Goal: Task Accomplishment & Management: Complete application form

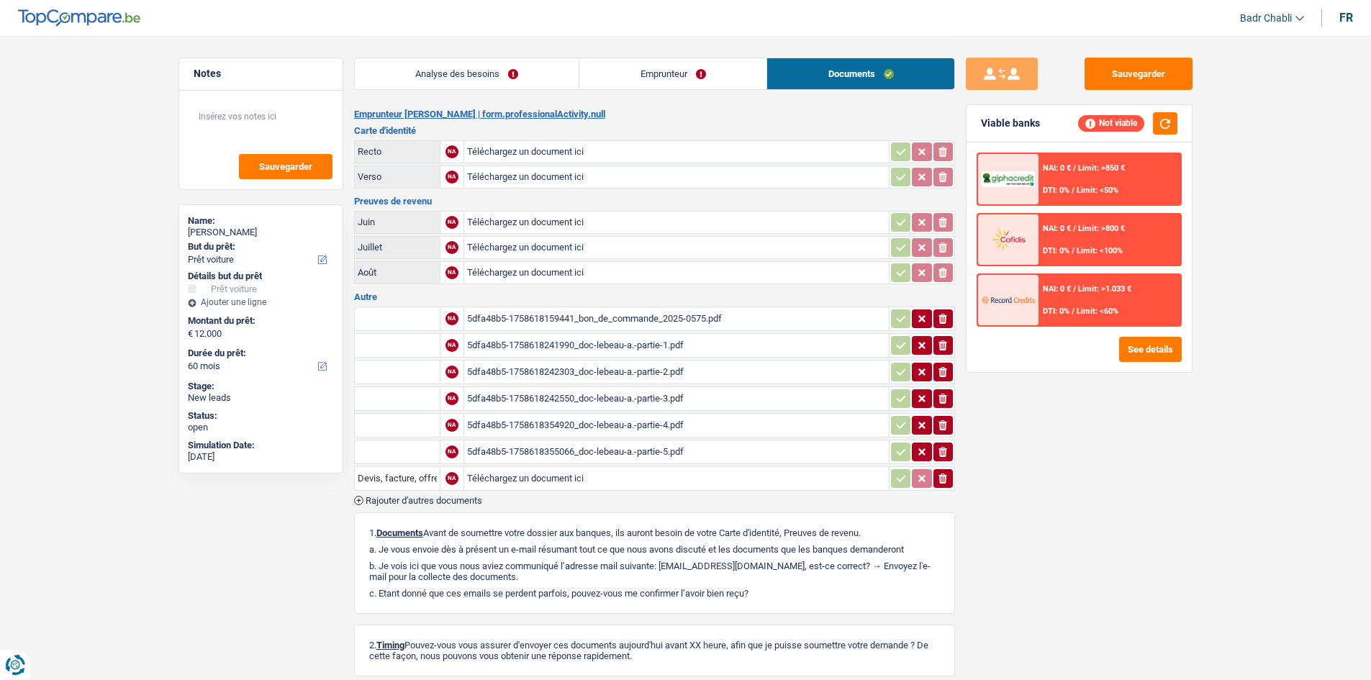
select select "car"
select select "60"
click at [669, 319] on div "5dfa48b5-1758618159441_bon_de_commande_2025-0575.pdf" at bounding box center [676, 319] width 419 height 22
click at [445, 85] on link "Analyse des besoins" at bounding box center [467, 73] width 225 height 31
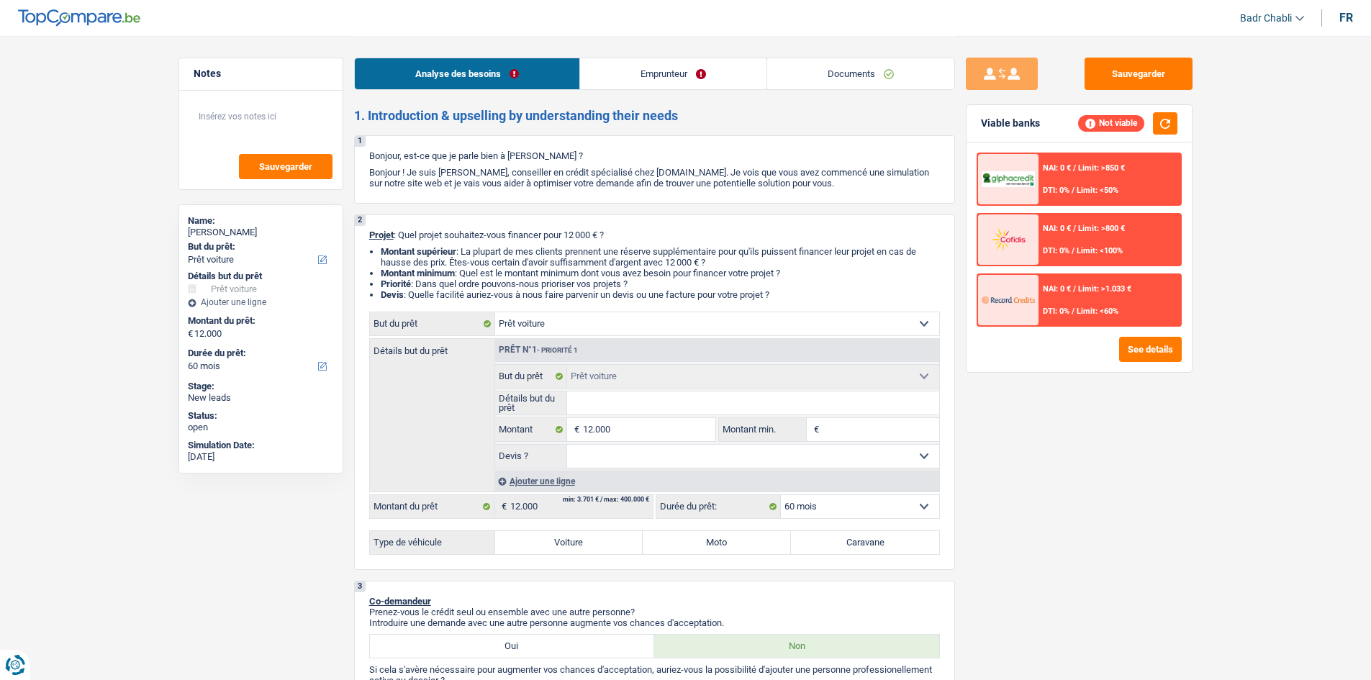
click at [584, 556] on div "2 Projet : Quel projet souhaitez-vous financer pour 12 000 € ? Montant supérieu…" at bounding box center [654, 392] width 601 height 356
click at [601, 398] on input "Détails but du prêt" at bounding box center [753, 403] width 372 height 23
paste input "Marque : RENAULT Modèle : SCENIC"
type input "Marque : RENAULT Modèle : SCENIC"
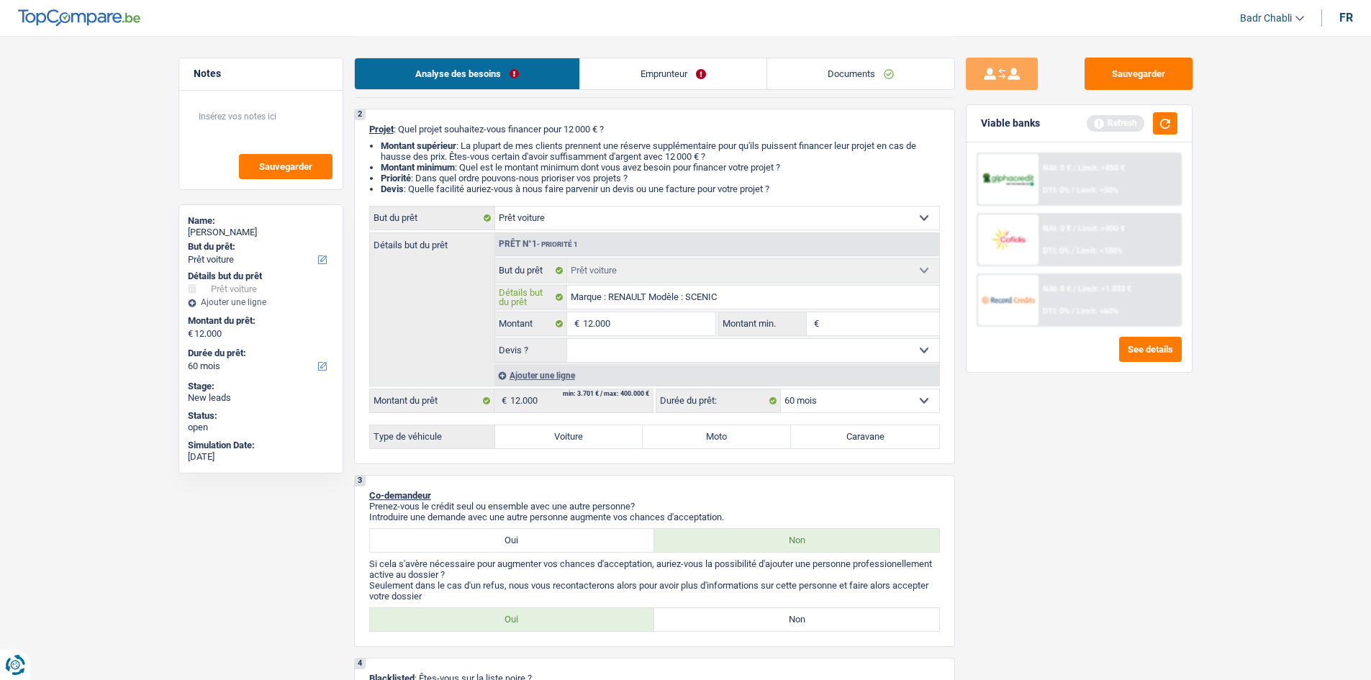
scroll to position [216, 0]
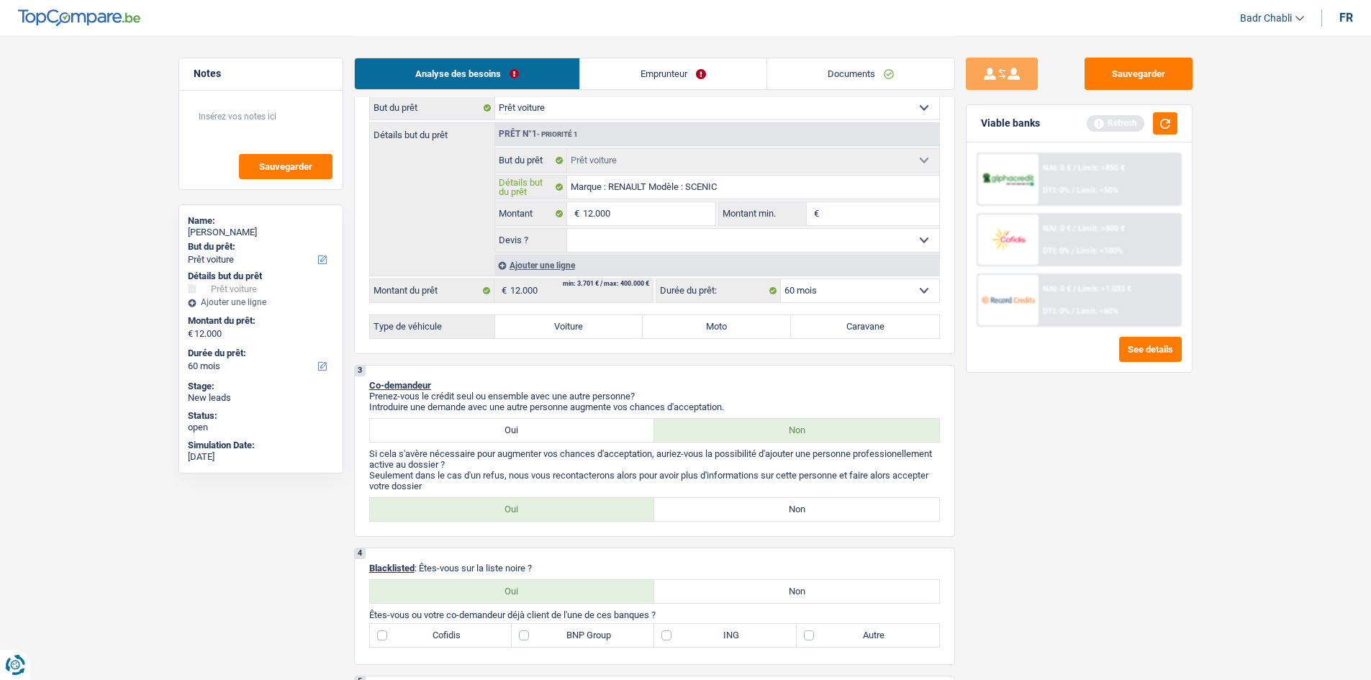
type input "Marque : RENAULT Modèle : SCENIC"
click at [565, 322] on label "Voiture" at bounding box center [569, 326] width 148 height 23
click at [565, 322] on input "Voiture" at bounding box center [569, 326] width 148 height 23
radio input "true"
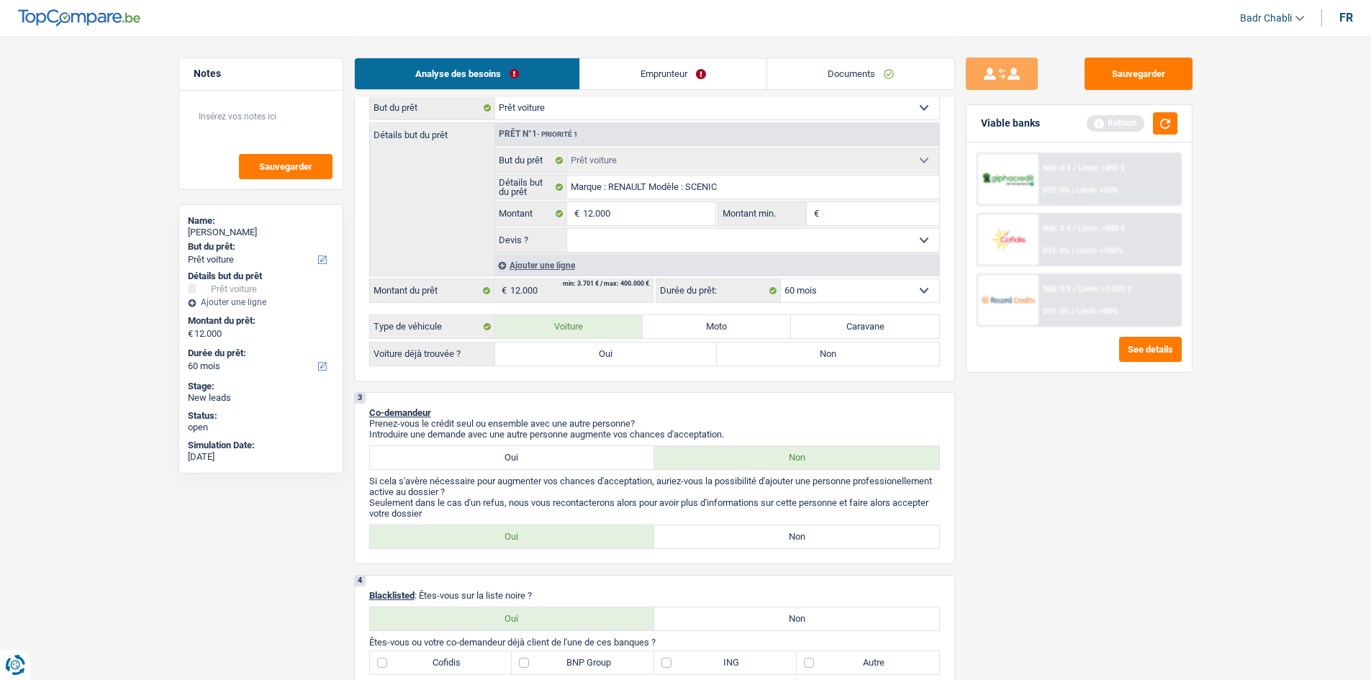
click at [564, 356] on label "Oui" at bounding box center [606, 354] width 222 height 23
click at [564, 356] on input "Oui" at bounding box center [606, 354] width 222 height 23
radio input "true"
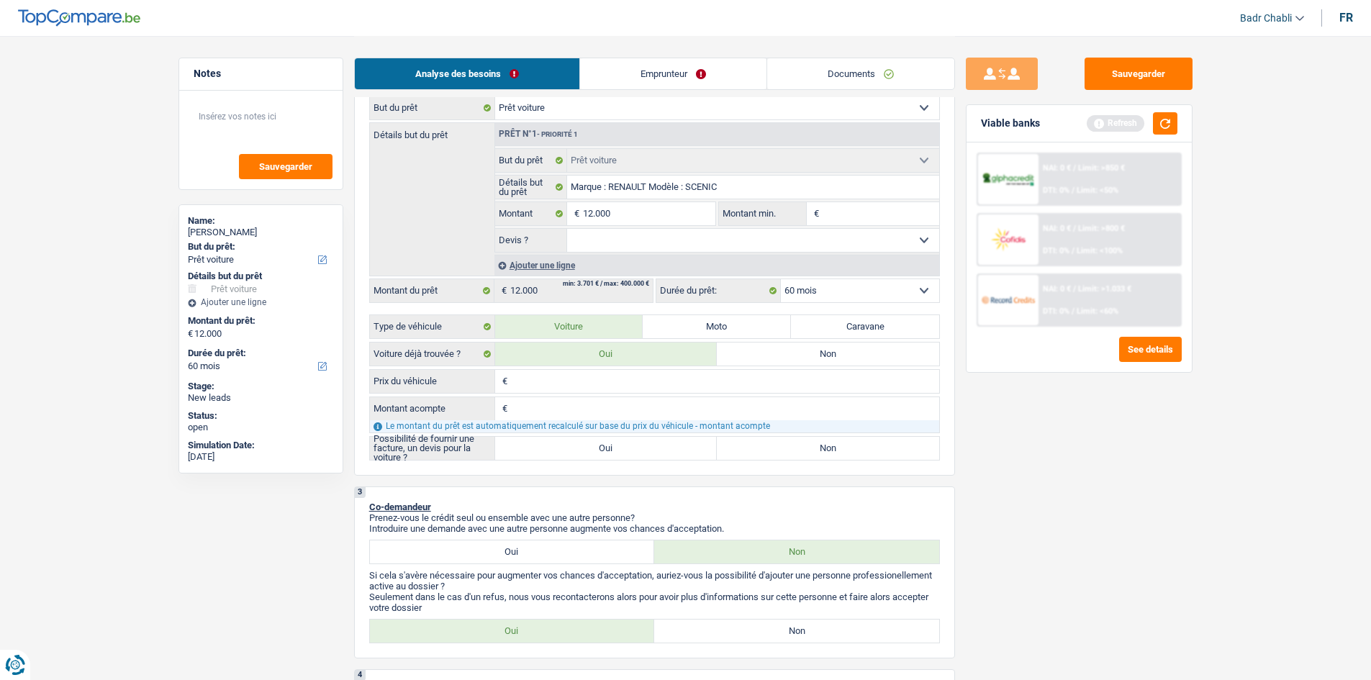
click at [587, 445] on label "Oui" at bounding box center [606, 448] width 222 height 23
click at [587, 445] on input "Oui" at bounding box center [606, 448] width 222 height 23
radio input "true"
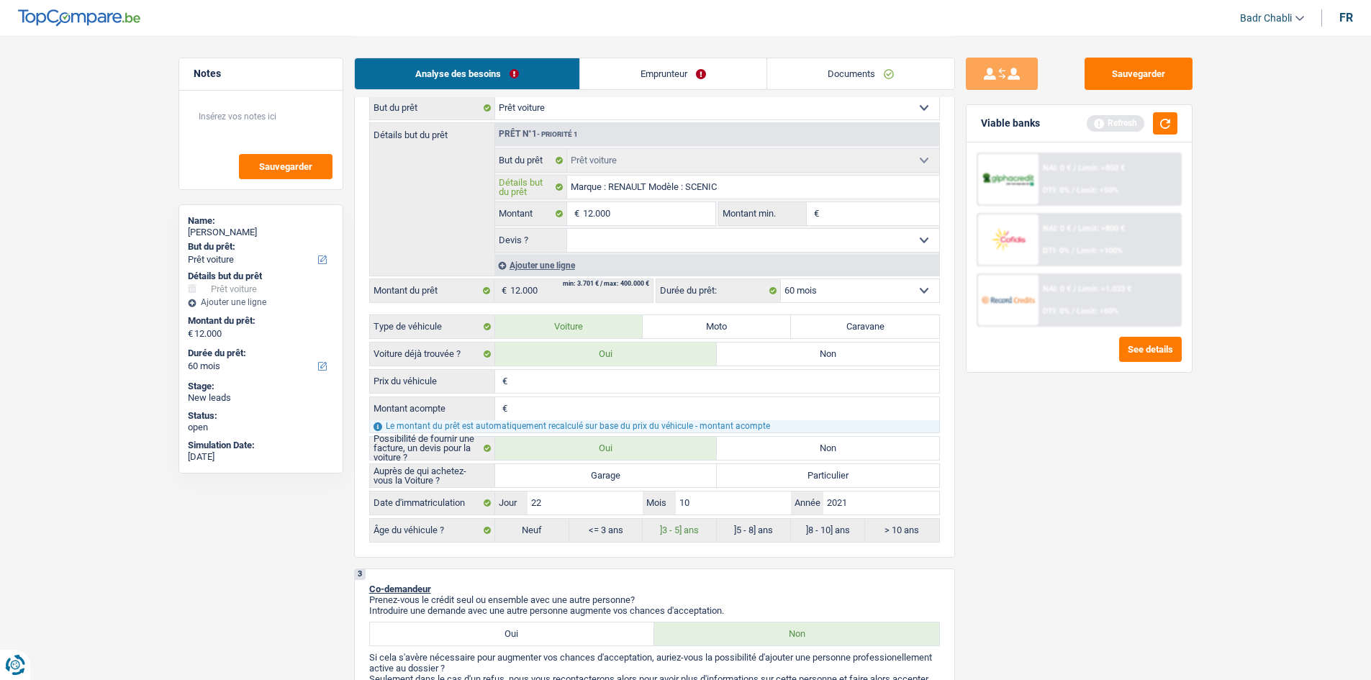
click at [748, 191] on input "Marque : RENAULT Modèle : SCENIC" at bounding box center [753, 187] width 372 height 23
type input "Marque : RENAULT Modèle : SCENIC"
type input "Marque : RENAULT Modèle : SCENIC 2"
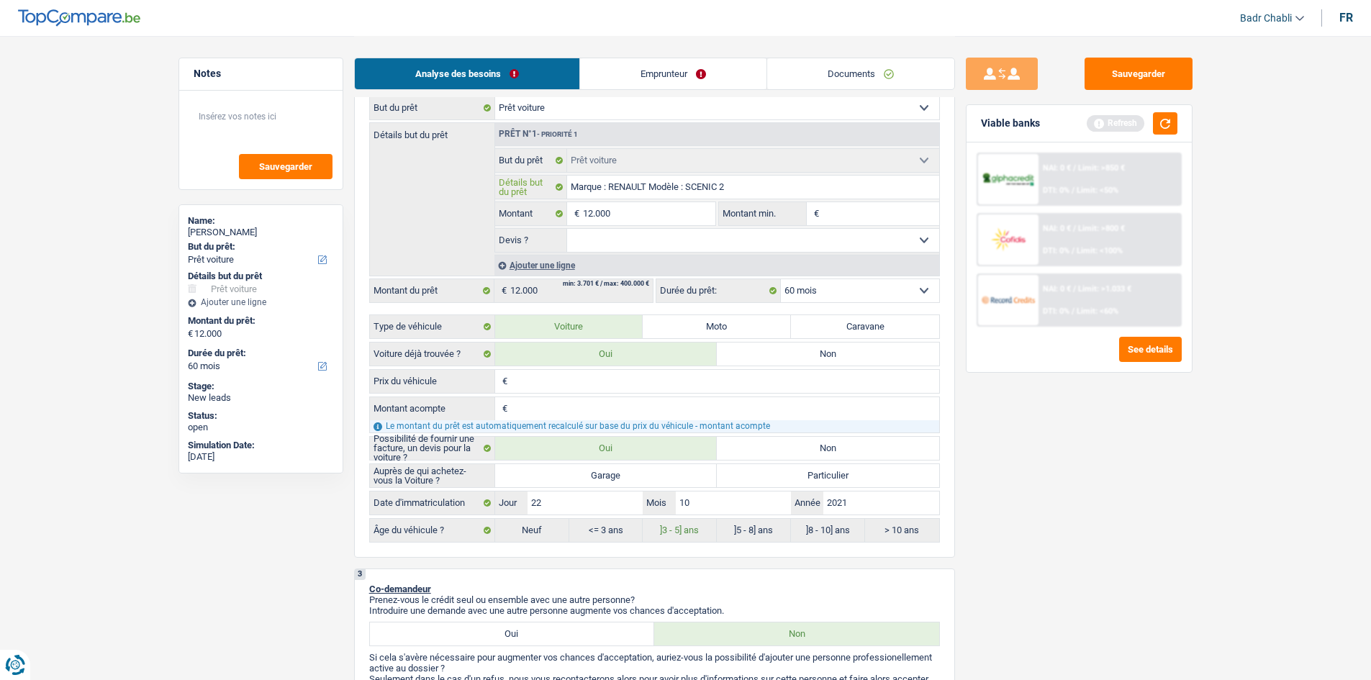
type input "Marque : RENAULT Modèle : SCENIC 20"
type input "Marque : RENAULT Modèle : SCENIC 202"
type input "Marque : RENAULT Modèle : SCENIC 2021"
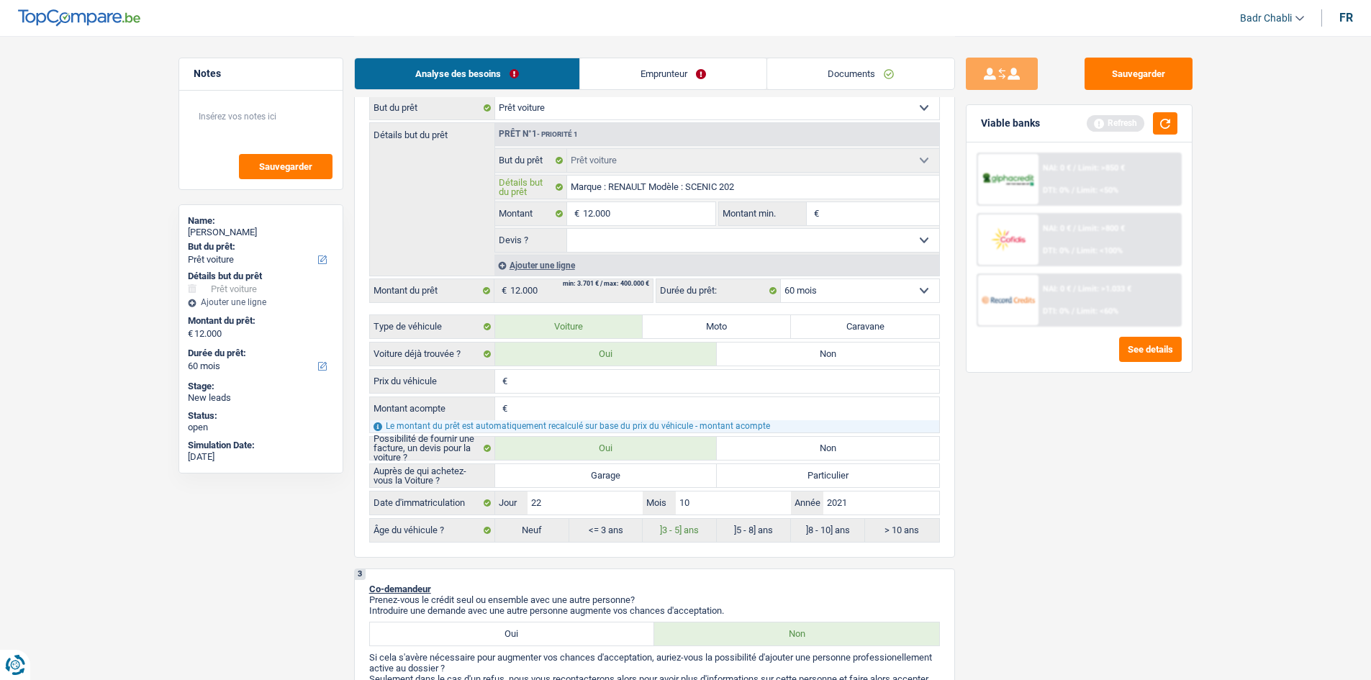
type input "Marque : RENAULT Modèle : SCENIC 2021"
click at [710, 214] on input "12.000" at bounding box center [649, 213] width 132 height 23
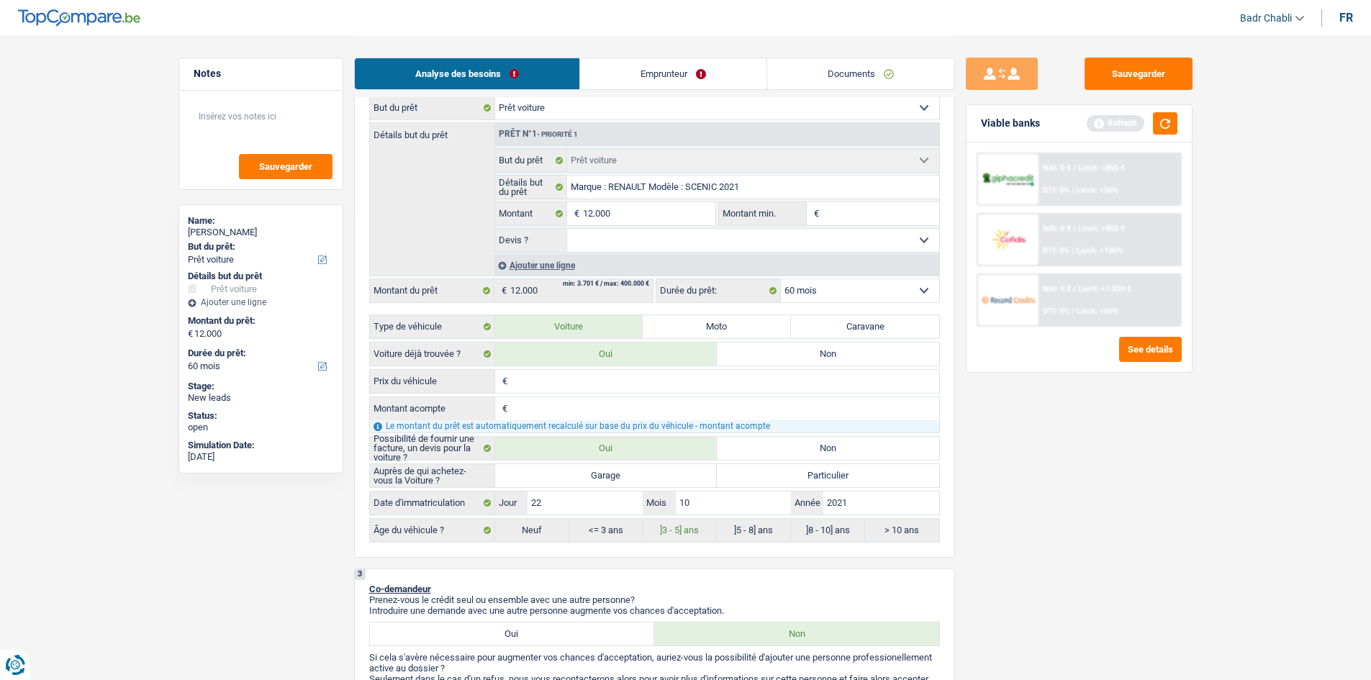
click at [859, 207] on input "Montant min." at bounding box center [881, 213] width 117 height 23
paste input "12.000"
type input "12.000"
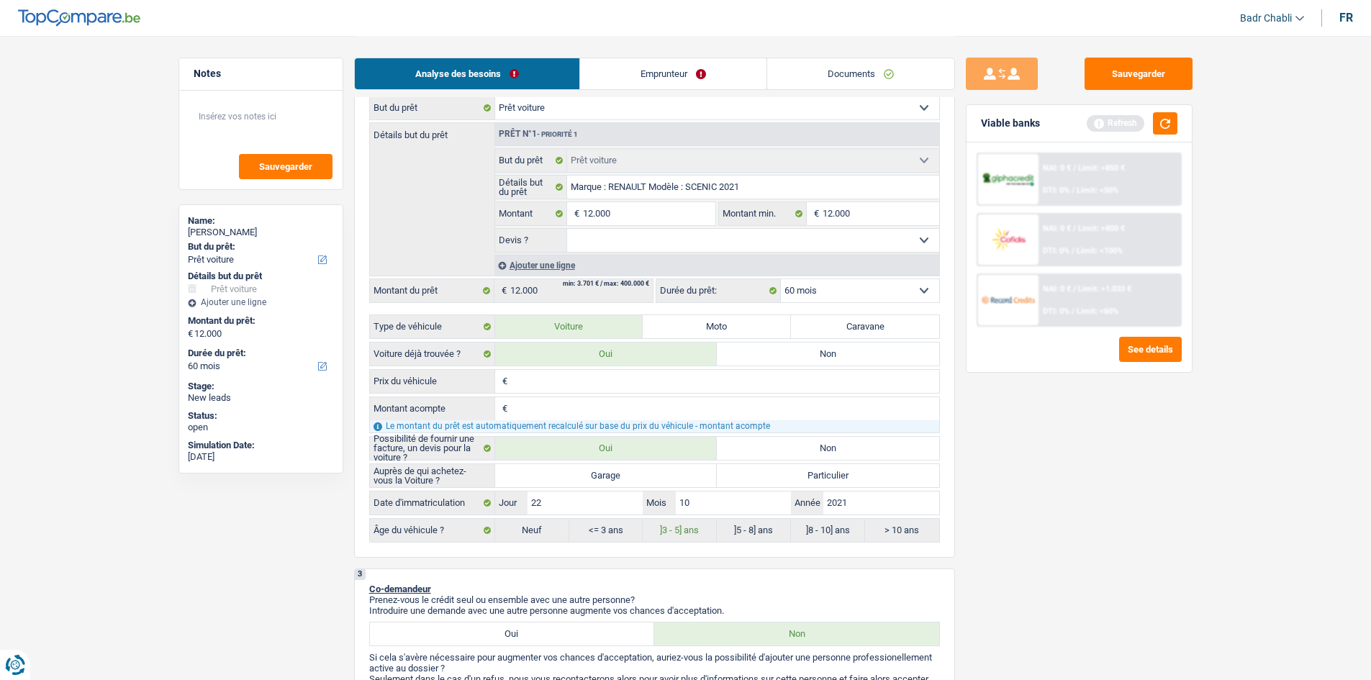
click at [774, 242] on select "Oui Non Non répondu Sélectionner une option" at bounding box center [753, 240] width 372 height 23
select select "yes"
click at [567, 229] on select "Oui Non Non répondu Sélectionner une option" at bounding box center [753, 240] width 372 height 23
select select "yes"
click at [604, 474] on label "Garage" at bounding box center [606, 475] width 222 height 23
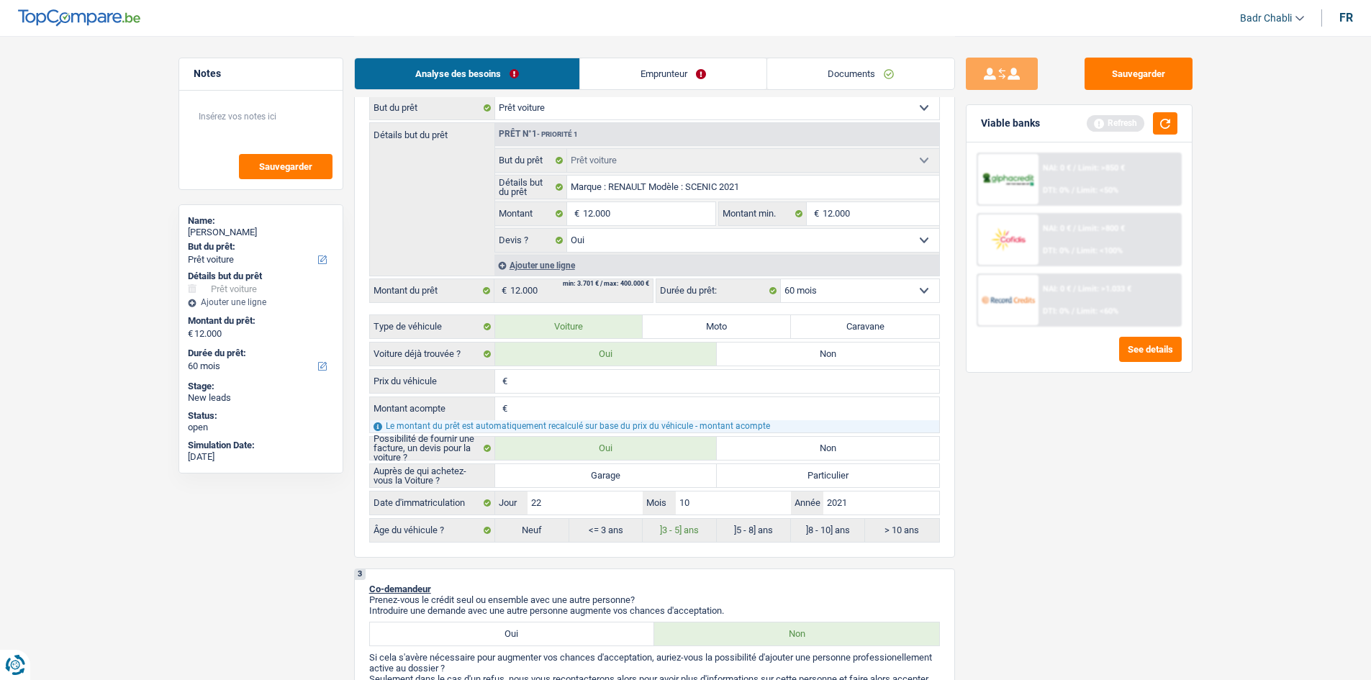
click at [604, 474] on input "Garage" at bounding box center [606, 475] width 222 height 23
radio input "true"
click at [623, 219] on input "12.000" at bounding box center [649, 213] width 132 height 23
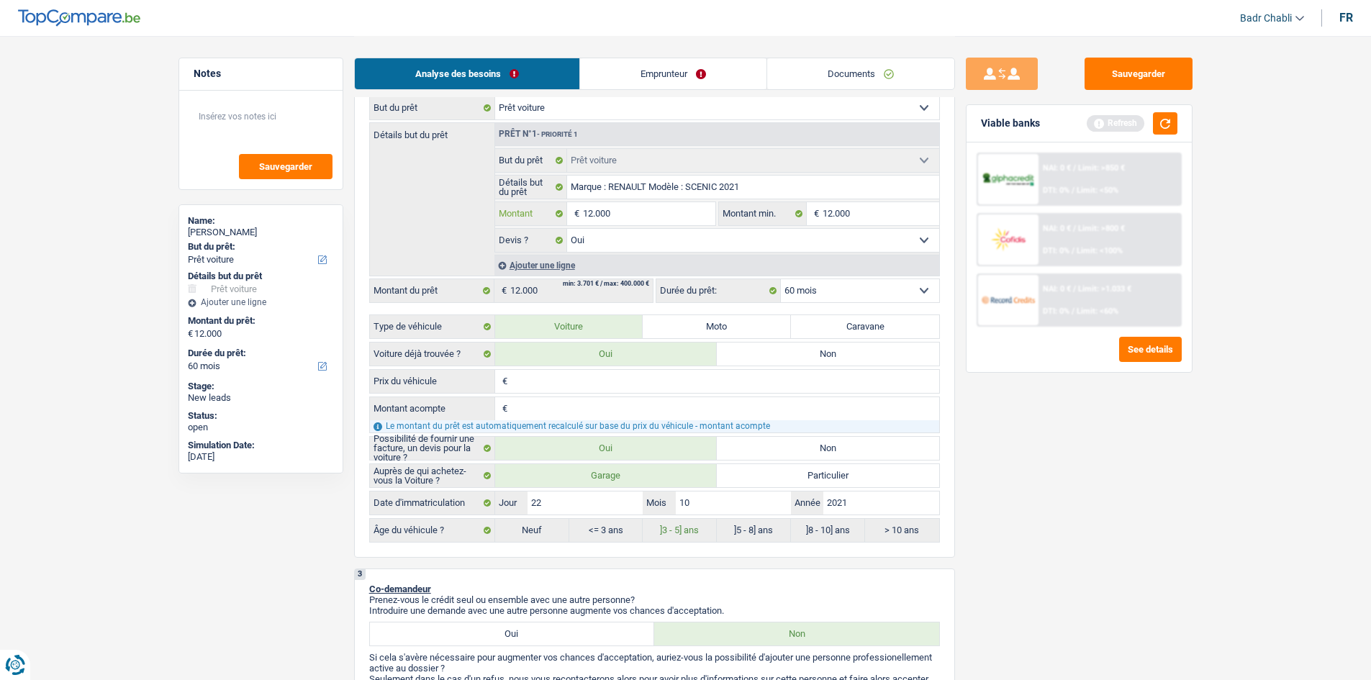
click at [623, 219] on input "12.000" at bounding box center [649, 213] width 132 height 23
click at [569, 379] on input "Prix du véhicule" at bounding box center [725, 381] width 428 height 23
paste input "12.000"
type input "12.000"
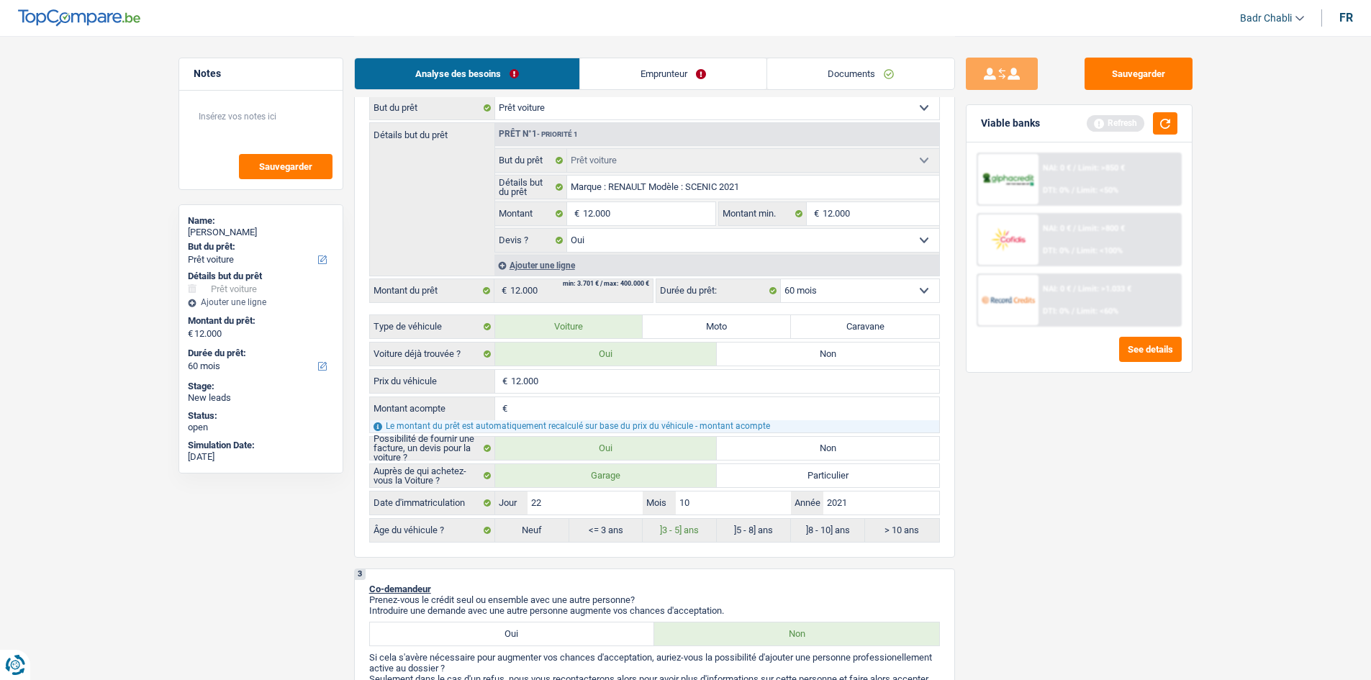
drag, startPoint x: 569, startPoint y: 379, endPoint x: 715, endPoint y: 88, distance: 325.4
type input "1"
type input "13"
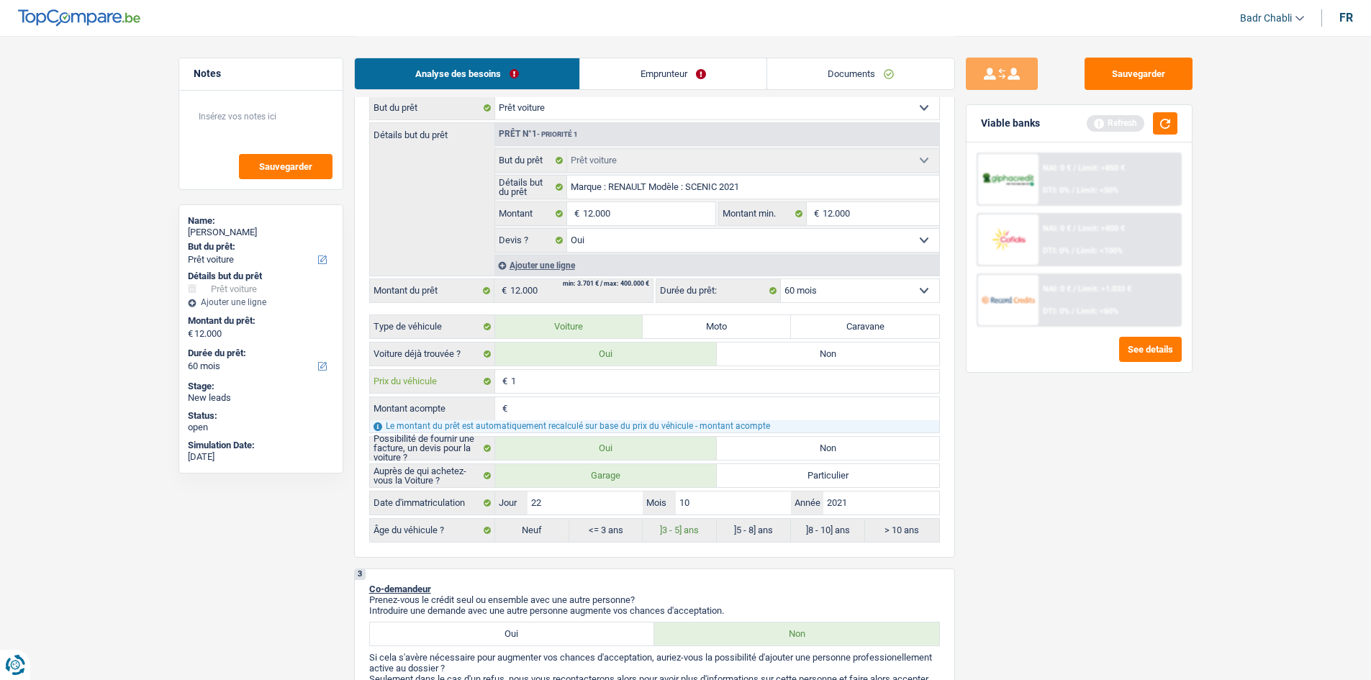
type input "13"
type input "132"
type input "1.320"
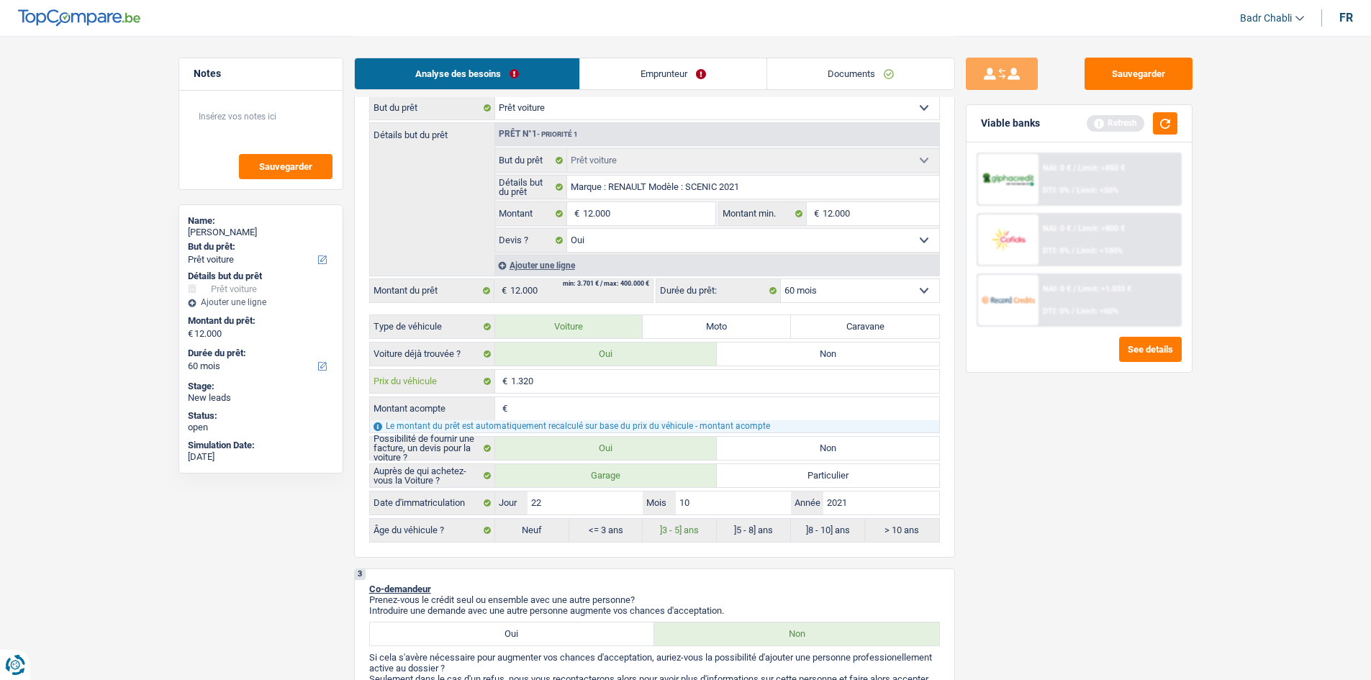
type input "13.200"
click at [584, 381] on input "13.200" at bounding box center [725, 381] width 428 height 23
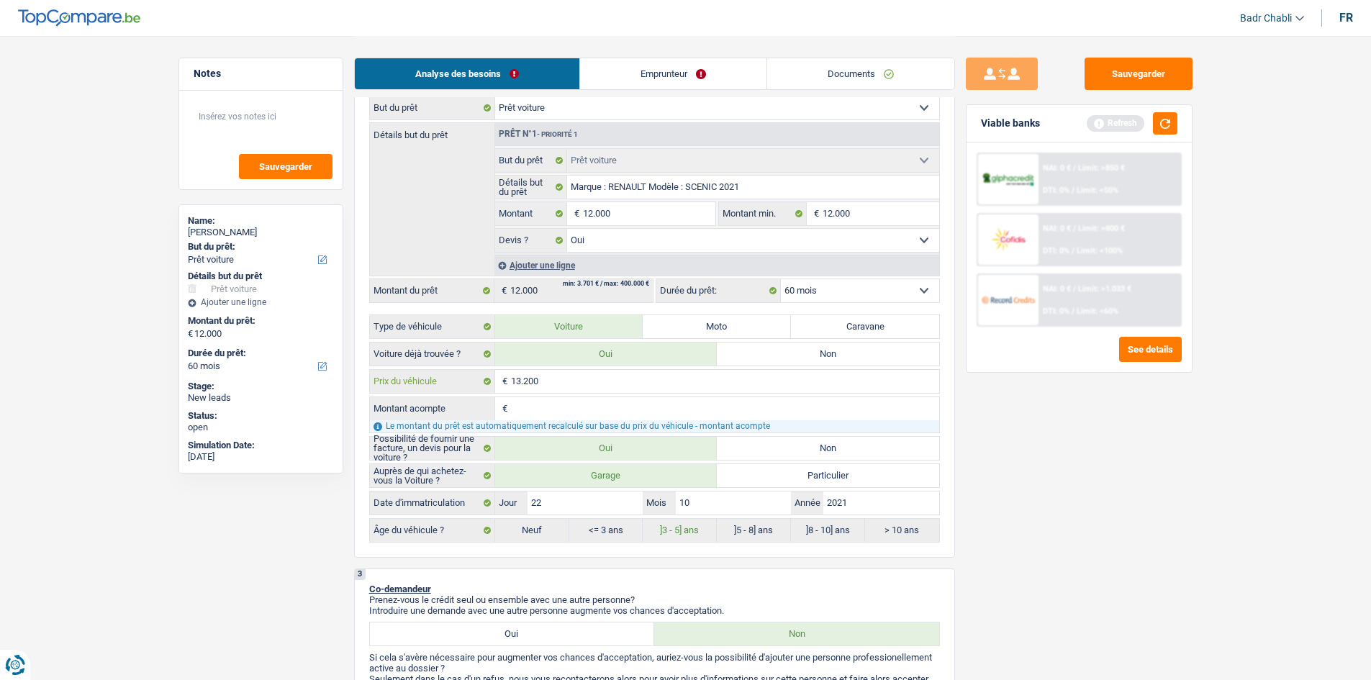
type input "13.200"
click at [545, 402] on input "Montant acompte" at bounding box center [725, 408] width 428 height 23
type input "1"
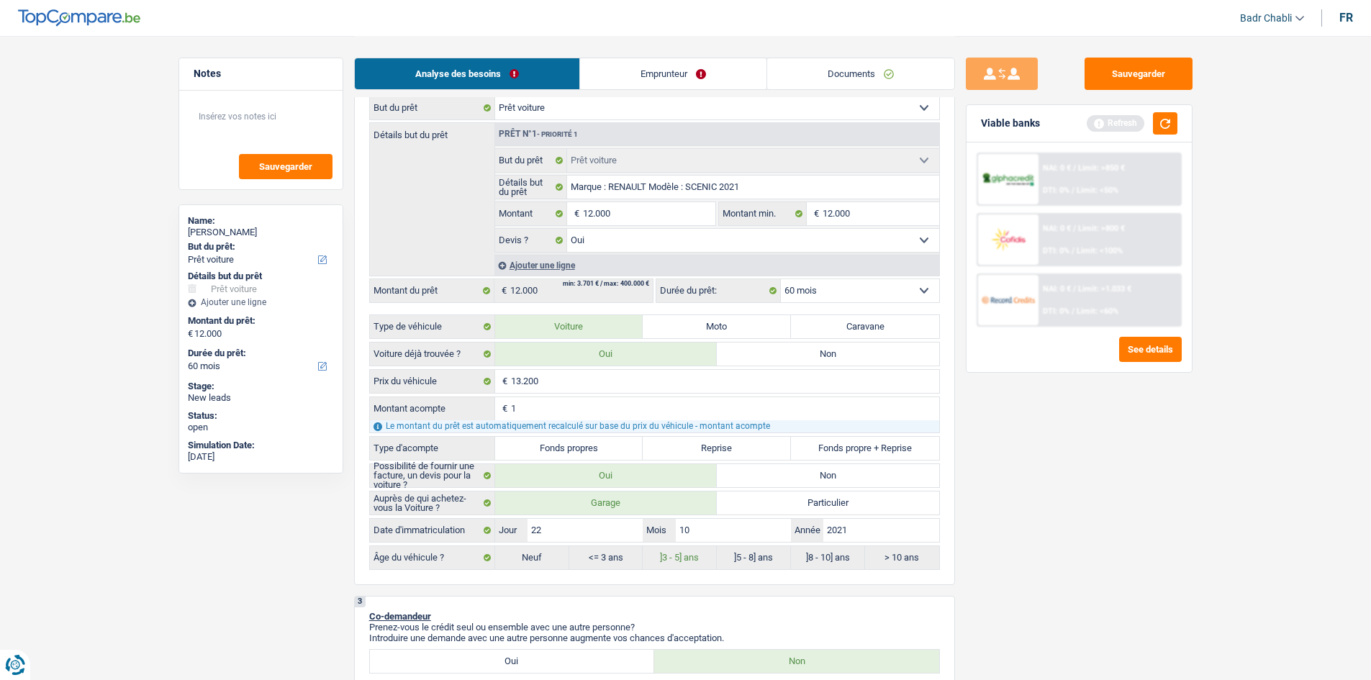
type input "12"
type input "120"
type input "1.200"
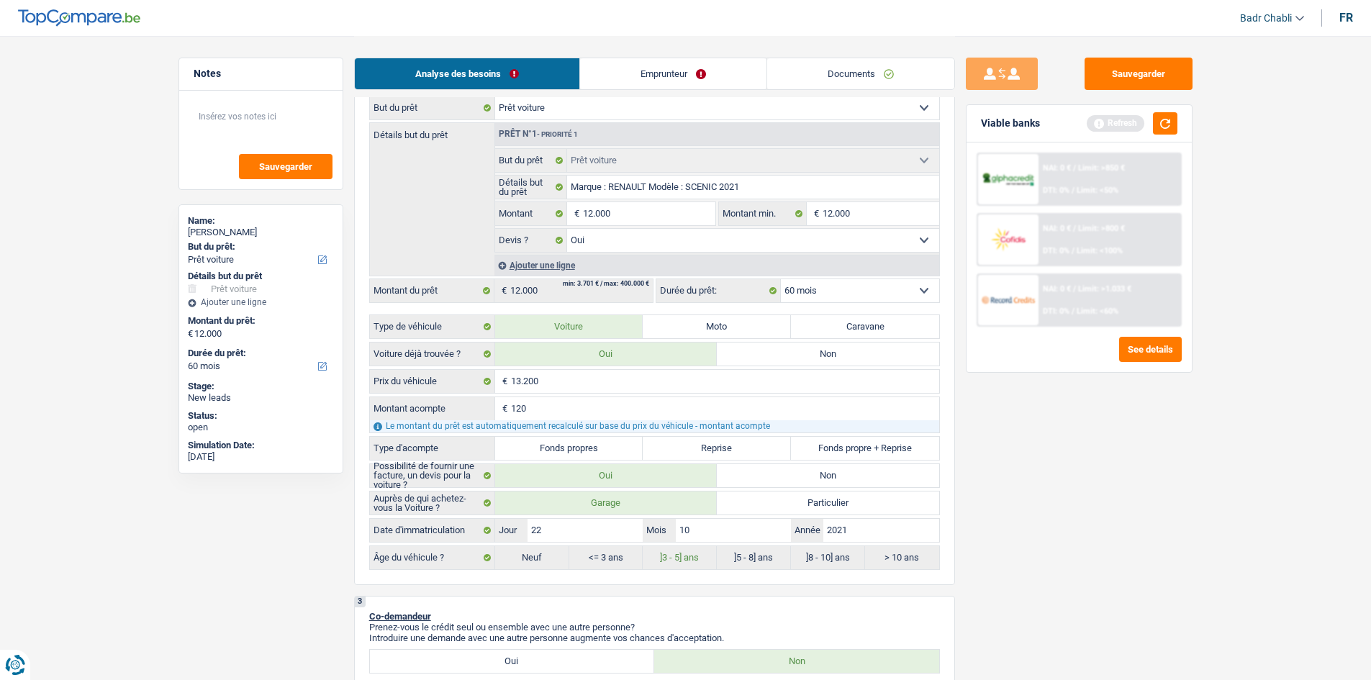
type input "1.200"
type input "12.000"
click at [1190, 440] on div "Sauvegarder Viable banks Refresh NAI: 0 € / Limit: >850 € DTI: 0% / Limit: <50%…" at bounding box center [1079, 358] width 248 height 600
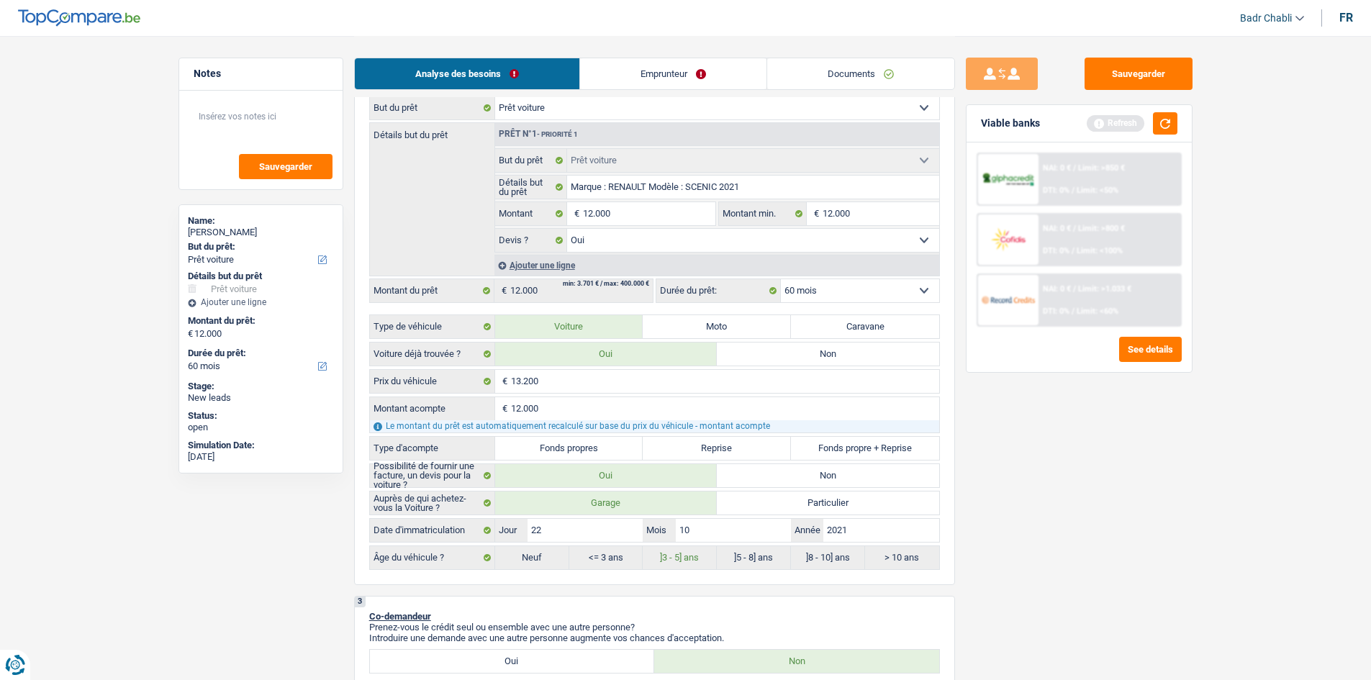
type input "1.200"
select select "24"
type input "1.200"
select select "24"
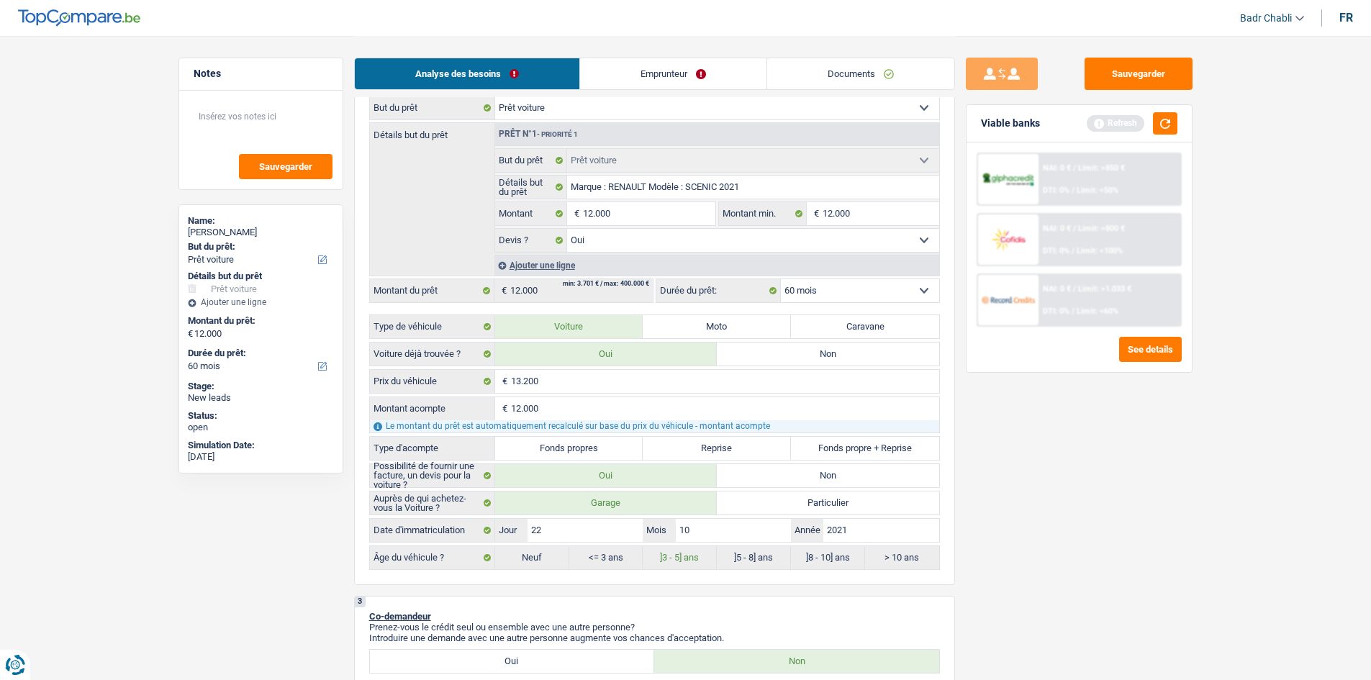
type input "1.200"
select select "24"
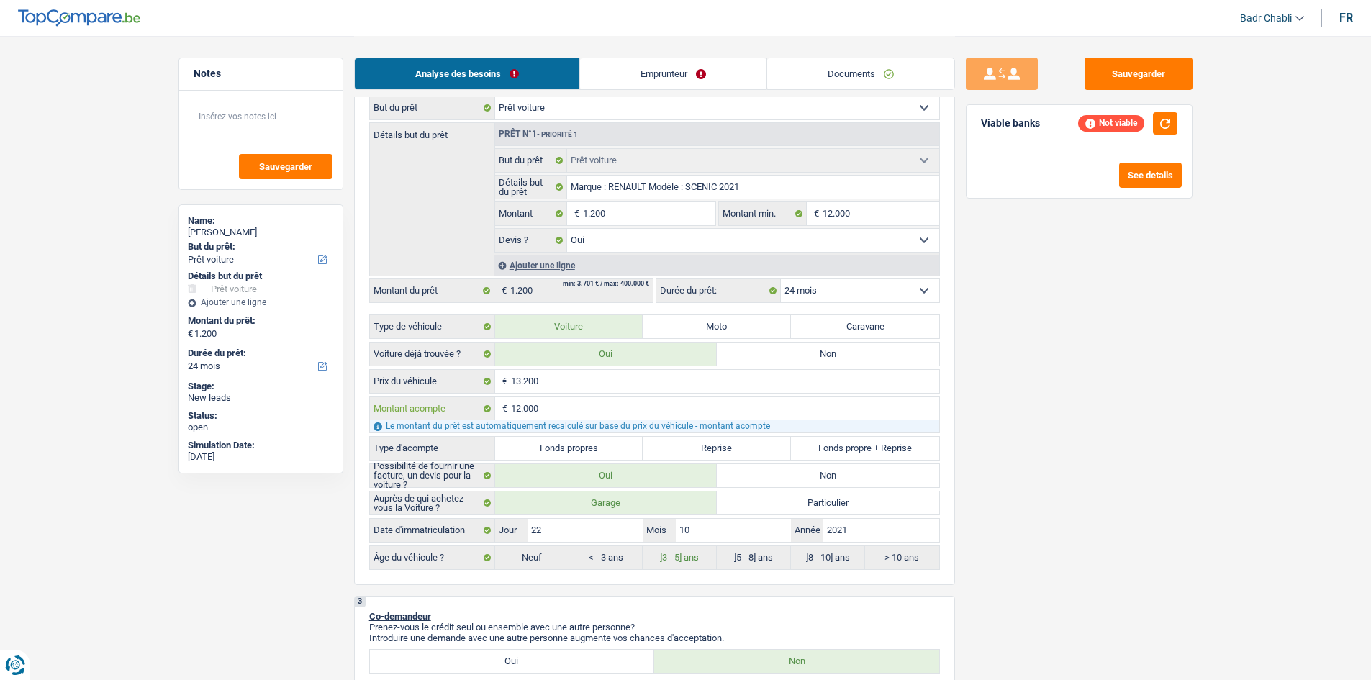
click at [550, 407] on input "12.000" at bounding box center [725, 408] width 428 height 23
click at [544, 379] on input "13.200" at bounding box center [725, 381] width 428 height 23
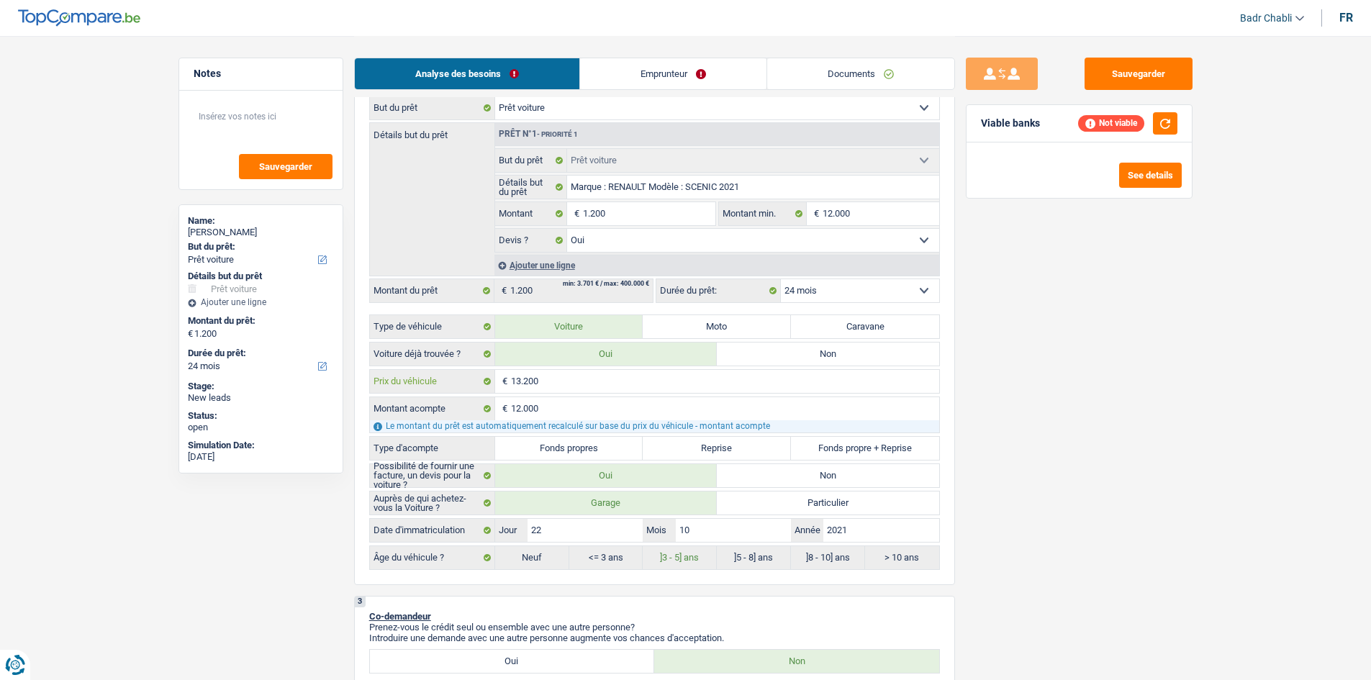
paste input "2.0"
type input "12.000"
click at [549, 410] on input "12.000" at bounding box center [725, 408] width 428 height 23
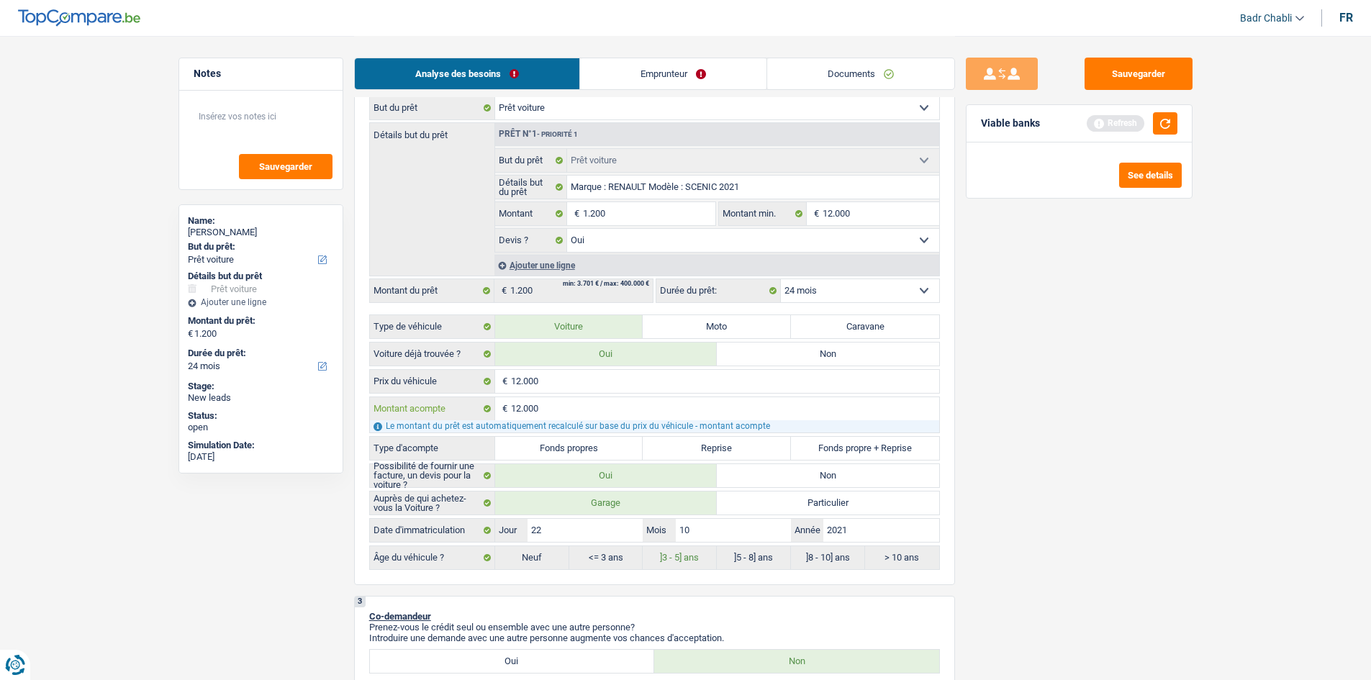
type input "0"
click at [549, 410] on input "12.000" at bounding box center [725, 408] width 428 height 23
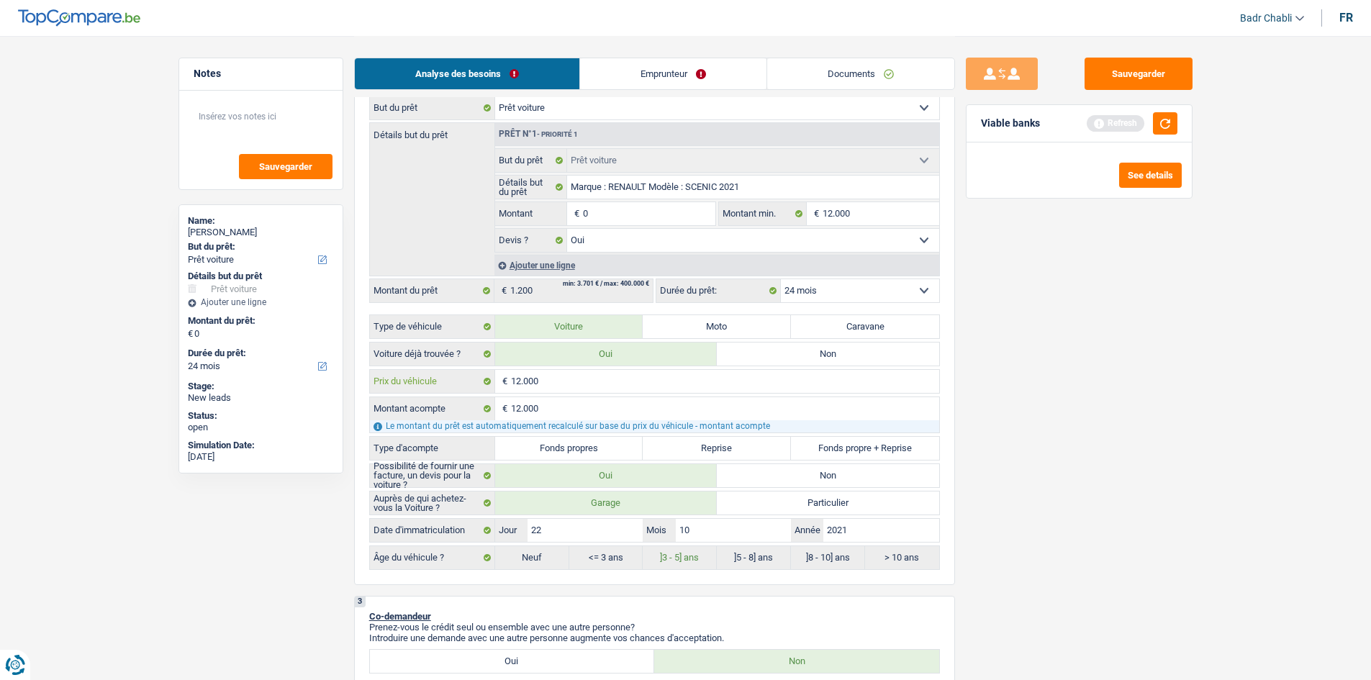
click at [547, 384] on input "12.000" at bounding box center [725, 381] width 428 height 23
click at [615, 209] on input "0" at bounding box center [649, 213] width 132 height 23
click at [529, 410] on input "12.000" at bounding box center [725, 408] width 428 height 23
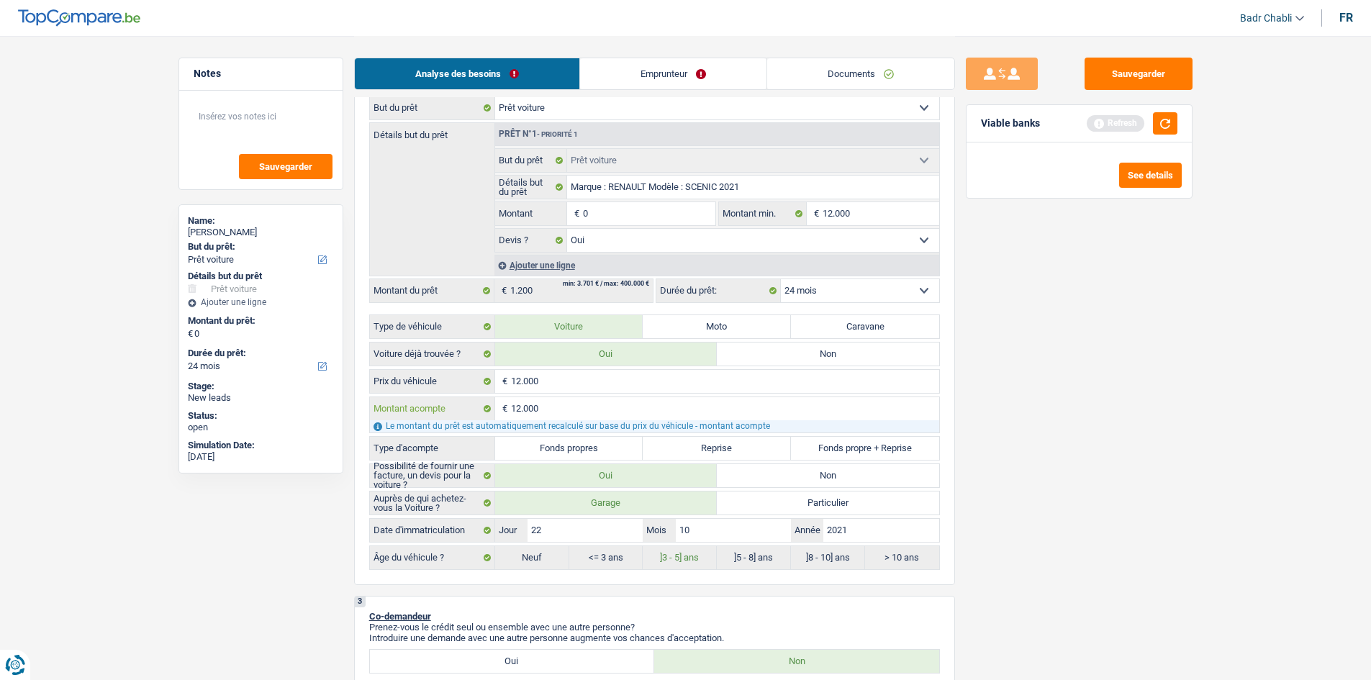
click at [529, 410] on input "12.000" at bounding box center [725, 408] width 428 height 23
type input "1"
type input "13"
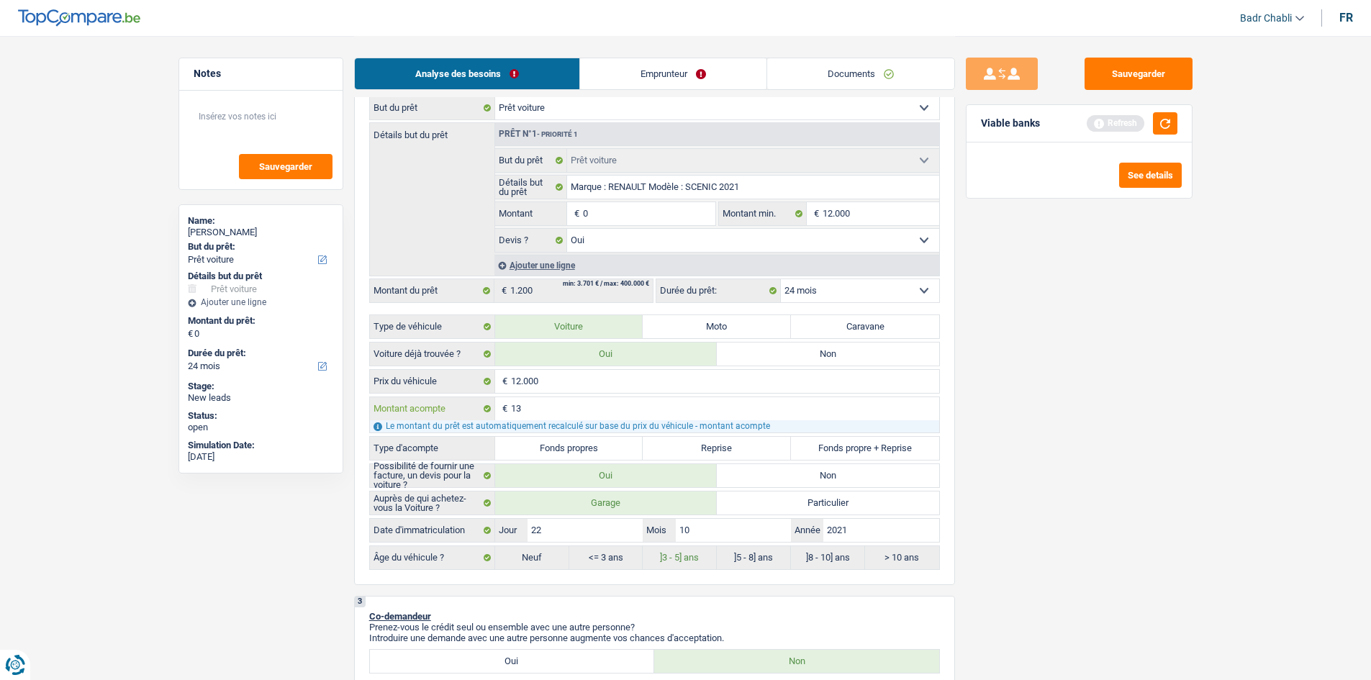
type input "13"
type input "132"
type input "1.320"
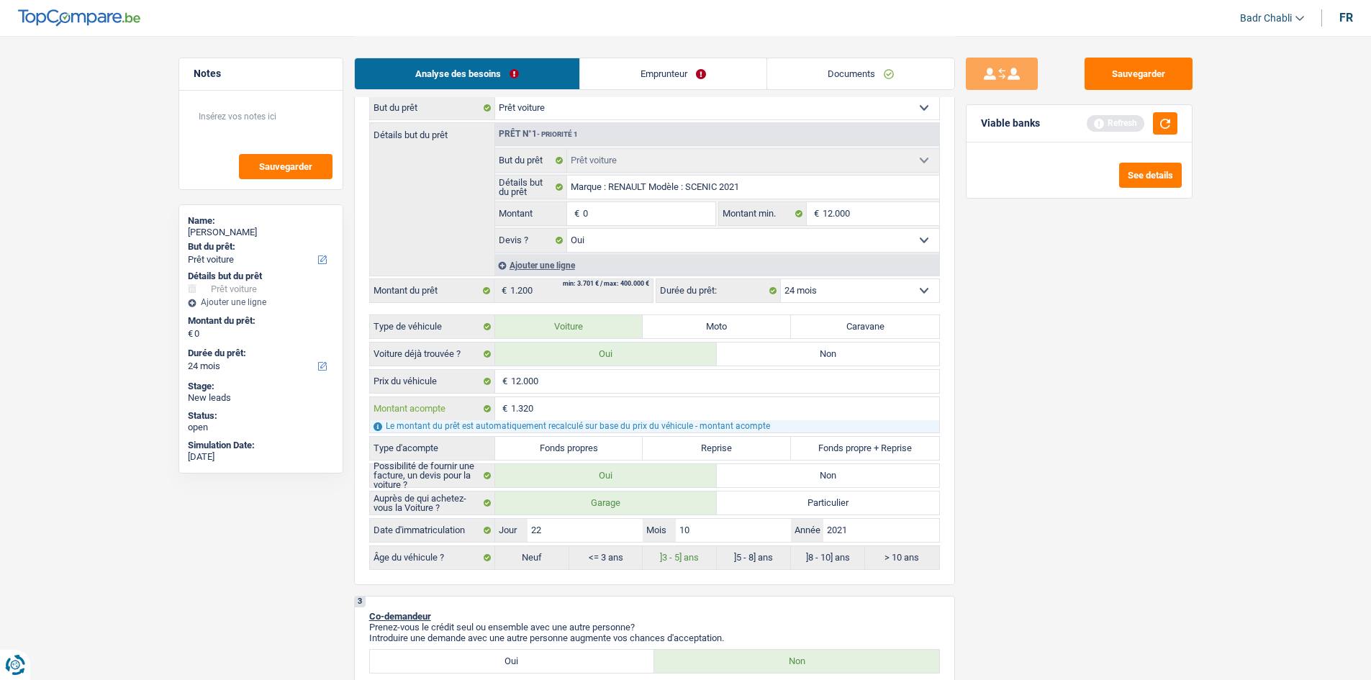
type input "13.200"
type input "-1.200"
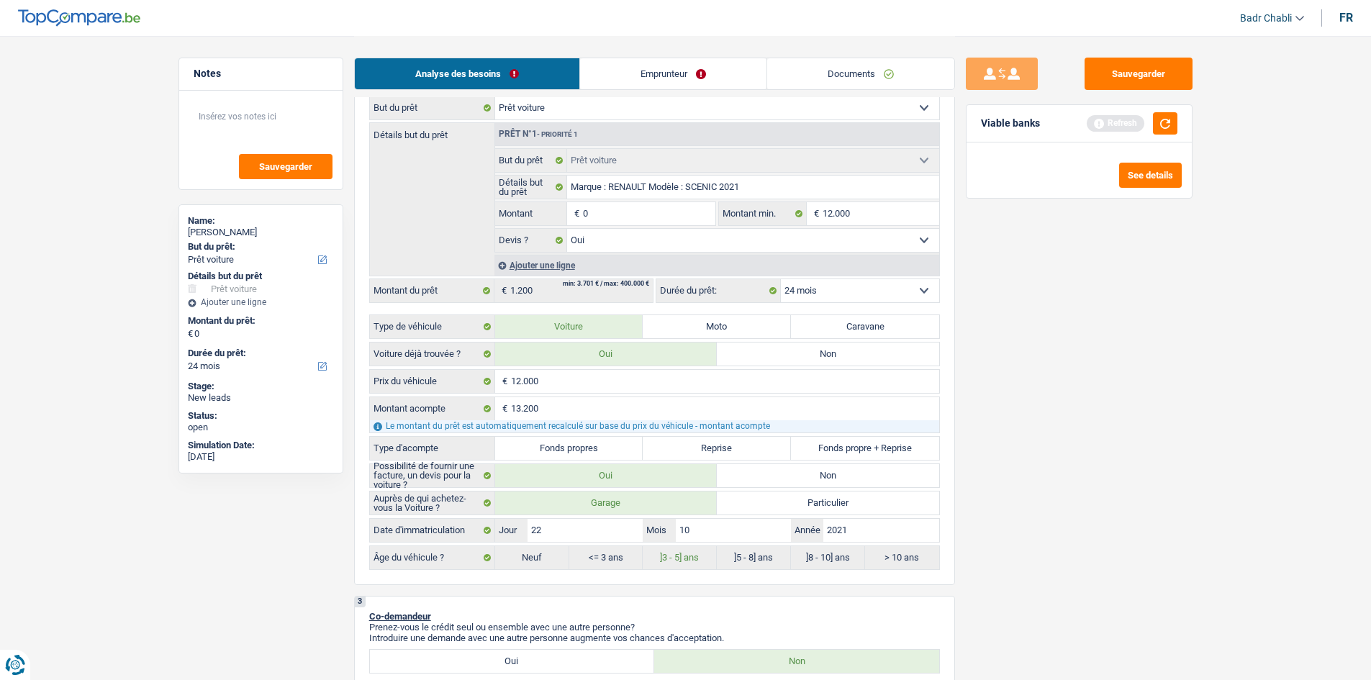
type input "-1.200"
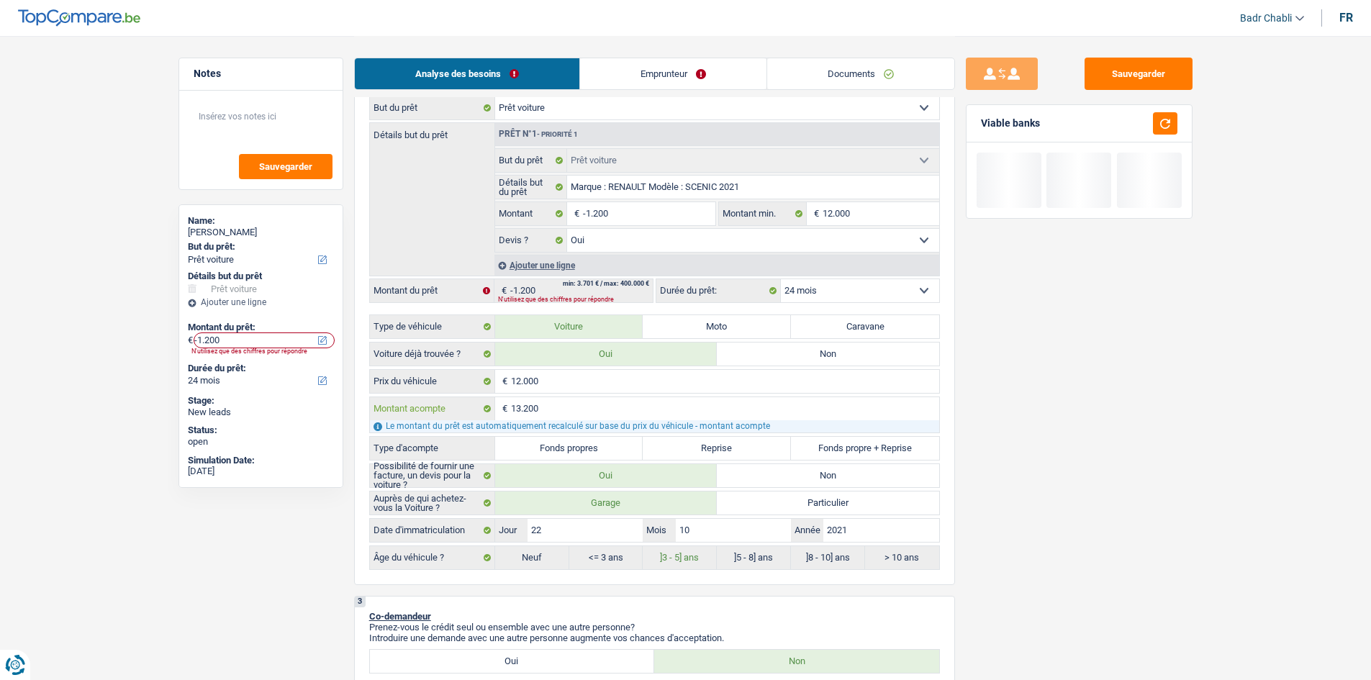
click at [543, 410] on input "13.200" at bounding box center [725, 408] width 428 height 23
type input "1"
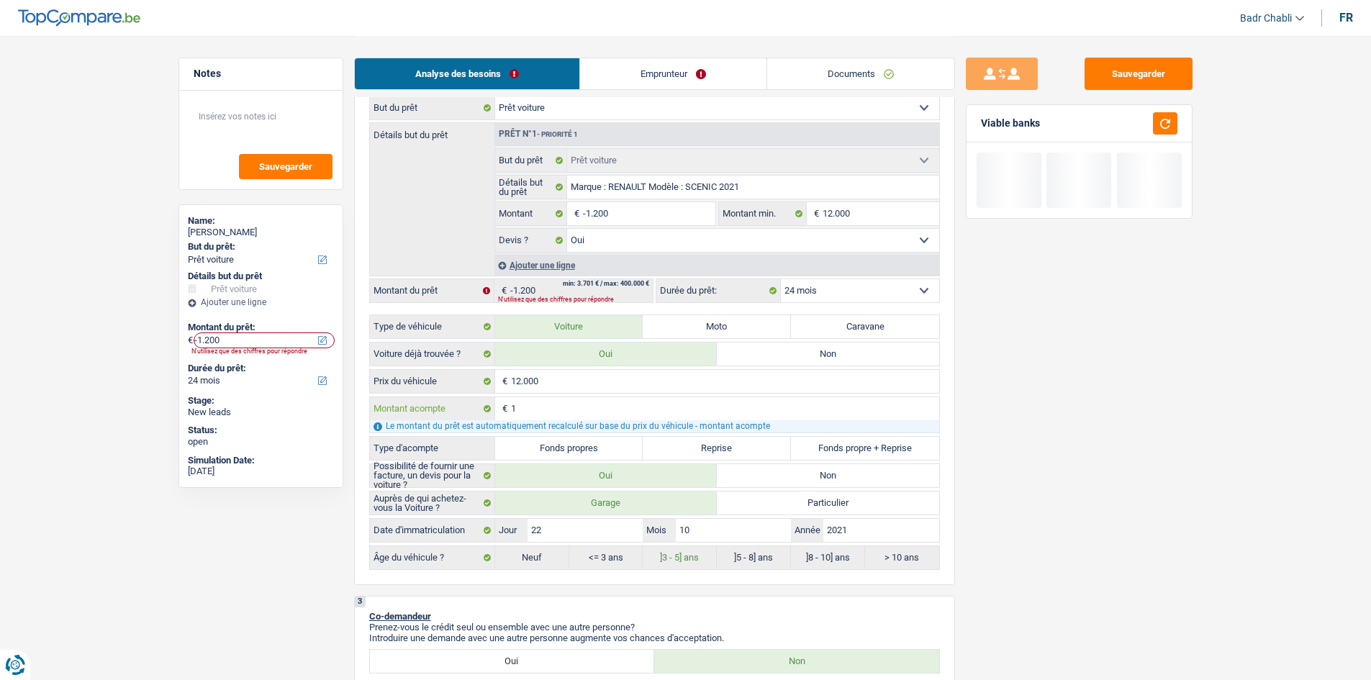
type input "12"
type input "120"
type input "1.200"
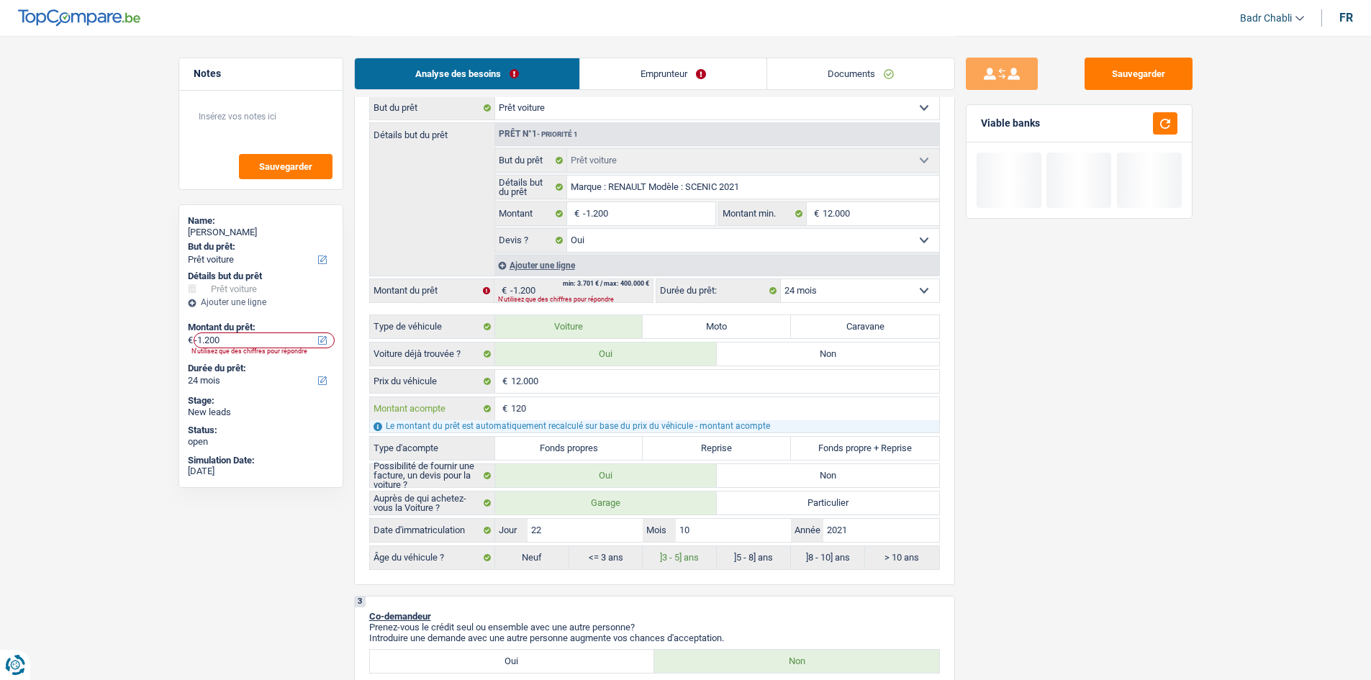
type input "1.200"
type input "12.000"
type input "0"
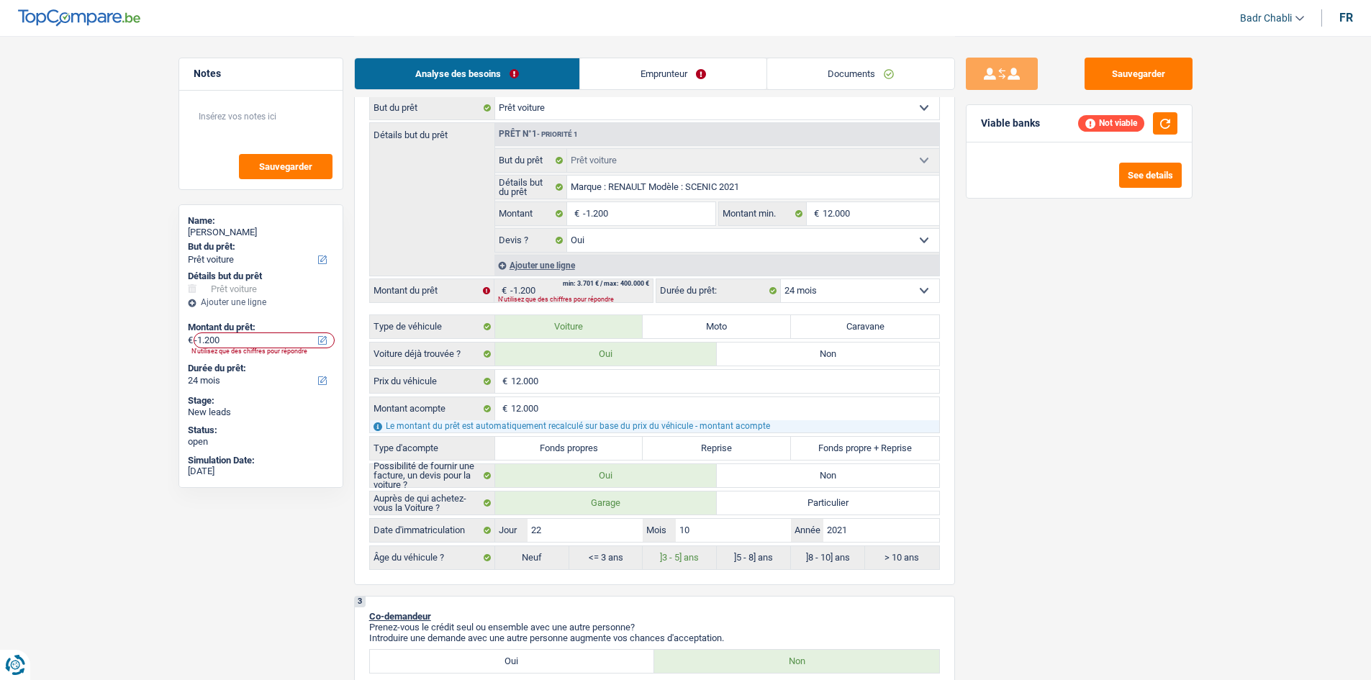
type input "0"
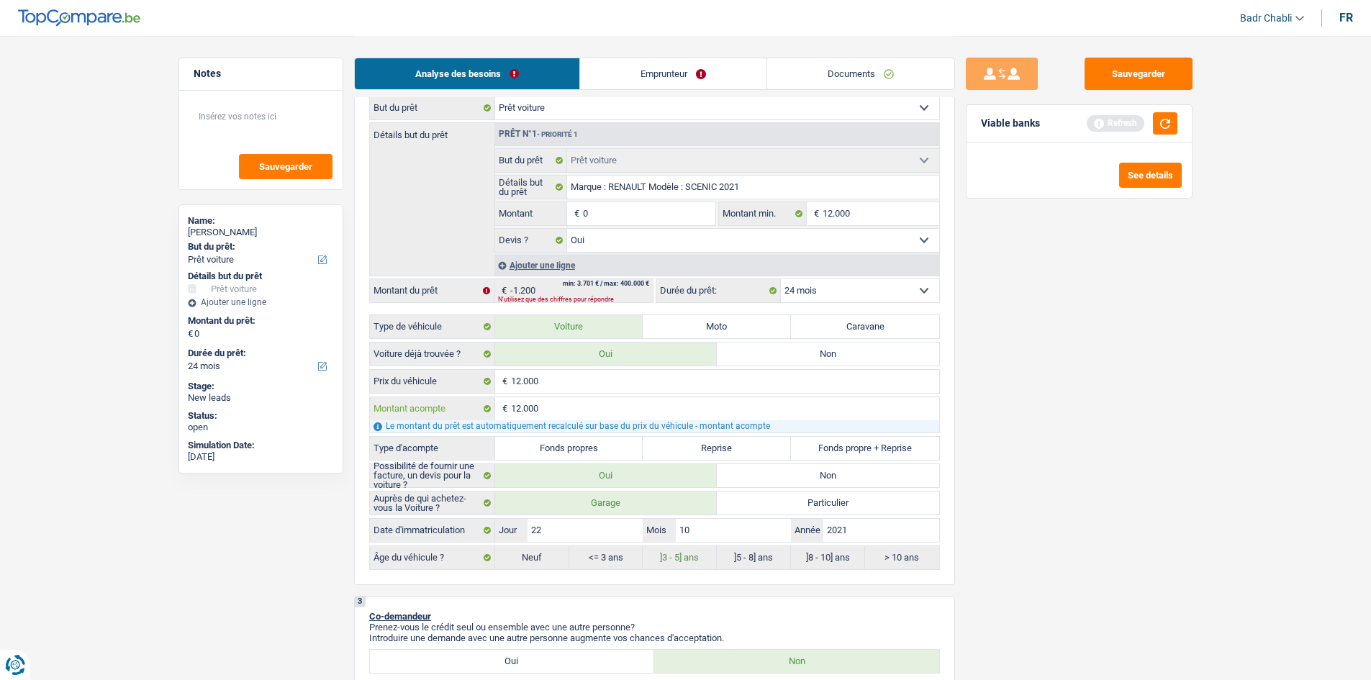
click at [545, 408] on input "12.000" at bounding box center [725, 408] width 428 height 23
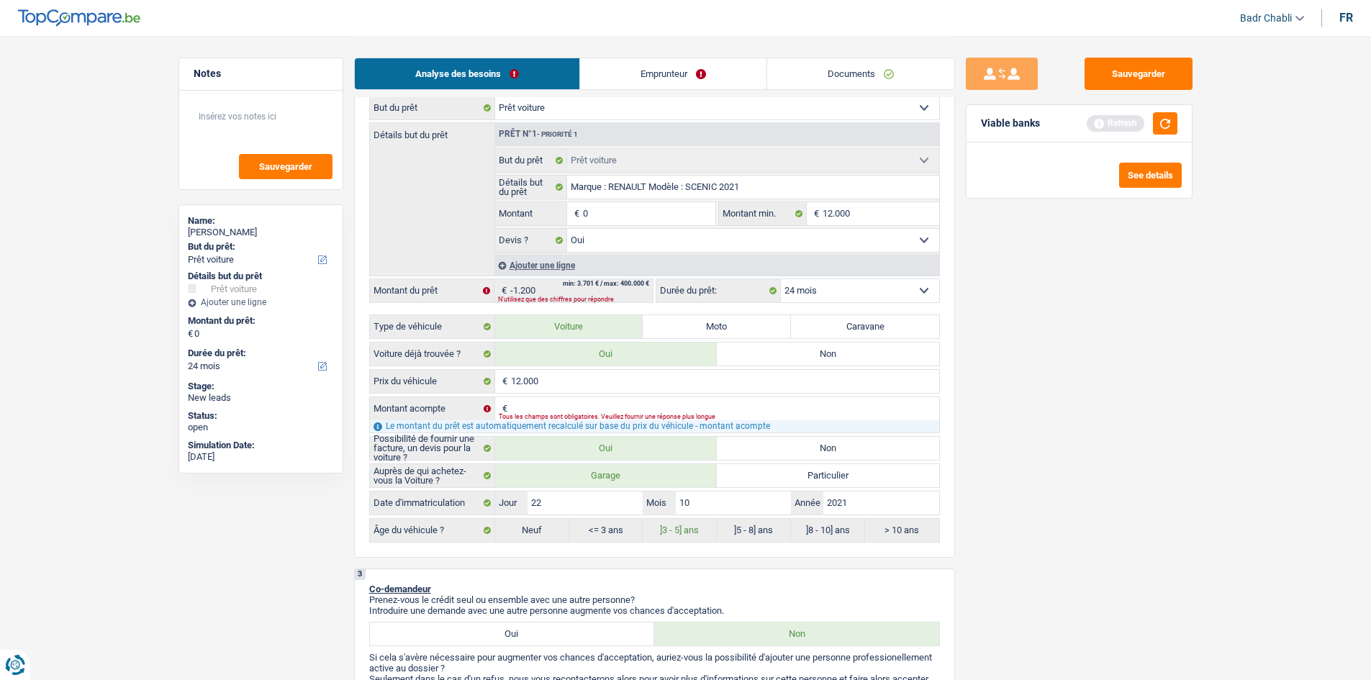
click at [1018, 372] on div "Sauvegarder Viable banks Refresh See details" at bounding box center [1079, 358] width 248 height 600
click at [1106, 394] on div "Sauvegarder Viable banks Refresh See details" at bounding box center [1079, 358] width 248 height 600
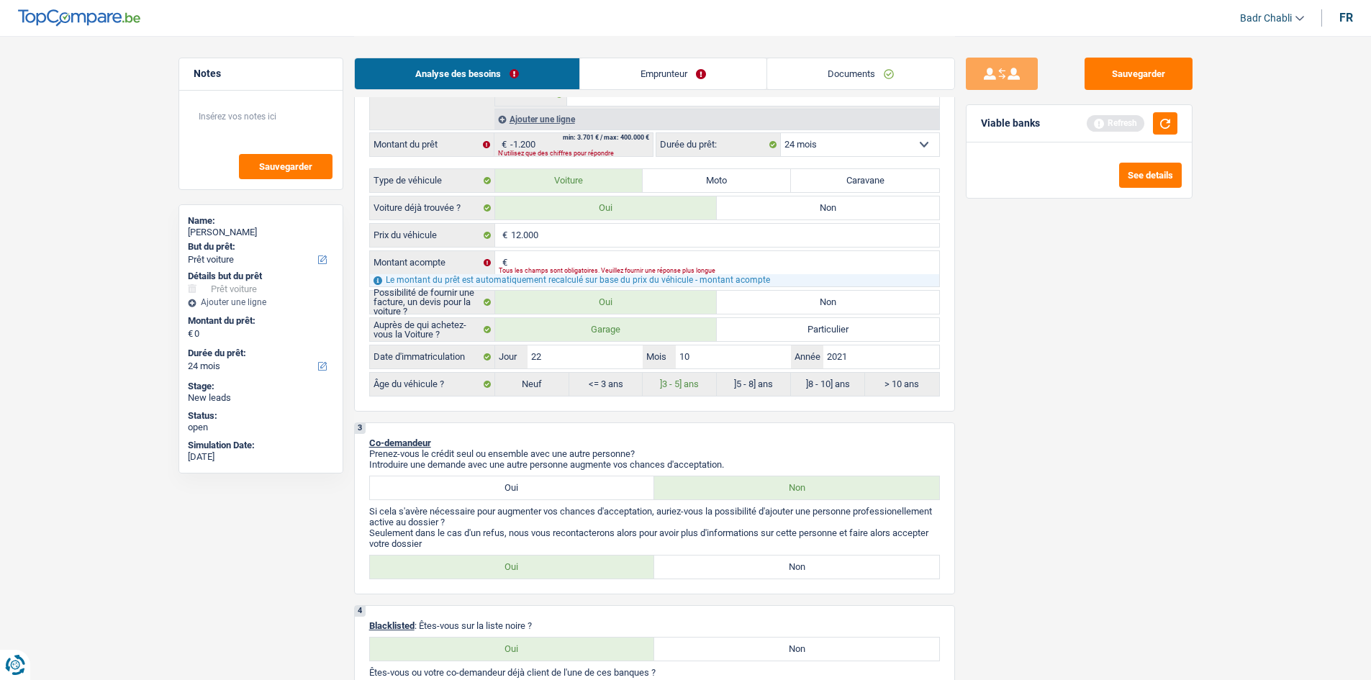
scroll to position [576, 0]
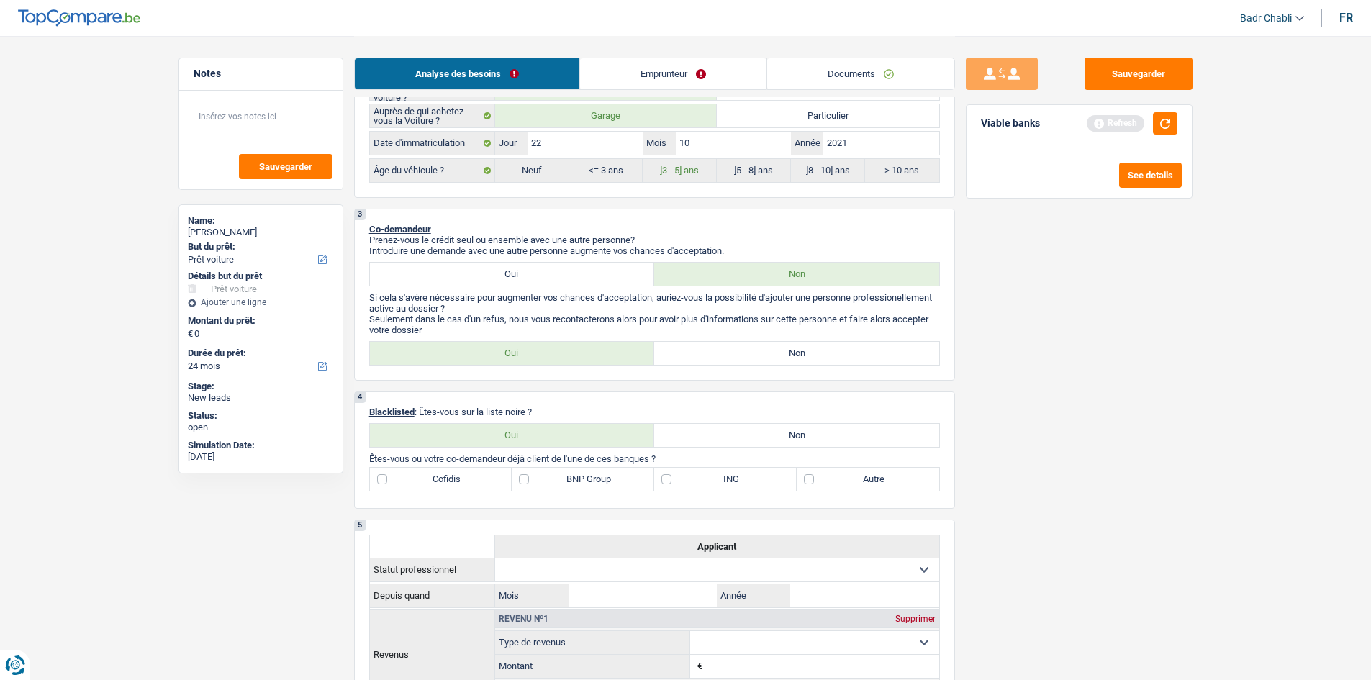
click at [790, 345] on label "Non" at bounding box center [796, 353] width 285 height 23
click at [790, 345] on input "Non" at bounding box center [796, 353] width 285 height 23
radio input "true"
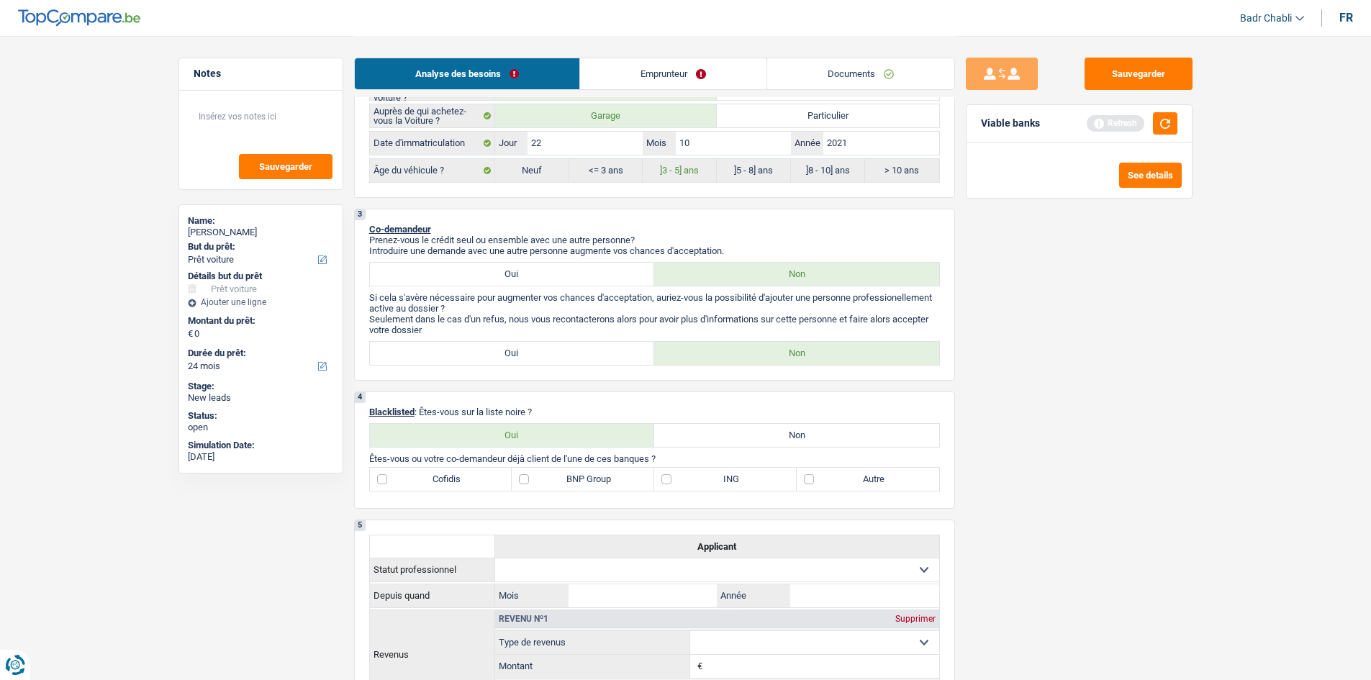
click at [810, 434] on label "Non" at bounding box center [796, 435] width 285 height 23
click at [810, 434] on input "Non" at bounding box center [796, 435] width 285 height 23
radio input "true"
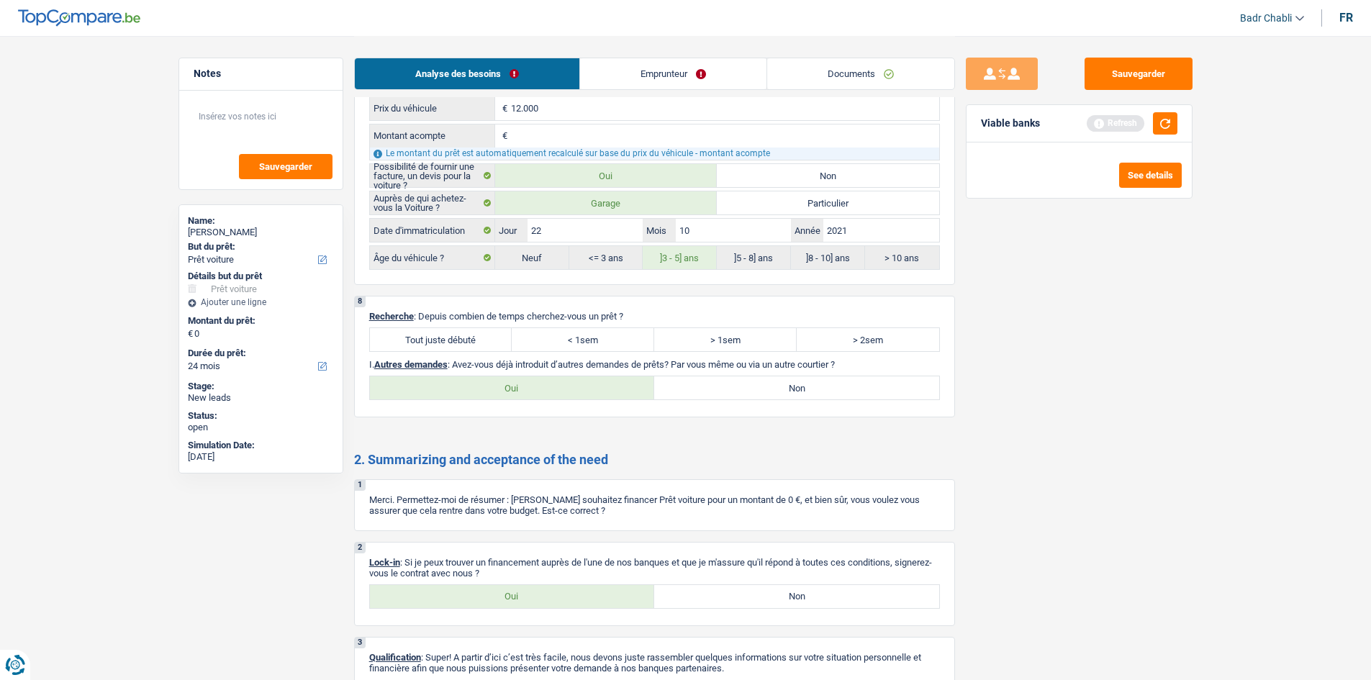
scroll to position [1655, 0]
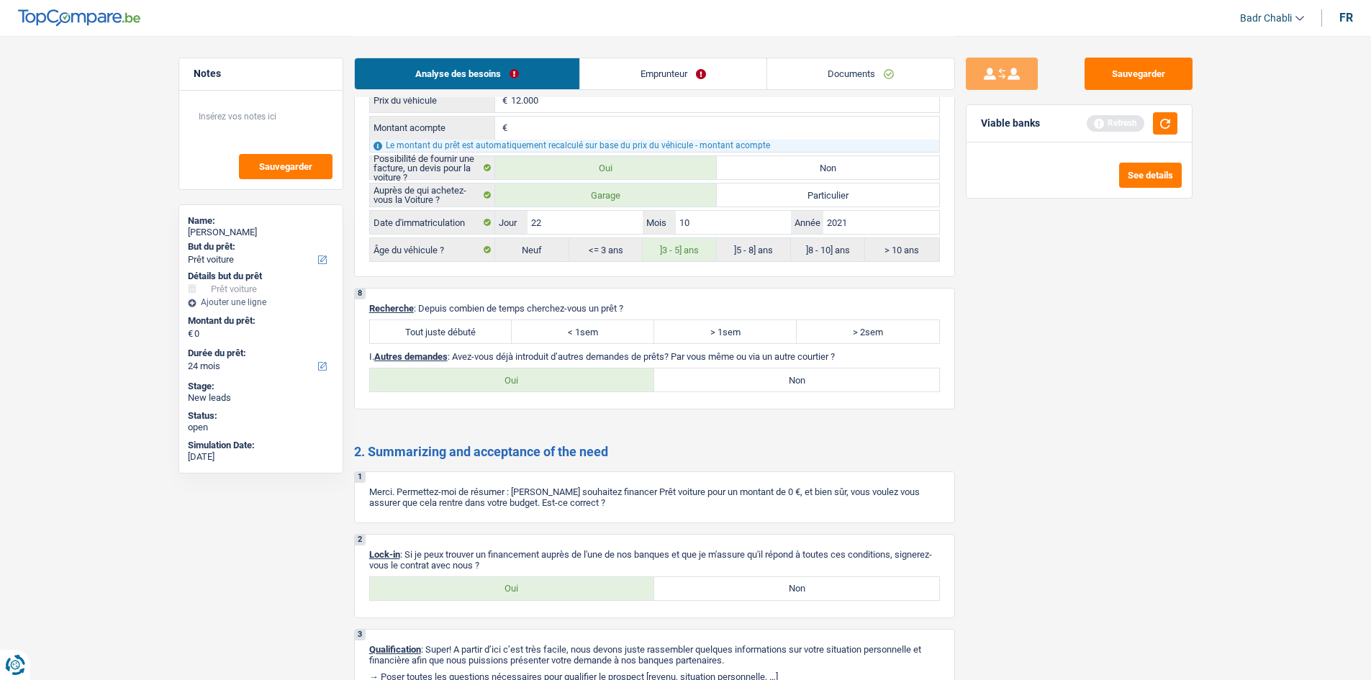
click at [467, 339] on label "Tout juste débuté" at bounding box center [441, 331] width 143 height 23
click at [467, 339] on input "Tout juste débuté" at bounding box center [441, 331] width 143 height 23
radio input "true"
click at [761, 383] on label "Non" at bounding box center [796, 379] width 285 height 23
click at [761, 383] on input "Non" at bounding box center [796, 379] width 285 height 23
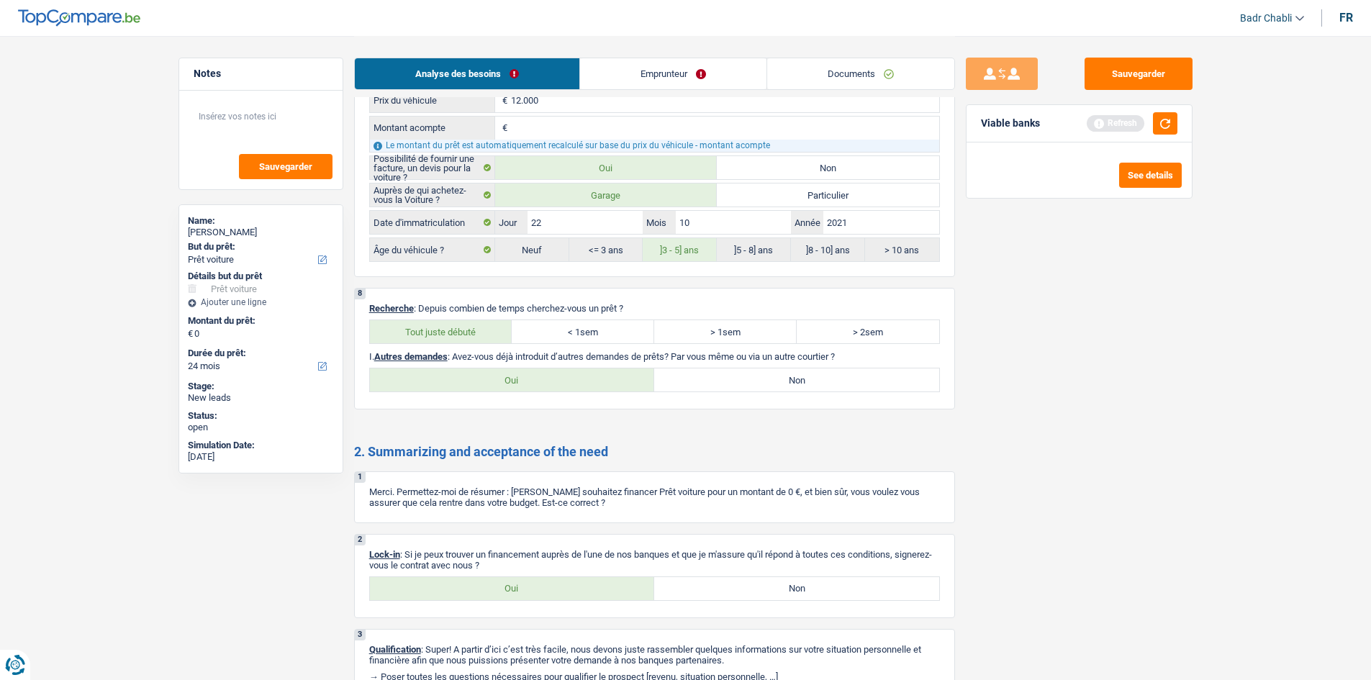
radio input "true"
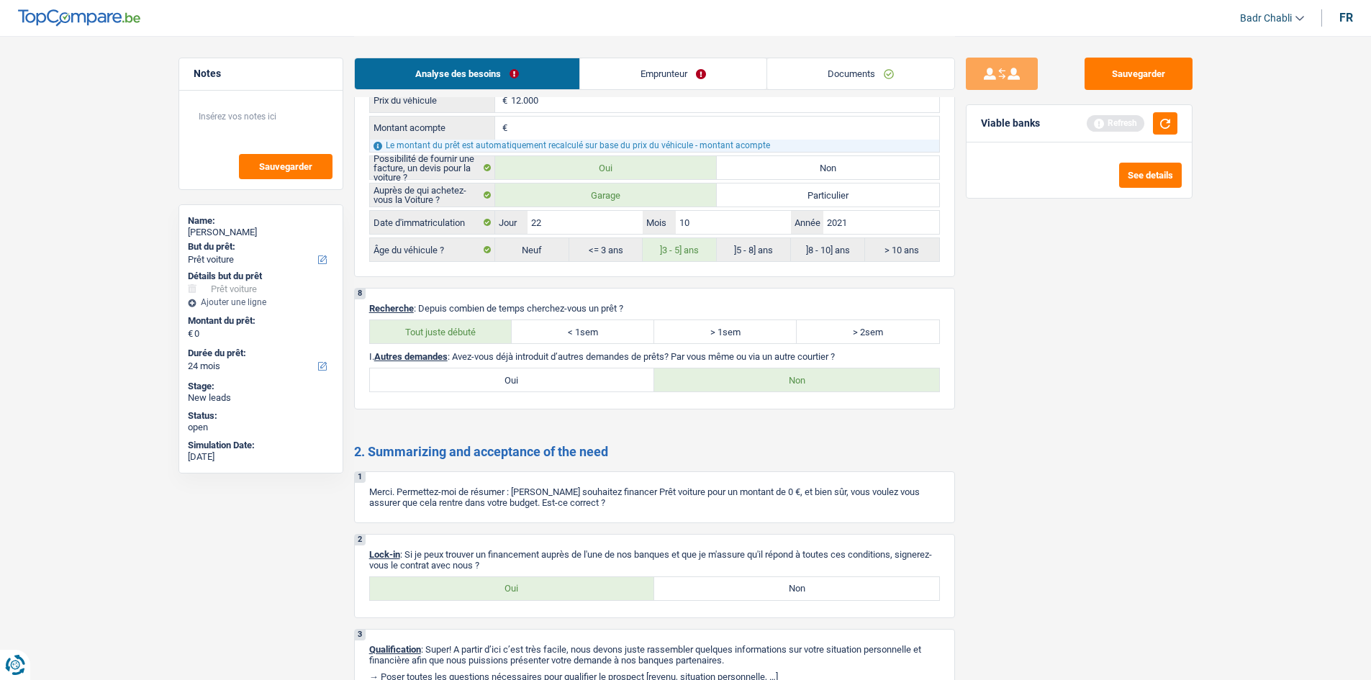
click at [509, 577] on label "Oui" at bounding box center [512, 588] width 285 height 23
click at [509, 577] on input "Oui" at bounding box center [512, 588] width 285 height 23
radio input "true"
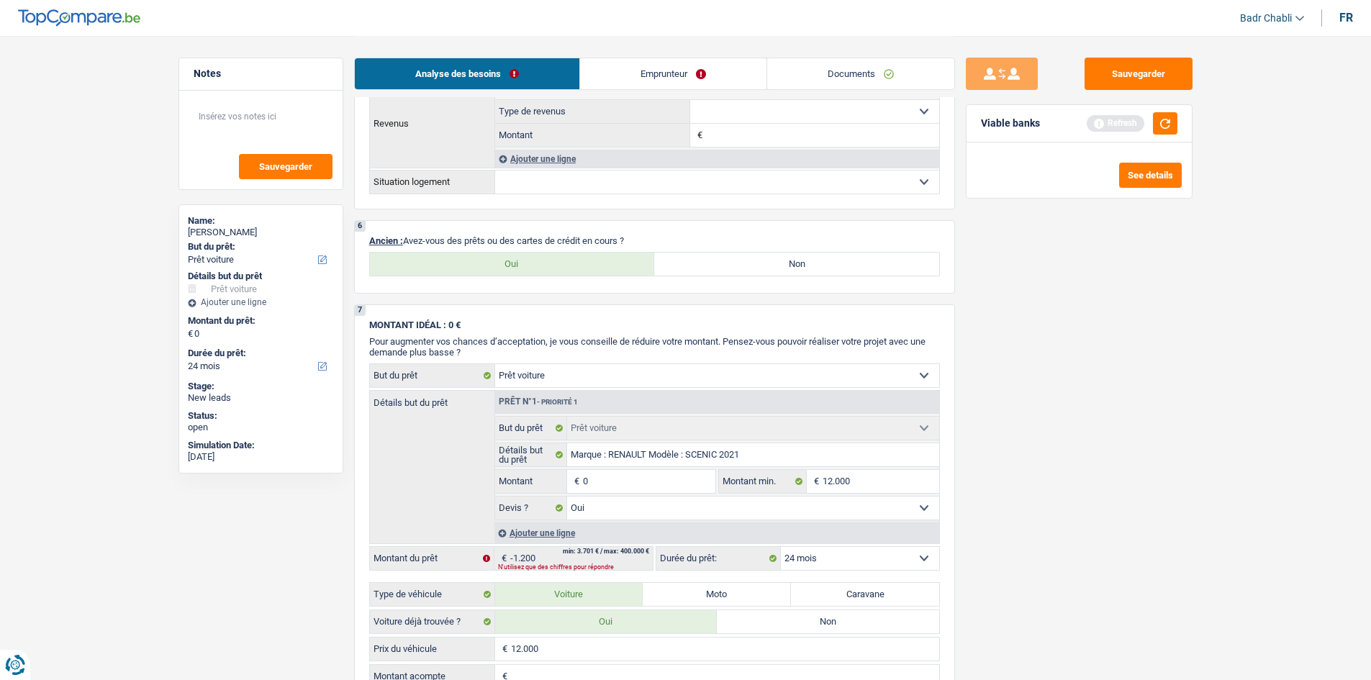
scroll to position [864, 0]
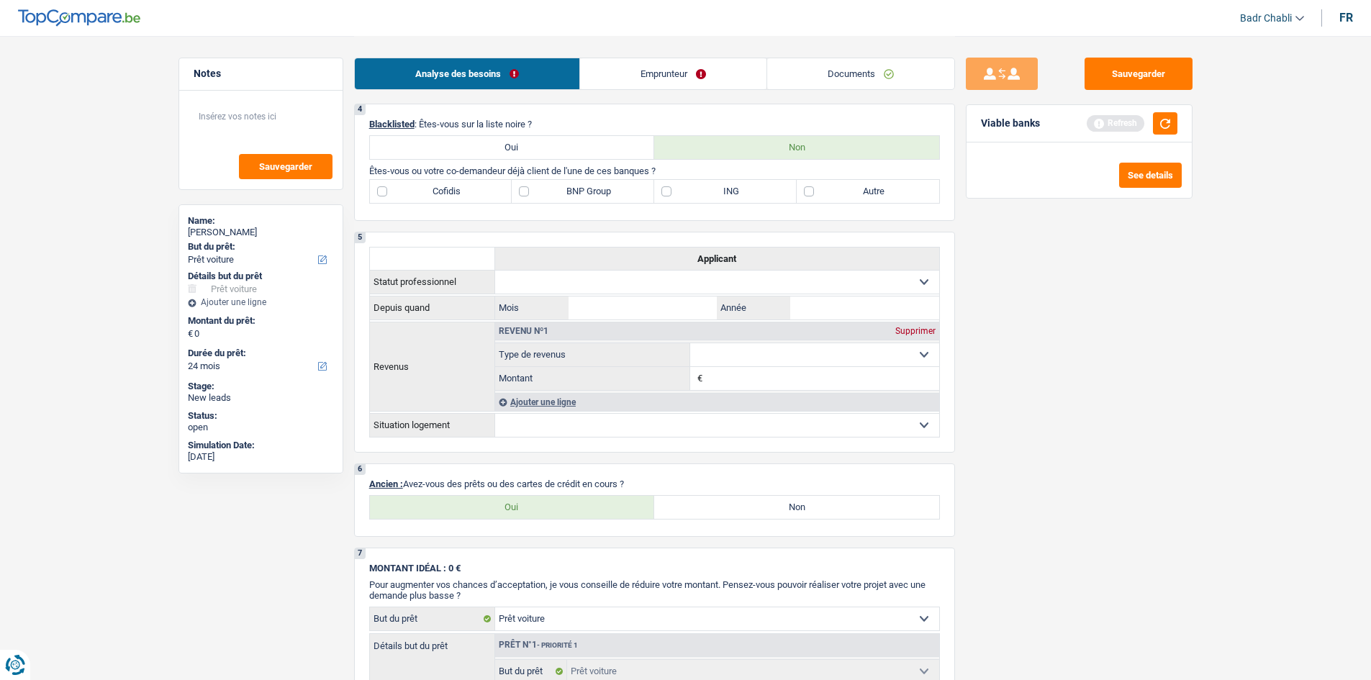
click at [728, 512] on label "Non" at bounding box center [796, 507] width 285 height 23
click at [728, 512] on input "Non" at bounding box center [796, 507] width 285 height 23
radio input "true"
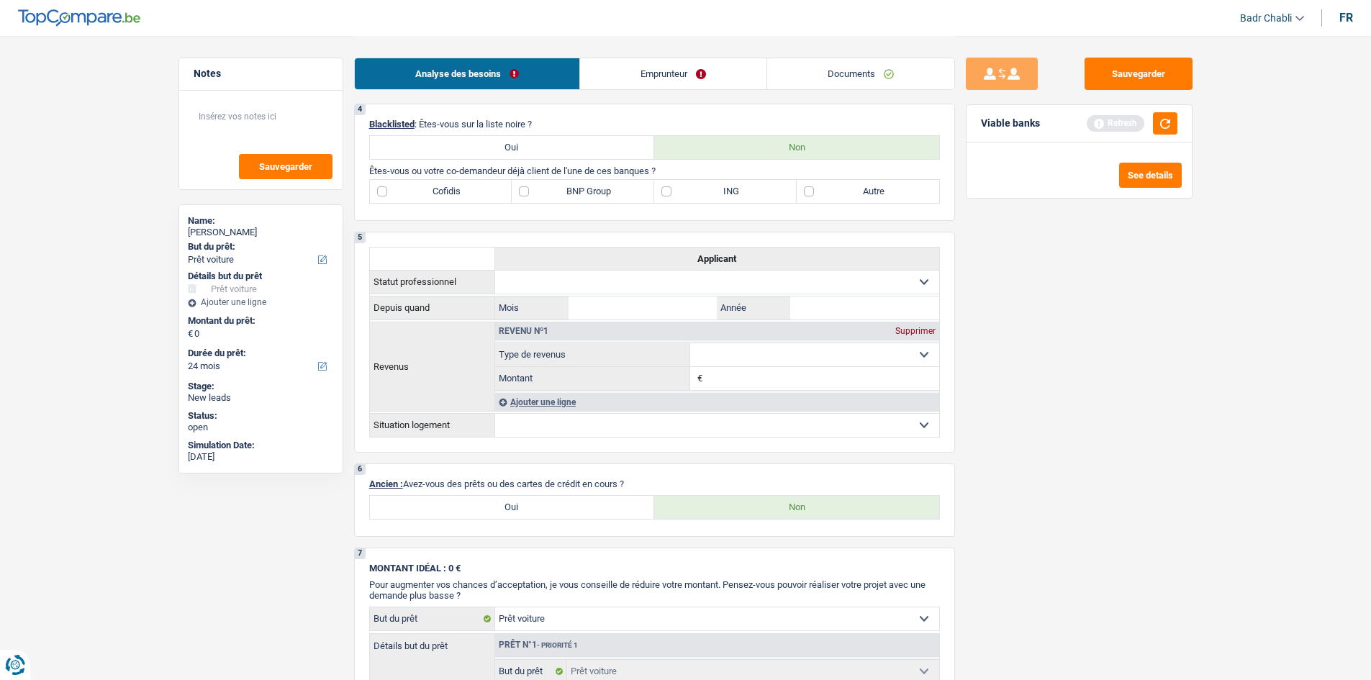
click at [559, 516] on label "Oui" at bounding box center [512, 507] width 285 height 23
click at [559, 516] on input "Oui" at bounding box center [512, 507] width 285 height 23
radio input "true"
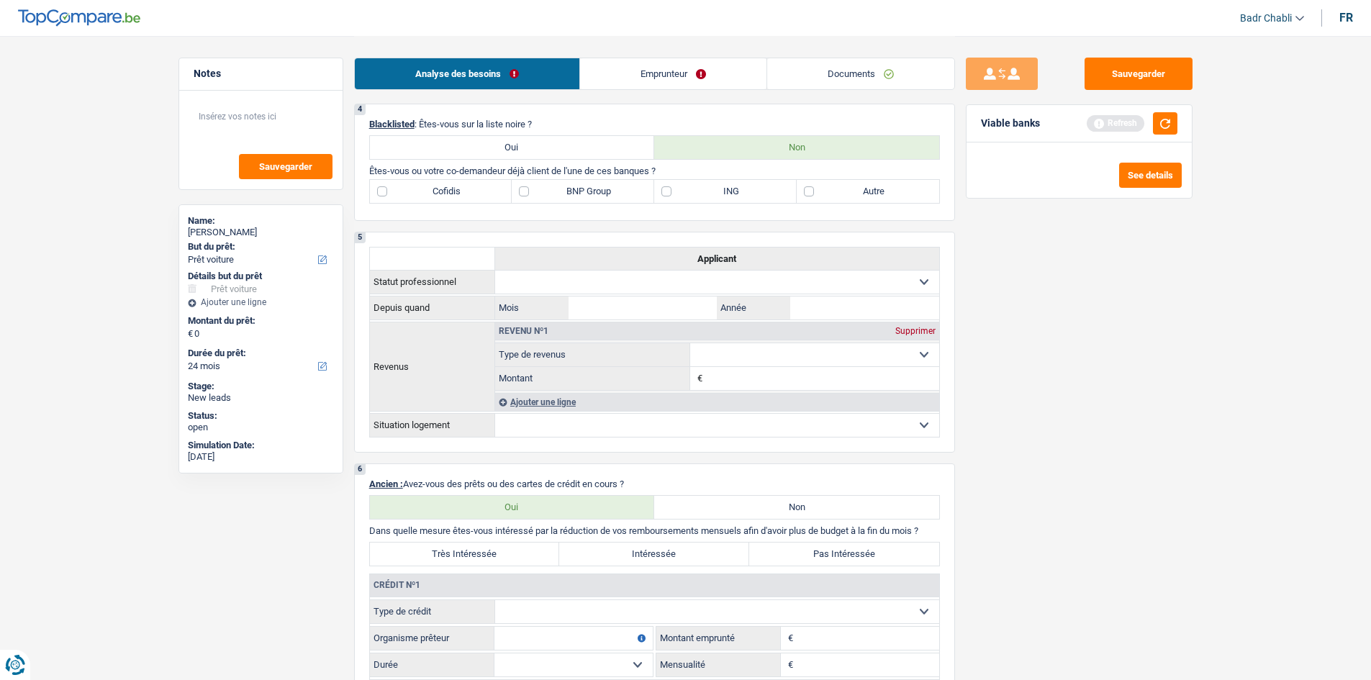
scroll to position [1080, 0]
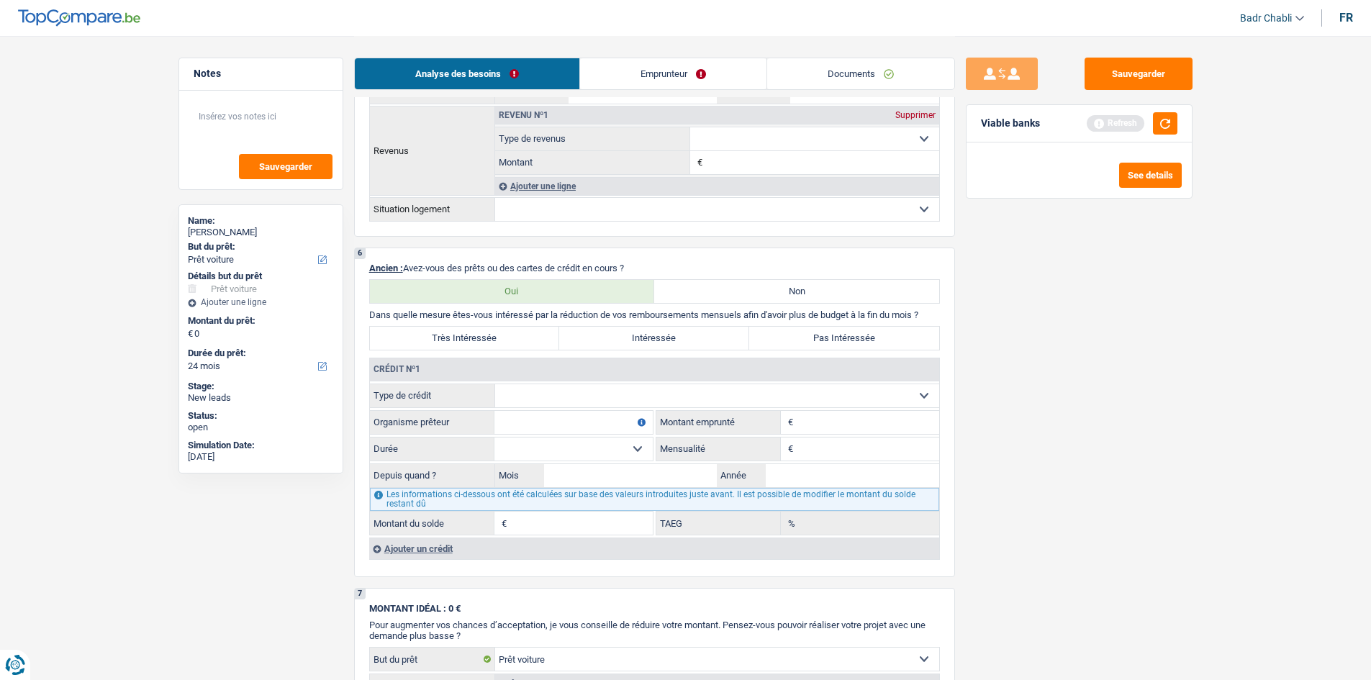
click at [582, 386] on select "Carte ou ouverture de crédit Prêt hypothécaire Vente à tempérament Prêt à tempé…" at bounding box center [717, 395] width 444 height 23
select select "mortgage"
click at [495, 384] on select "Carte ou ouverture de crédit Prêt hypothécaire Vente à tempérament Prêt à tempé…" at bounding box center [717, 395] width 444 height 23
type input "0"
click at [434, 556] on div "Ajouter un crédit" at bounding box center [654, 549] width 570 height 22
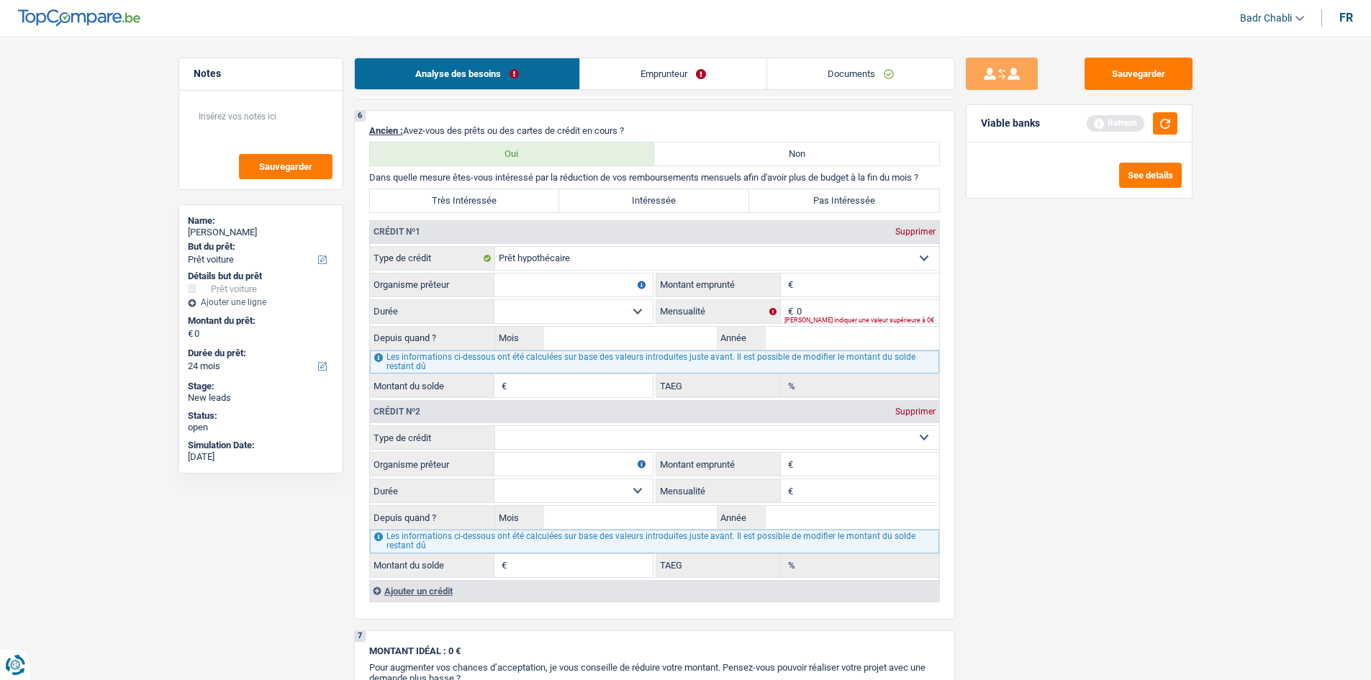
scroll to position [1367, 0]
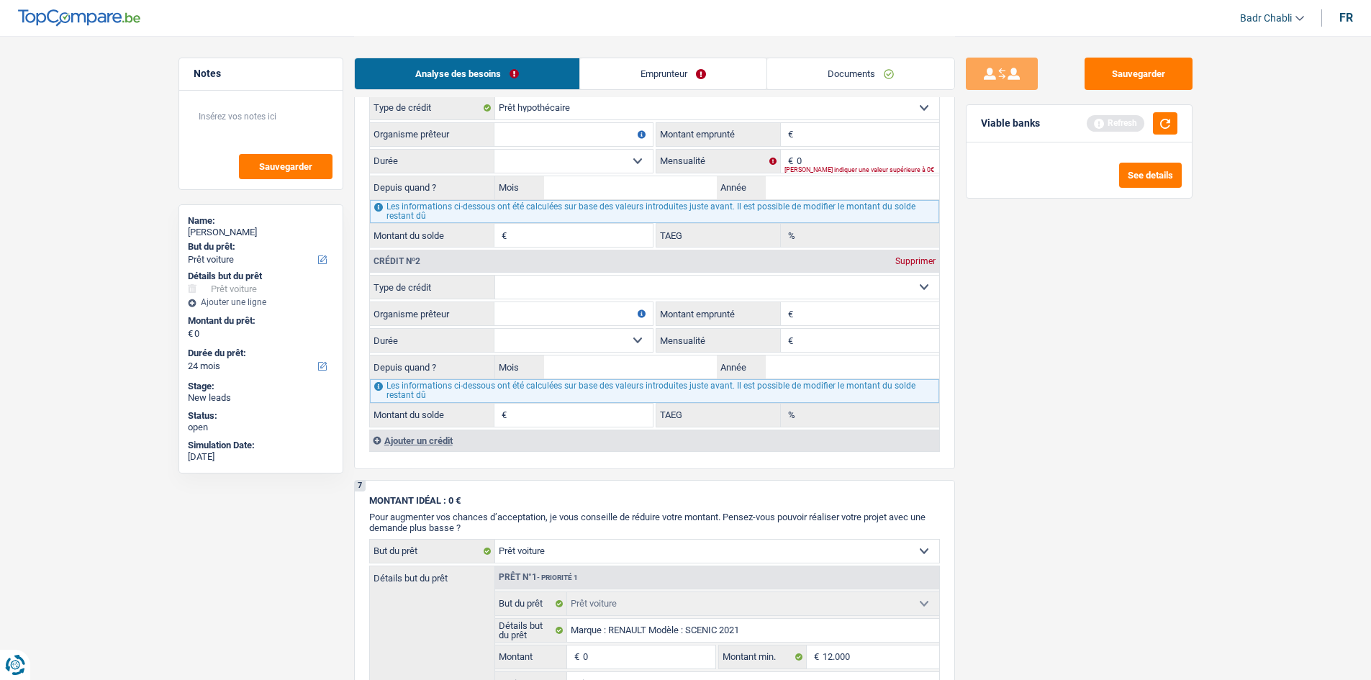
click at [628, 289] on select "Carte ou ouverture de crédit Prêt hypothécaire Vente à tempérament Prêt à tempé…" at bounding box center [717, 287] width 444 height 23
select select "mortgage"
click at [495, 276] on select "Carte ou ouverture de crédit Prêt hypothécaire Vente à tempérament Prêt à tempé…" at bounding box center [717, 287] width 444 height 23
type input "0"
click at [607, 137] on input "Organisme prêteur" at bounding box center [573, 134] width 158 height 23
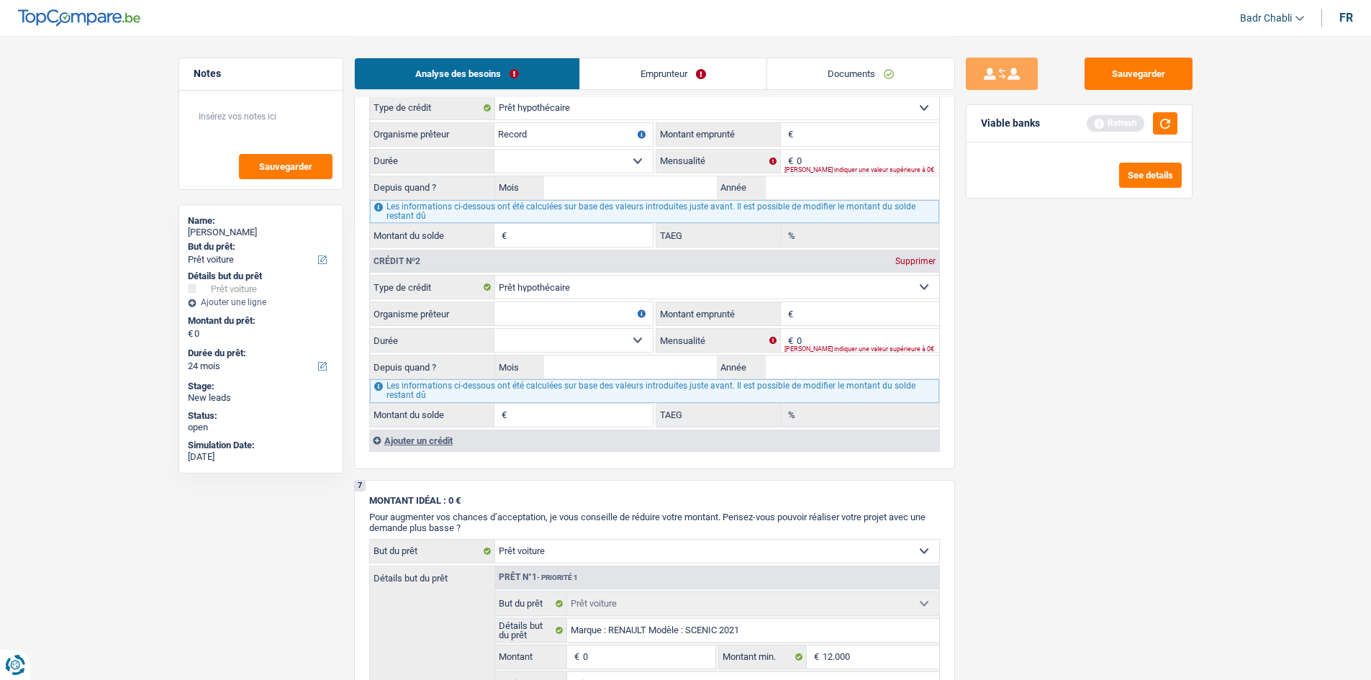
type input "Record"
click at [564, 314] on input "Organisme prêteur" at bounding box center [573, 313] width 158 height 23
type input "Crelan"
click at [851, 135] on input "Montant" at bounding box center [868, 134] width 143 height 23
type input "139.000"
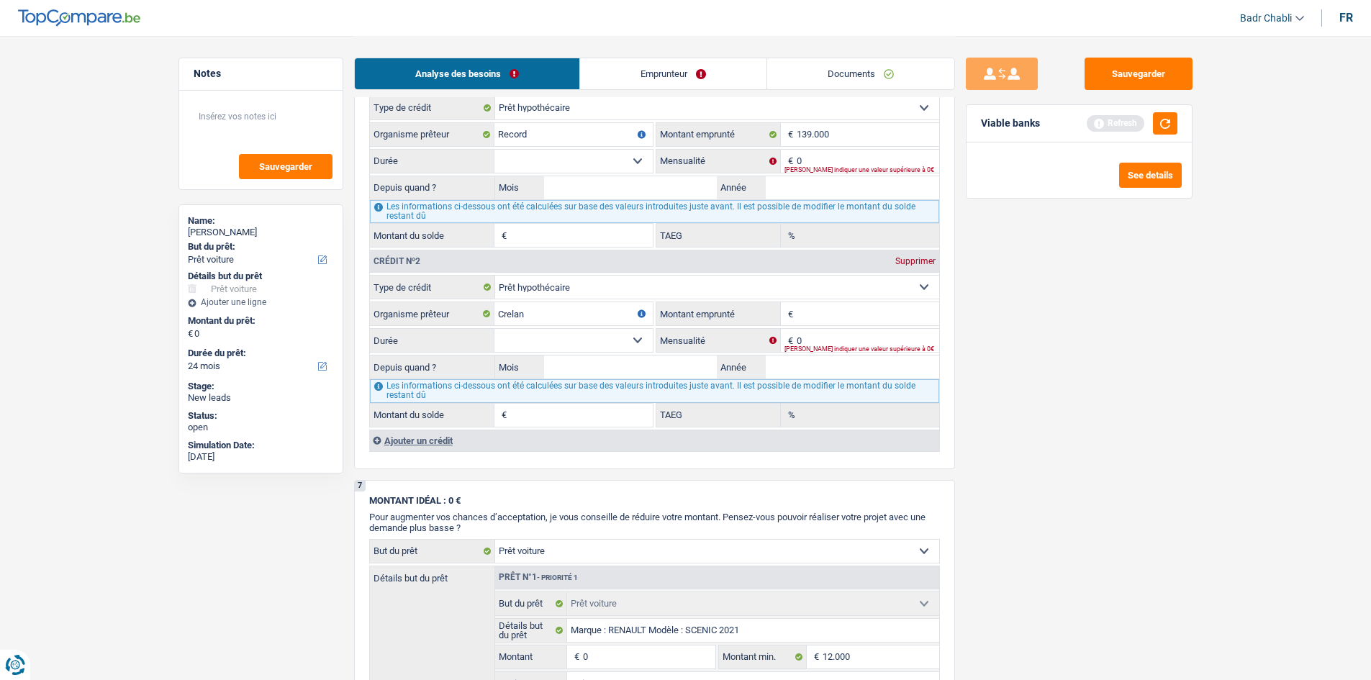
click at [615, 160] on select "120 mois 132 mois 144 mois 180 mois 240 mois 300 mois 360 mois 420 mois Sélecti…" at bounding box center [573, 161] width 158 height 23
select select "300"
click at [494, 150] on select "120 mois 132 mois 144 mois 180 mois 240 mois 300 mois 360 mois 420 mois Sélecti…" at bounding box center [573, 161] width 158 height 23
click at [828, 159] on input "0" at bounding box center [868, 161] width 143 height 23
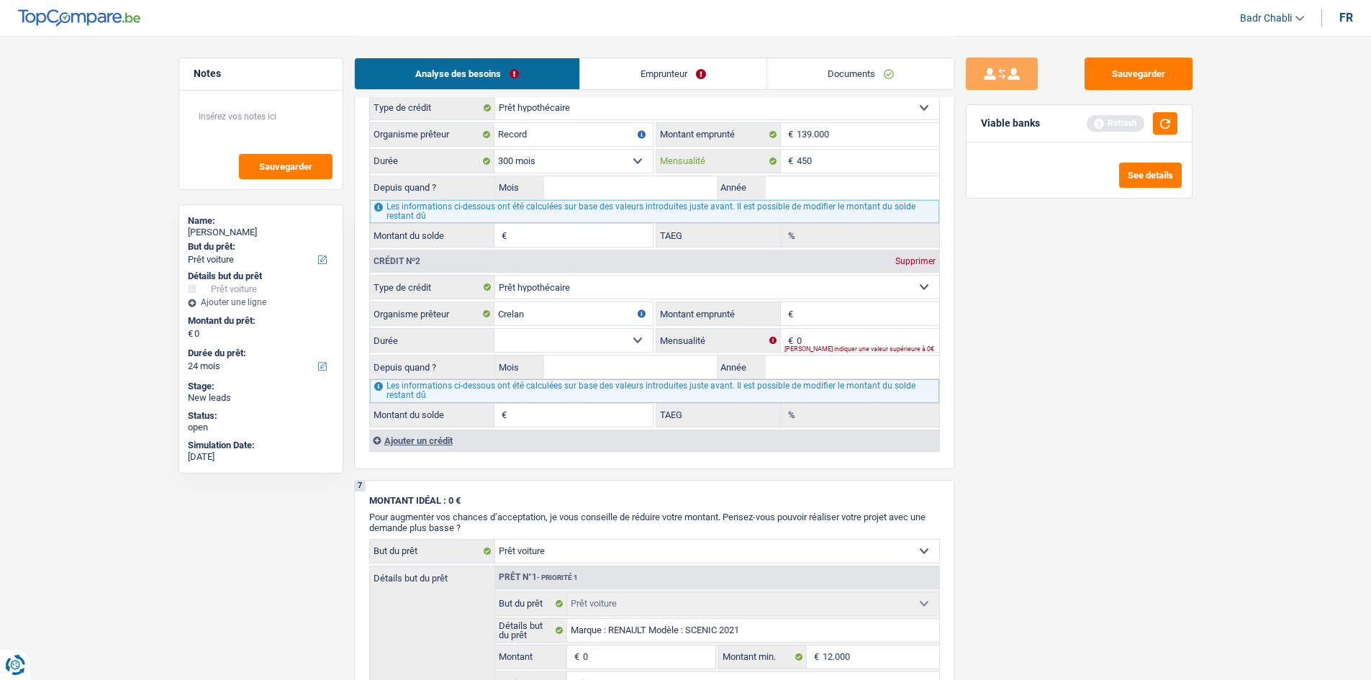
type input "450"
click at [652, 181] on input "Mois" at bounding box center [630, 187] width 173 height 23
click at [653, 187] on input "Mois" at bounding box center [630, 187] width 173 height 23
type input "07"
type input "2025"
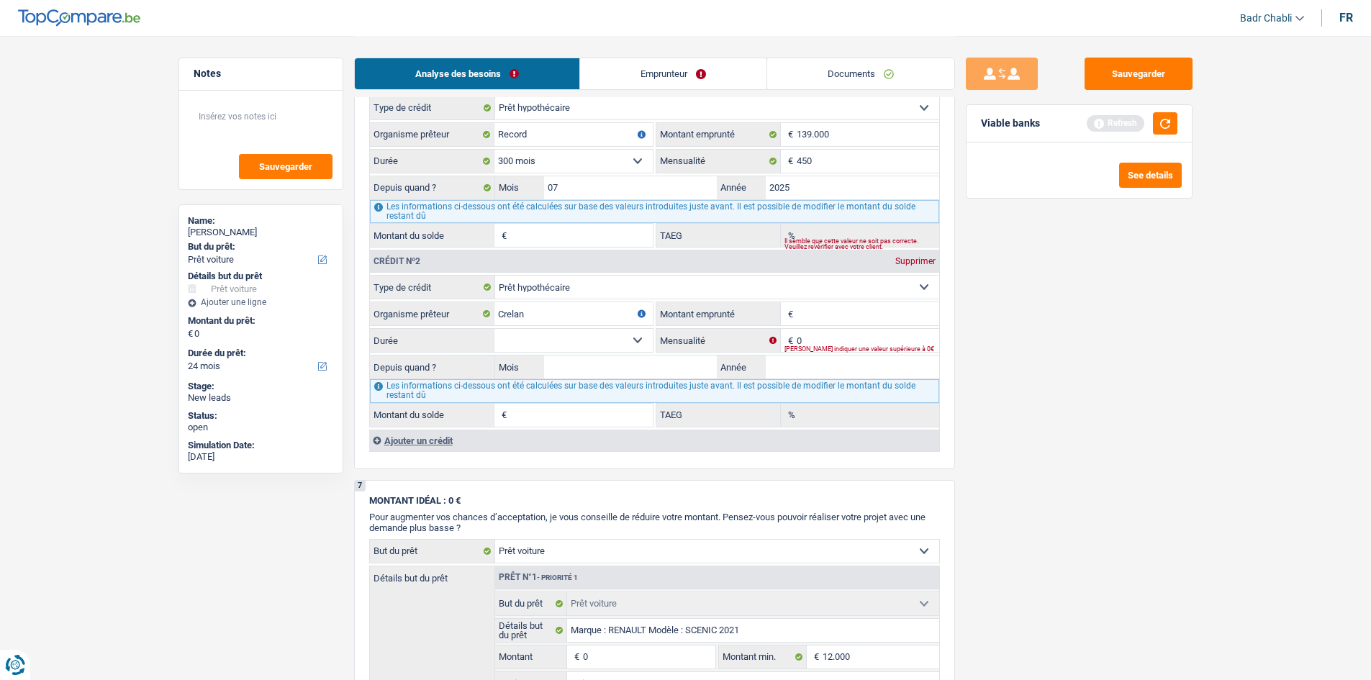
type input "138.047"
type input "0,00"
click at [828, 309] on input "Montant emprunté" at bounding box center [868, 313] width 143 height 23
click at [827, 309] on input "Montant emprunté" at bounding box center [868, 313] width 143 height 23
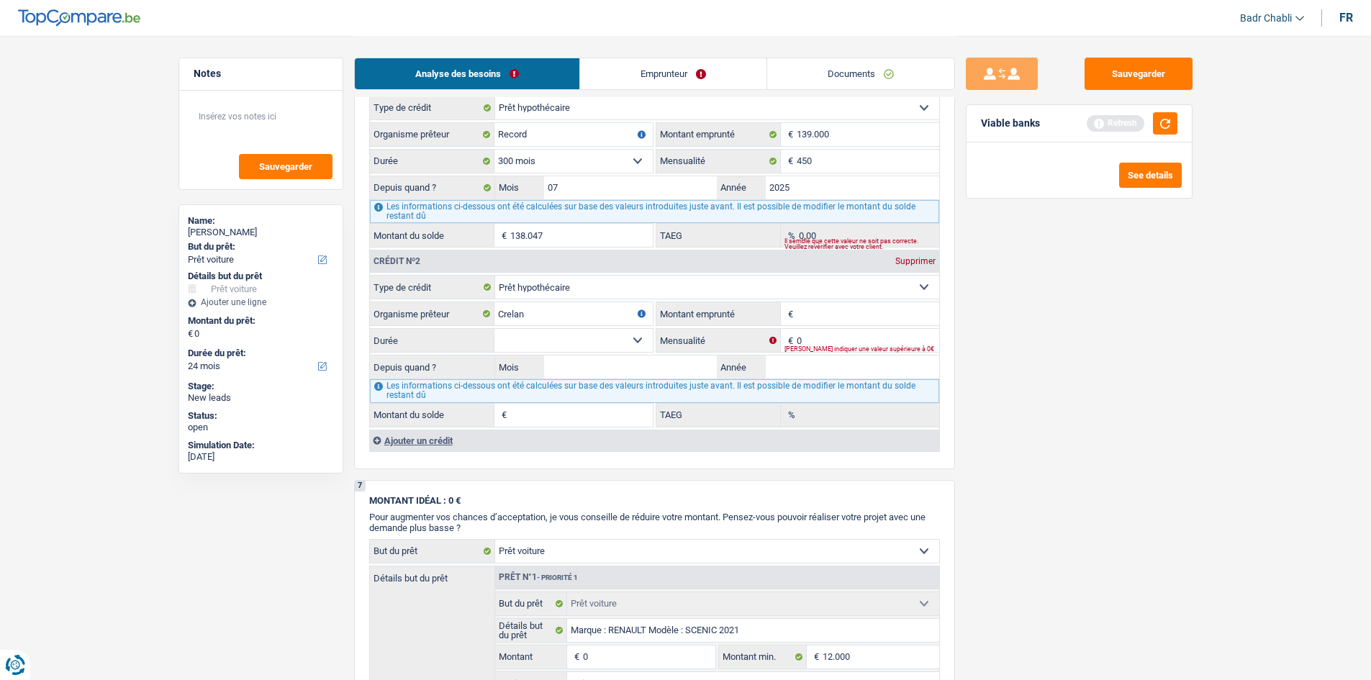
click at [823, 310] on input "Montant emprunté" at bounding box center [868, 313] width 143 height 23
type input "150.000"
click at [634, 344] on select "120 mois 132 mois 144 mois 180 mois 240 mois 300 mois 360 mois 420 mois Sélecti…" at bounding box center [573, 340] width 158 height 23
click at [849, 337] on input "0" at bounding box center [868, 340] width 143 height 23
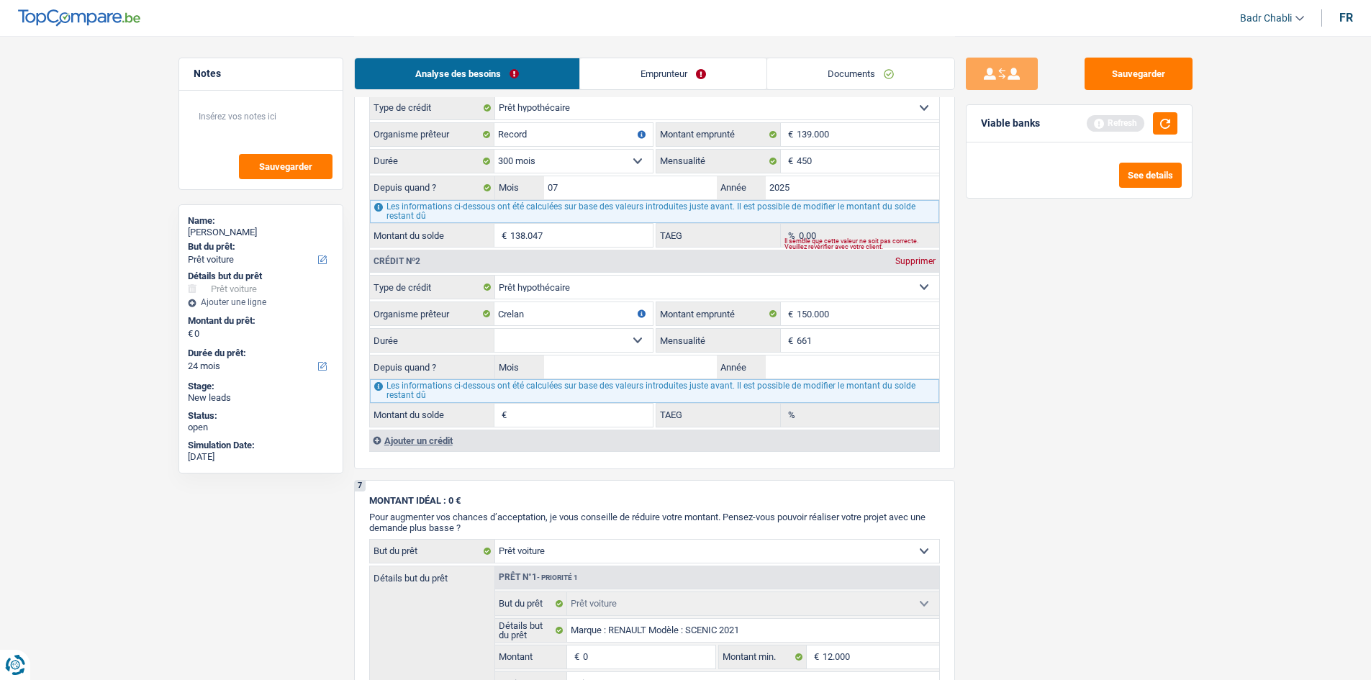
type input "661"
click at [622, 348] on select "120 mois 132 mois 144 mois 180 mois 240 mois 300 mois 360 mois 420 mois Sélecti…" at bounding box center [573, 340] width 158 height 23
select select "300"
click at [494, 329] on select "120 mois 132 mois 144 mois 180 mois 240 mois 300 mois 360 mois 420 mois Sélecti…" at bounding box center [573, 340] width 158 height 23
click at [656, 371] on input "Mois" at bounding box center [630, 367] width 173 height 23
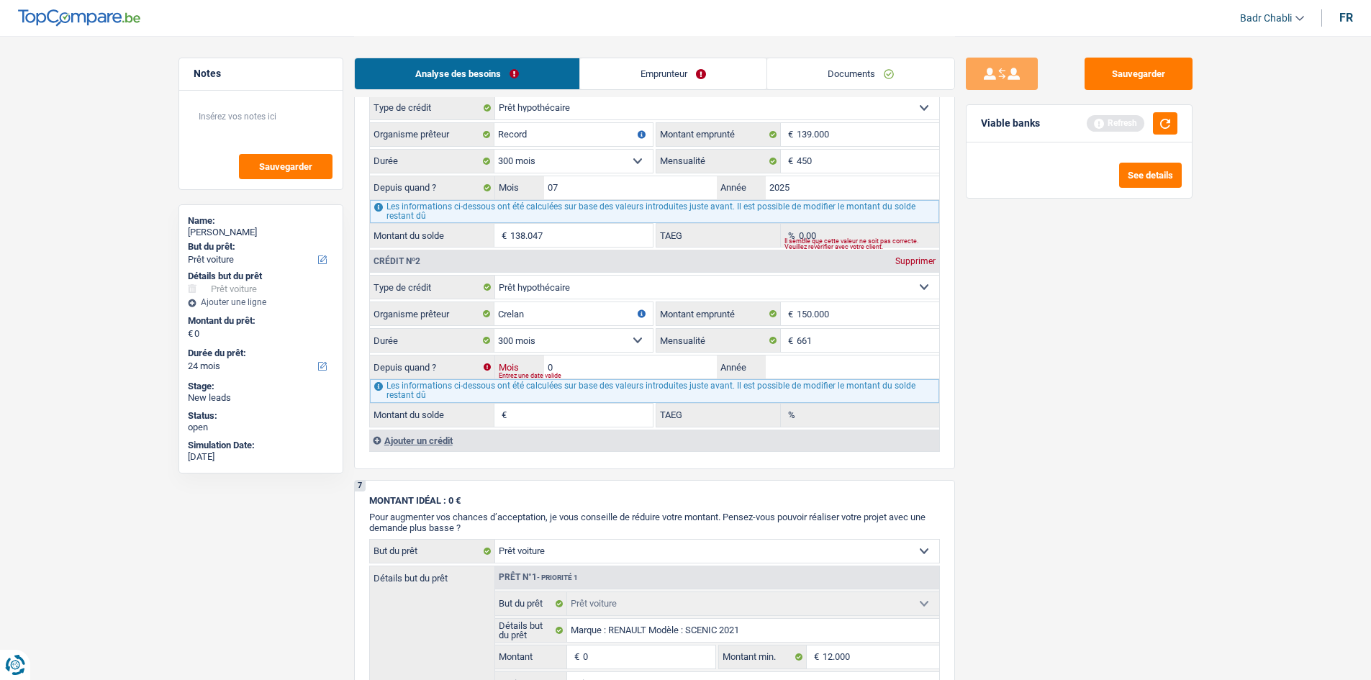
type input "05"
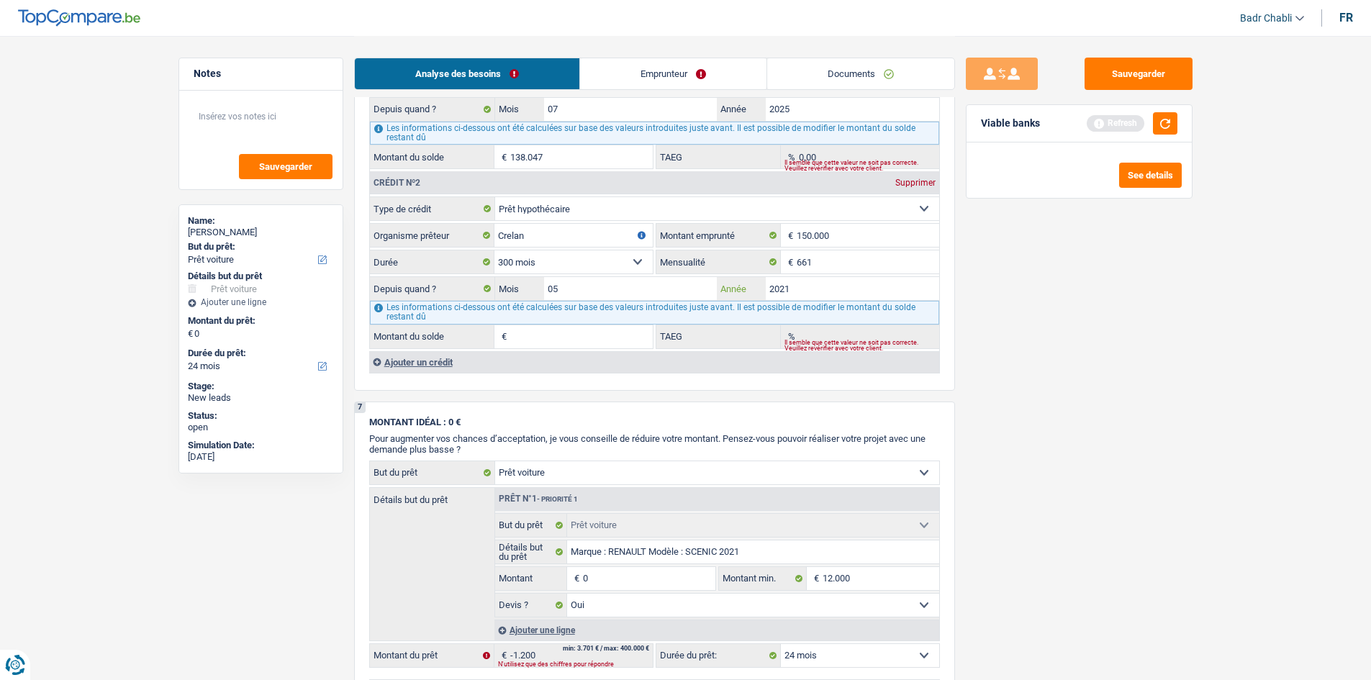
scroll to position [1158, 0]
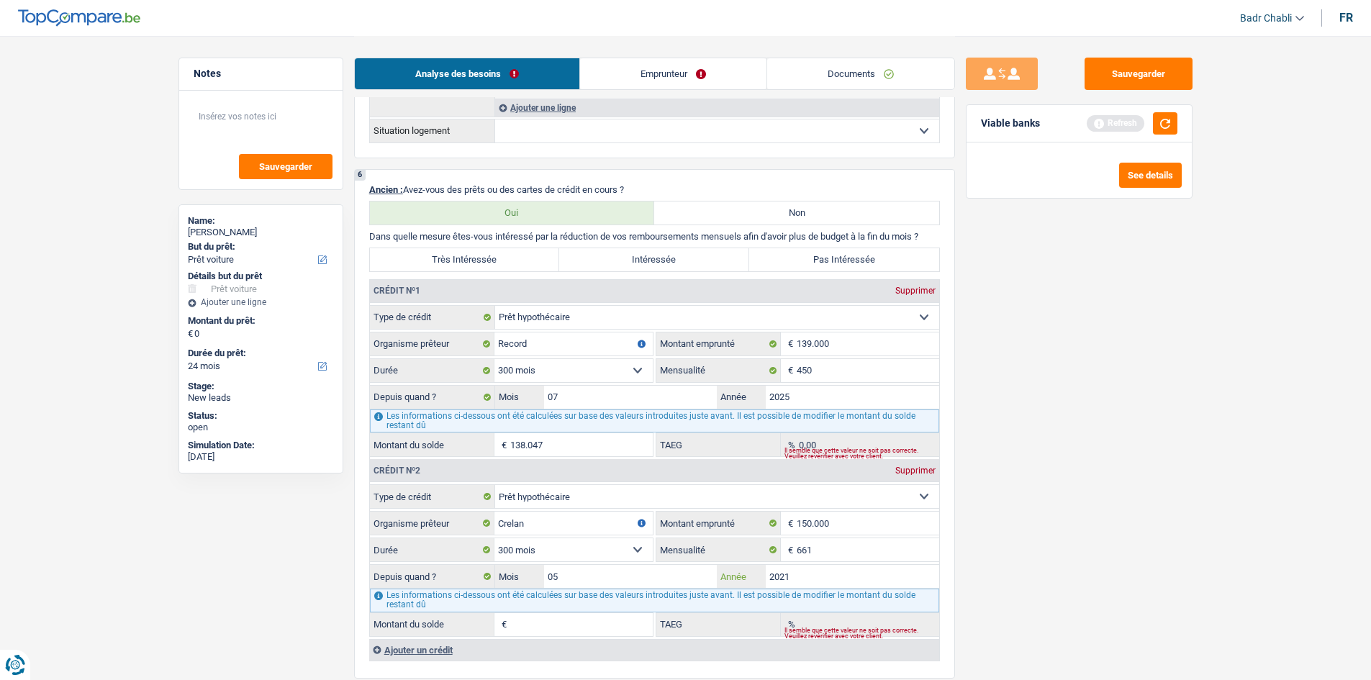
type input "2021"
type input "129.862"
type input "2,37"
click at [835, 253] on label "Pas Intéressée" at bounding box center [844, 259] width 190 height 23
click at [835, 253] on input "Pas Intéressée" at bounding box center [844, 259] width 190 height 23
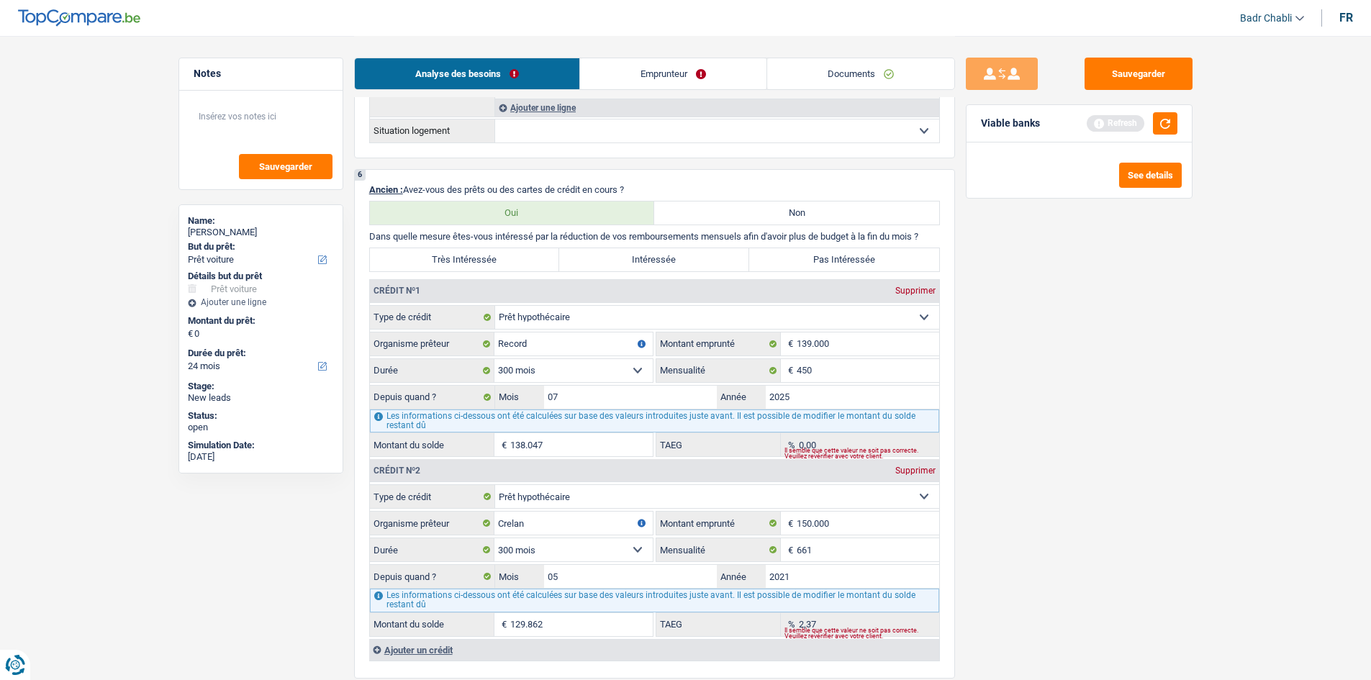
radio input "true"
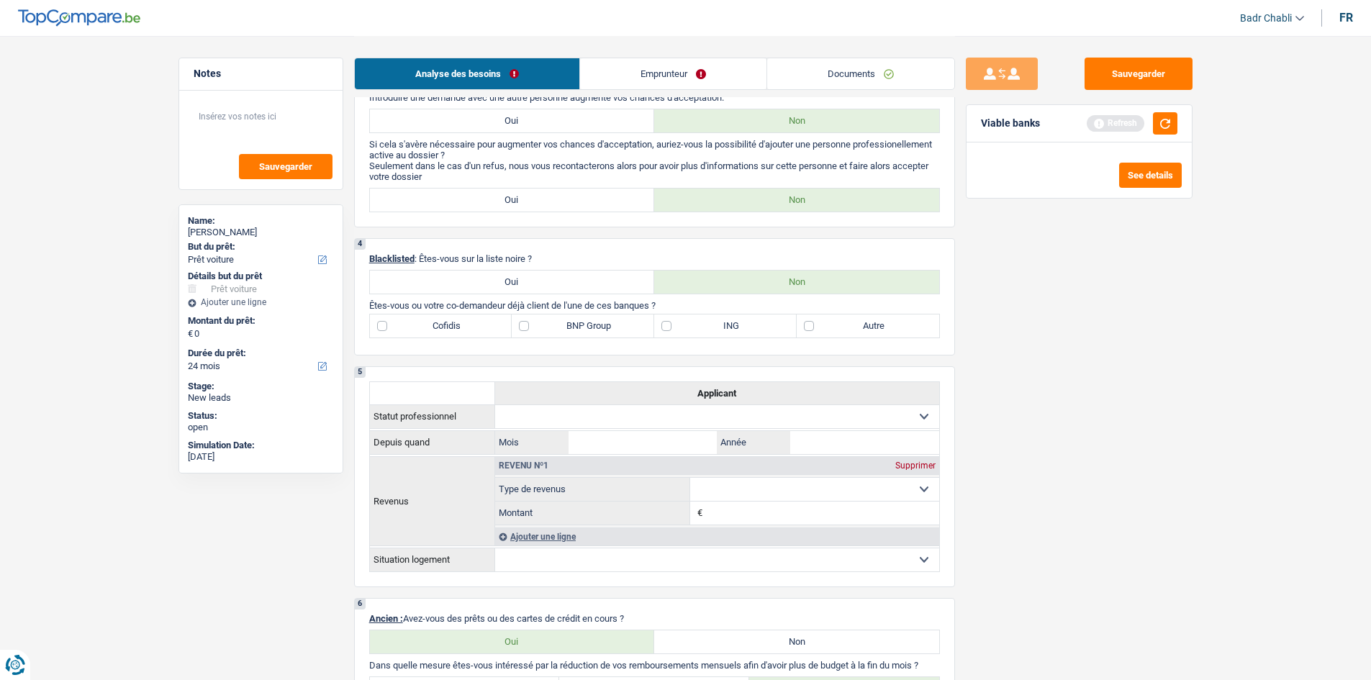
scroll to position [870, 0]
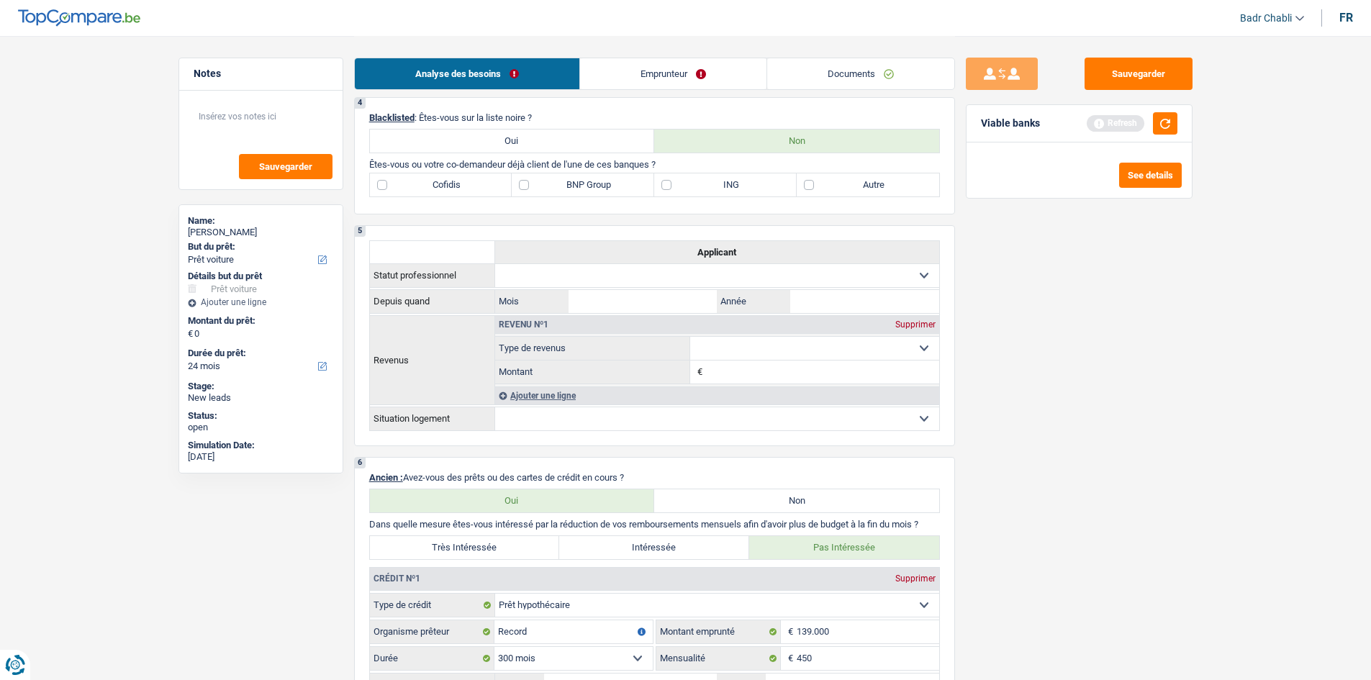
click at [693, 194] on label "ING" at bounding box center [725, 184] width 143 height 23
click at [693, 194] on input "ING" at bounding box center [725, 184] width 143 height 23
checkbox input "true"
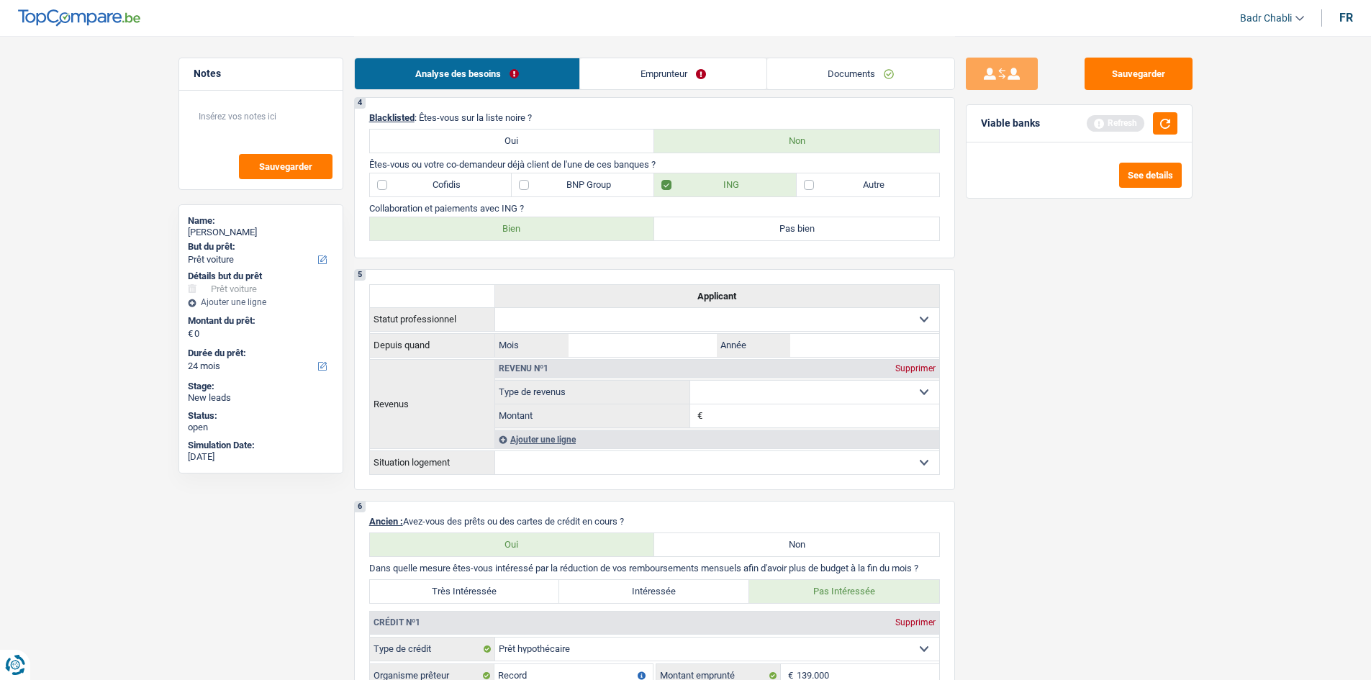
click at [646, 217] on label "Bien" at bounding box center [512, 228] width 285 height 23
click at [646, 217] on input "Bien" at bounding box center [512, 228] width 285 height 23
radio input "true"
click at [1167, 122] on button "button" at bounding box center [1165, 123] width 24 height 22
click at [530, 189] on label "BNP Group" at bounding box center [583, 184] width 143 height 23
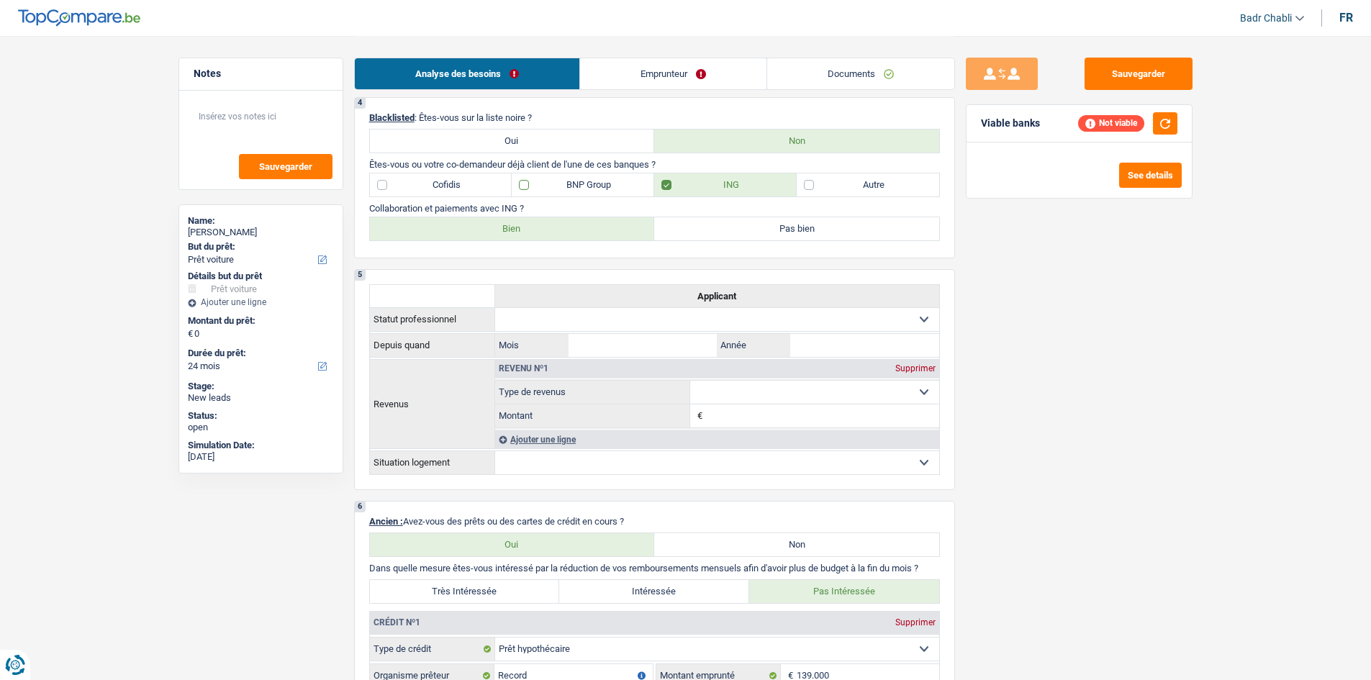
click at [530, 189] on input "BNP Group" at bounding box center [583, 184] width 143 height 23
checkbox input "true"
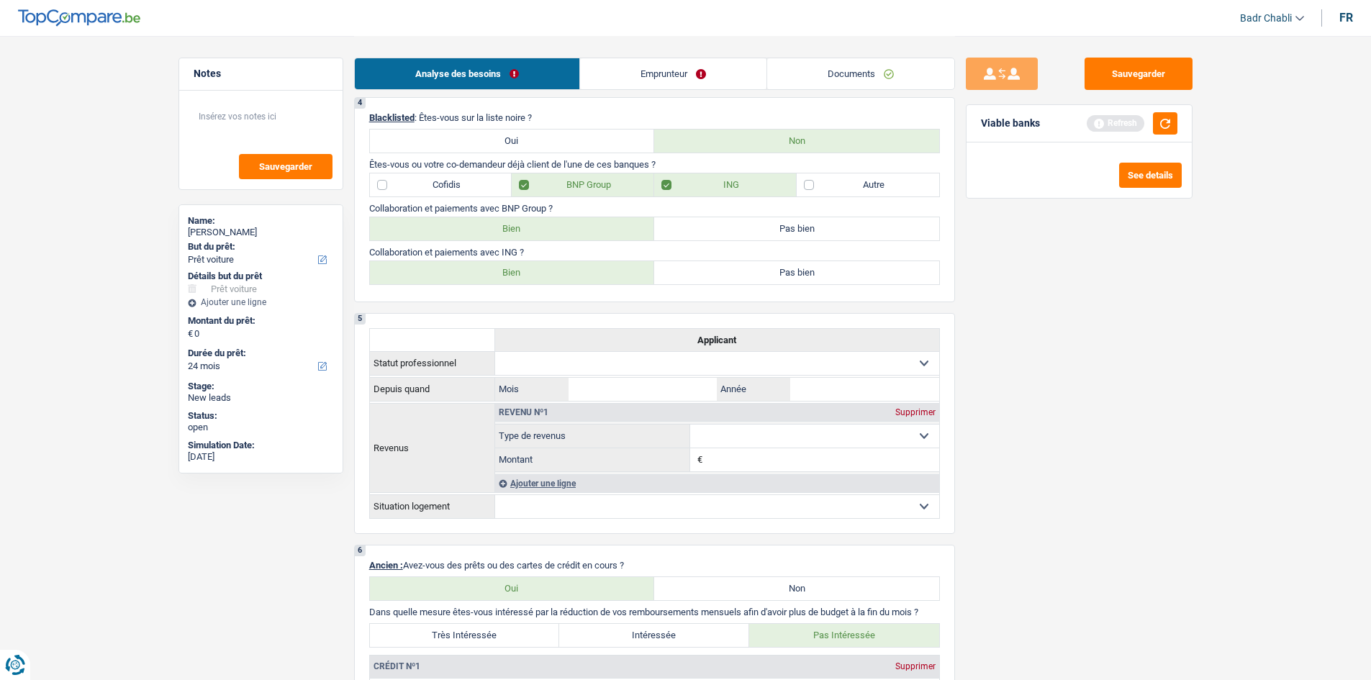
click at [384, 188] on label "Cofidis" at bounding box center [441, 184] width 143 height 23
click at [384, 188] on input "Cofidis" at bounding box center [441, 184] width 143 height 23
checkbox input "true"
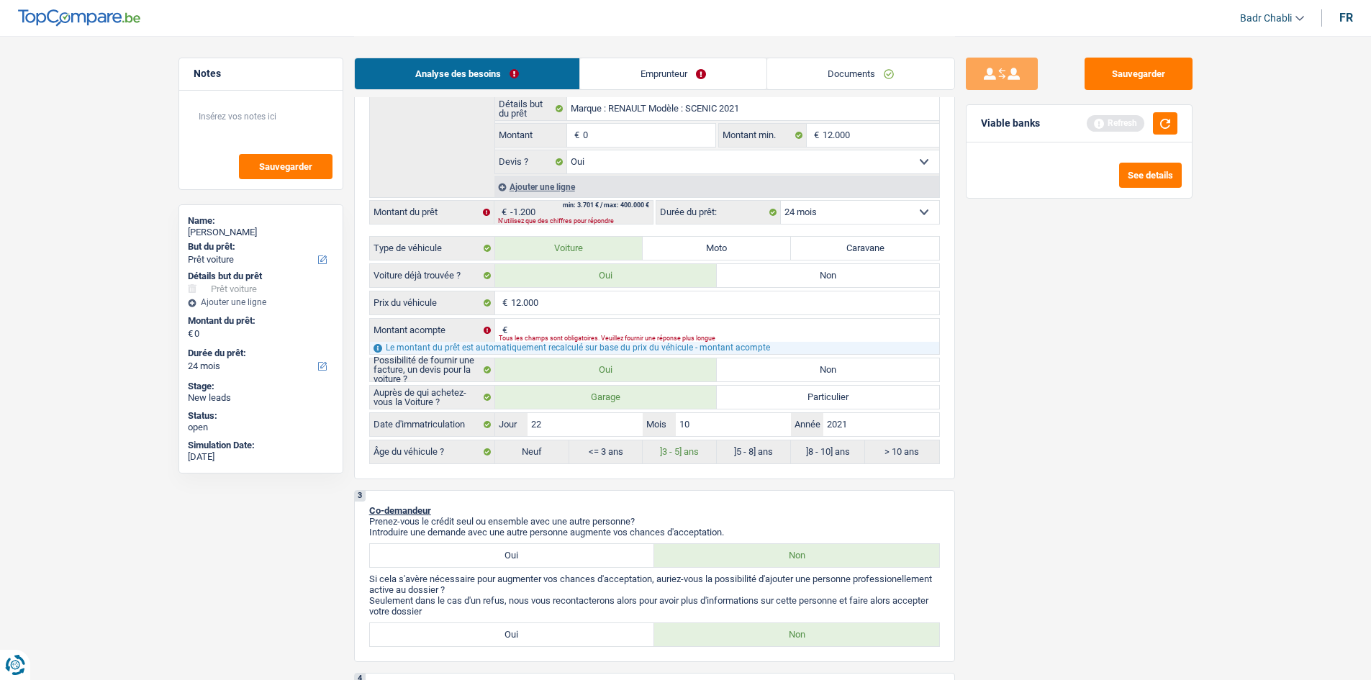
scroll to position [222, 0]
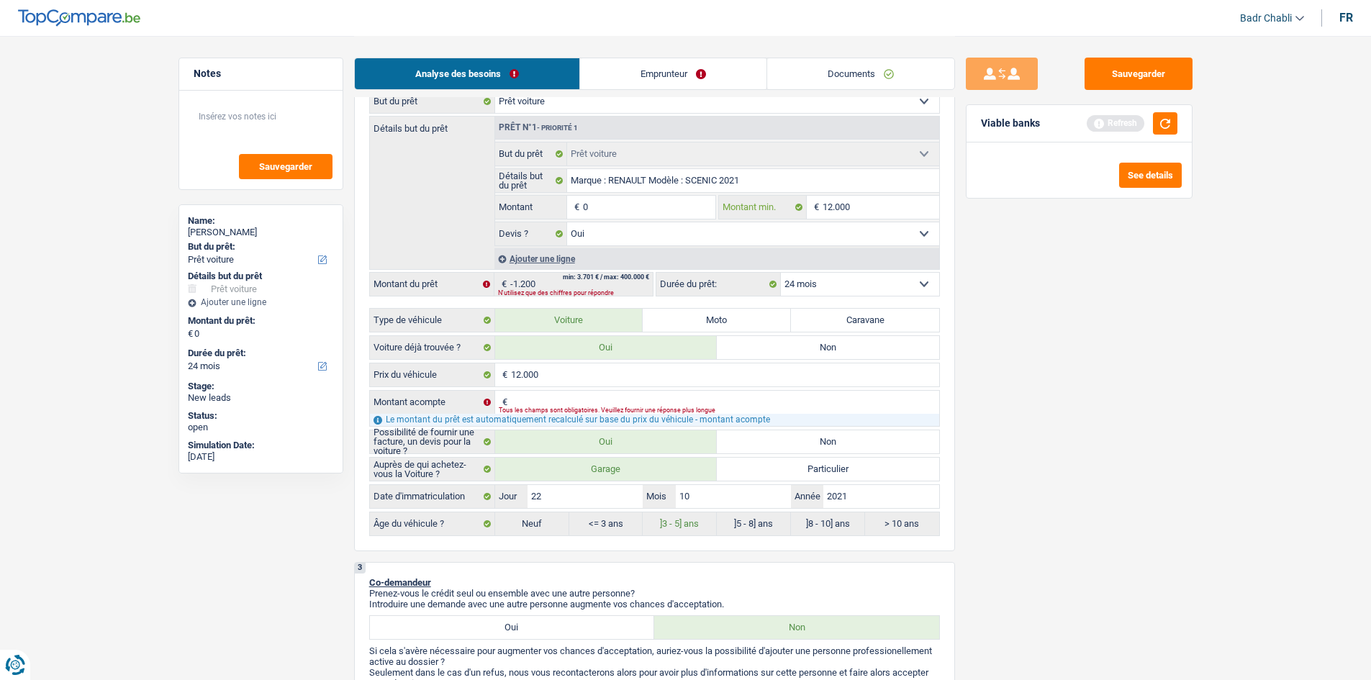
click at [863, 210] on input "12.000" at bounding box center [881, 207] width 117 height 23
click at [841, 291] on select "12 mois 18 mois 24 mois Sélectionner une option" at bounding box center [860, 284] width 158 height 23
click at [848, 199] on input "12.000" at bounding box center [881, 207] width 117 height 23
click at [643, 211] on input "0" at bounding box center [649, 207] width 132 height 23
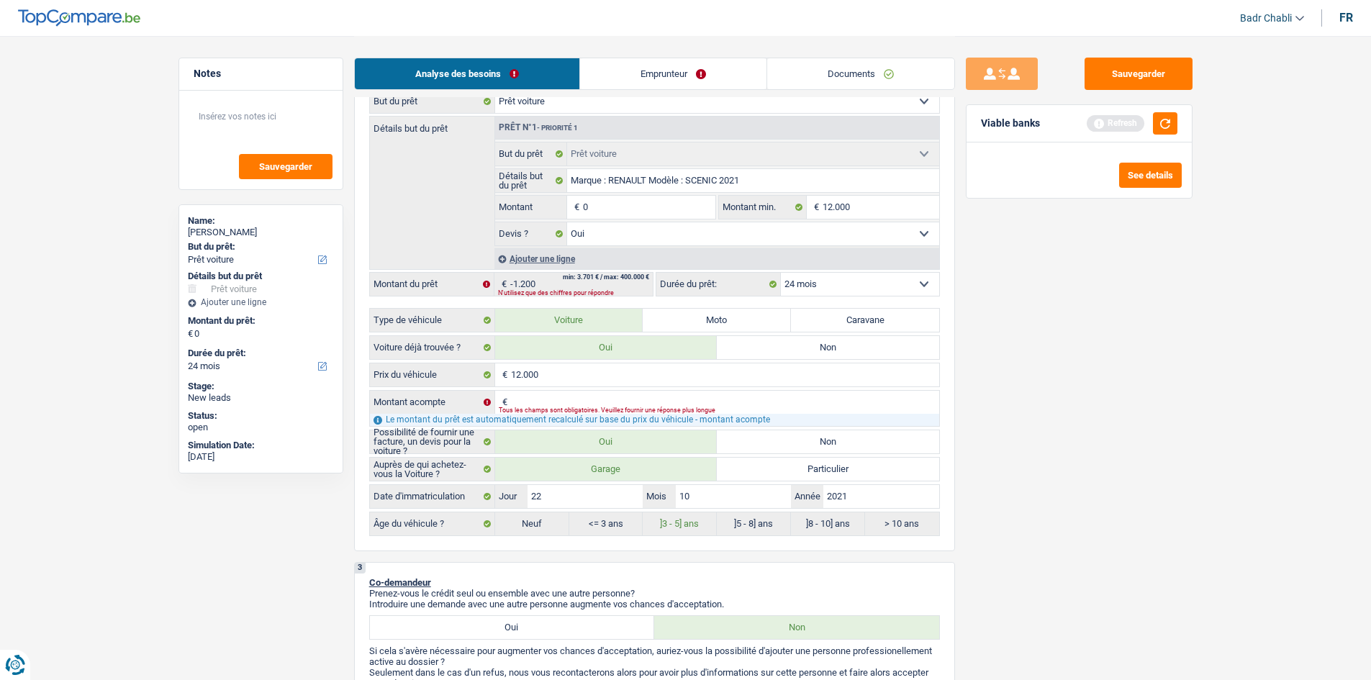
click at [643, 211] on input "0" at bounding box center [649, 207] width 132 height 23
paste input "12.00"
type input "12.000"
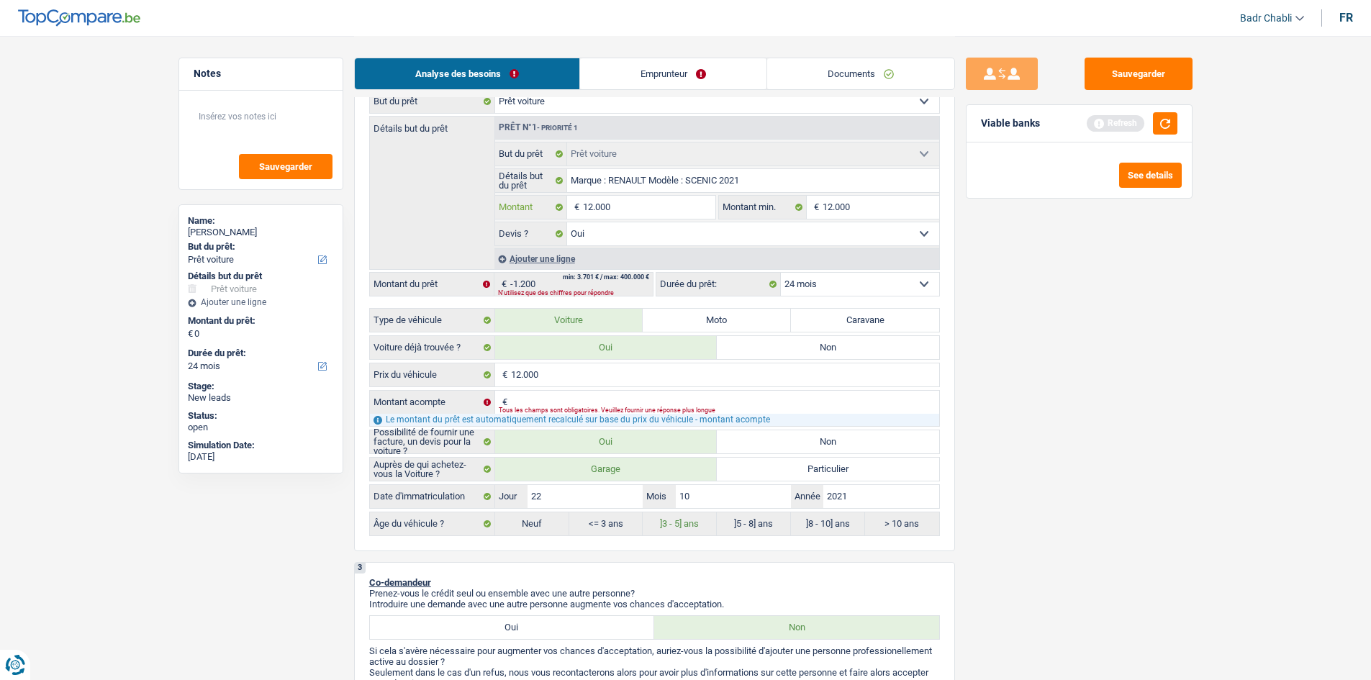
type input "12.000"
click at [852, 284] on select "12 mois 18 mois 24 mois Sélectionner une option" at bounding box center [860, 284] width 158 height 23
type input "12.000"
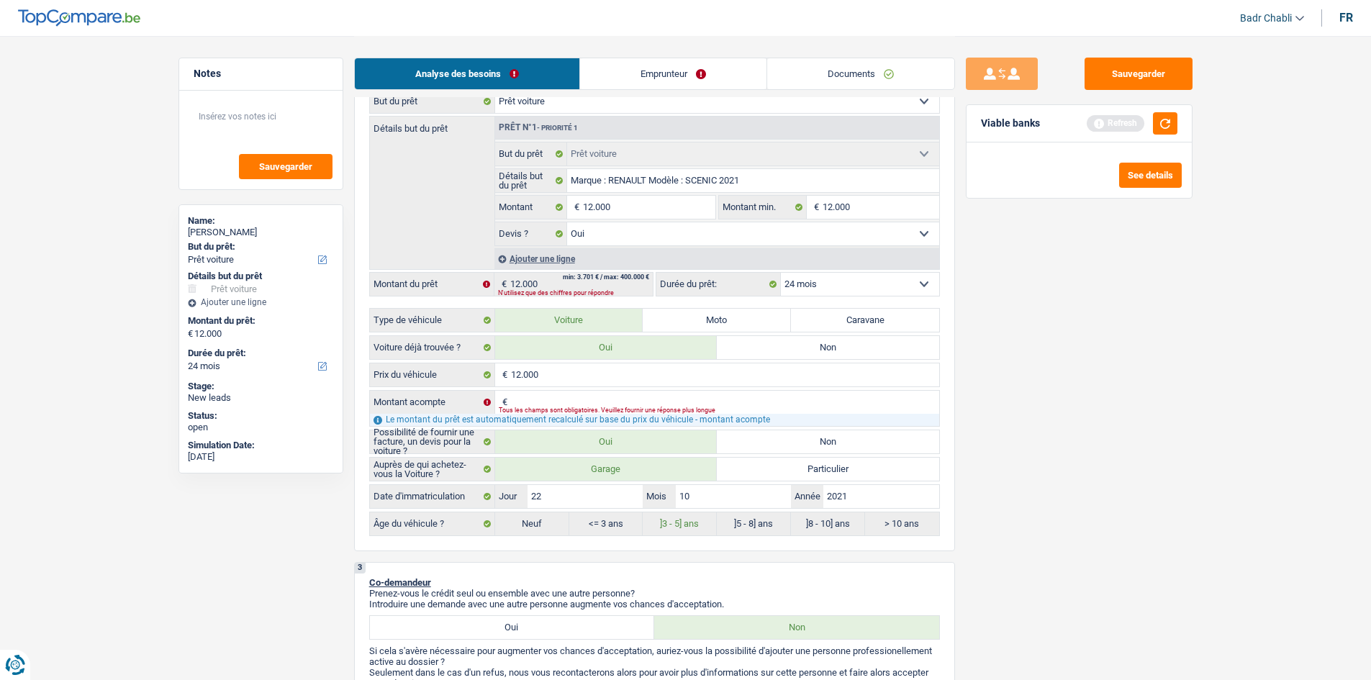
select select "60"
click at [781, 273] on select "12 mois 18 mois 24 mois 30 mois 36 mois 42 mois 48 mois 60 mois Sélectionner un…" at bounding box center [860, 284] width 158 height 23
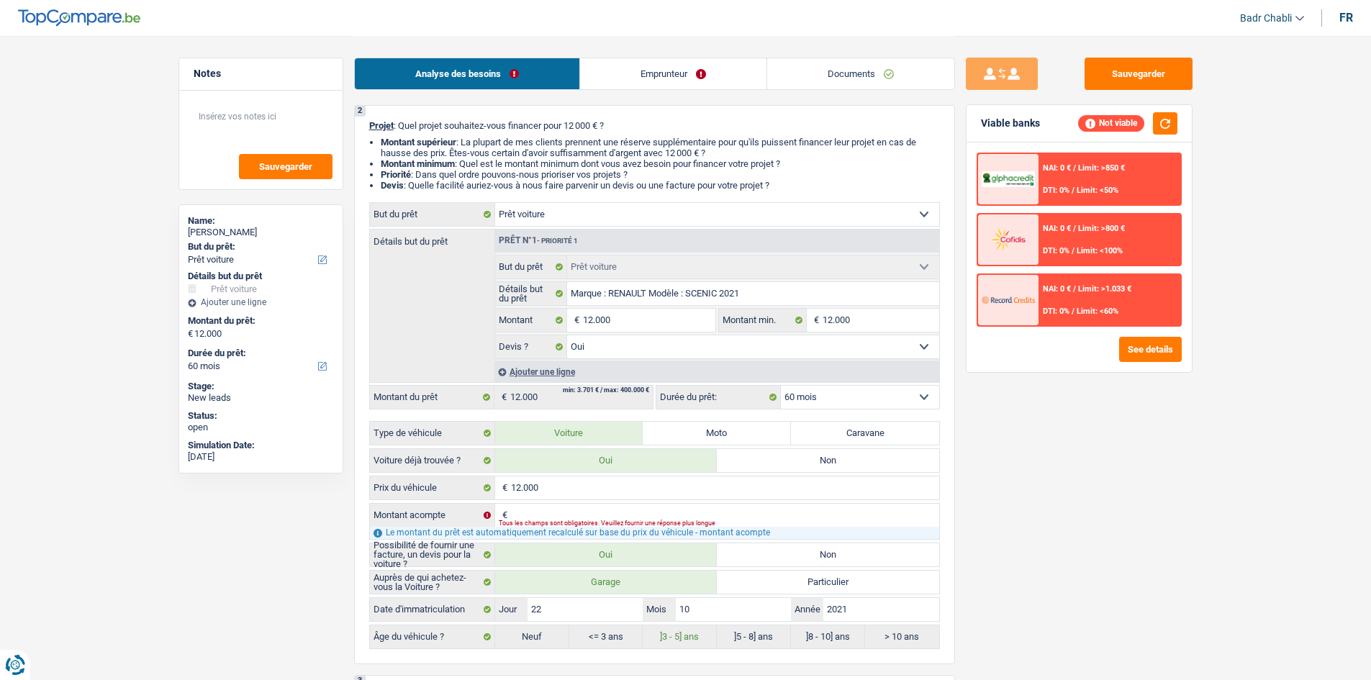
scroll to position [0, 0]
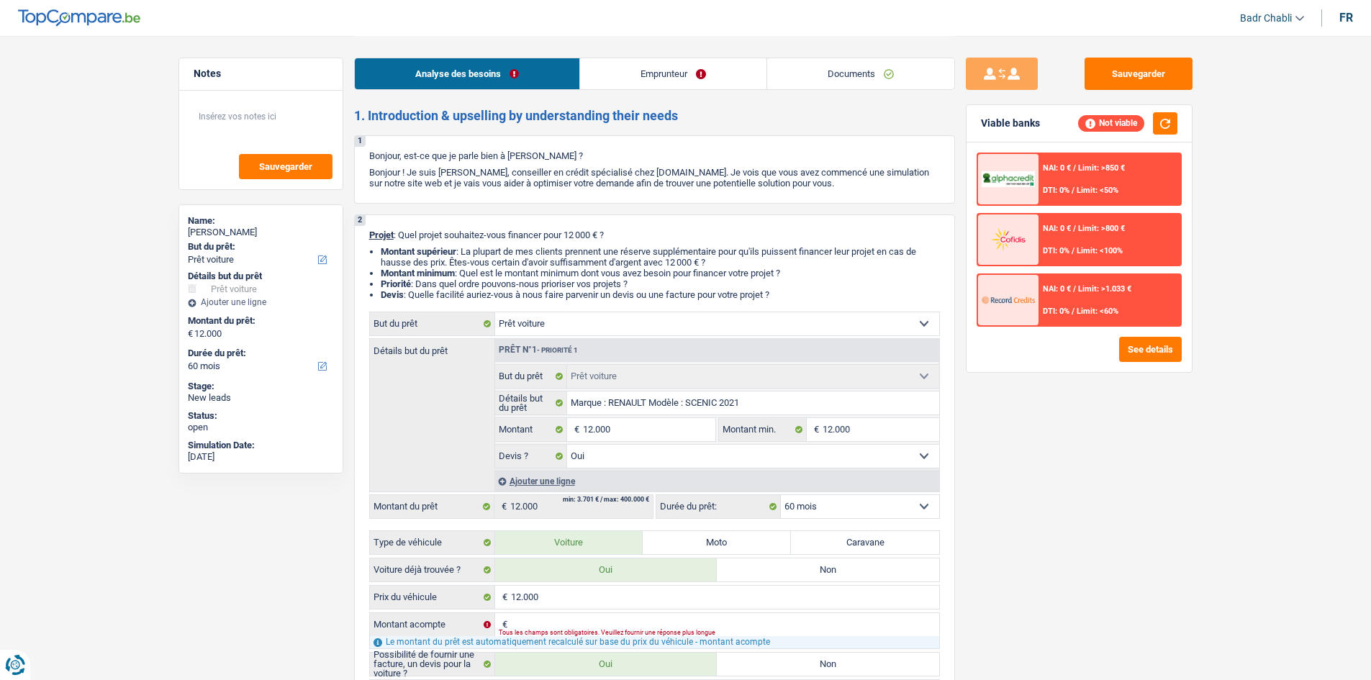
click at [616, 71] on link "Emprunteur" at bounding box center [673, 73] width 186 height 31
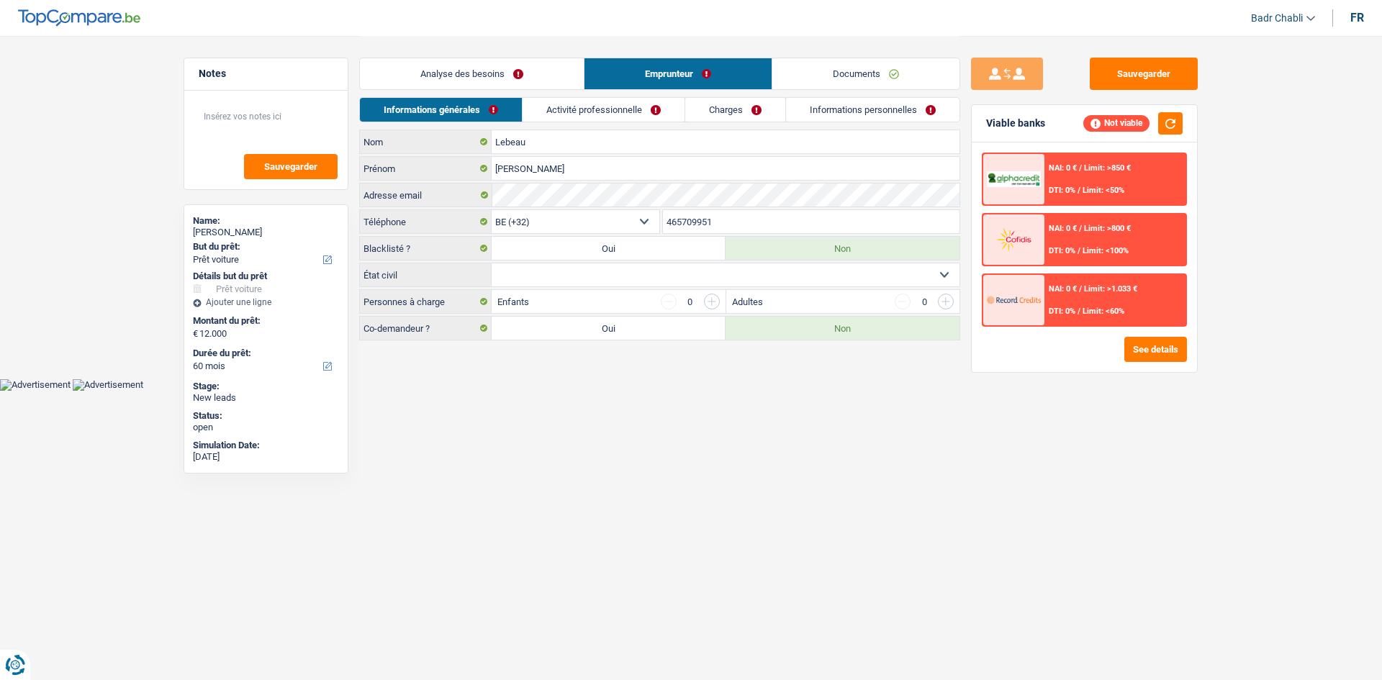
click at [517, 76] on link "Analyse des besoins" at bounding box center [472, 73] width 224 height 31
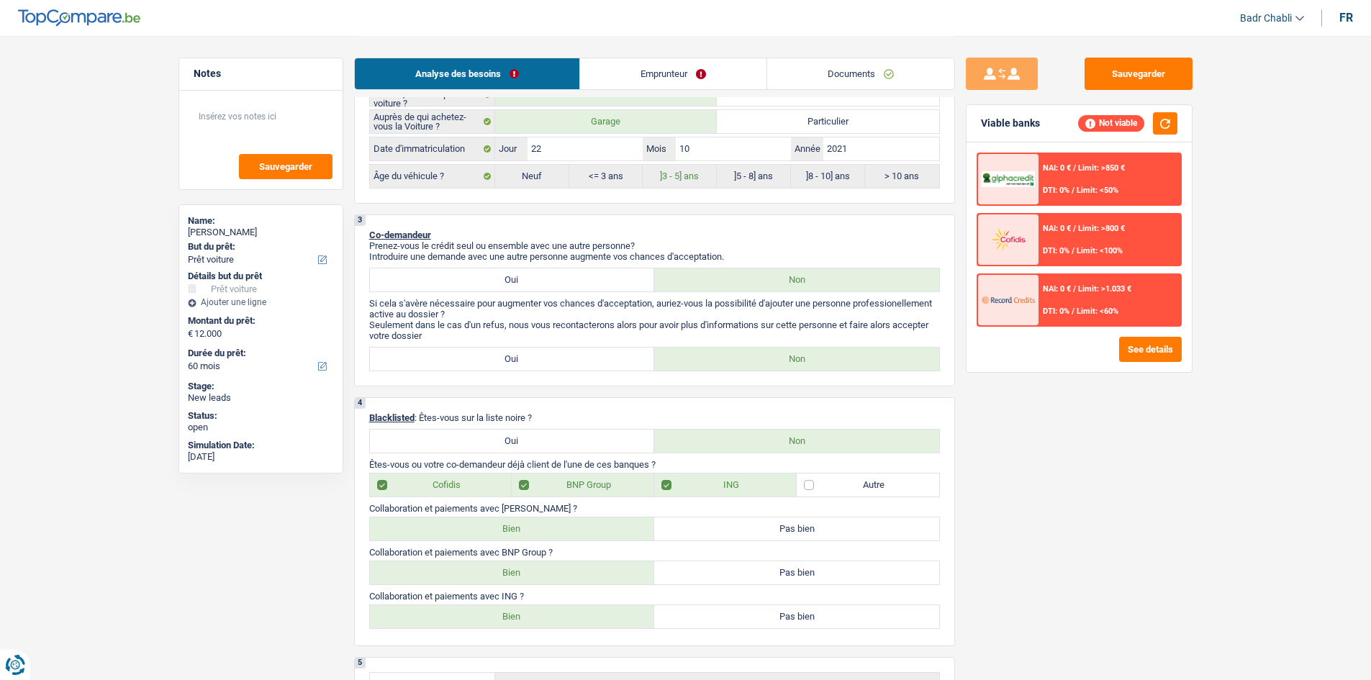
scroll to position [648, 0]
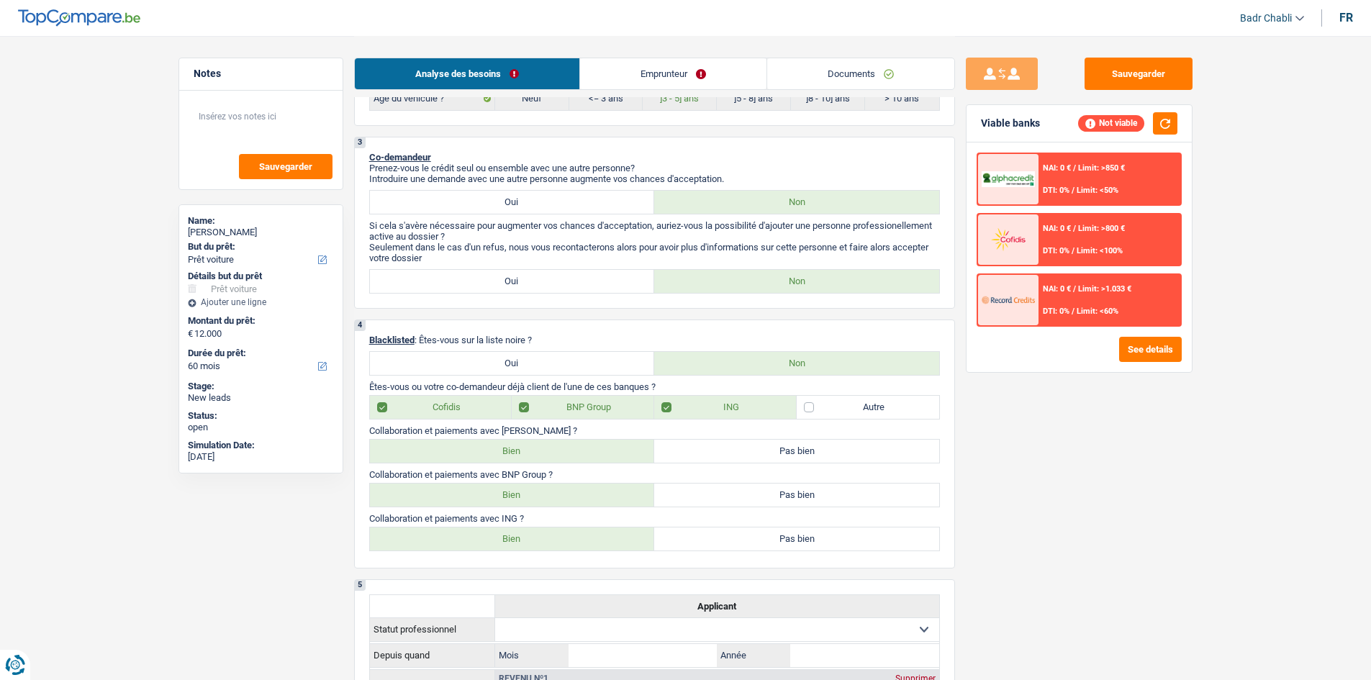
click at [512, 451] on label "Bien" at bounding box center [512, 451] width 285 height 23
click at [512, 451] on input "Bien" at bounding box center [512, 451] width 285 height 23
radio input "true"
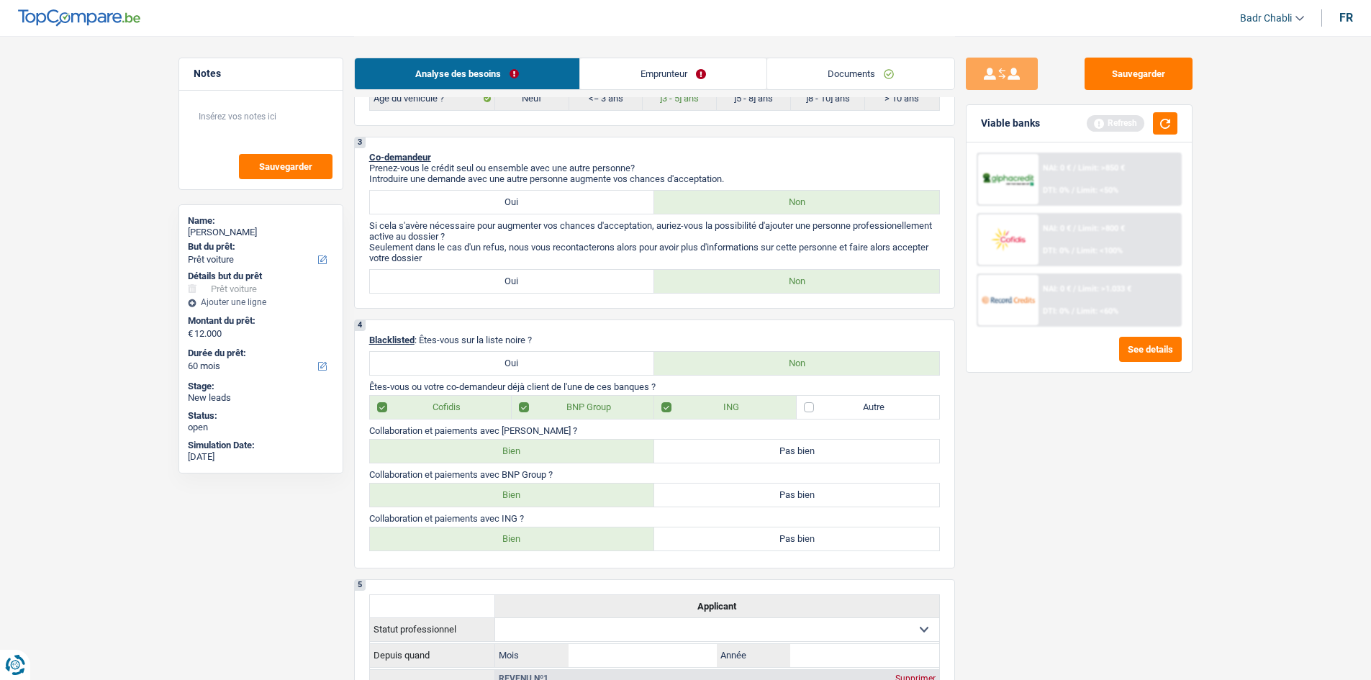
click at [517, 490] on label "Bien" at bounding box center [512, 495] width 285 height 23
click at [517, 490] on input "Bien" at bounding box center [512, 495] width 285 height 23
radio input "true"
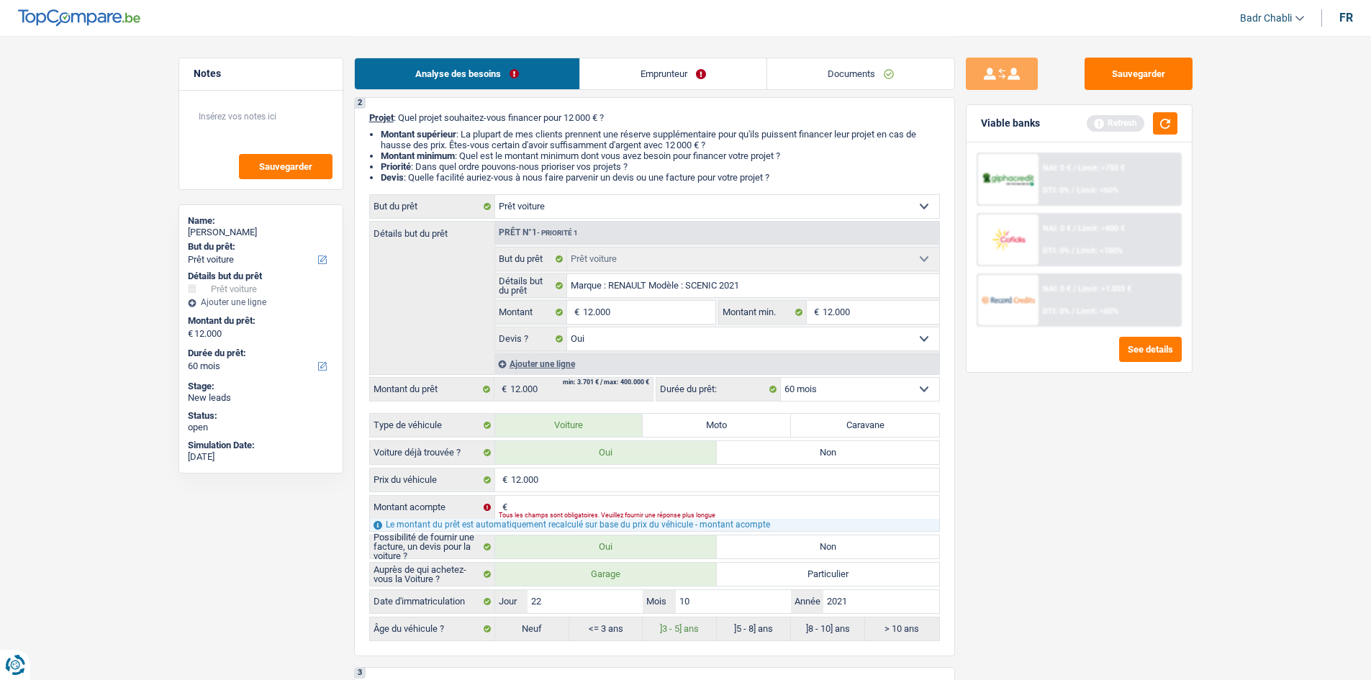
scroll to position [0, 0]
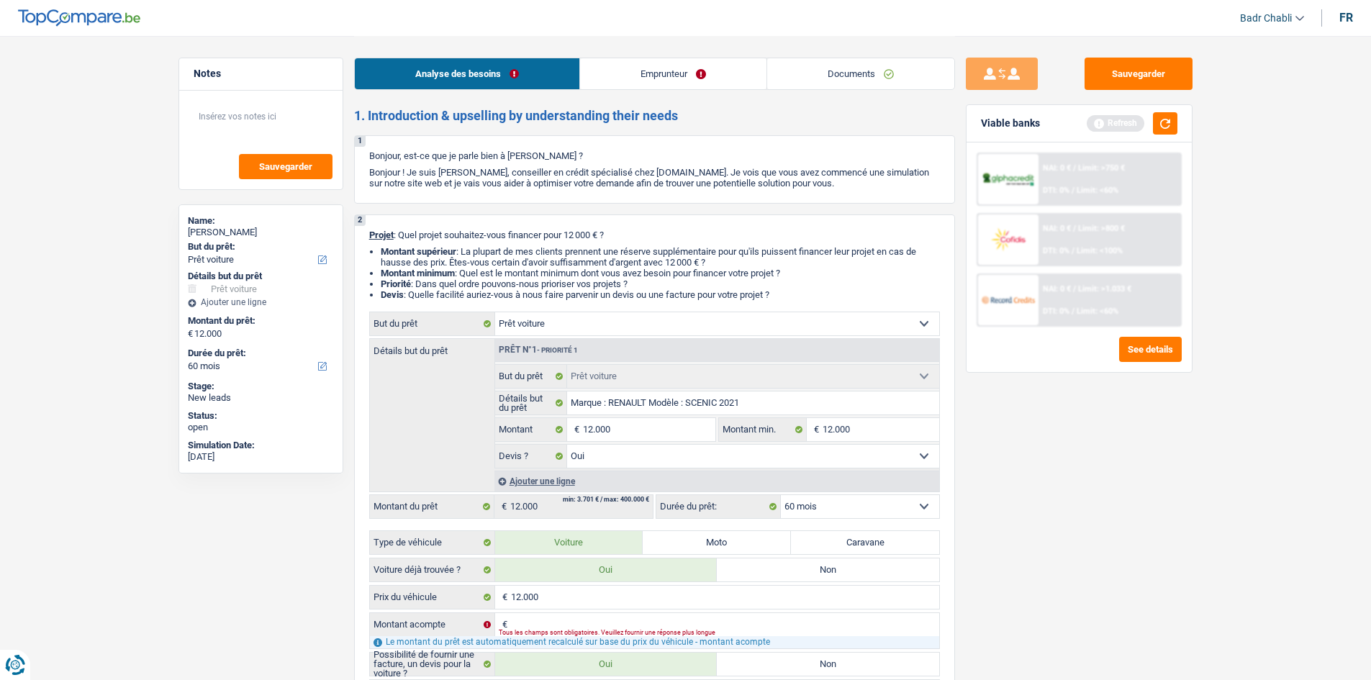
click at [625, 68] on link "Emprunteur" at bounding box center [673, 73] width 186 height 31
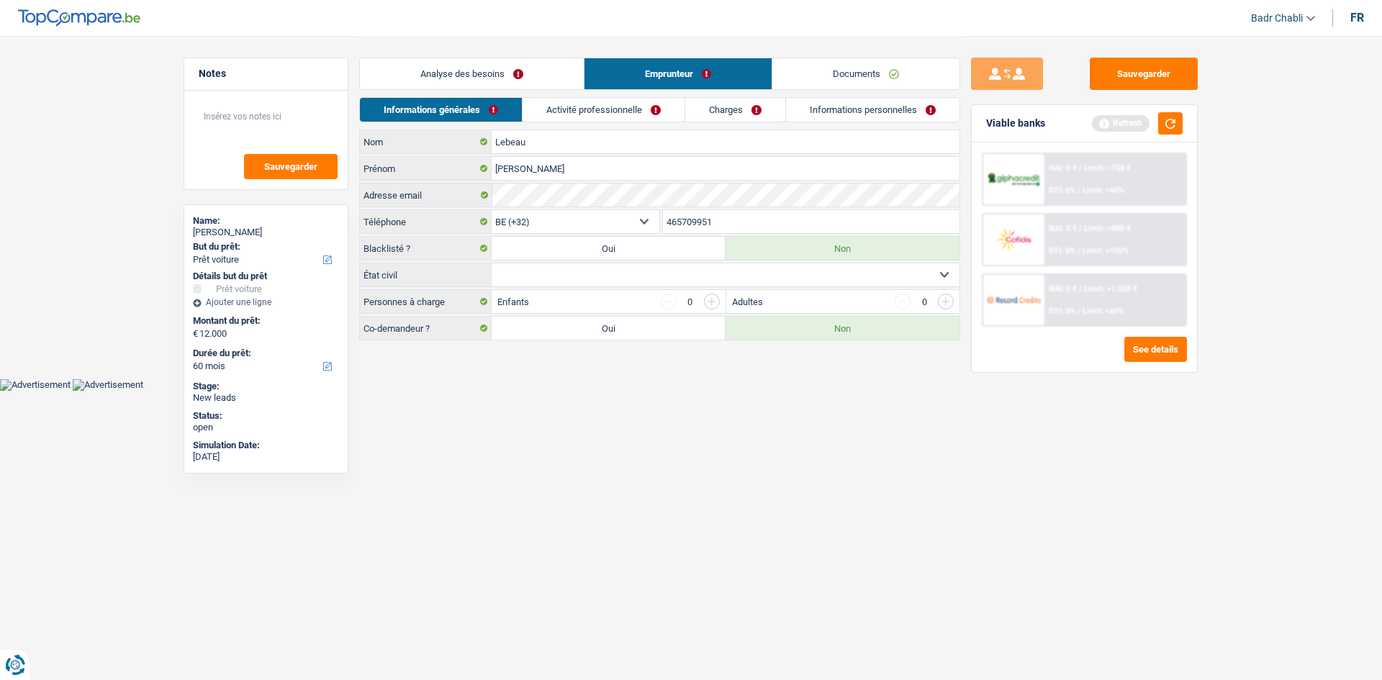
click at [618, 272] on select "Célibataire Marié(e) Cohabitant(e) légal(e) Divorcé(e) Veuf(ve) Séparé (de fait…" at bounding box center [726, 274] width 468 height 23
select select "single"
click at [492, 263] on select "Célibataire Marié(e) Cohabitant(e) légal(e) Divorcé(e) Veuf(ve) Séparé (de fait…" at bounding box center [726, 274] width 468 height 23
click at [585, 114] on link "Activité professionnelle" at bounding box center [604, 110] width 162 height 24
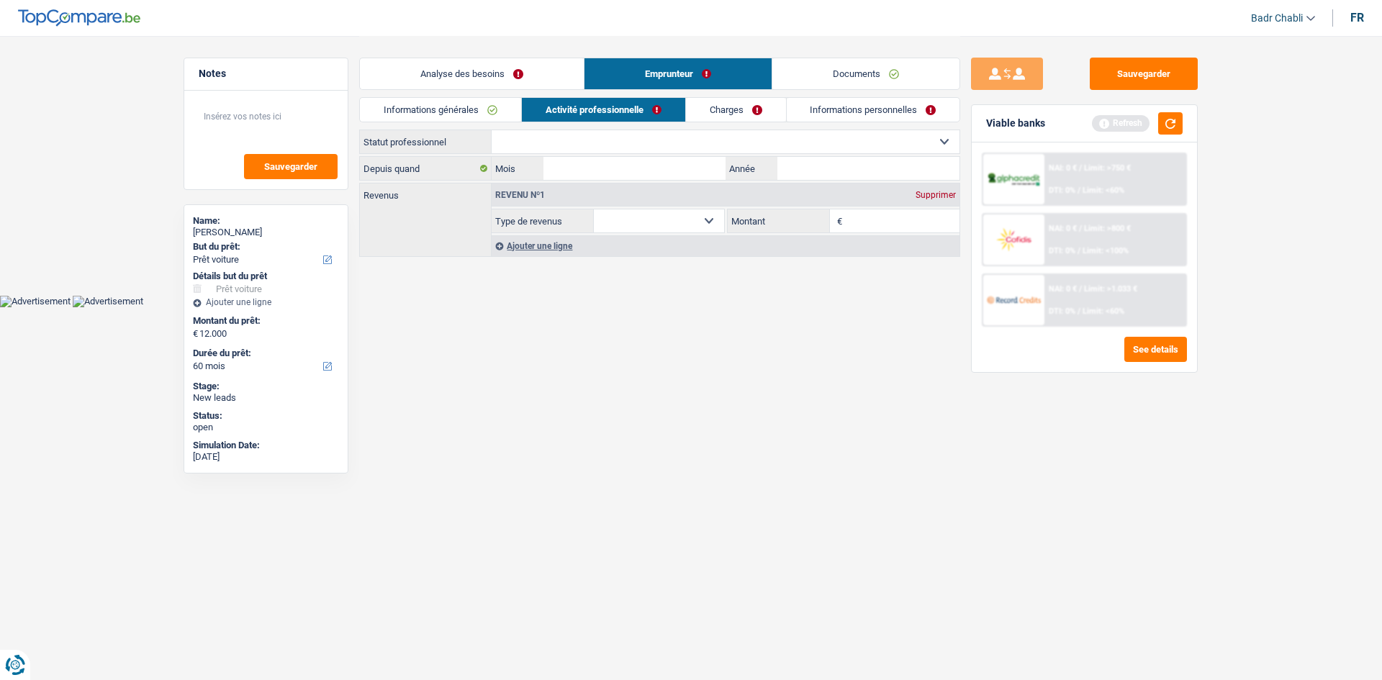
click at [574, 144] on select "Ouvrier Employé privé Employé public Invalide Indépendant Pensionné Chômeur Mut…" at bounding box center [726, 141] width 468 height 23
select select "worker"
click at [492, 130] on select "Ouvrier Employé privé Employé public Invalide Indépendant Pensionné Chômeur Mut…" at bounding box center [726, 141] width 468 height 23
select select "netSalary"
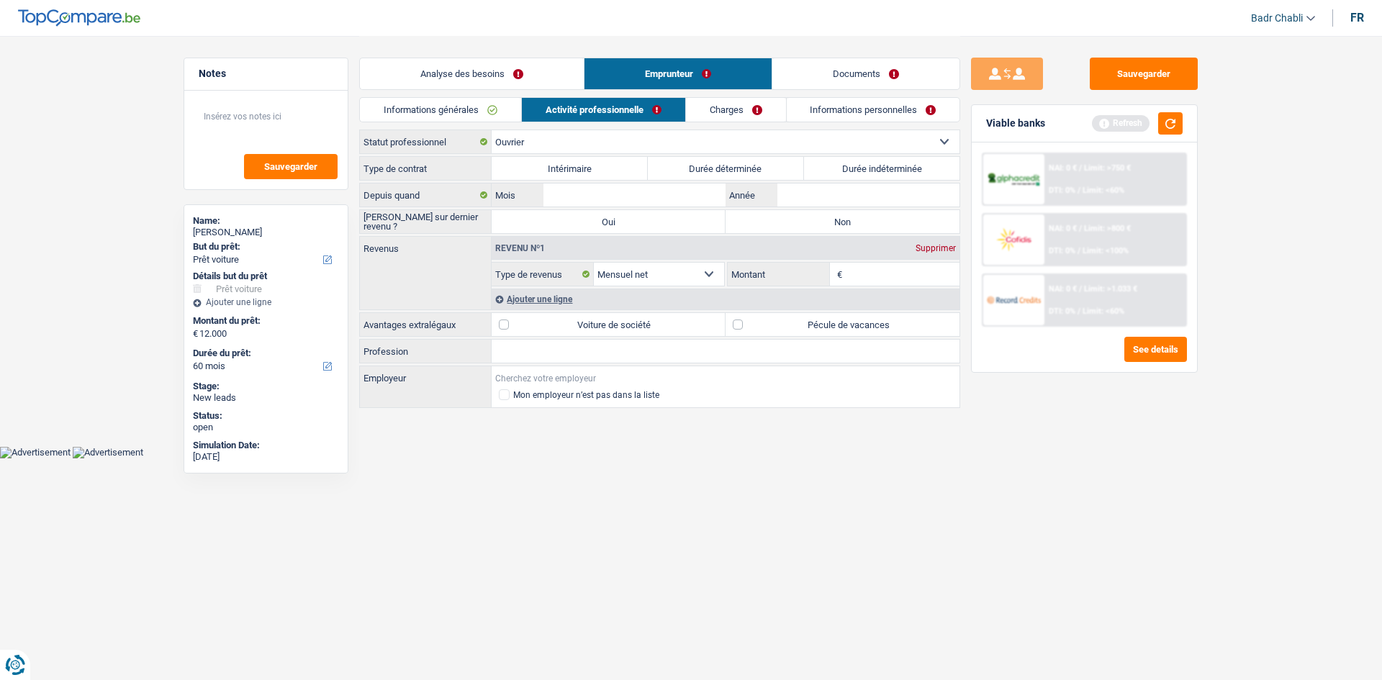
click at [528, 373] on input "Employeur" at bounding box center [726, 377] width 468 height 23
type input "L"
type input "TEC"
click at [552, 435] on main "Notes Sauvegarder Name: Anthony Lebeau But du prêt: Confort maison: meubles, te…" at bounding box center [691, 223] width 1382 height 446
click at [536, 348] on input "Profession" at bounding box center [726, 351] width 468 height 23
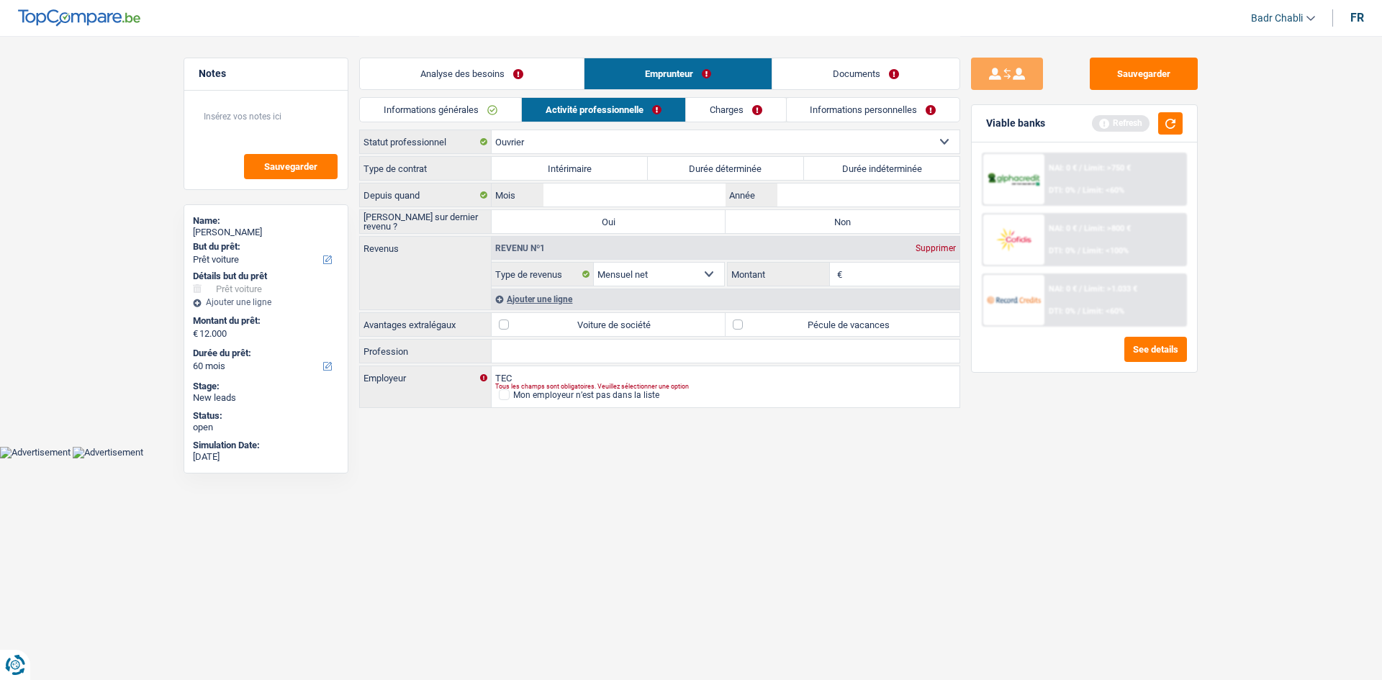
click at [535, 348] on input "Profession" at bounding box center [726, 351] width 468 height 23
click at [581, 140] on select "Ouvrier Employé privé Employé public Invalide Indépendant Pensionné Chômeur Mut…" at bounding box center [726, 141] width 468 height 23
select select "publicEmployee"
click at [492, 130] on select "Ouvrier Employé privé Employé public Invalide Indépendant Pensionné Chômeur Mut…" at bounding box center [726, 141] width 468 height 23
select select "mealVouchers"
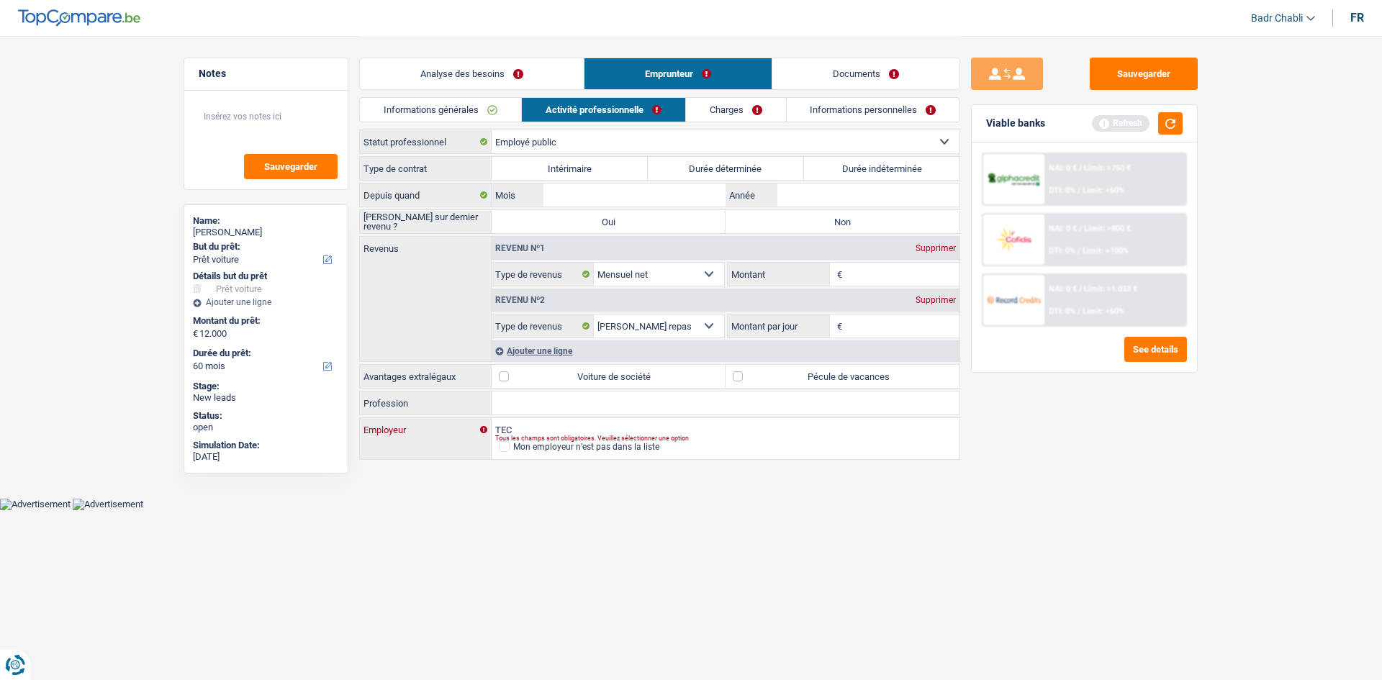
click at [538, 430] on input "TEC" at bounding box center [726, 429] width 468 height 23
click at [548, 403] on input "Profession" at bounding box center [726, 403] width 468 height 23
type input "Fonctionnaire"
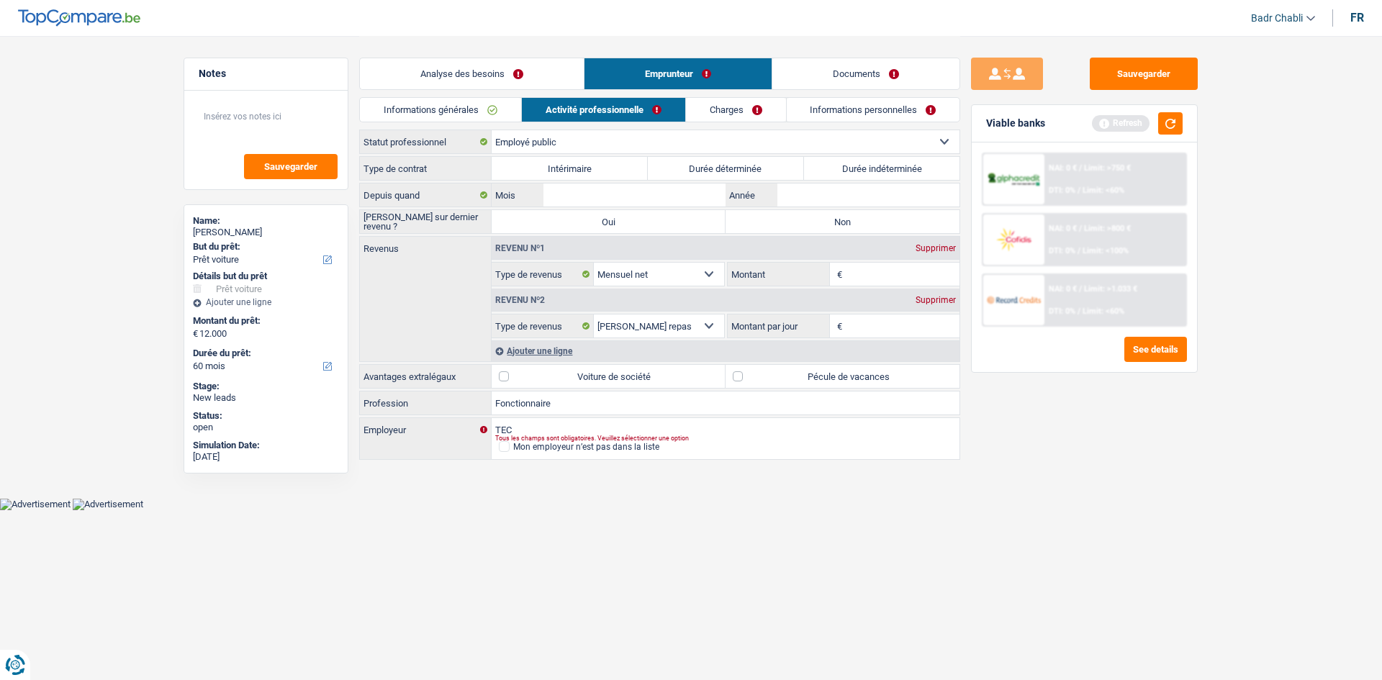
click at [861, 172] on label "Durée indéterminée" at bounding box center [882, 168] width 156 height 23
click at [861, 172] on input "Durée indéterminée" at bounding box center [882, 168] width 156 height 23
radio input "true"
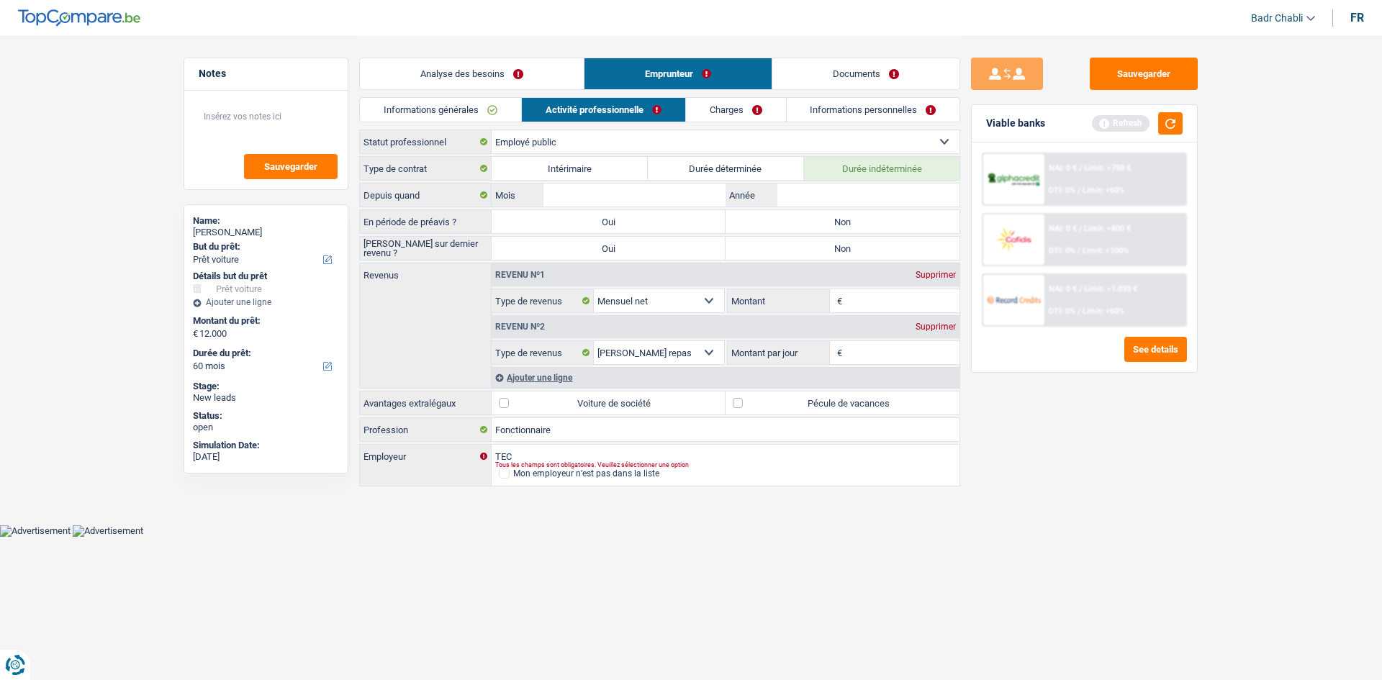
click at [843, 227] on label "Non" at bounding box center [842, 221] width 234 height 23
click at [843, 227] on input "Non" at bounding box center [842, 221] width 234 height 23
radio input "true"
click at [844, 240] on label "Non" at bounding box center [842, 248] width 234 height 23
click at [844, 240] on input "Non" at bounding box center [842, 248] width 234 height 23
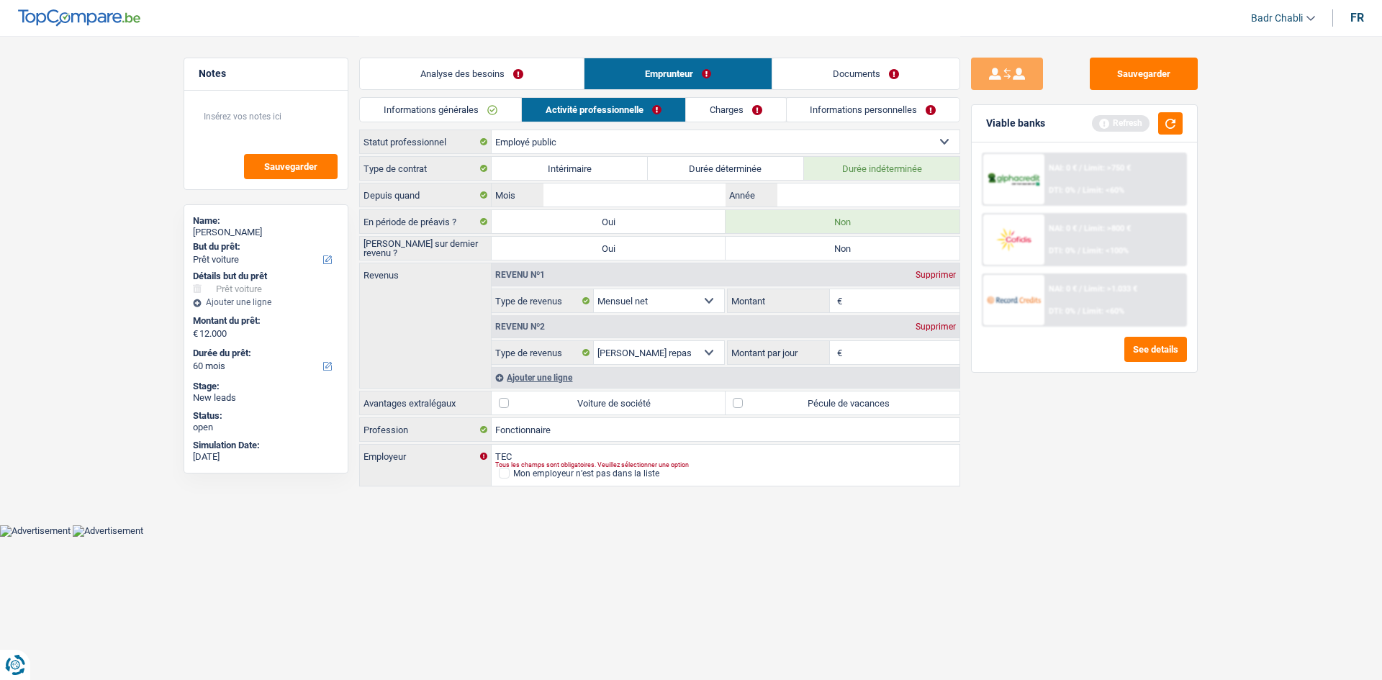
radio input "true"
click at [663, 201] on input "Mois" at bounding box center [634, 195] width 182 height 23
type input "01"
type input "2023"
click at [740, 397] on label "Pécule de vacances" at bounding box center [842, 403] width 234 height 23
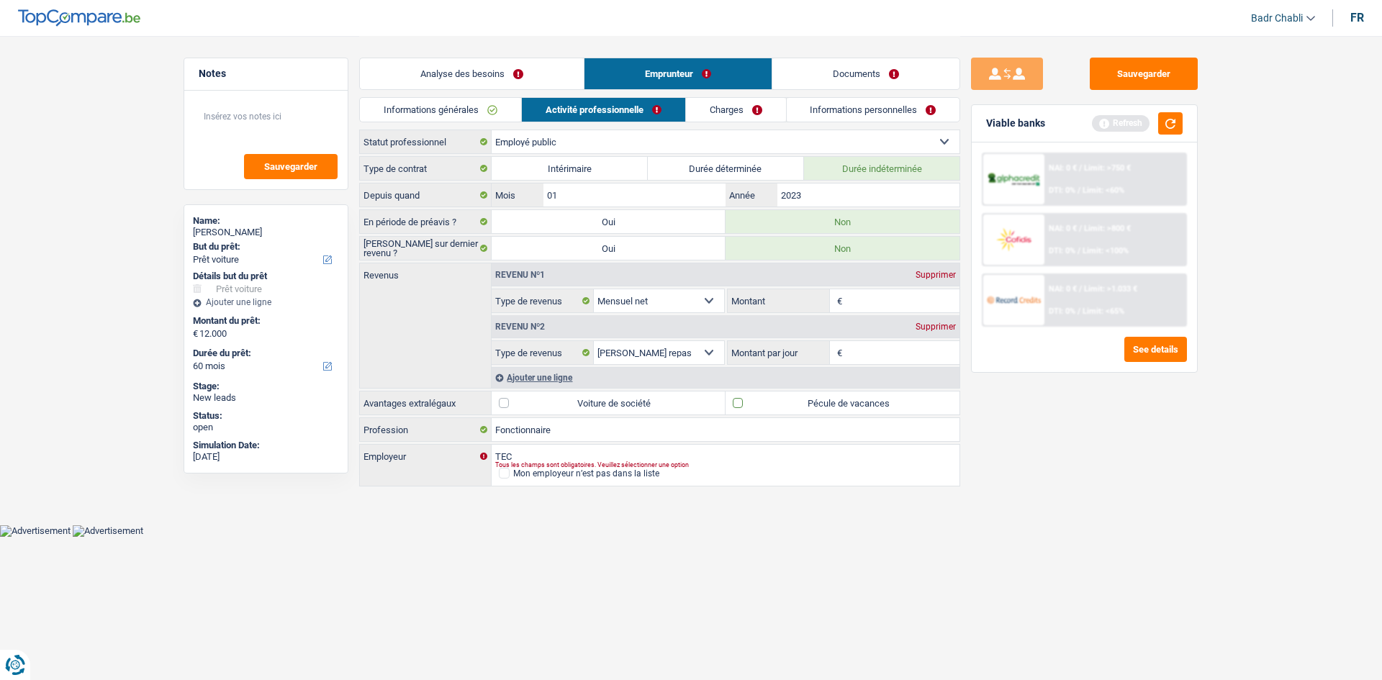
click at [740, 397] on input "Pécule de vacances" at bounding box center [842, 403] width 234 height 23
checkbox input "true"
click at [867, 299] on input "Montant" at bounding box center [903, 300] width 114 height 23
type input "2.200"
click at [872, 360] on input "Montant par jour" at bounding box center [903, 352] width 114 height 23
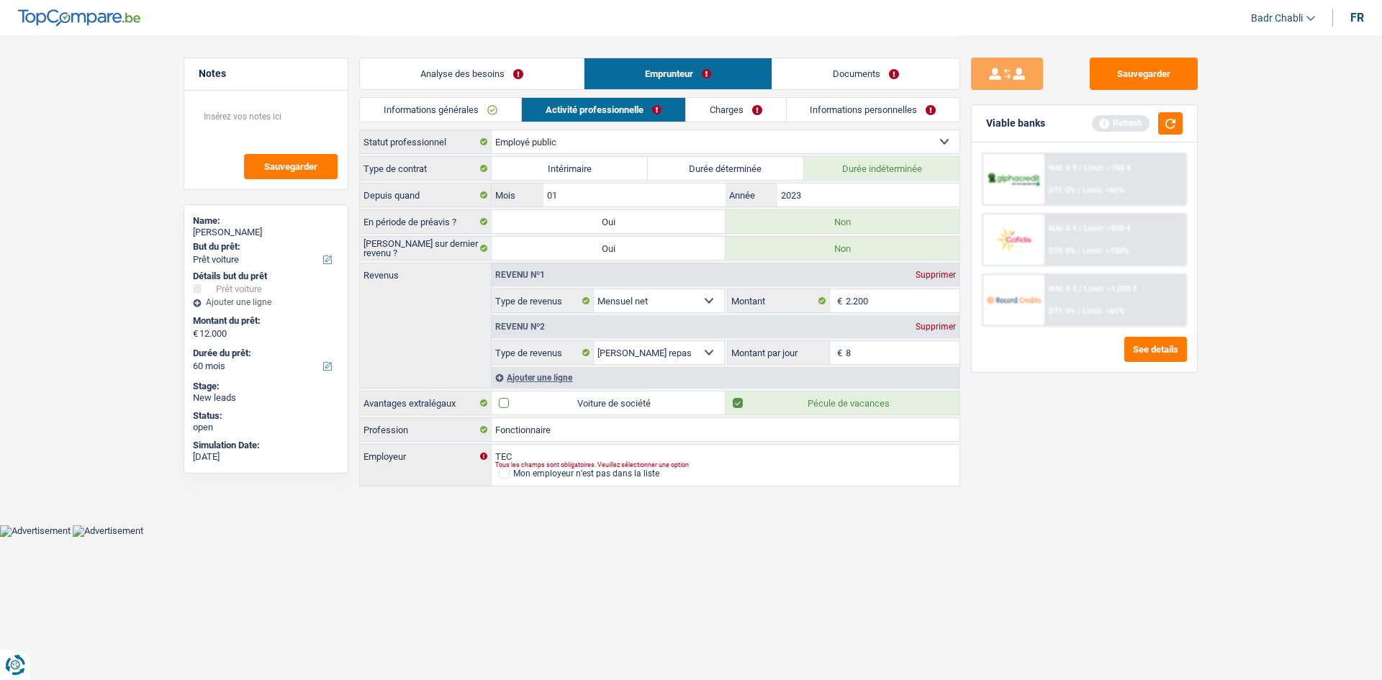
type input "8,0"
click at [569, 380] on div "Ajouter une ligne" at bounding box center [726, 377] width 468 height 21
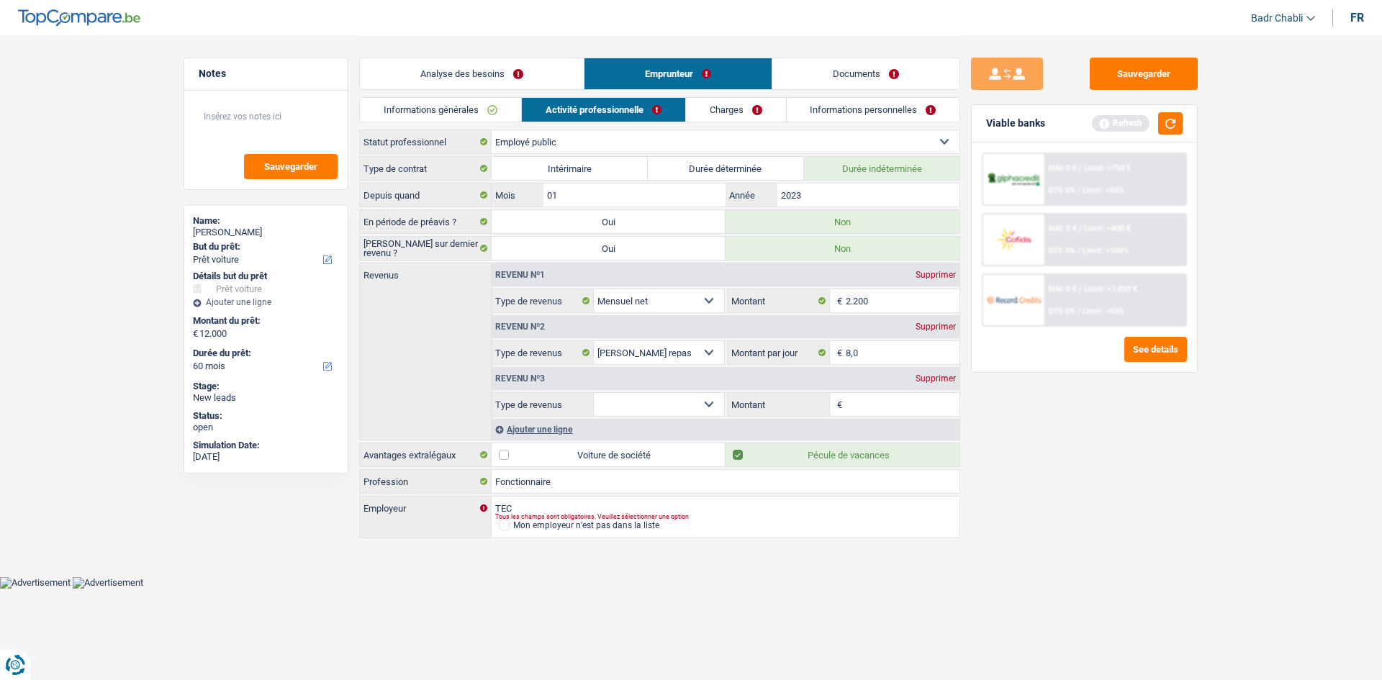
click at [654, 396] on select "Allocation d'handicap Allocations chômage Allocations familiales Chèques repas …" at bounding box center [659, 404] width 130 height 23
click at [594, 393] on select "Allocation d'handicap Allocations chômage Allocations familiales Chèques repas …" at bounding box center [659, 404] width 130 height 23
click at [661, 416] on div "Revenu nº1 Supprimer Allocation d'handicap Allocations chômage Allocations fami…" at bounding box center [725, 351] width 469 height 176
click at [666, 411] on select "Allocation d'handicap Allocations chômage Allocations familiales Chèques repas …" at bounding box center [659, 404] width 130 height 23
select select "rentalIncome"
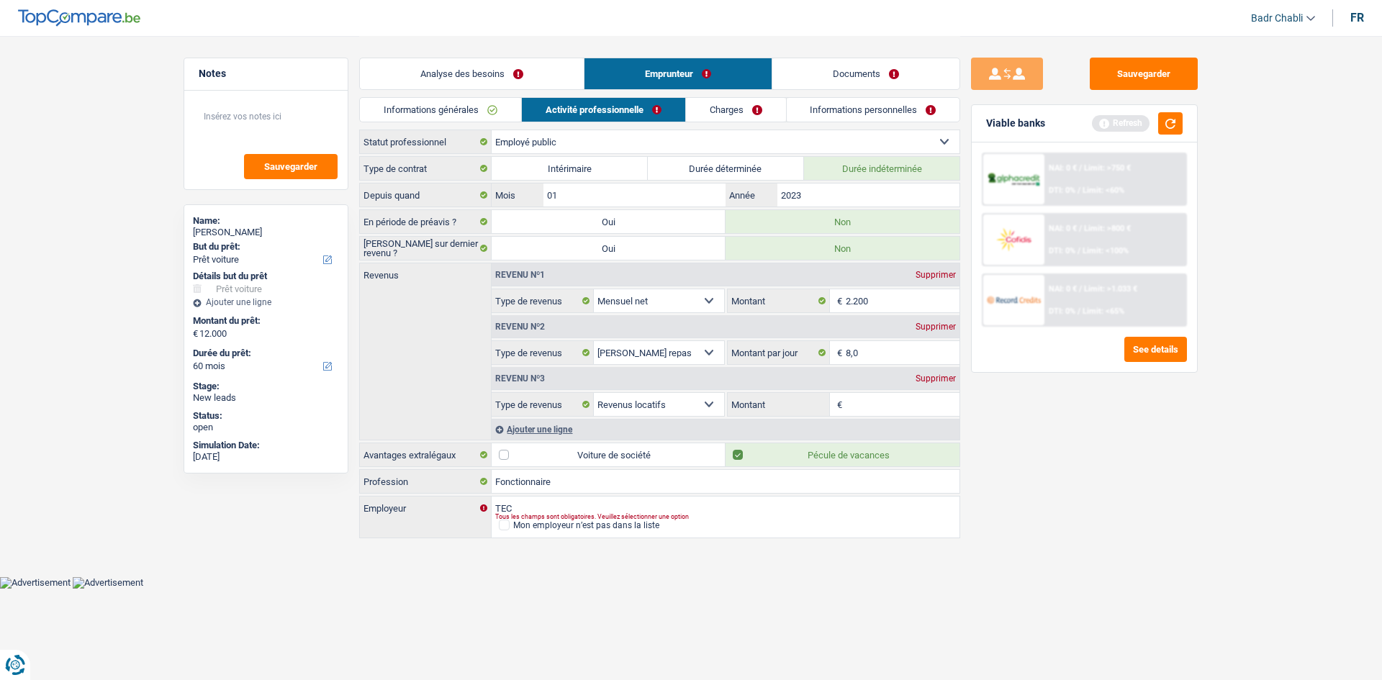
click at [594, 393] on select "Allocation d'handicap Allocations chômage Allocations familiales Chèques repas …" at bounding box center [659, 404] width 130 height 23
click at [873, 394] on input "Montant" at bounding box center [903, 404] width 114 height 23
click at [872, 404] on input "Montant" at bounding box center [903, 404] width 114 height 23
type input "1.620"
click at [843, 74] on link "Documents" at bounding box center [865, 73] width 187 height 31
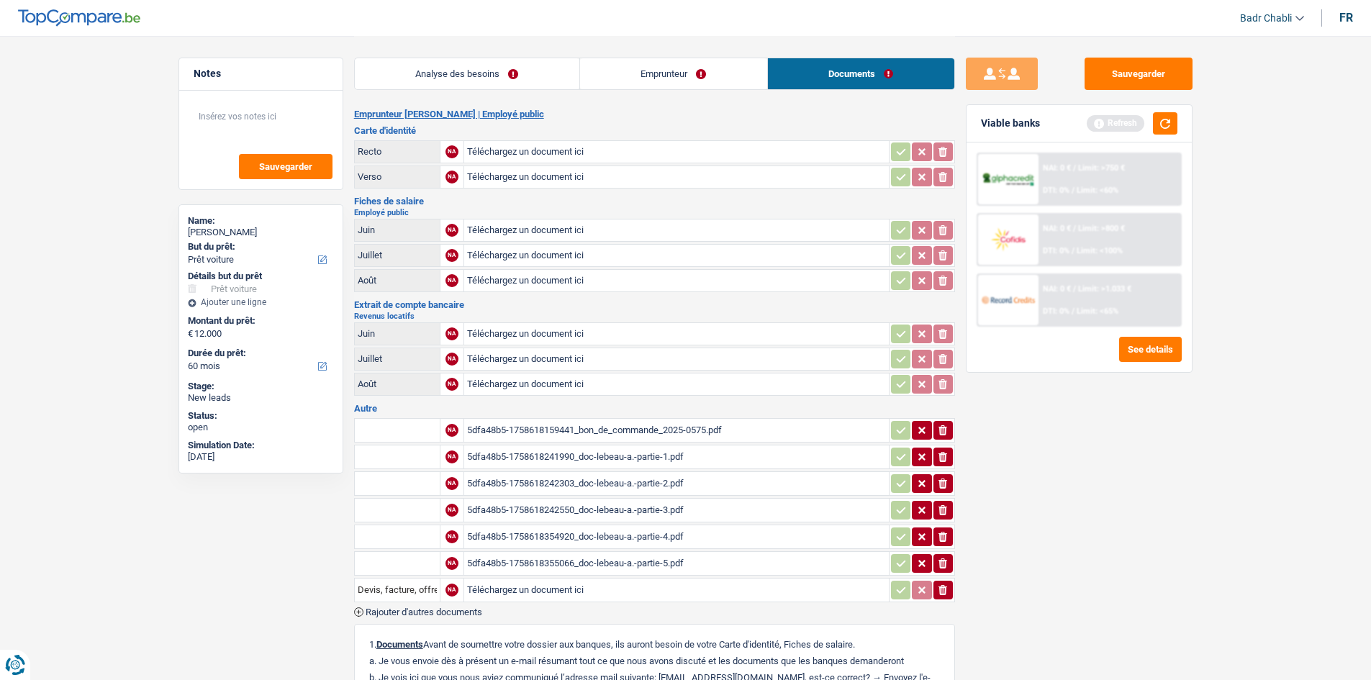
click at [731, 65] on link "Emprunteur" at bounding box center [673, 73] width 187 height 31
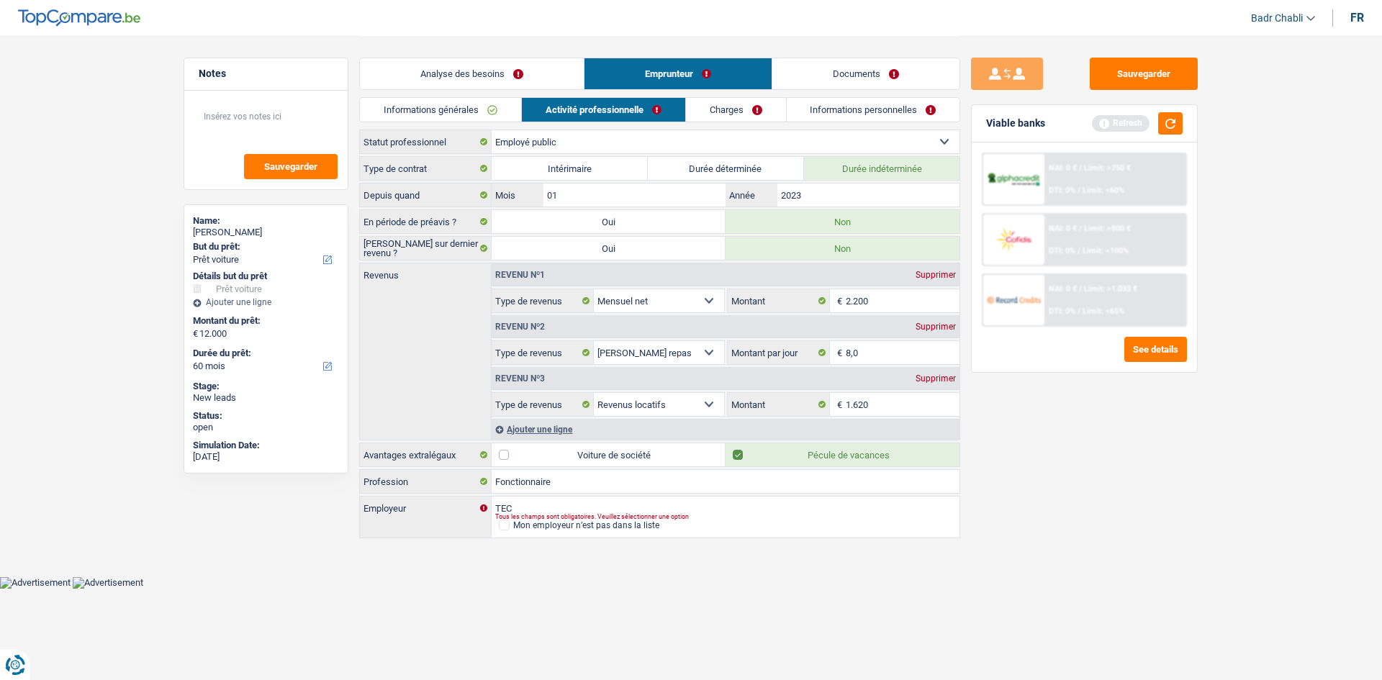
click at [737, 114] on link "Charges" at bounding box center [736, 110] width 100 height 24
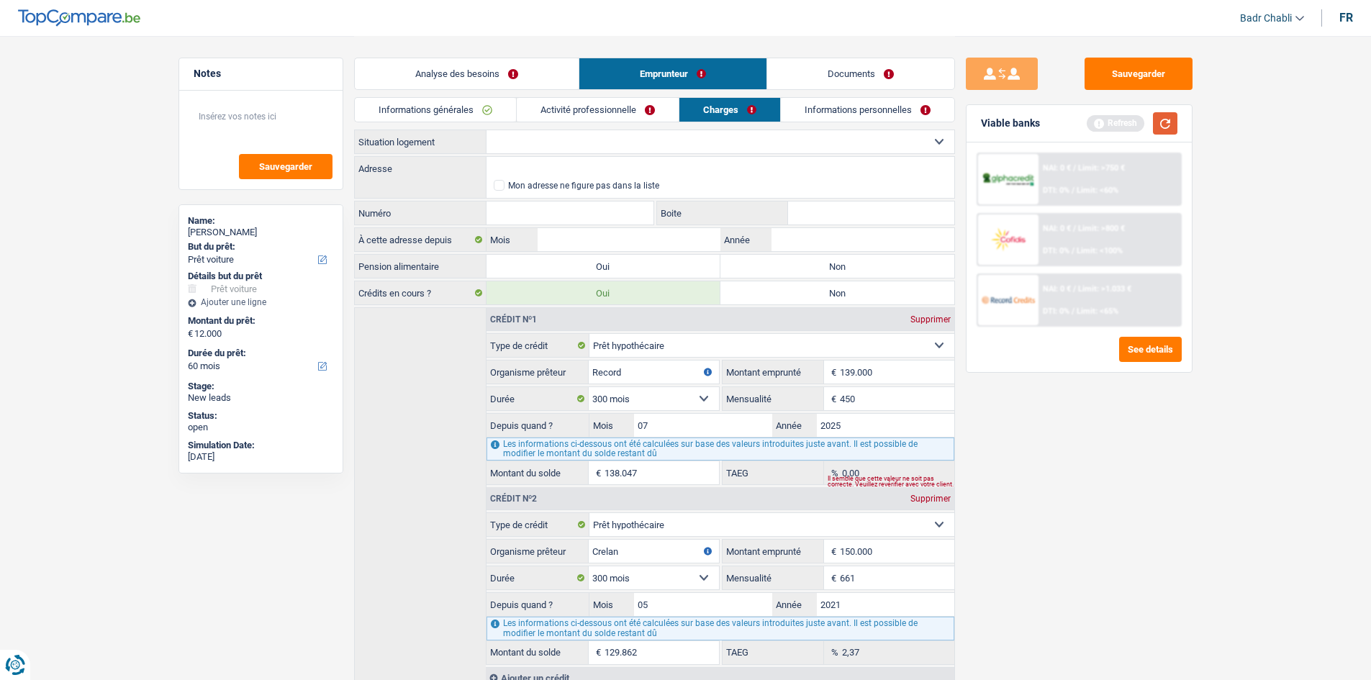
click at [1170, 122] on button "button" at bounding box center [1165, 123] width 24 height 22
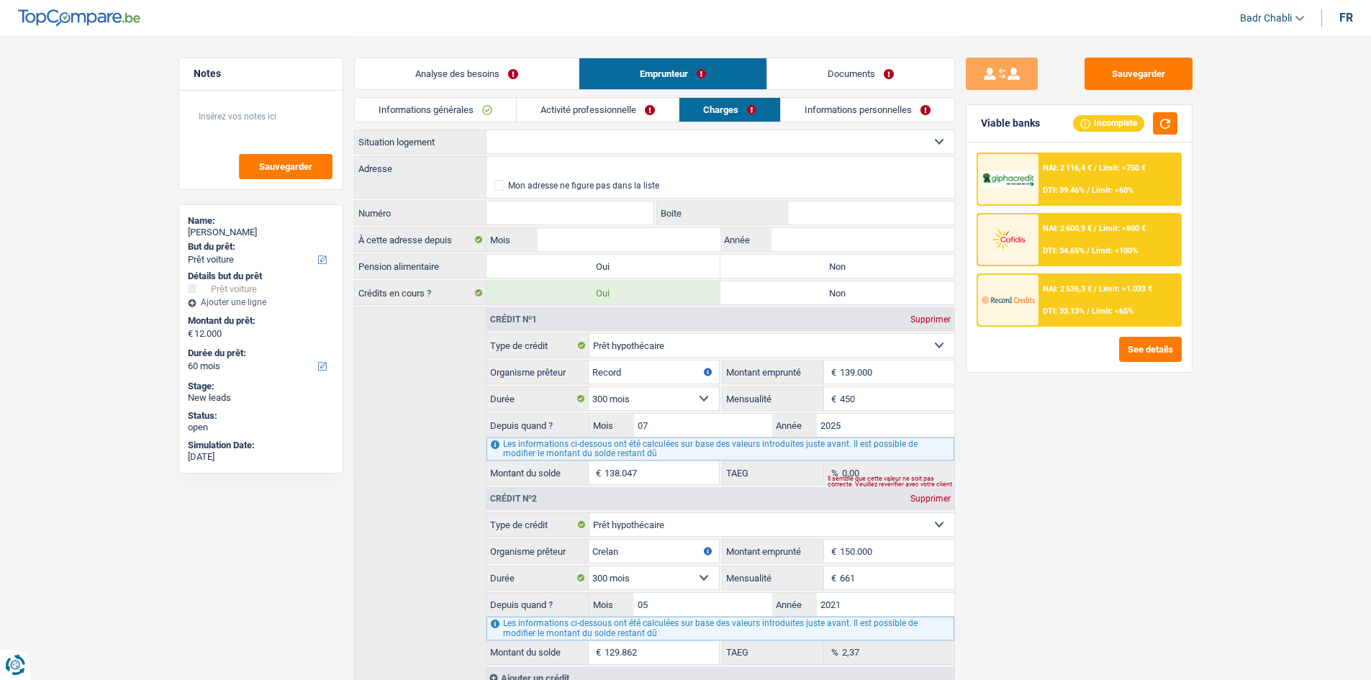
click at [626, 112] on link "Activité professionnelle" at bounding box center [598, 110] width 162 height 24
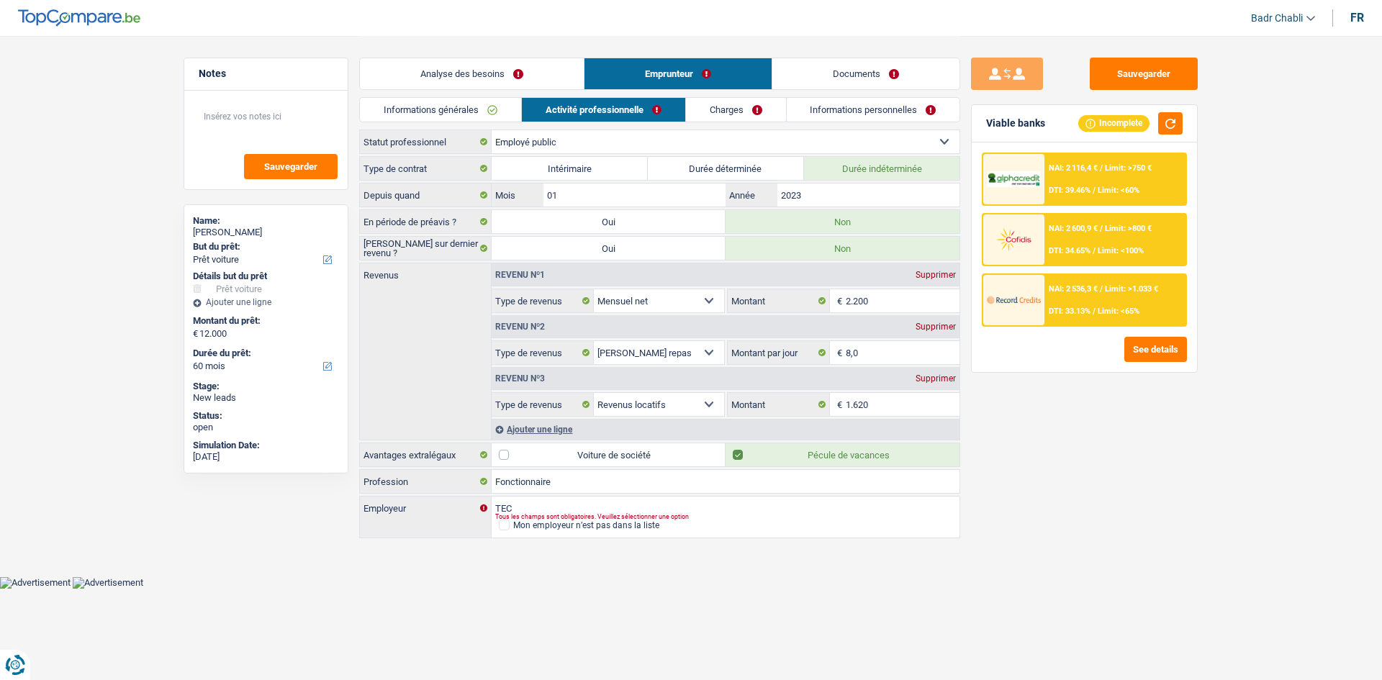
click at [730, 114] on link "Charges" at bounding box center [736, 110] width 100 height 24
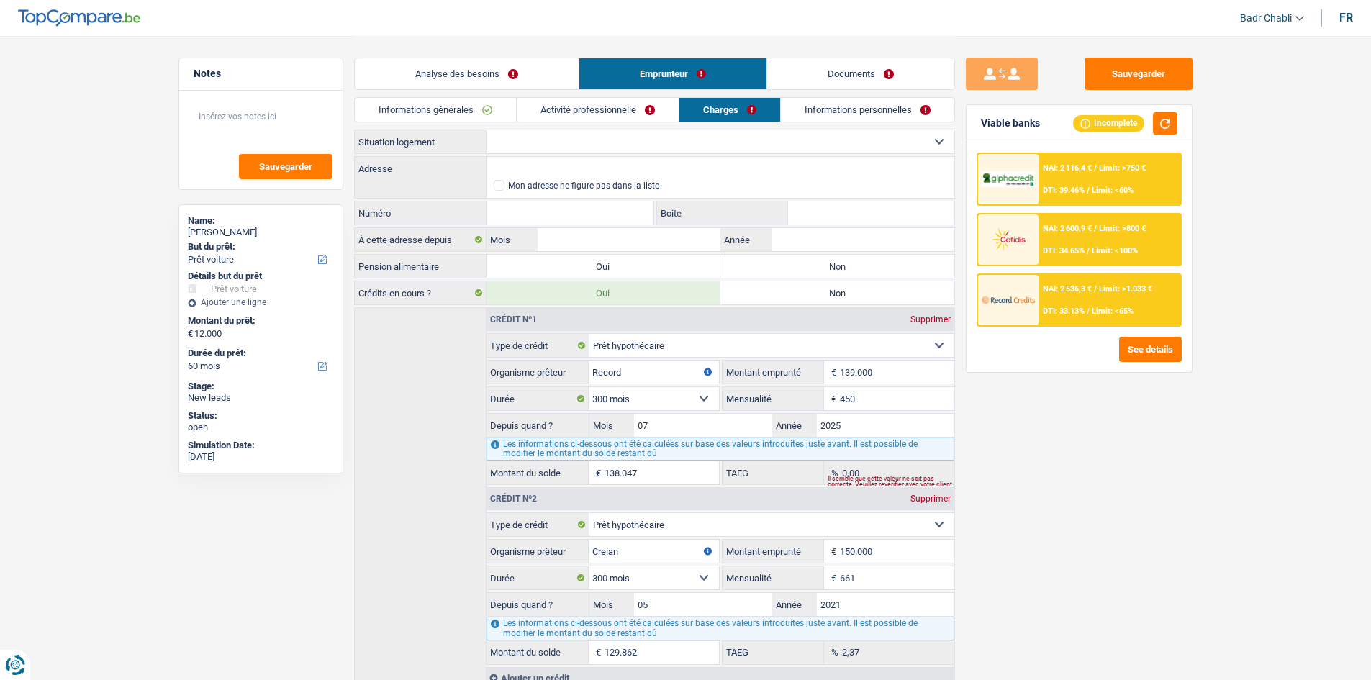
click at [582, 144] on select "Locataire Propriétaire avec prêt hypothécaire Propriétaire sans prêt hypothécai…" at bounding box center [721, 141] width 468 height 23
click at [487, 130] on select "Locataire Propriétaire avec prêt hypothécaire Propriétaire sans prêt hypothécai…" at bounding box center [721, 141] width 468 height 23
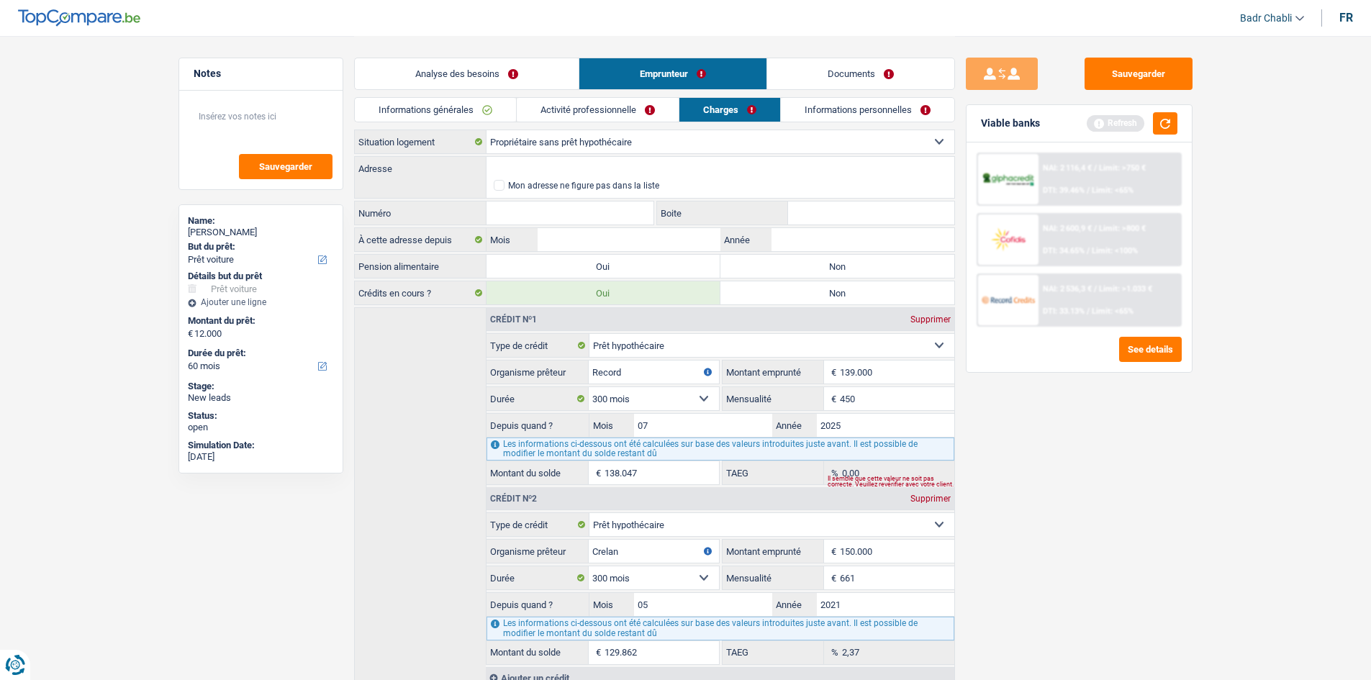
click at [549, 140] on select "Locataire Propriétaire avec prêt hypothécaire Propriétaire sans prêt hypothécai…" at bounding box center [721, 141] width 468 height 23
select select "ownerWithMortgage"
click at [487, 130] on select "Locataire Propriétaire avec prêt hypothécaire Propriétaire sans prêt hypothécai…" at bounding box center [721, 141] width 468 height 23
click at [266, 111] on textarea at bounding box center [260, 122] width 143 height 43
type textarea "Monsieur a une 3ième maison libre d'hypotheque, donc soldé"
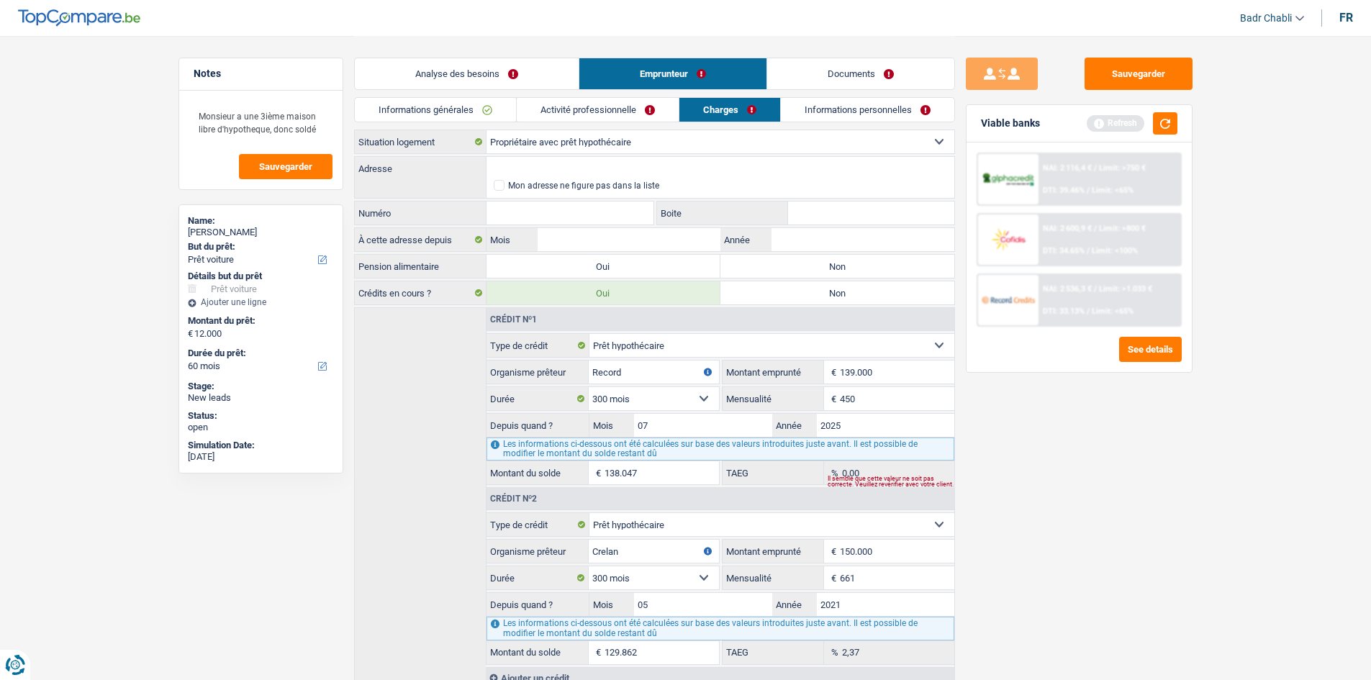
click at [782, 255] on label "Non" at bounding box center [837, 266] width 234 height 23
click at [782, 255] on input "Non" at bounding box center [837, 266] width 234 height 23
radio input "true"
click at [576, 159] on input "Adresse" at bounding box center [721, 168] width 468 height 23
click at [549, 168] on input "Rue des Près, 1370, Jodoigne, BE" at bounding box center [721, 168] width 468 height 23
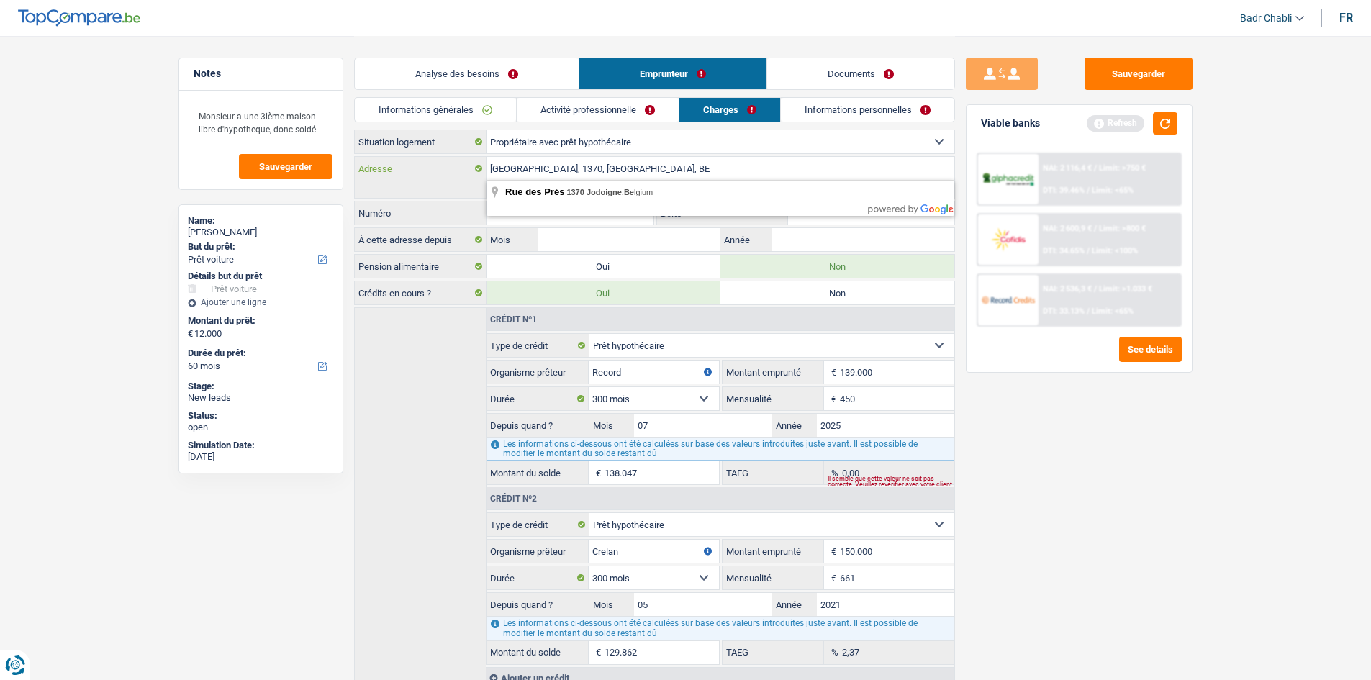
click at [549, 168] on input "Rue des Près, 1370, Jodoigne, BE" at bounding box center [721, 168] width 468 height 23
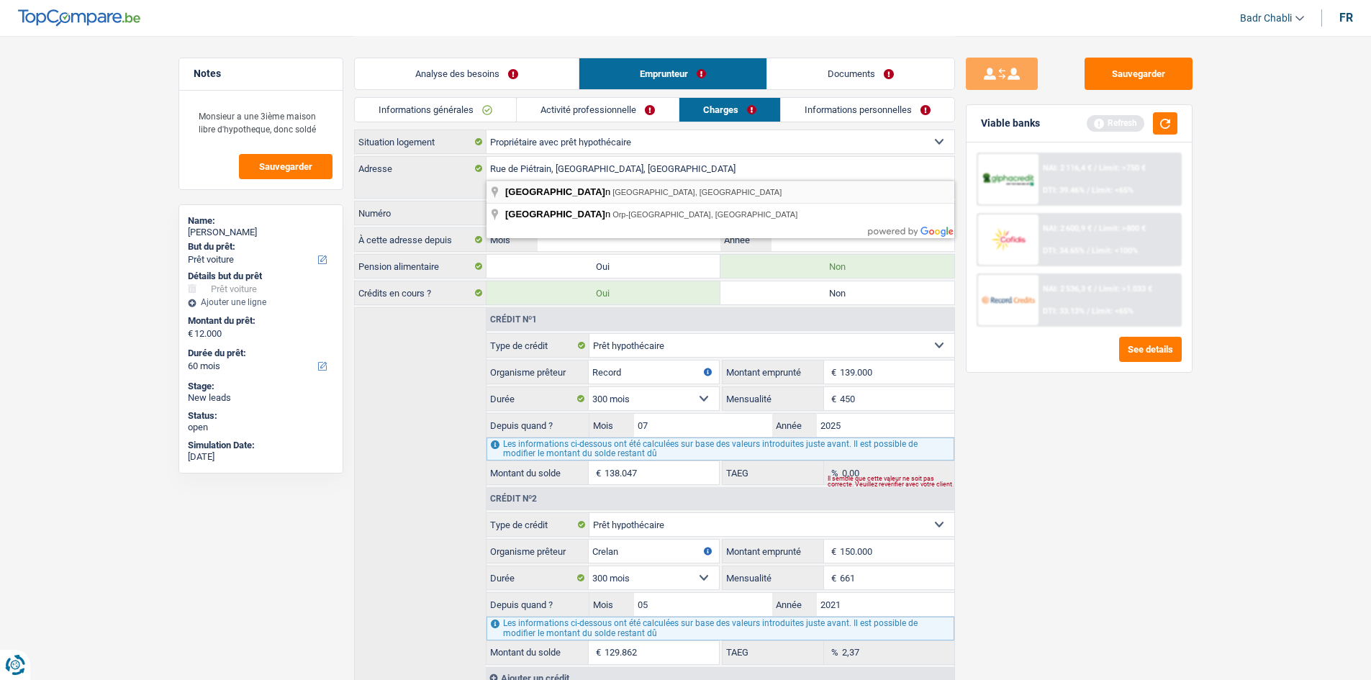
type input "Rue de Piétrain, 1370, Jodoigne, BE"
click at [577, 208] on input "Numéro" at bounding box center [571, 213] width 168 height 23
type input "21"
type input "A"
click at [603, 235] on input "Mois" at bounding box center [629, 239] width 182 height 23
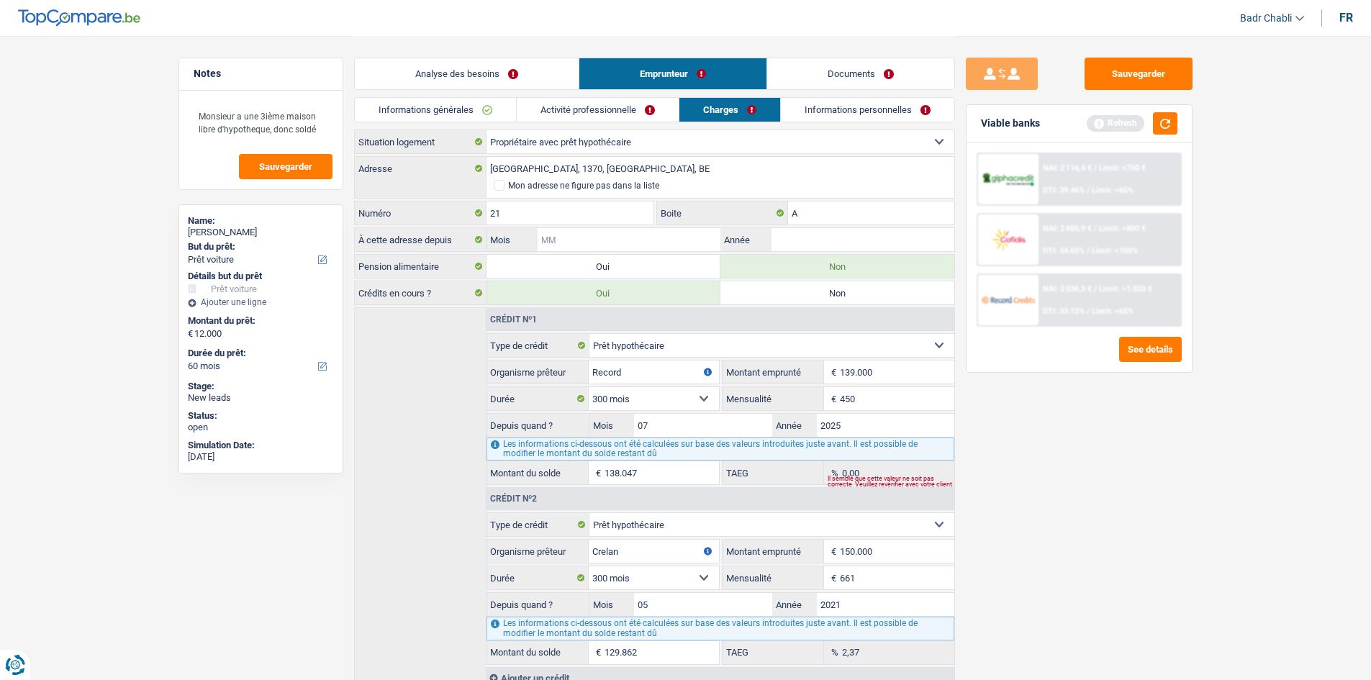
click at [666, 245] on input "Mois" at bounding box center [629, 239] width 182 height 23
type input "05"
type input "2021"
click at [855, 112] on link "Informations personnelles" at bounding box center [867, 110] width 173 height 24
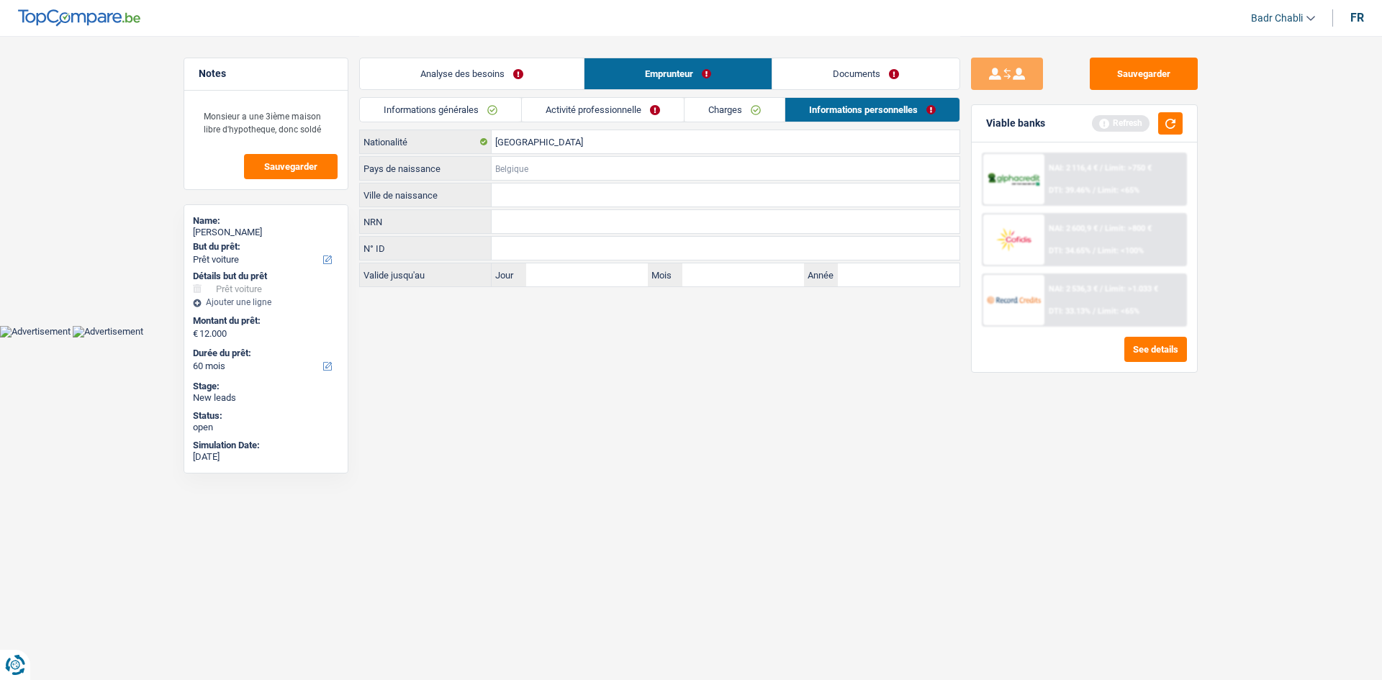
click at [509, 172] on input "Pays de naissance" at bounding box center [726, 168] width 468 height 23
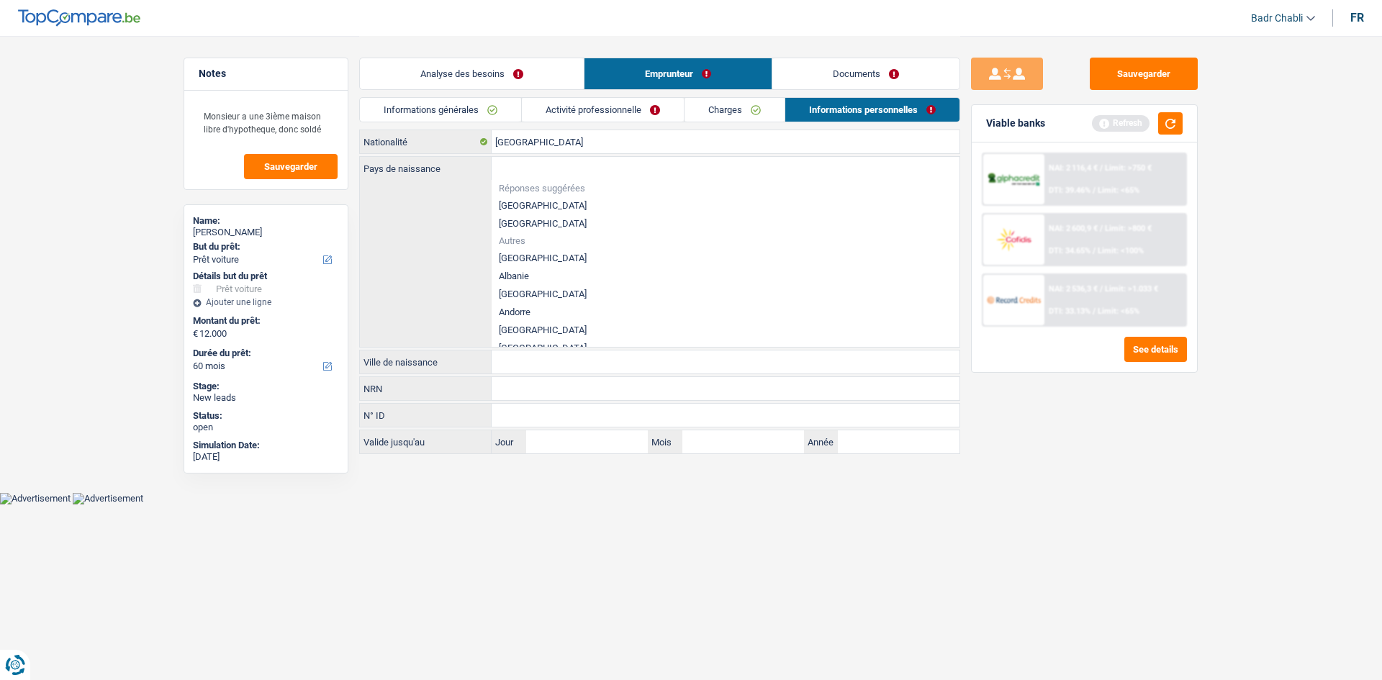
click at [527, 203] on li "[GEOGRAPHIC_DATA]" at bounding box center [726, 205] width 468 height 18
type input "[GEOGRAPHIC_DATA]"
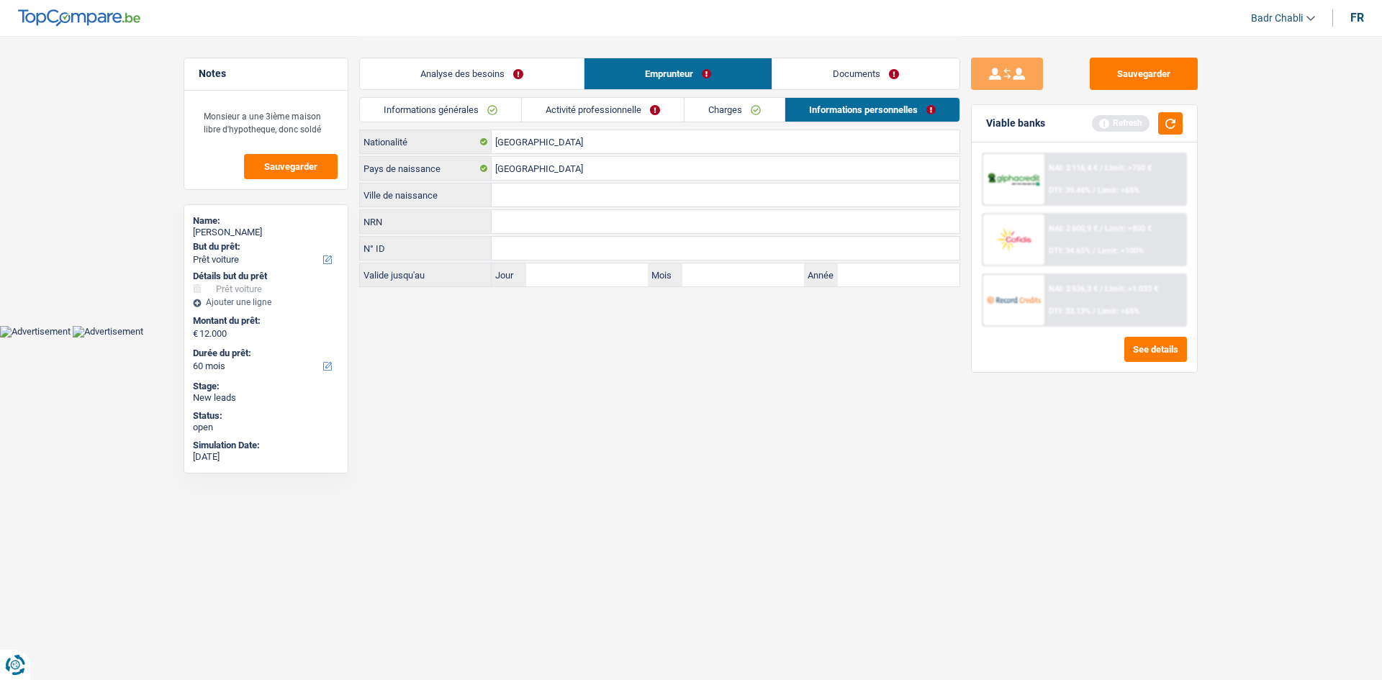
click at [527, 203] on input "Ville de naissance" at bounding box center [726, 195] width 468 height 23
click at [522, 148] on input "[GEOGRAPHIC_DATA]" at bounding box center [726, 141] width 468 height 23
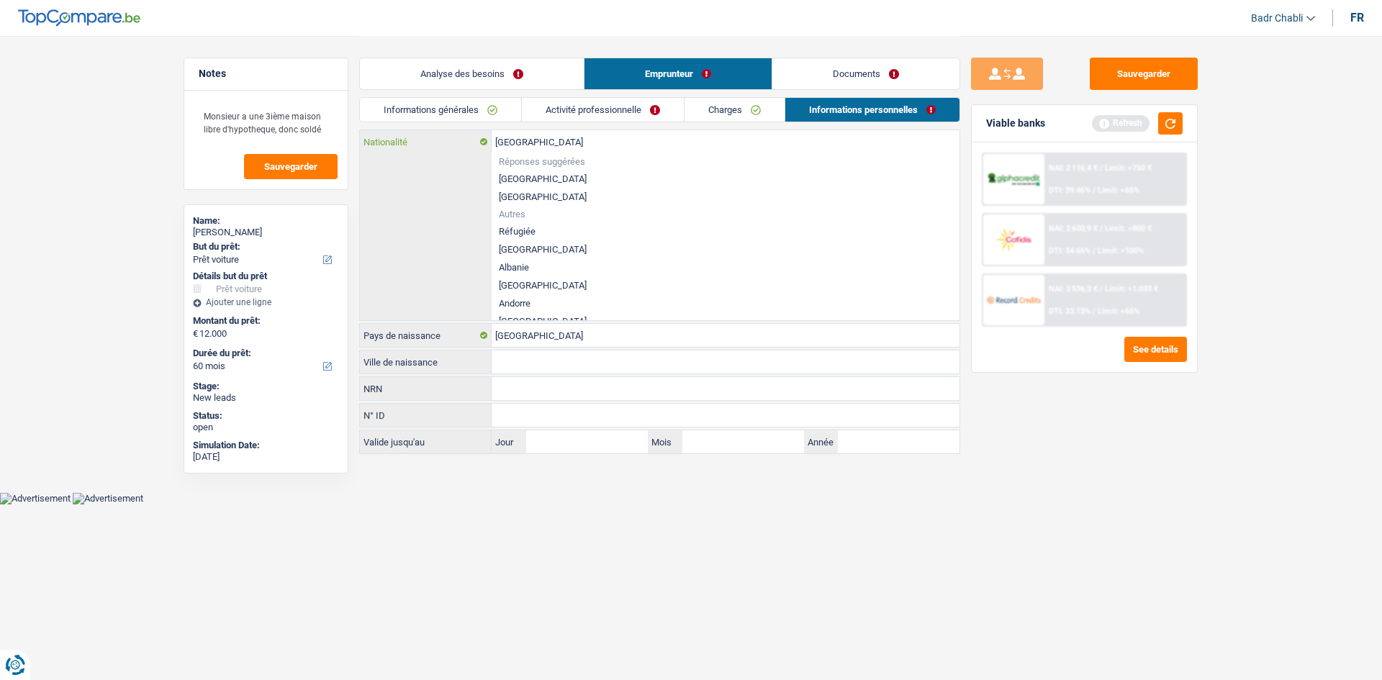
click at [522, 148] on input "[GEOGRAPHIC_DATA]" at bounding box center [726, 141] width 468 height 23
type input "f"
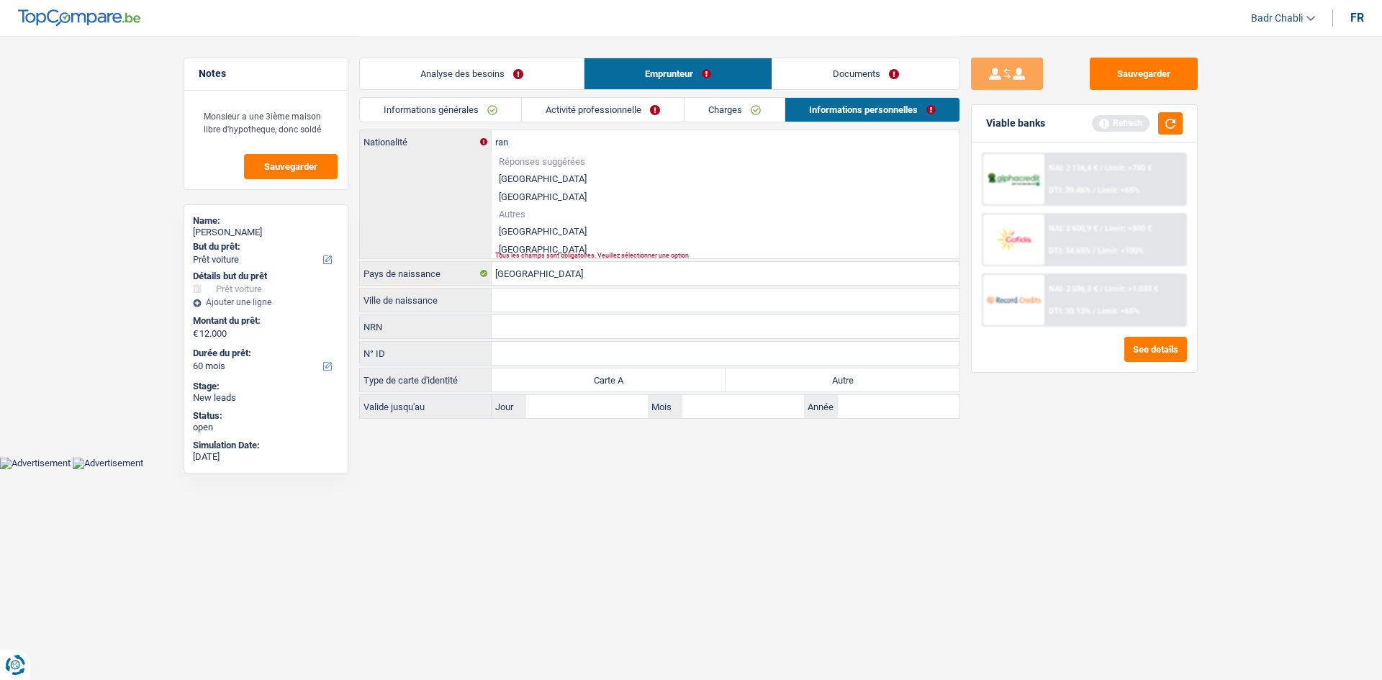
click at [509, 226] on li "France" at bounding box center [726, 231] width 468 height 18
type input "France"
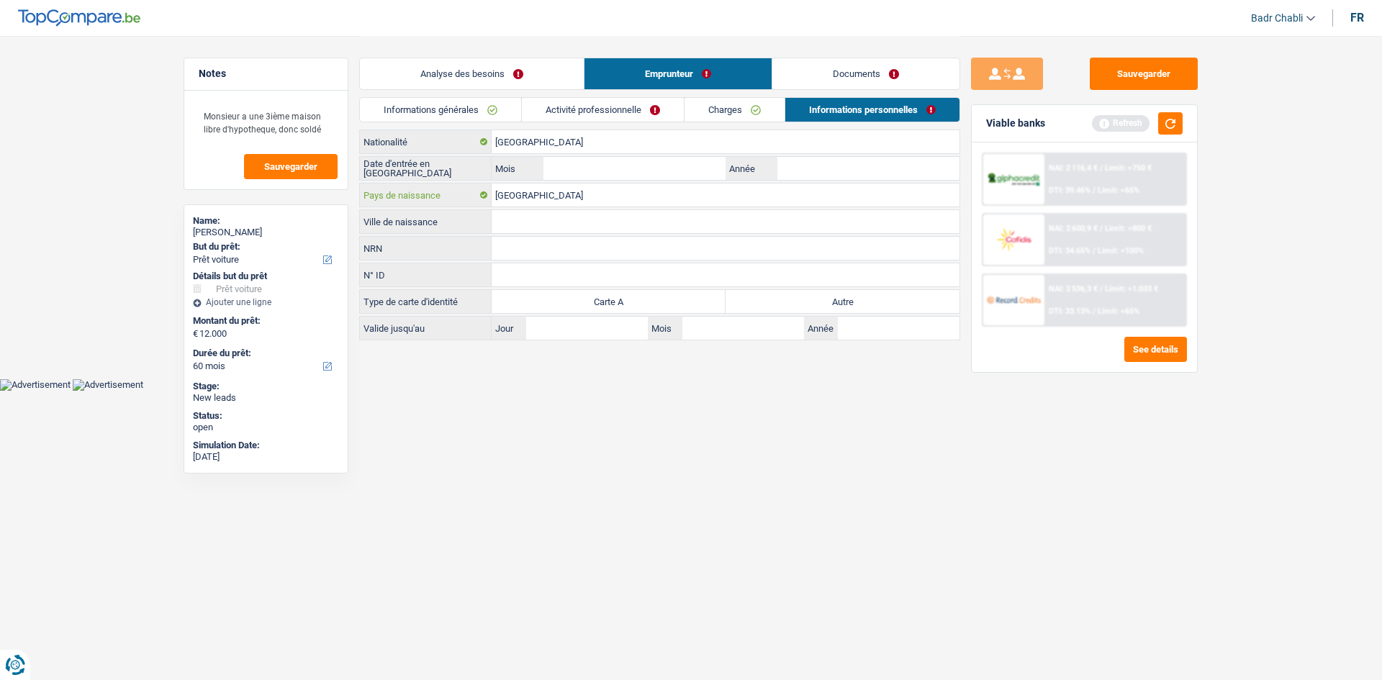
click at [523, 199] on input "[GEOGRAPHIC_DATA]" at bounding box center [726, 195] width 468 height 23
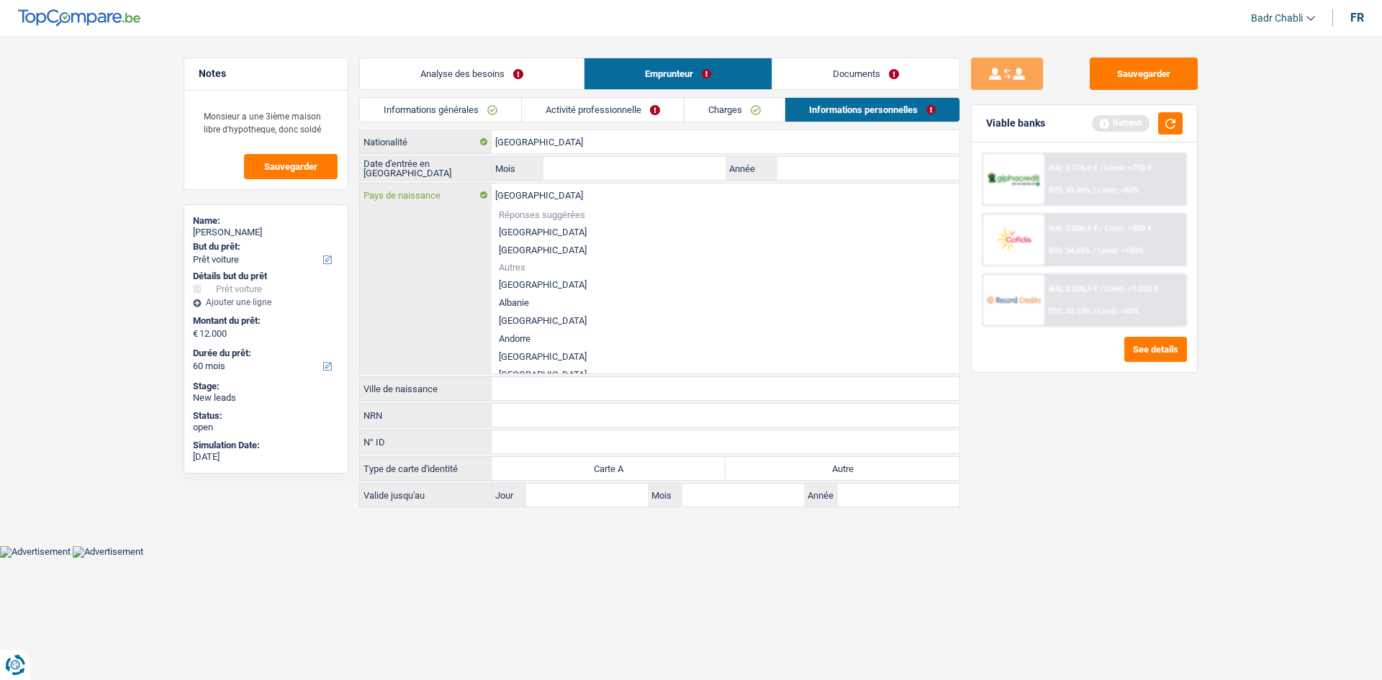
click at [523, 199] on input "[GEOGRAPHIC_DATA]" at bounding box center [726, 195] width 468 height 23
click at [542, 138] on input "France" at bounding box center [726, 141] width 468 height 23
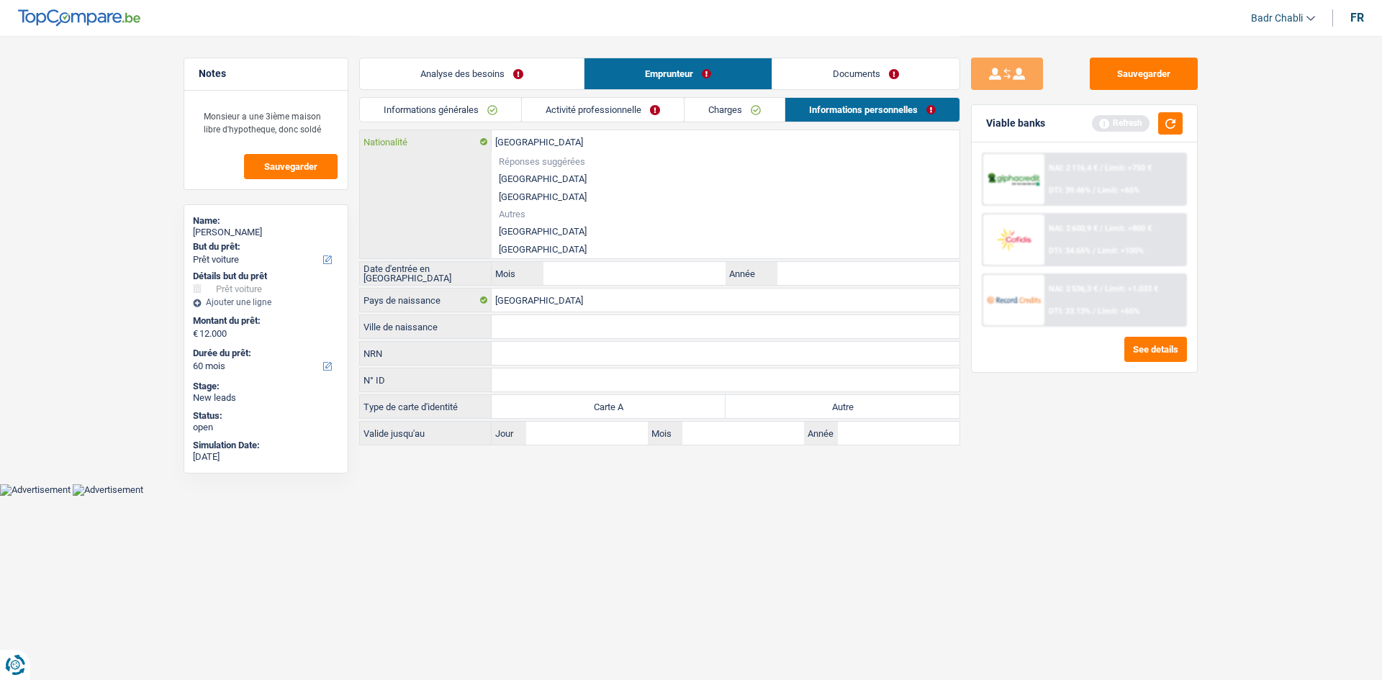
click at [542, 138] on input "France" at bounding box center [726, 141] width 468 height 23
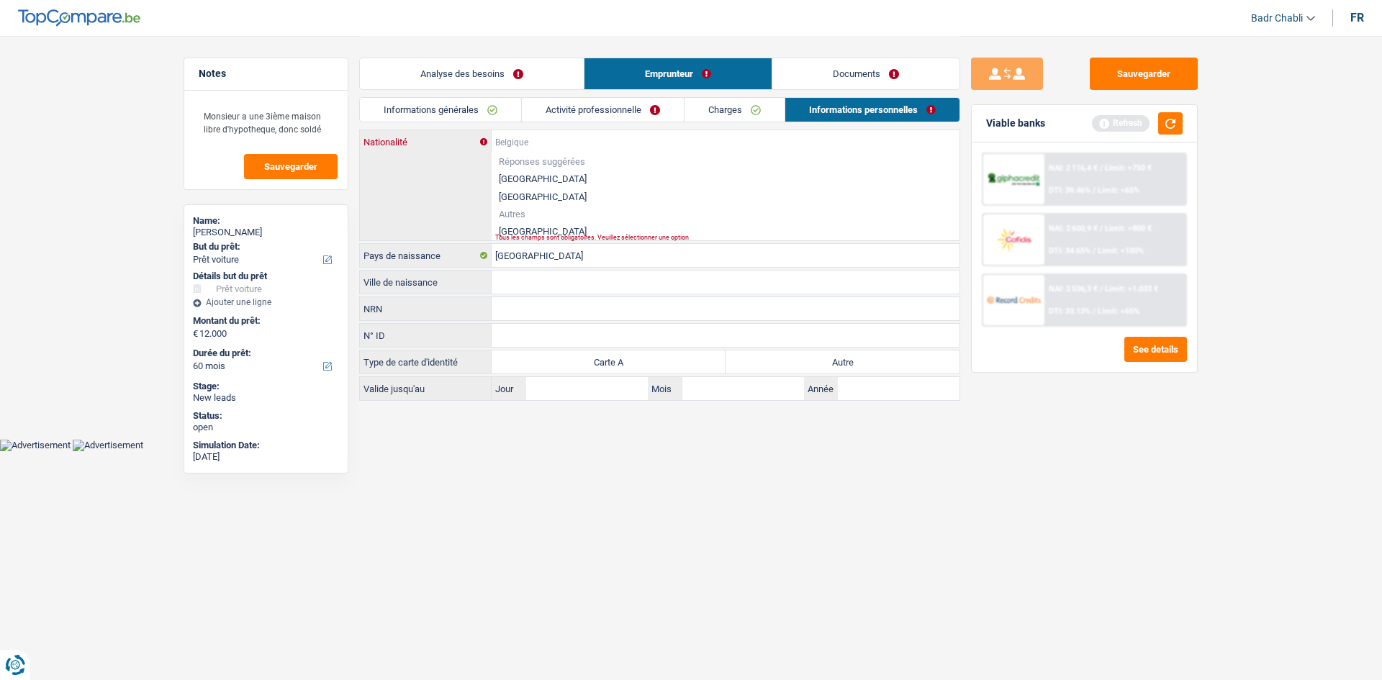
paste input "France"
type input "France"
click at [517, 227] on li "France" at bounding box center [726, 231] width 468 height 18
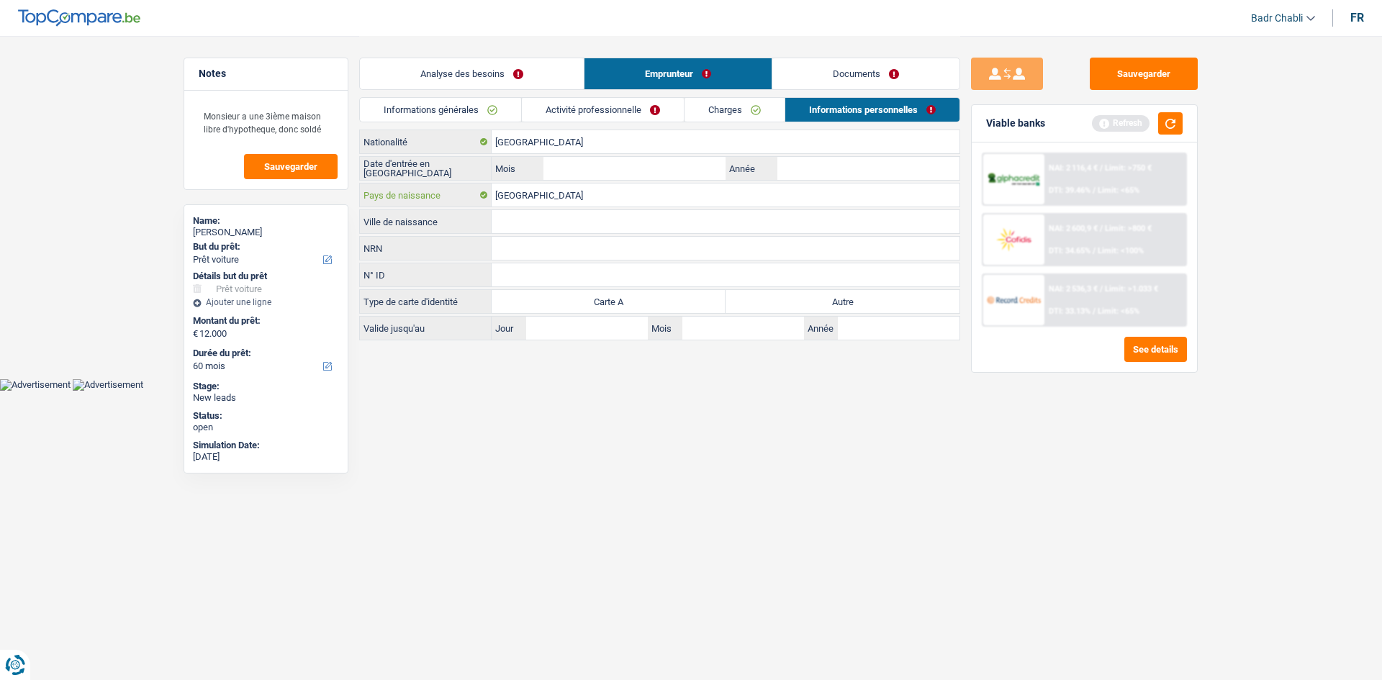
click at [524, 190] on input "[GEOGRAPHIC_DATA]" at bounding box center [726, 195] width 468 height 23
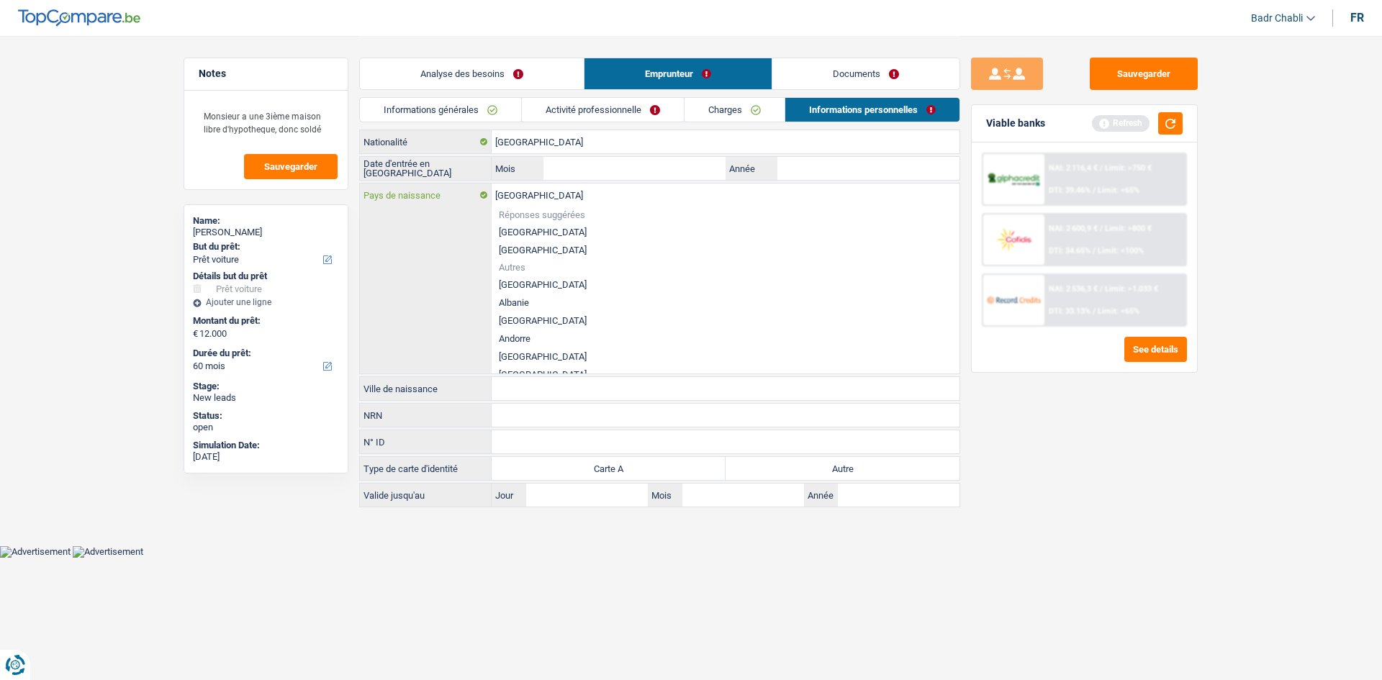
click at [524, 190] on input "[GEOGRAPHIC_DATA]" at bounding box center [726, 195] width 468 height 23
paste input "text"
paste input "France"
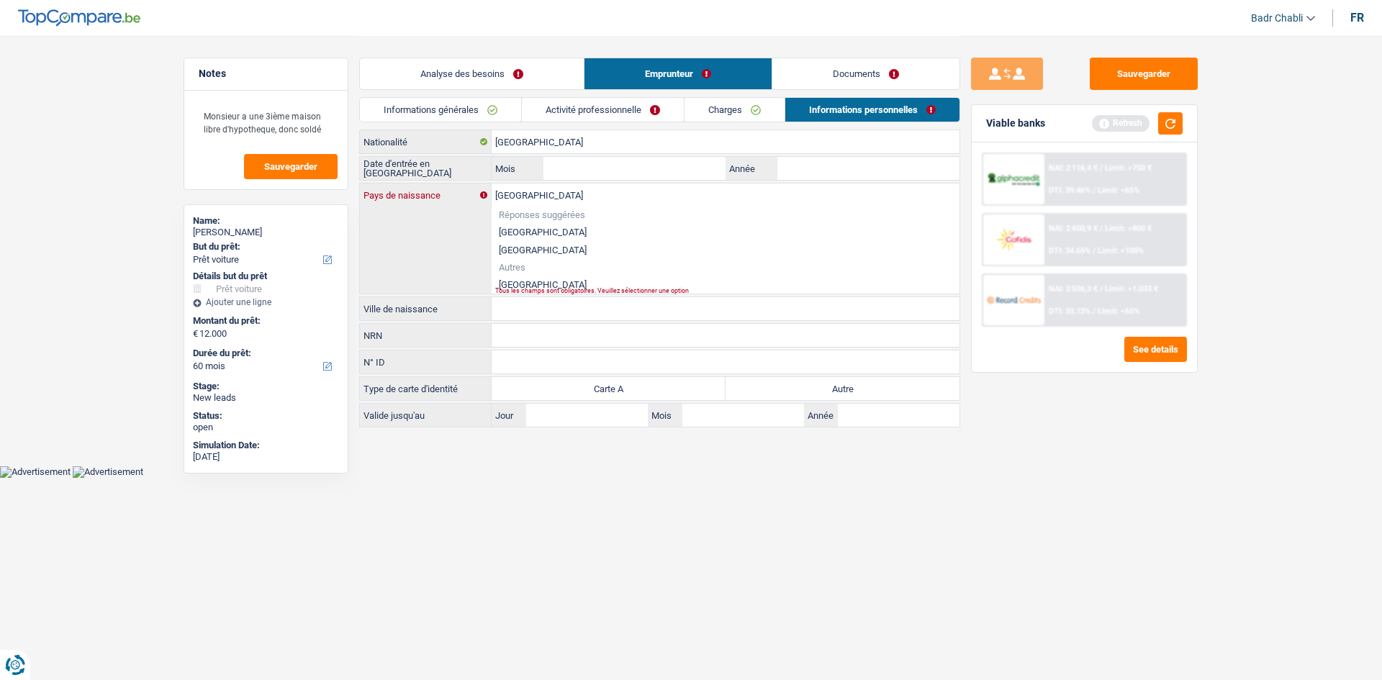
type input "France"
click at [520, 279] on li "France" at bounding box center [726, 285] width 468 height 18
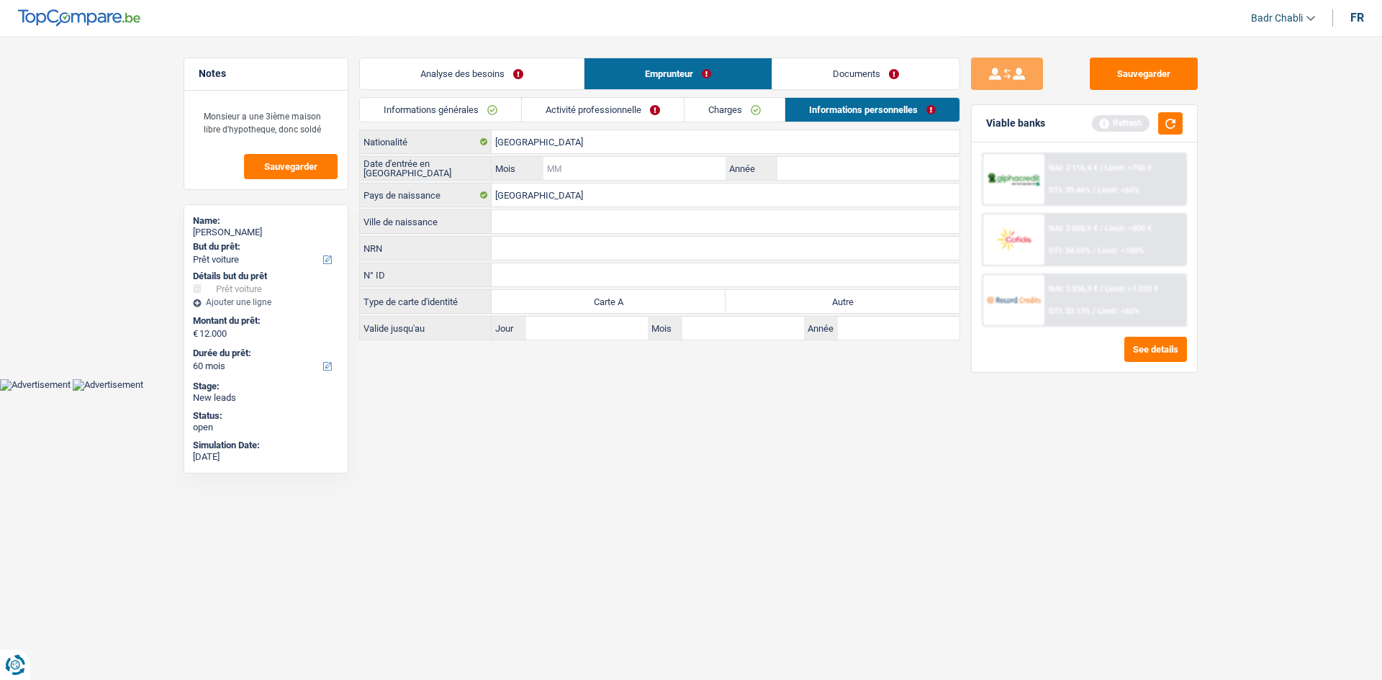
click at [648, 168] on input "Mois" at bounding box center [634, 168] width 182 height 23
type input "01"
type input "2018"
click at [754, 304] on label "Autre" at bounding box center [842, 301] width 234 height 23
click at [754, 304] on input "Autre" at bounding box center [842, 301] width 234 height 23
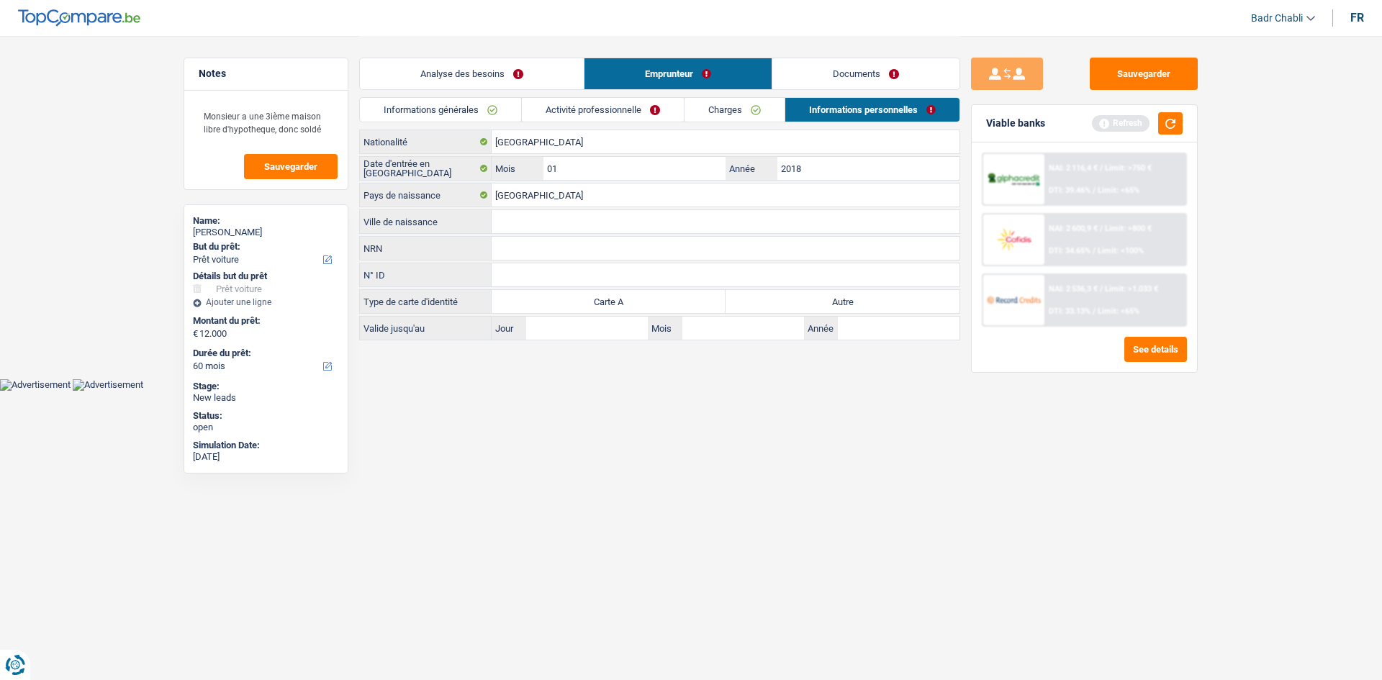
radio input "true"
click at [507, 217] on input "Ville de naissance" at bounding box center [726, 221] width 468 height 23
type input "Rennes"
click at [836, 75] on link "Documents" at bounding box center [865, 73] width 187 height 31
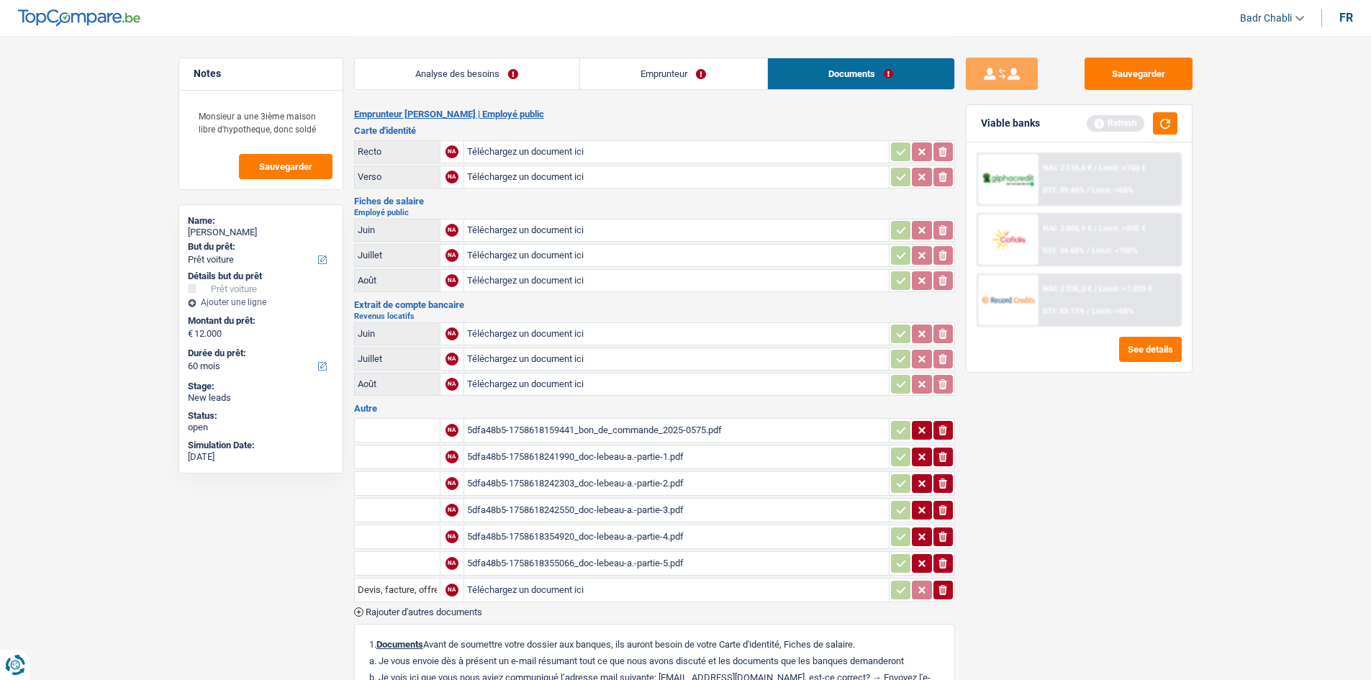
click at [621, 459] on div "5dfa48b5-1758618241990_doc-lebeau-a.-partie-1.pdf" at bounding box center [676, 457] width 419 height 22
click at [597, 482] on div "5dfa48b5-1758618242303_doc-lebeau-a.-partie-2.pdf" at bounding box center [676, 484] width 419 height 22
click at [620, 71] on link "Emprunteur" at bounding box center [673, 73] width 187 height 31
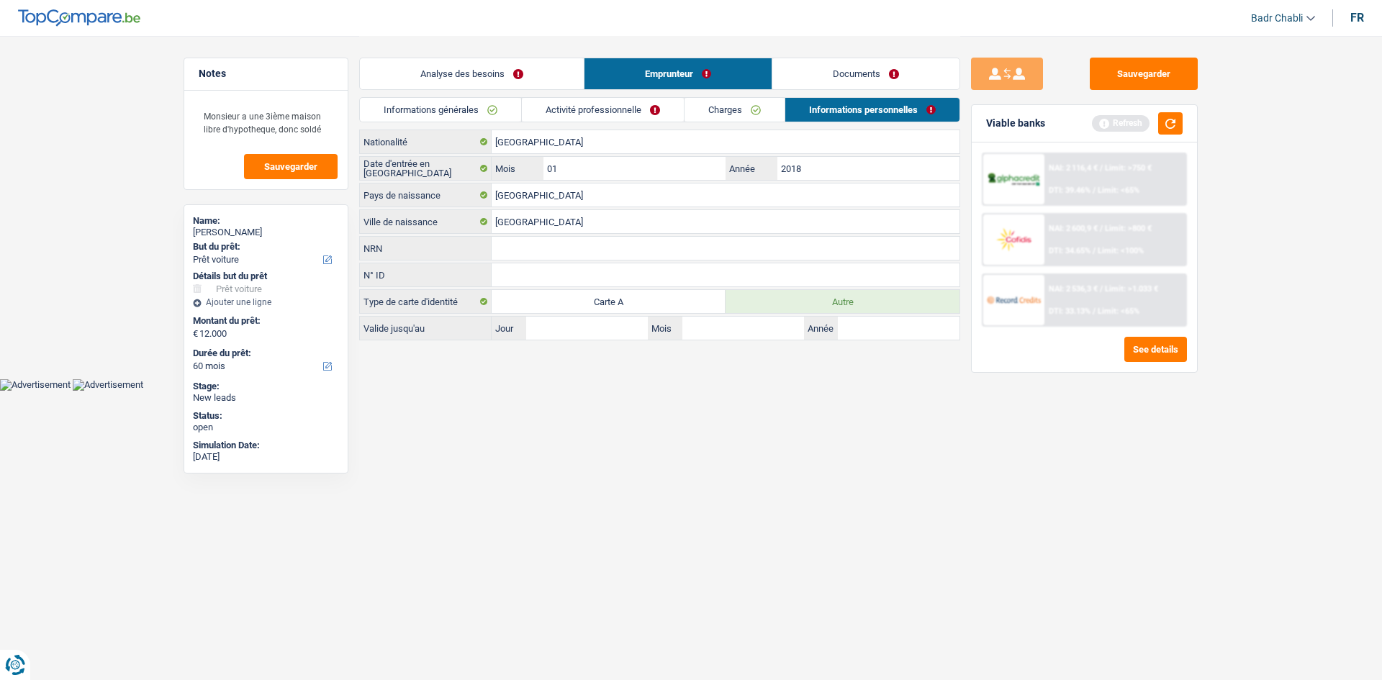
click at [569, 109] on link "Activité professionnelle" at bounding box center [603, 110] width 162 height 24
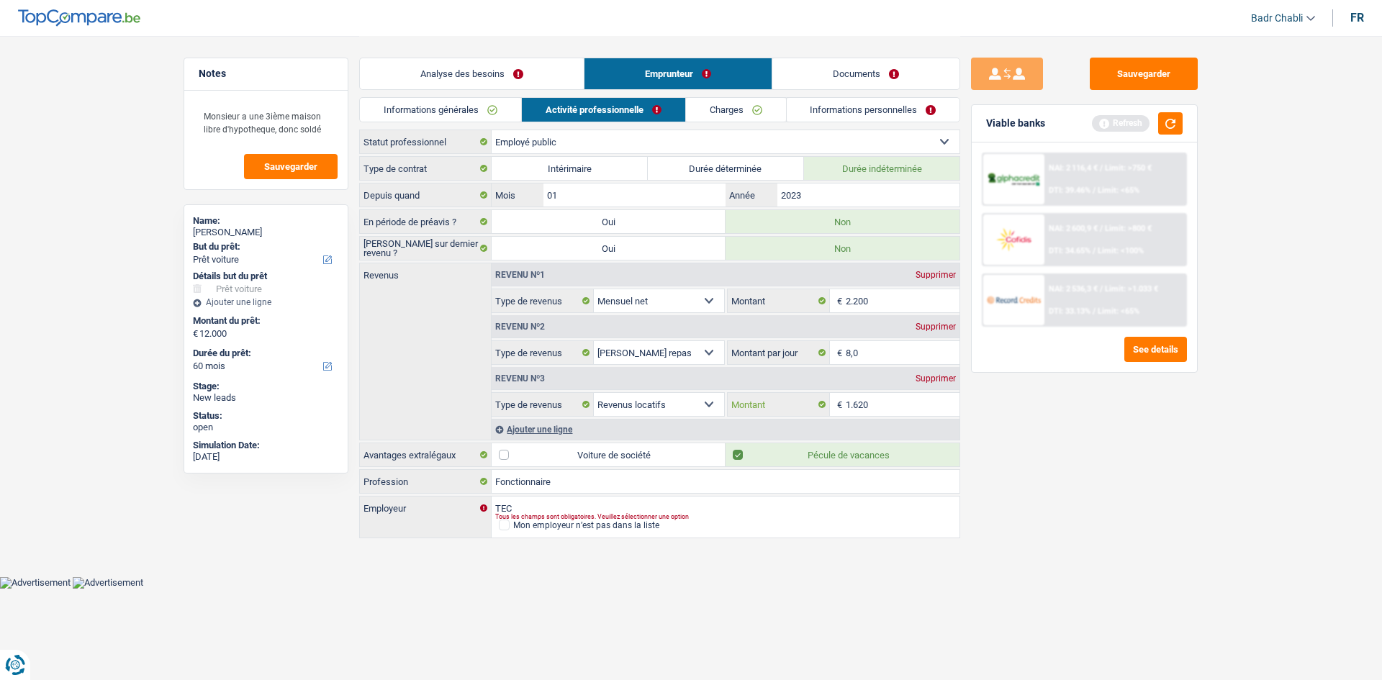
click at [893, 407] on input "1.620" at bounding box center [903, 404] width 114 height 23
type input "1.500"
click at [1162, 124] on button "button" at bounding box center [1170, 123] width 24 height 22
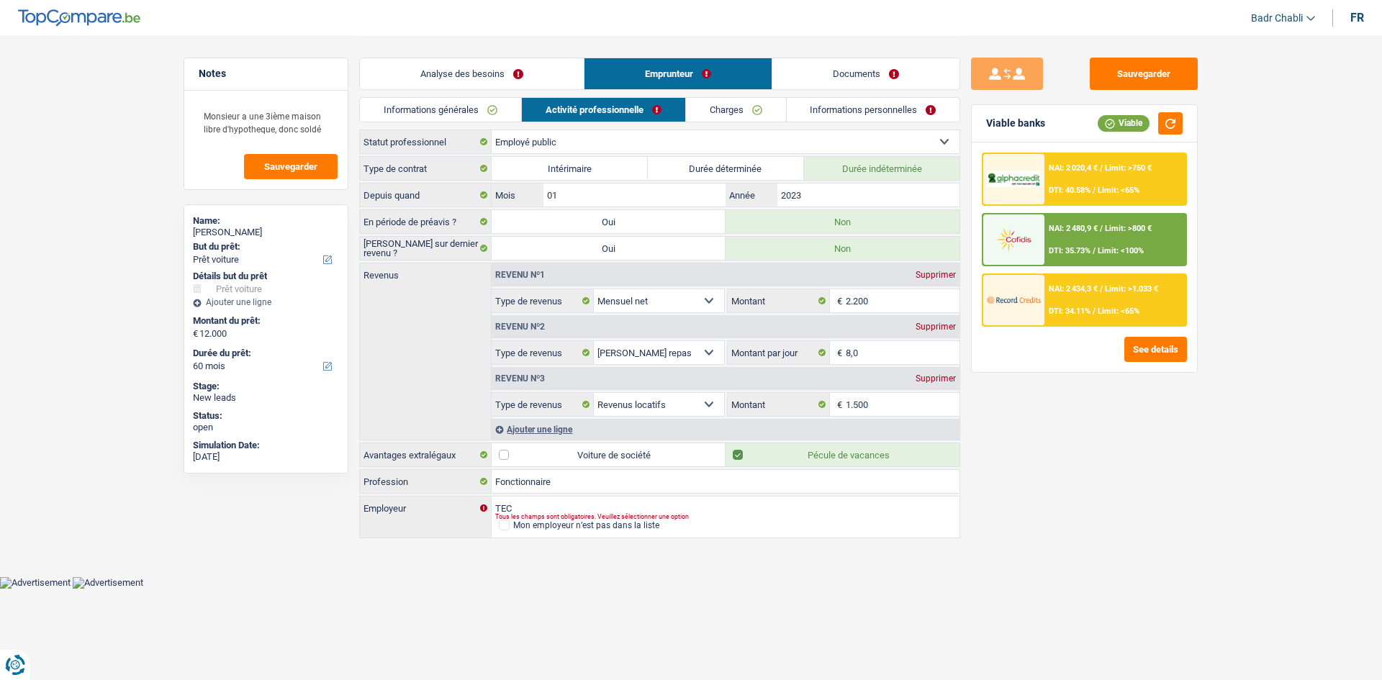
click at [840, 83] on link "Documents" at bounding box center [865, 73] width 187 height 31
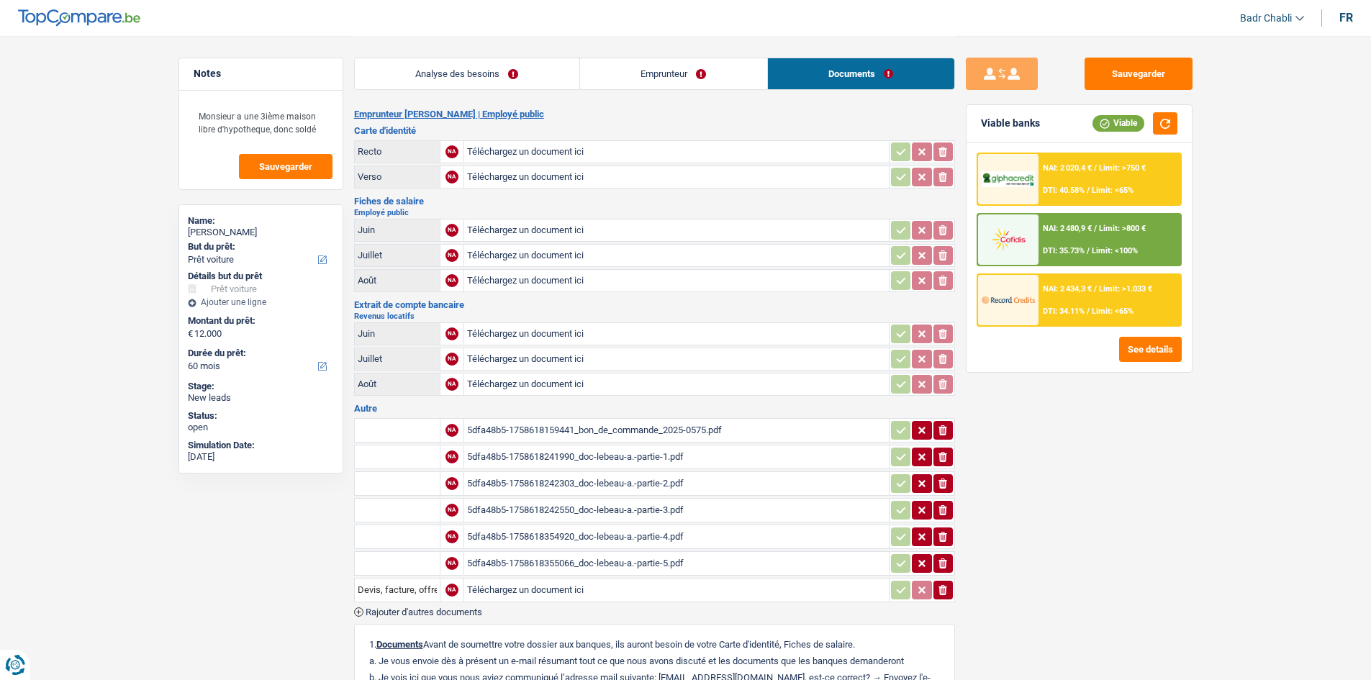
click at [628, 511] on div "5dfa48b5-1758618242550_doc-lebeau-a.-partie-3.pdf" at bounding box center [676, 510] width 419 height 22
click at [625, 541] on div "5dfa48b5-1758618354920_doc-lebeau-a.-partie-4.pdf" at bounding box center [676, 537] width 419 height 22
click at [625, 558] on div "5dfa48b5-1758618355066_doc-lebeau-a.-partie-5.pdf" at bounding box center [676, 564] width 419 height 22
click at [1106, 71] on button "Sauvegarder" at bounding box center [1139, 74] width 108 height 32
click at [319, 128] on textarea "Monsieur a une 3ième maison libre d'hypotheque, donc soldé" at bounding box center [260, 122] width 143 height 43
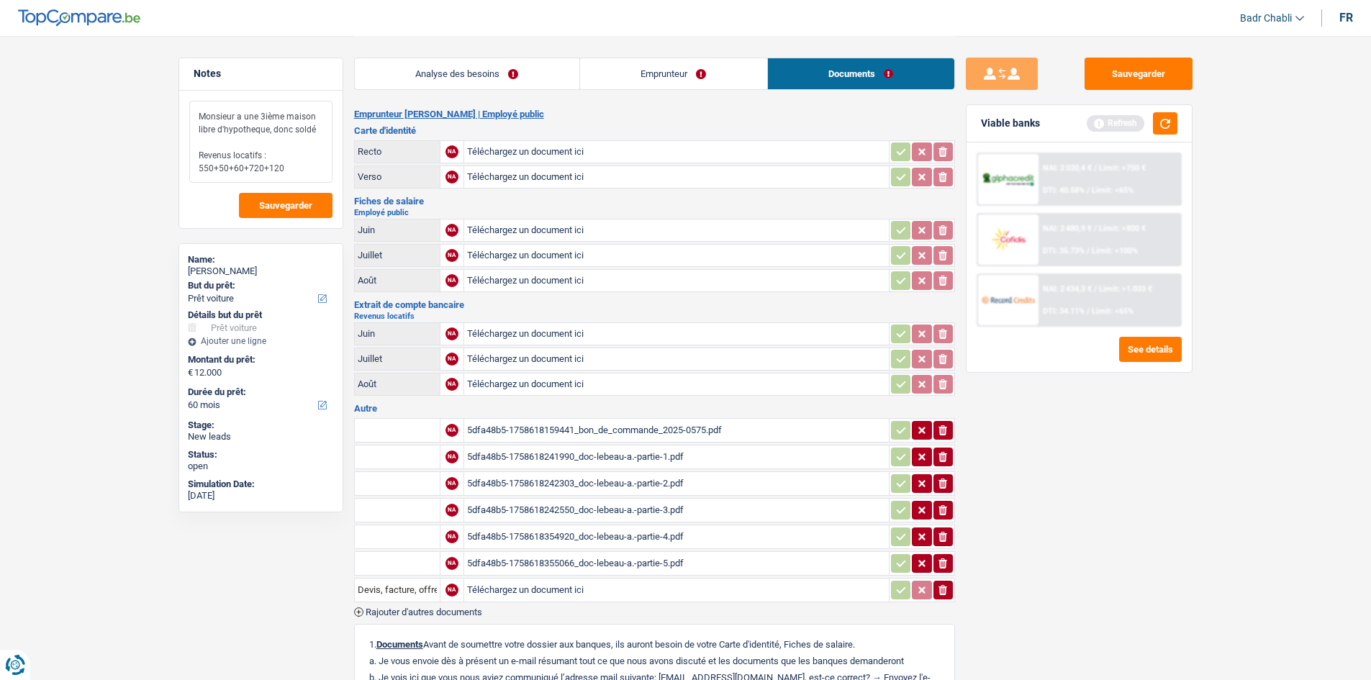
type textarea "Monsieur a une 3ième maison libre d'hypotheque, donc soldé Revenus locatifs : 5…"
click at [1132, 73] on button "Sauvegarder" at bounding box center [1139, 74] width 108 height 32
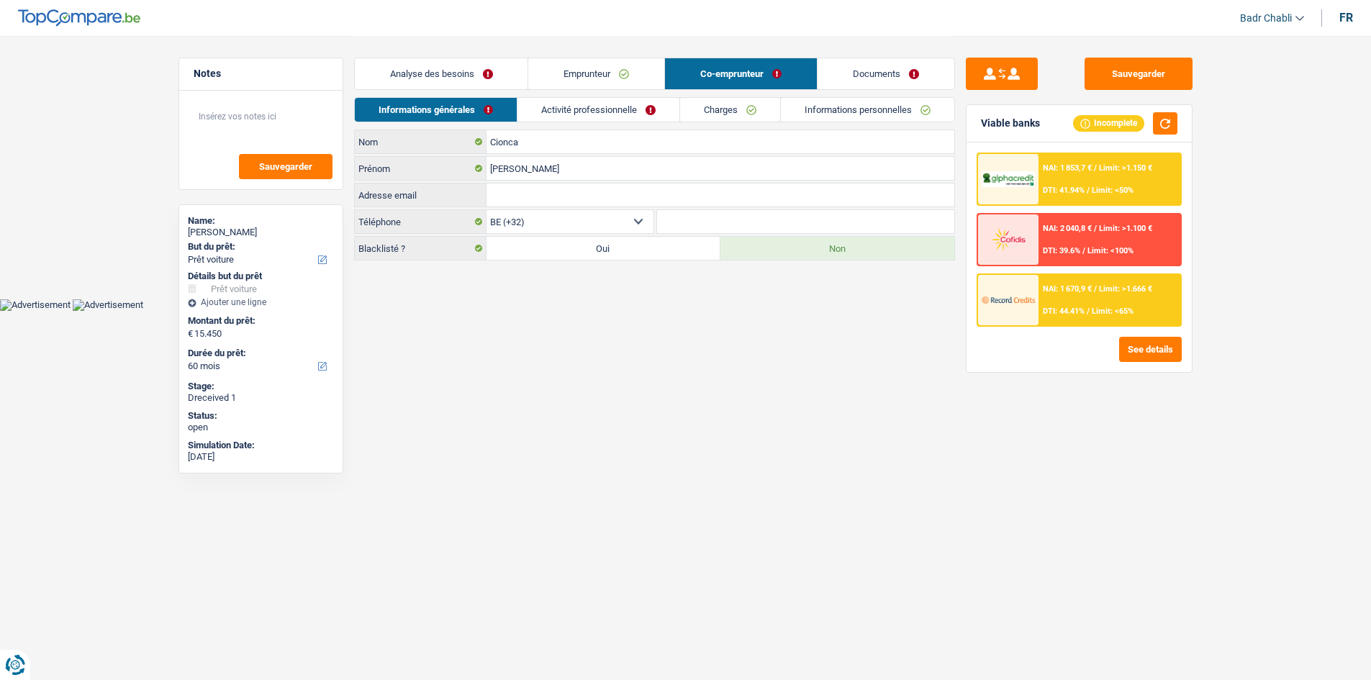
select select "car"
select select "60"
select select "32"
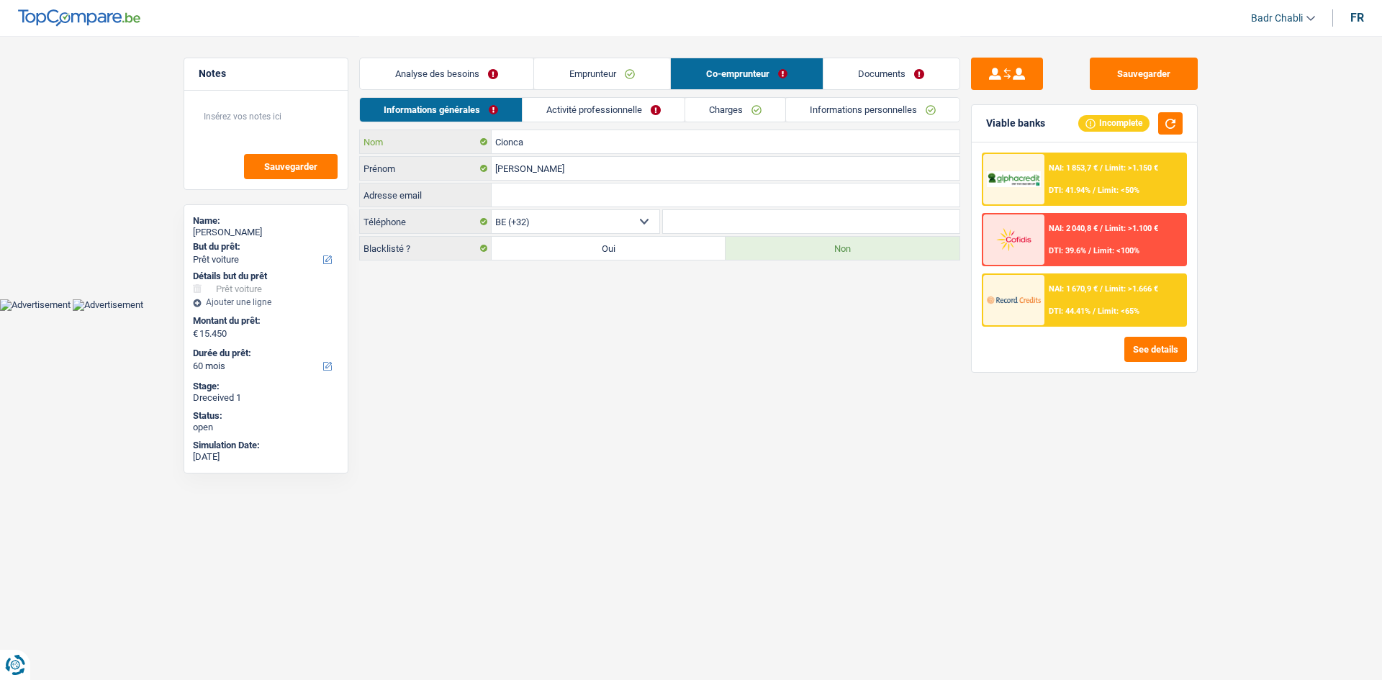
click at [546, 144] on input "Cionca" at bounding box center [726, 141] width 468 height 23
click at [538, 174] on input "Ioan" at bounding box center [726, 168] width 468 height 23
click at [551, 140] on input "Cionca" at bounding box center [726, 141] width 468 height 23
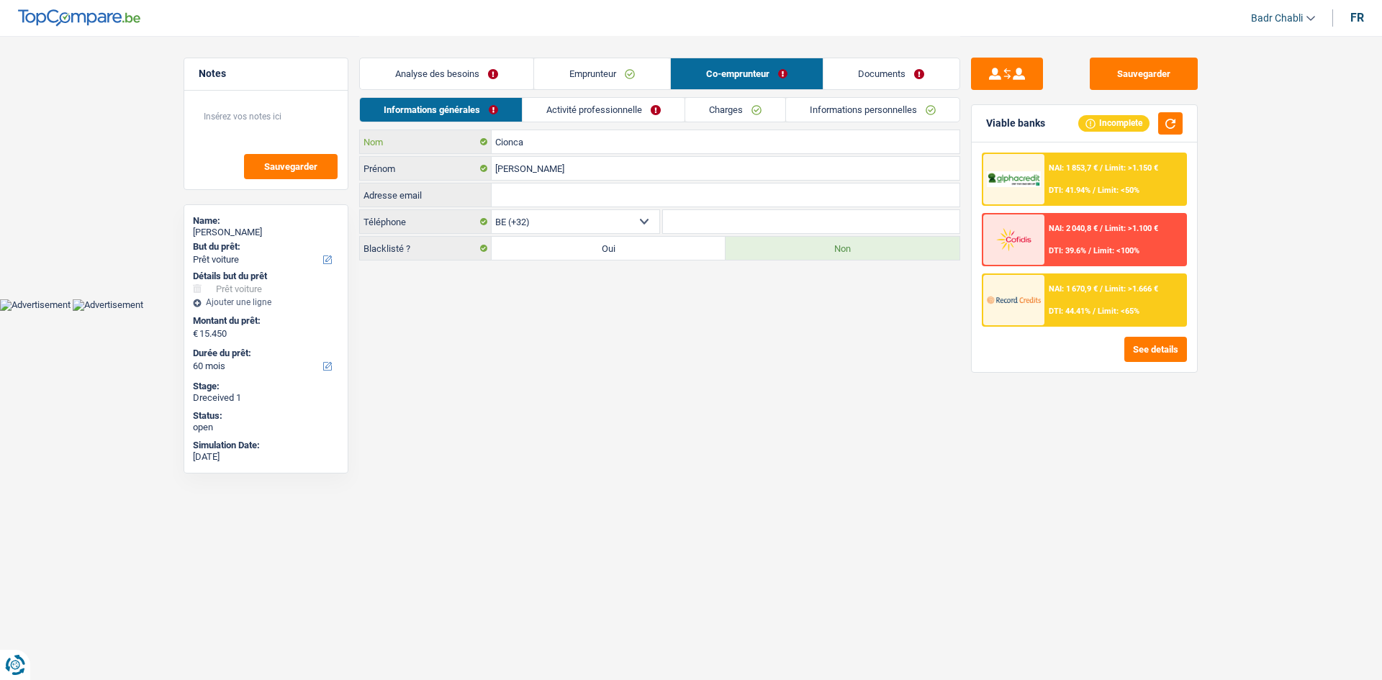
click at [551, 140] on input "Cionca" at bounding box center [726, 141] width 468 height 23
click at [630, 117] on link "Activité professionnelle" at bounding box center [604, 110] width 162 height 24
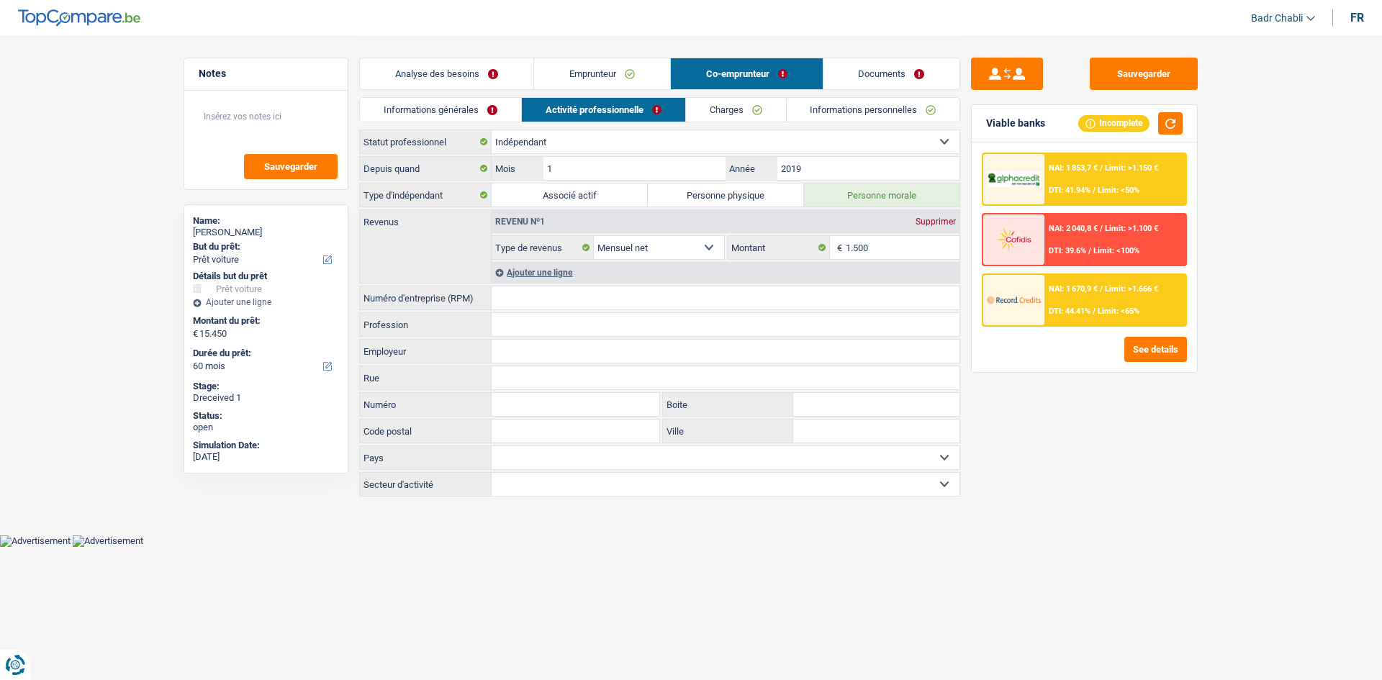
click at [558, 295] on input "Numéro d'entreprise (RPM)" at bounding box center [726, 297] width 468 height 23
paste input "0729.787.2"
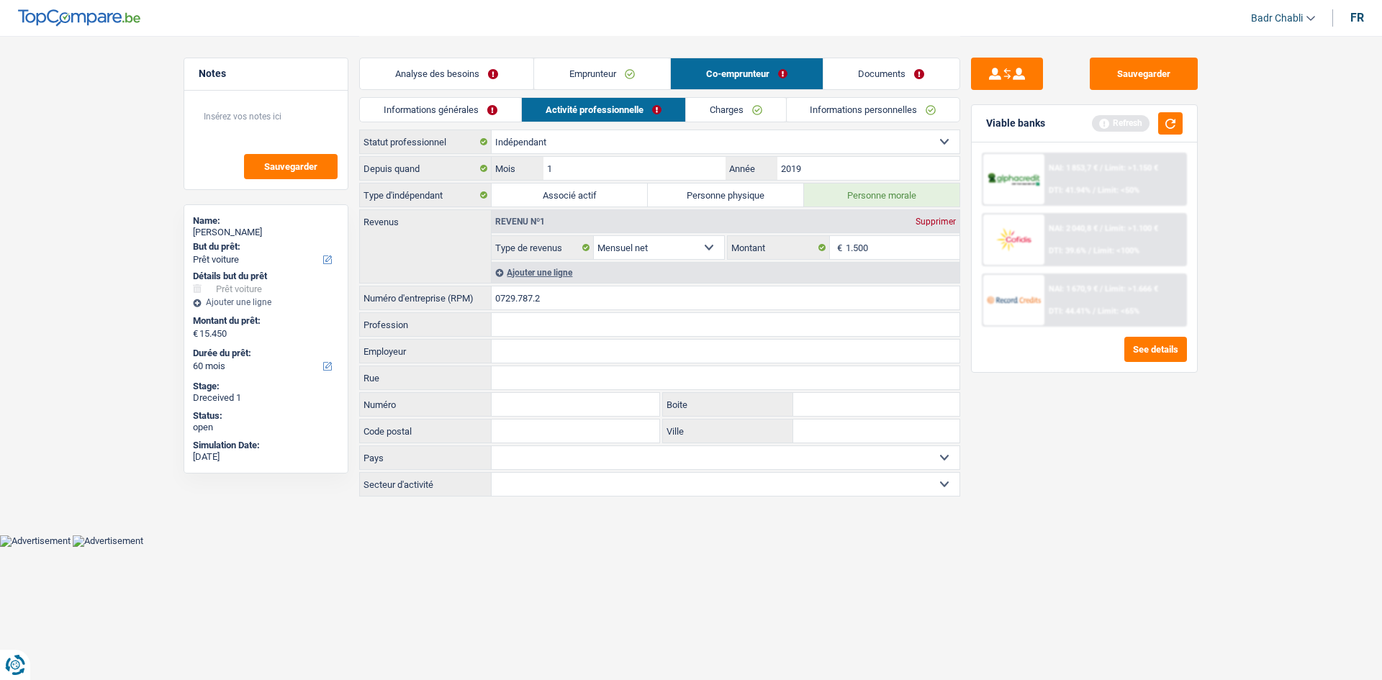
click at [535, 292] on input "0729.787.2" at bounding box center [726, 297] width 468 height 23
click at [515, 294] on input "0729.7872" at bounding box center [726, 297] width 468 height 23
click at [620, 299] on input "07297872" at bounding box center [726, 297] width 468 height 23
type input "0729787220"
click at [605, 322] on input "Profession" at bounding box center [726, 324] width 468 height 23
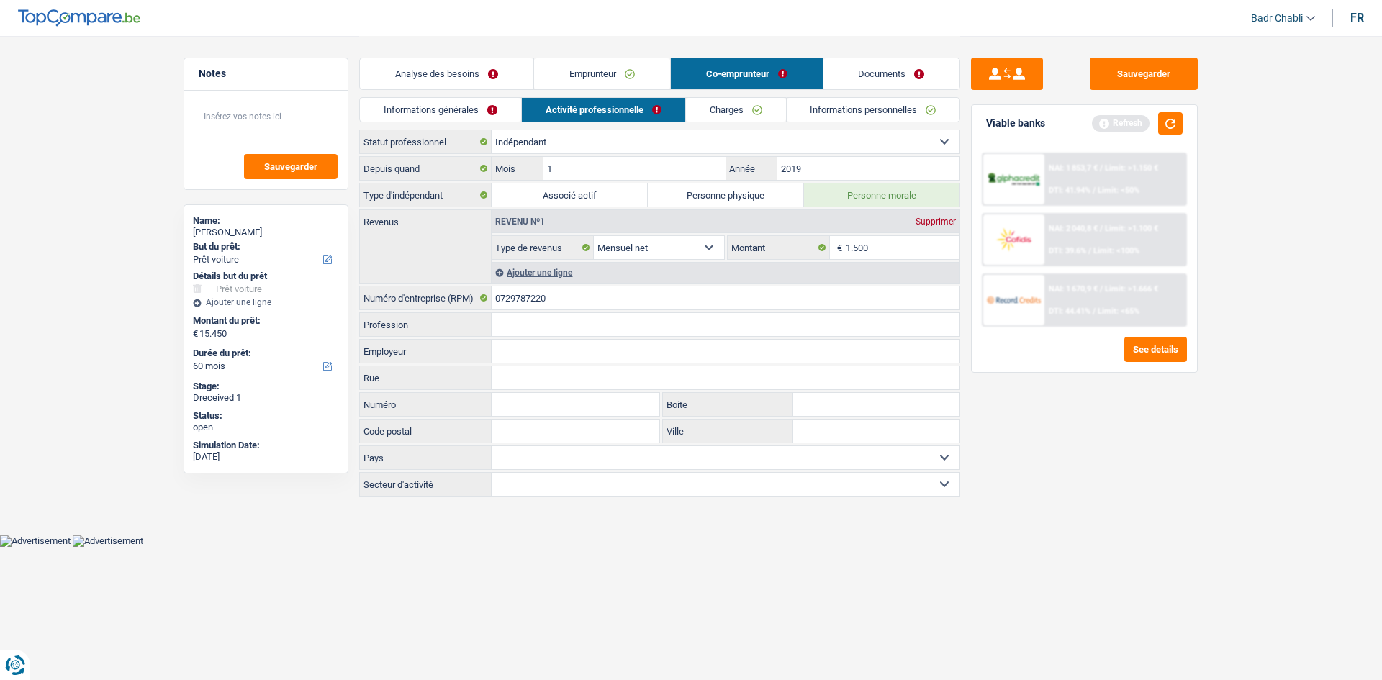
click at [563, 352] on input "Employeur" at bounding box center [726, 351] width 468 height 23
paste input "ACCIONA"
type input "ACCIONA"
click at [567, 309] on div "0729787220 Numéro d'entreprise (RPM)" at bounding box center [659, 298] width 601 height 24
click at [569, 315] on input "Profession" at bounding box center [726, 324] width 468 height 23
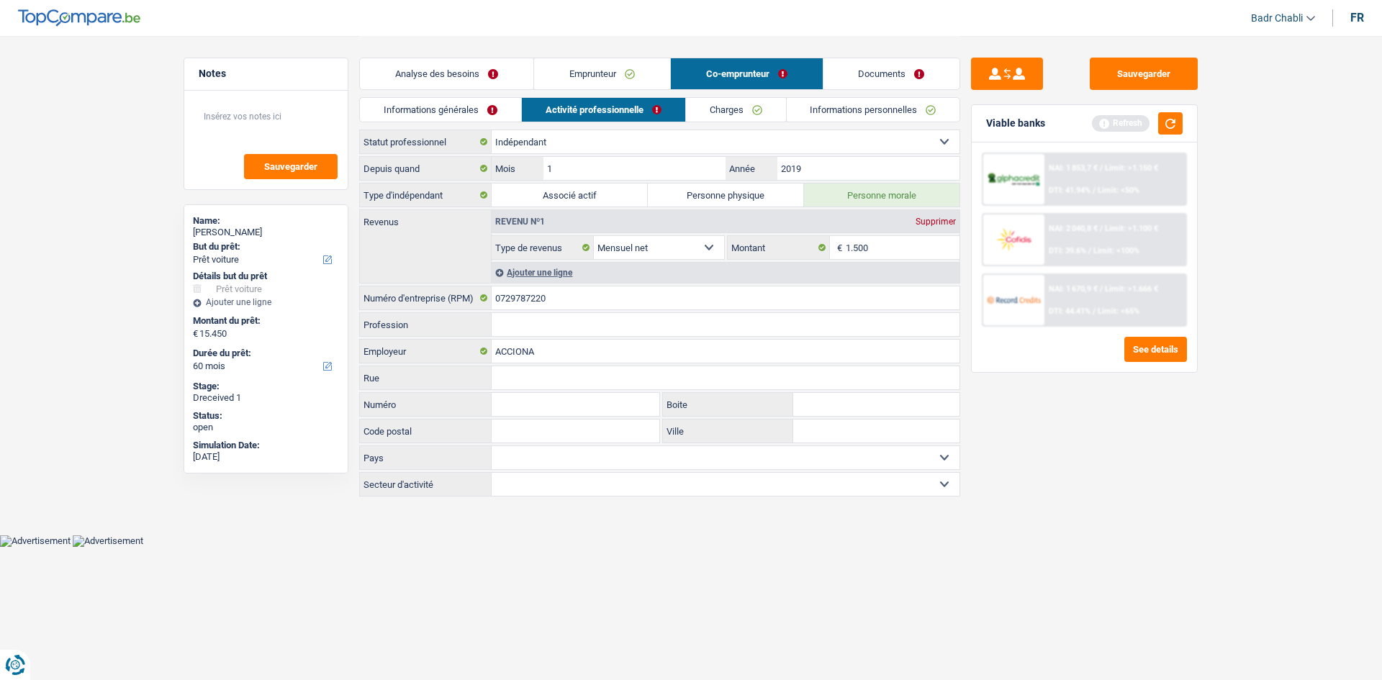
paste input "Travaux de construction spécialisés"
type input "Travaux de construction spécialisés"
click at [1156, 68] on button "Sauvegarder" at bounding box center [1144, 74] width 108 height 32
click at [1135, 82] on button "Sauvegarder" at bounding box center [1144, 74] width 108 height 32
click at [1177, 74] on button "Sauvegarder" at bounding box center [1144, 74] width 108 height 32
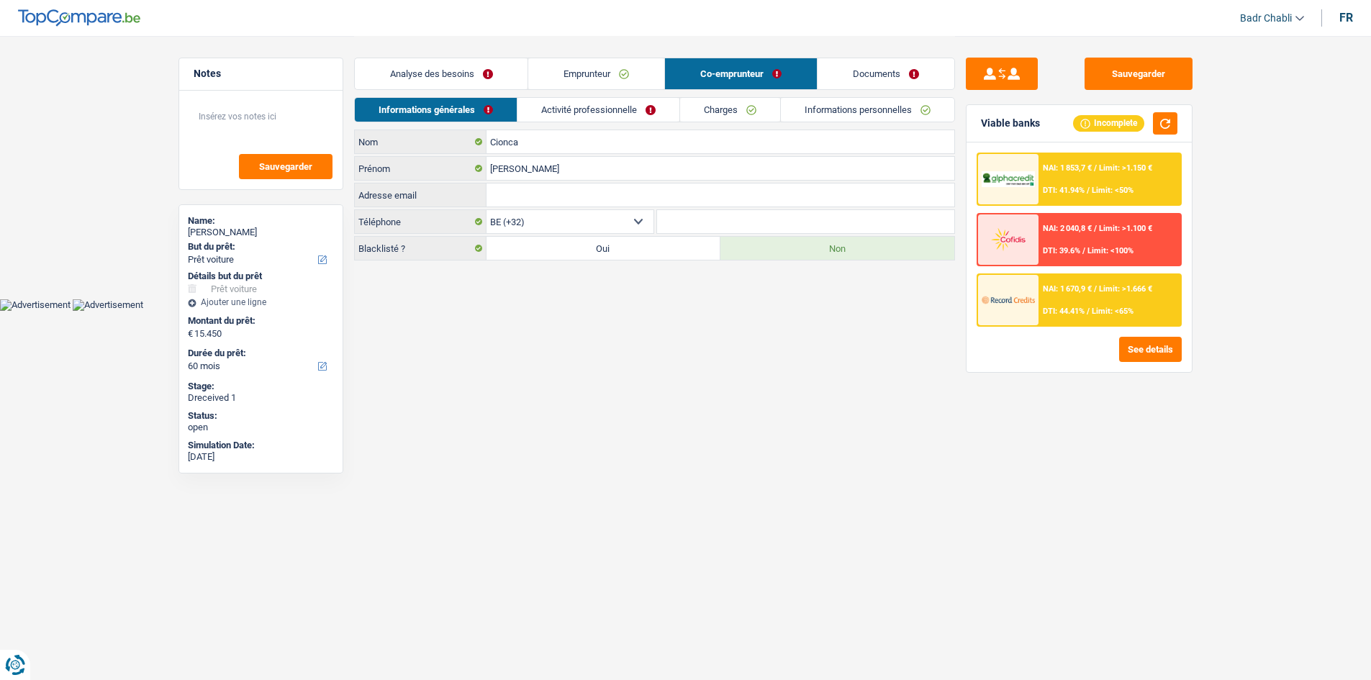
select select "car"
select select "60"
select select "32"
select select "independent"
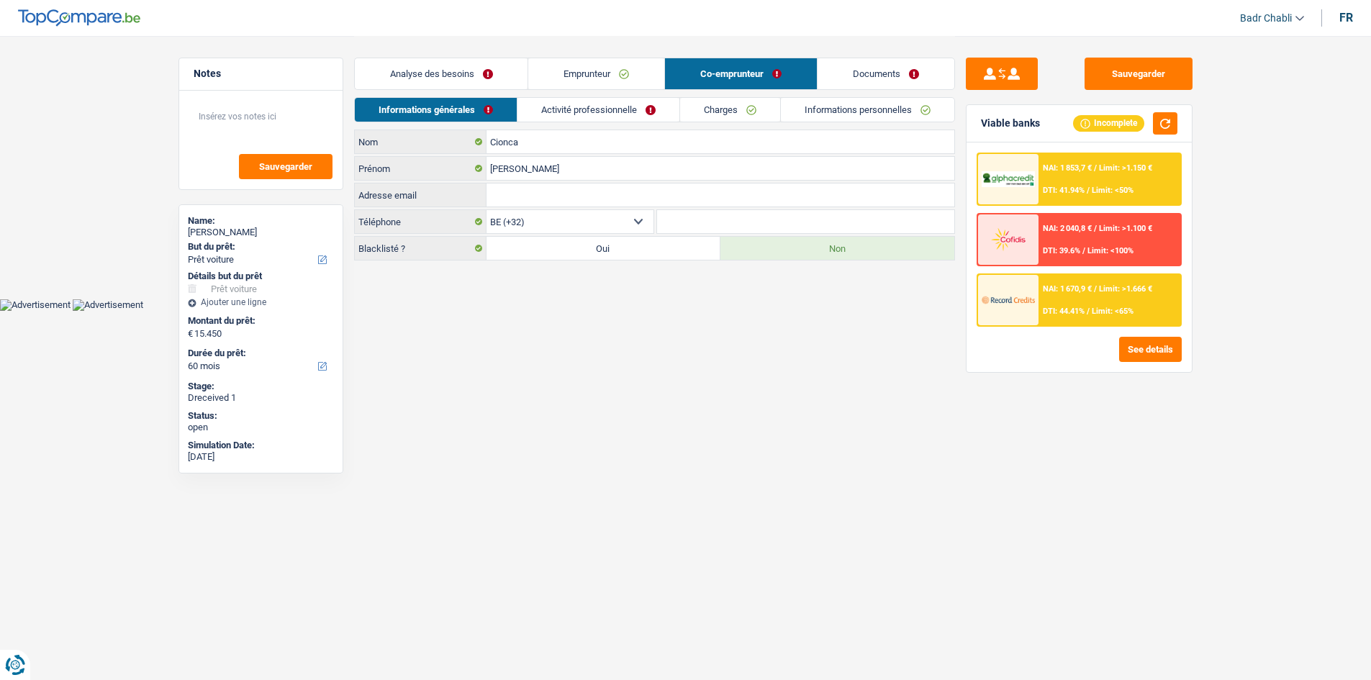
select select "netSalary"
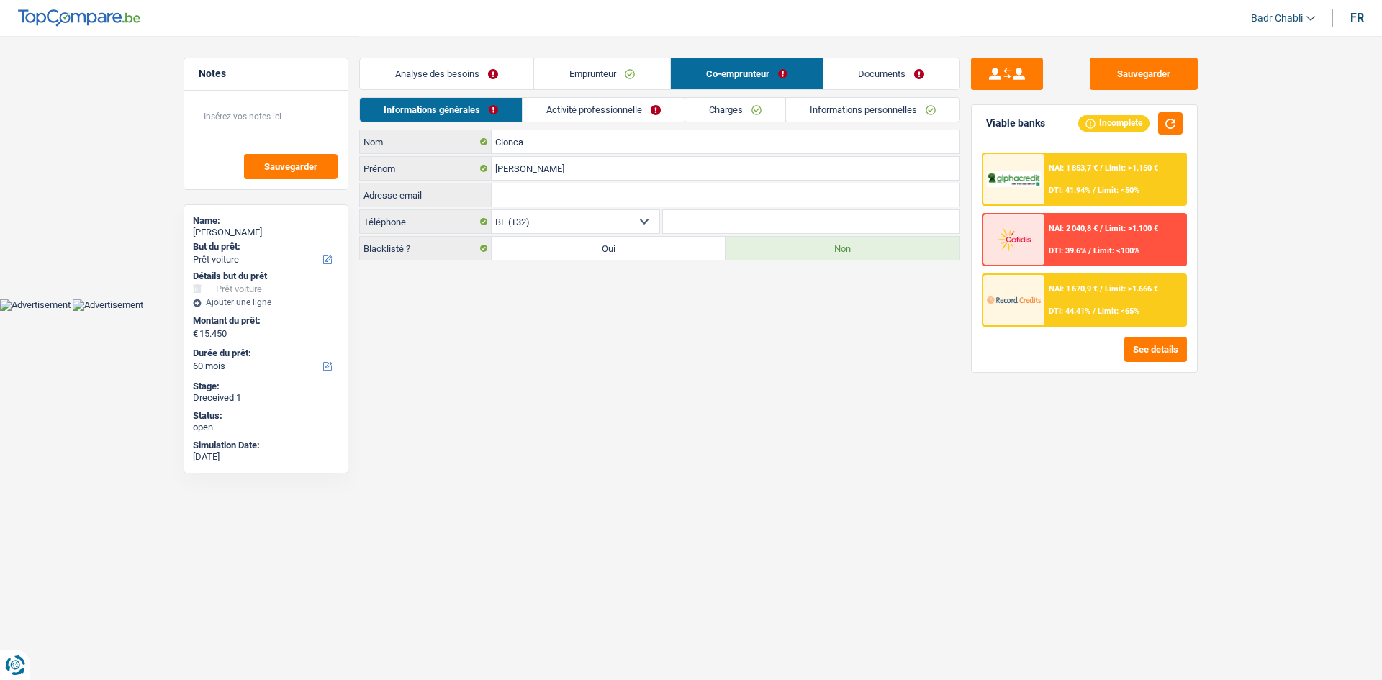
click at [611, 105] on link "Activité professionnelle" at bounding box center [604, 110] width 162 height 24
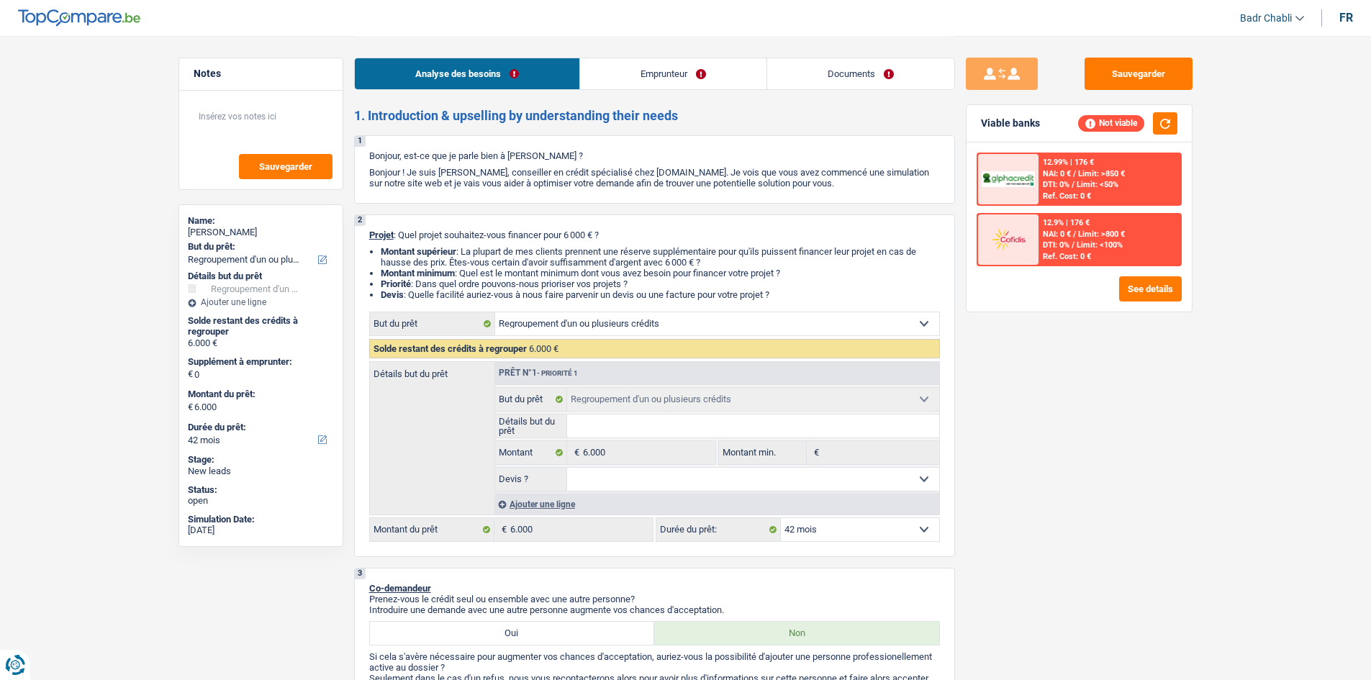
select select "refinancing"
select select "42"
select select "refinancing"
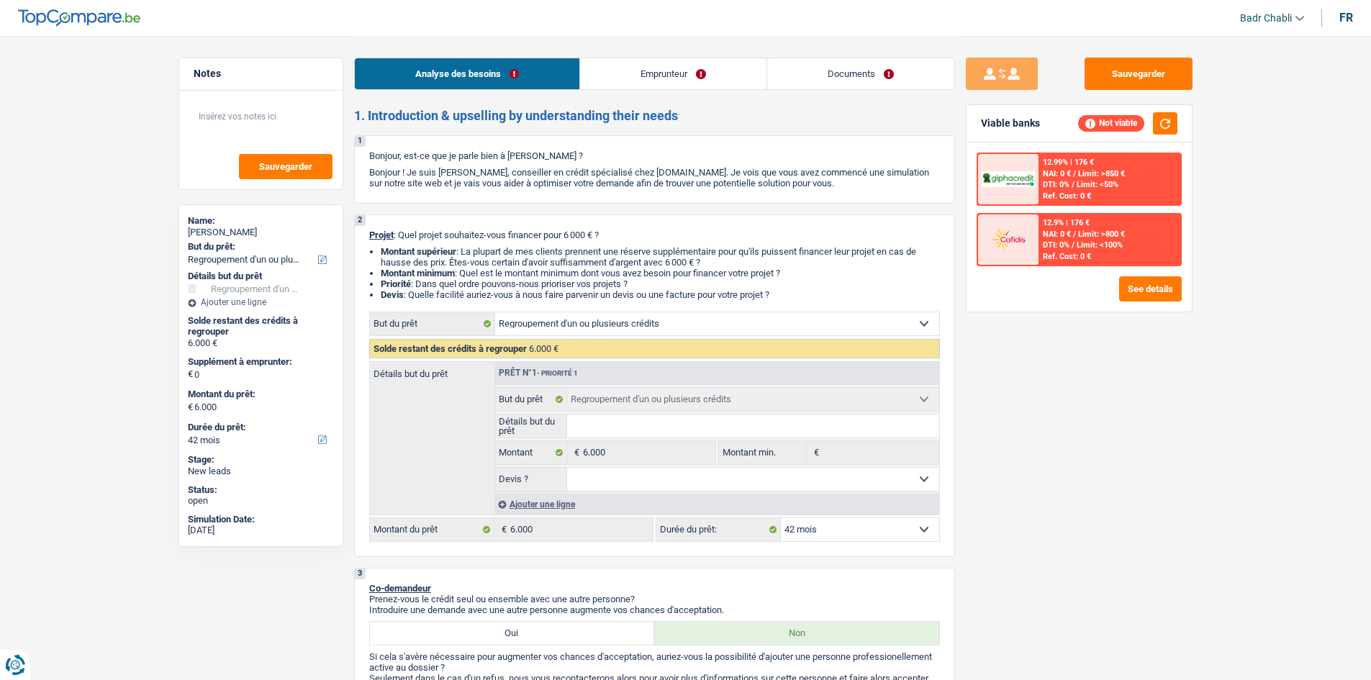
select select "42"
select select "publicEmployee"
select select "netSalary"
select select "mealVouchers"
select select "refinancing"
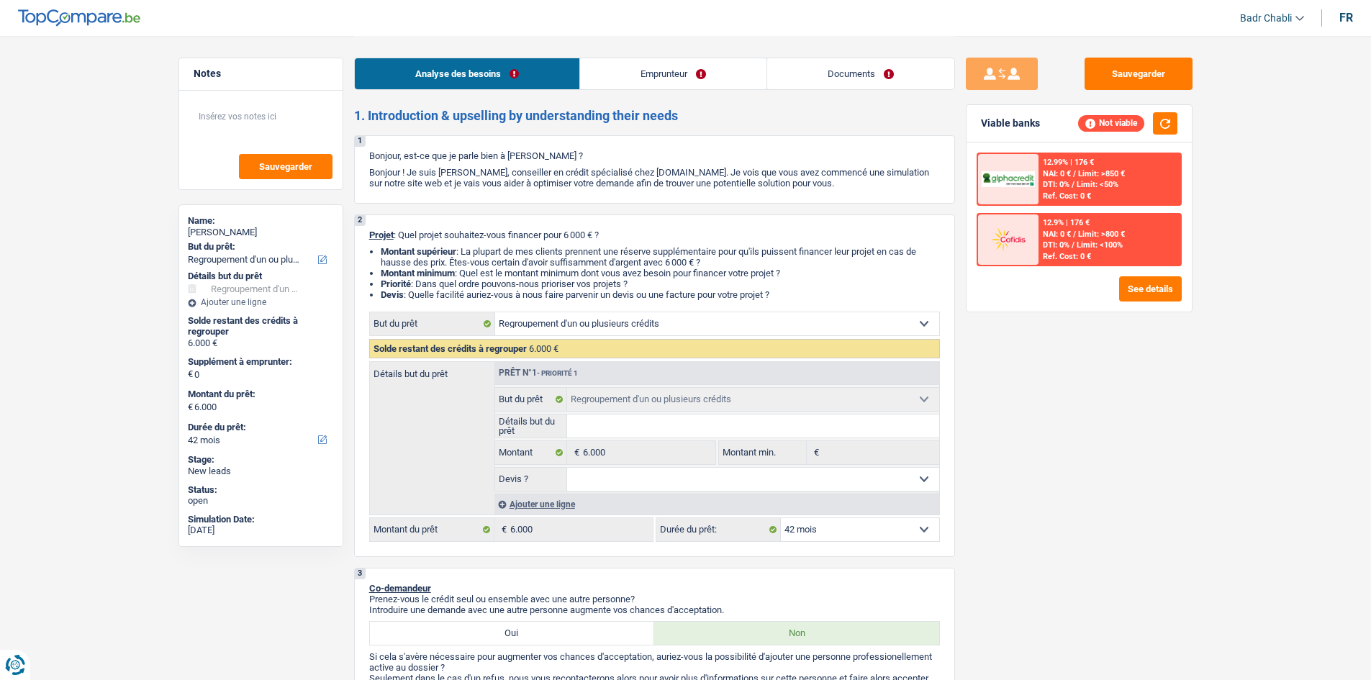
select select "refinancing"
select select "42"
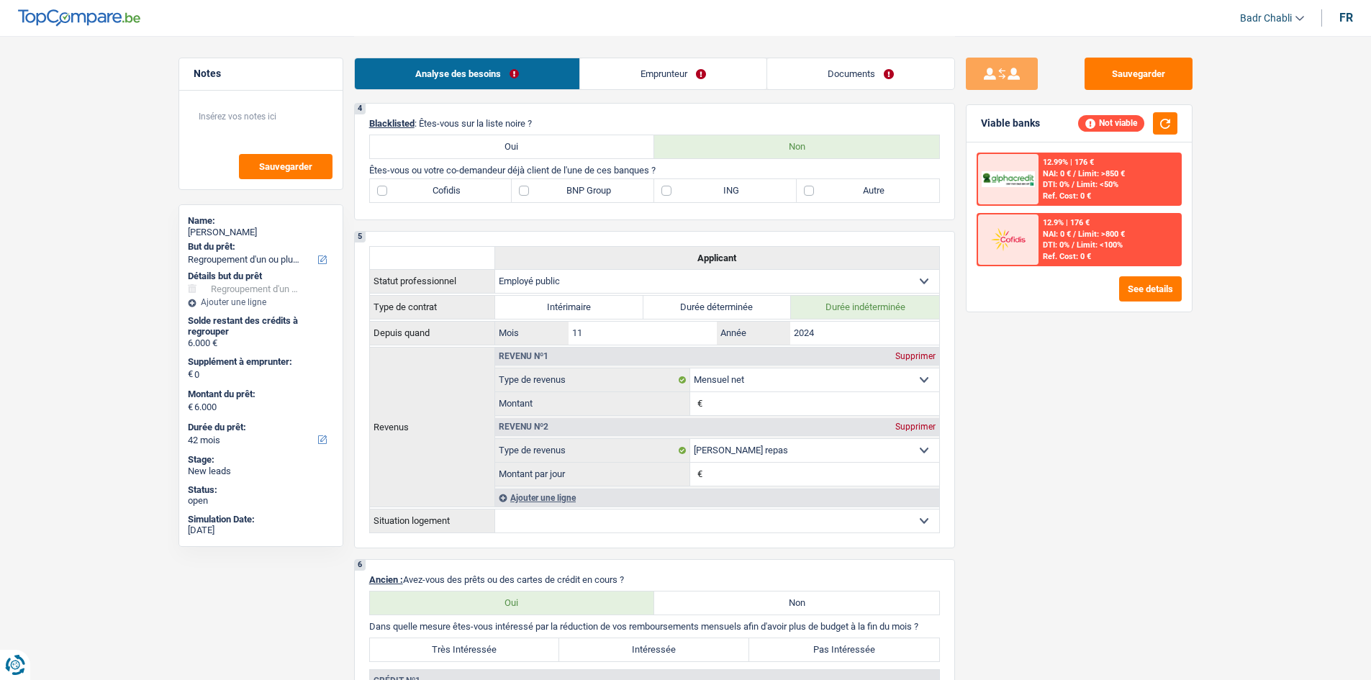
scroll to position [504, 0]
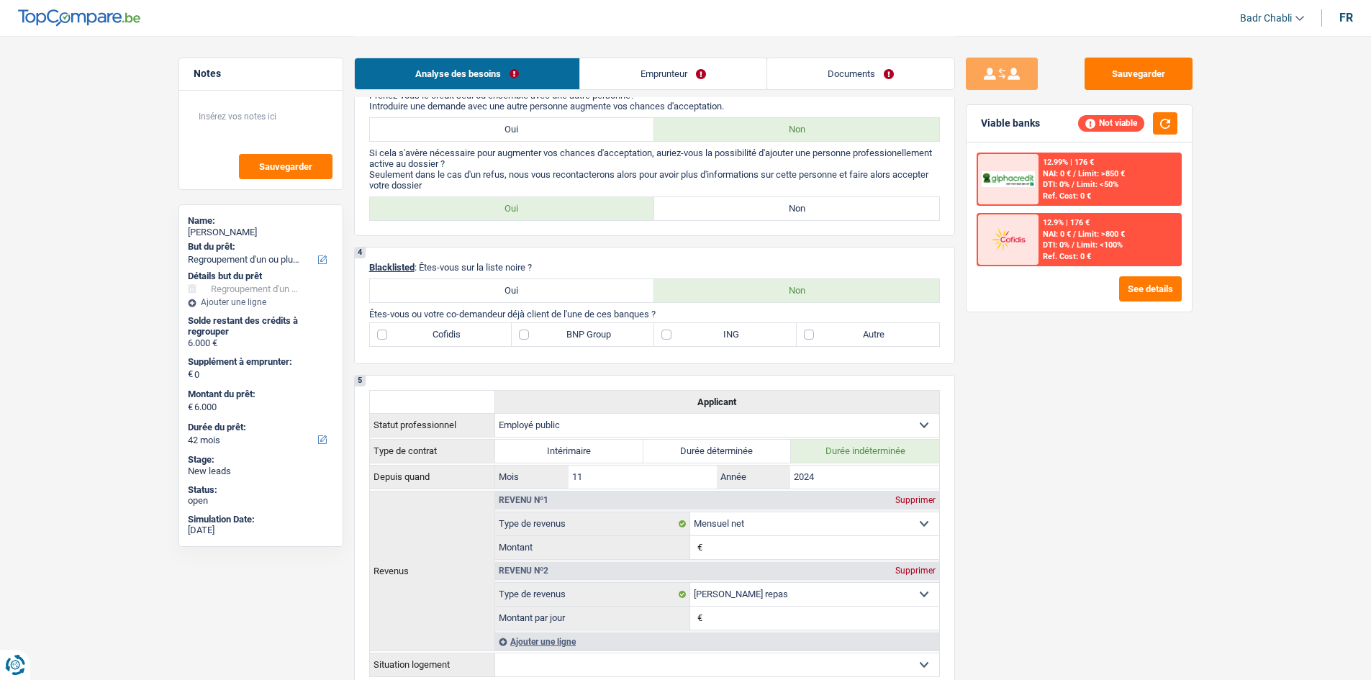
click at [760, 206] on label "Non" at bounding box center [796, 208] width 285 height 23
click at [760, 206] on input "Non" at bounding box center [796, 208] width 285 height 23
radio input "true"
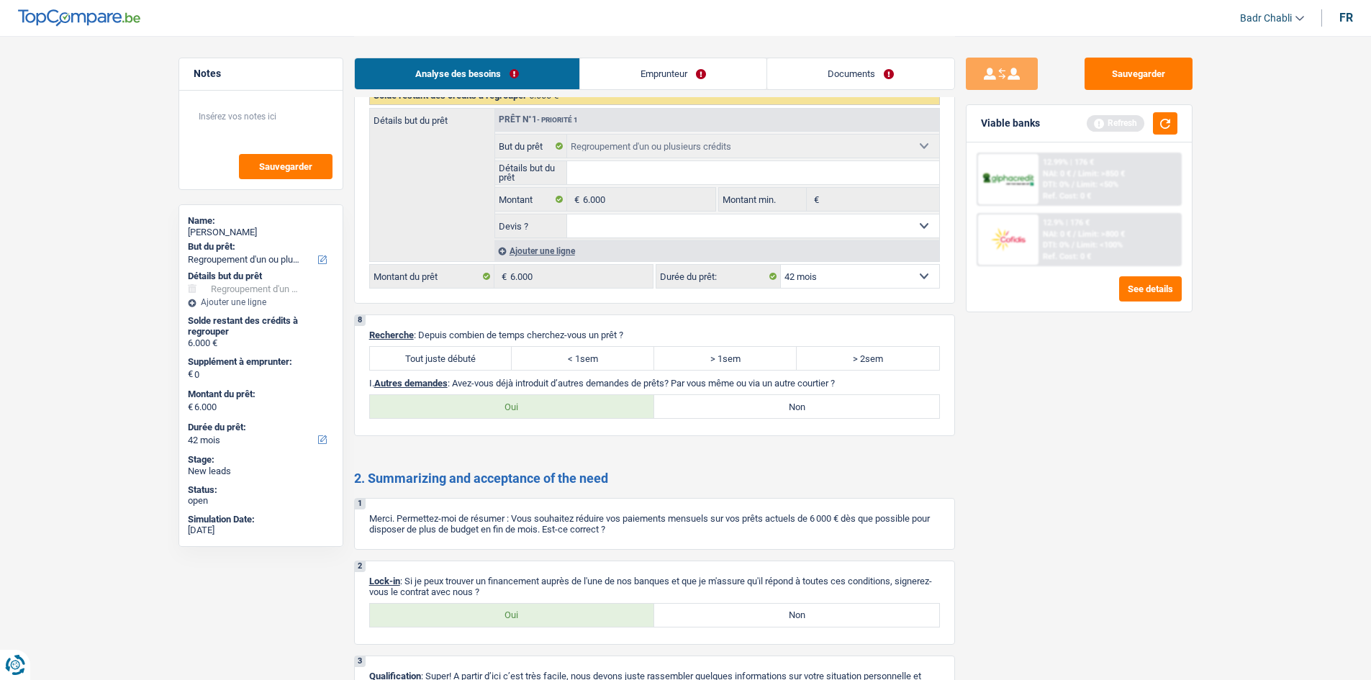
scroll to position [1650, 0]
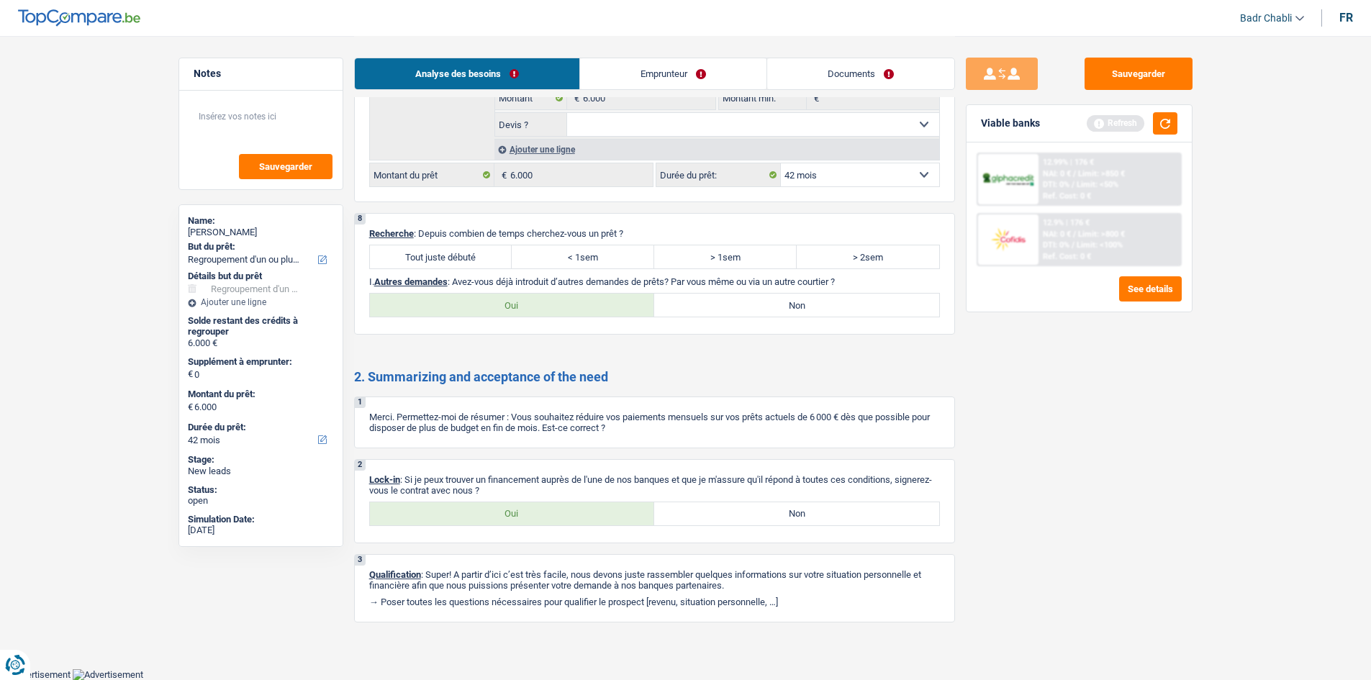
drag, startPoint x: 468, startPoint y: 257, endPoint x: 695, endPoint y: 298, distance: 230.4
click at [468, 258] on label "Tout juste débuté" at bounding box center [441, 256] width 143 height 23
click at [468, 258] on input "Tout juste débuté" at bounding box center [441, 256] width 143 height 23
radio input "true"
click at [821, 301] on label "Non" at bounding box center [796, 305] width 285 height 23
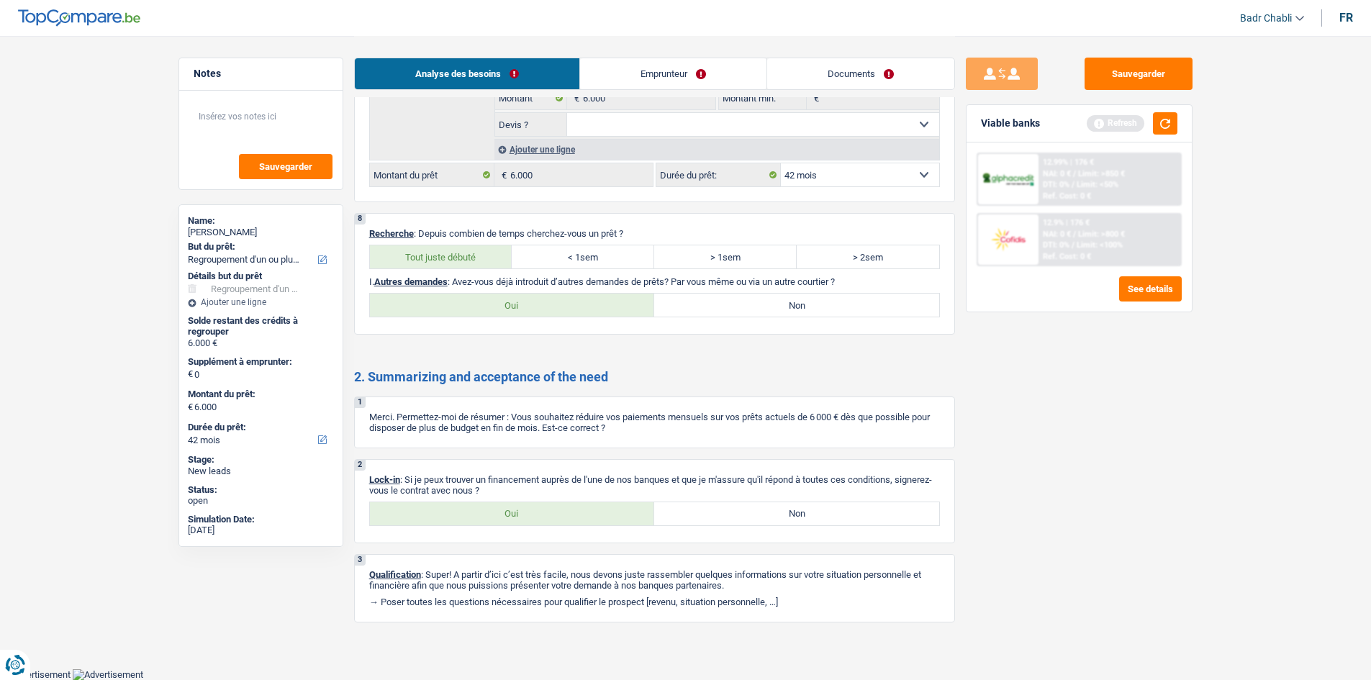
click at [821, 301] on input "Non" at bounding box center [796, 305] width 285 height 23
radio input "true"
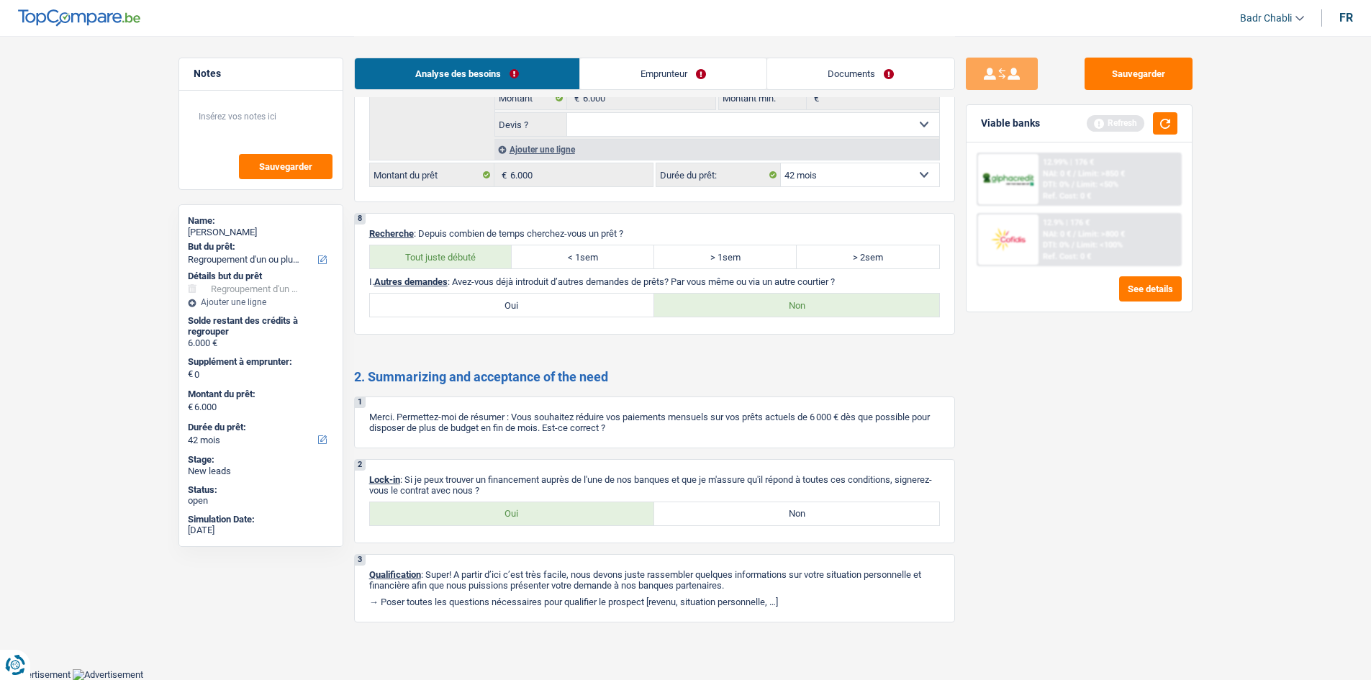
click at [553, 512] on label "Oui" at bounding box center [512, 513] width 285 height 23
click at [553, 512] on input "Oui" at bounding box center [512, 513] width 285 height 23
radio input "true"
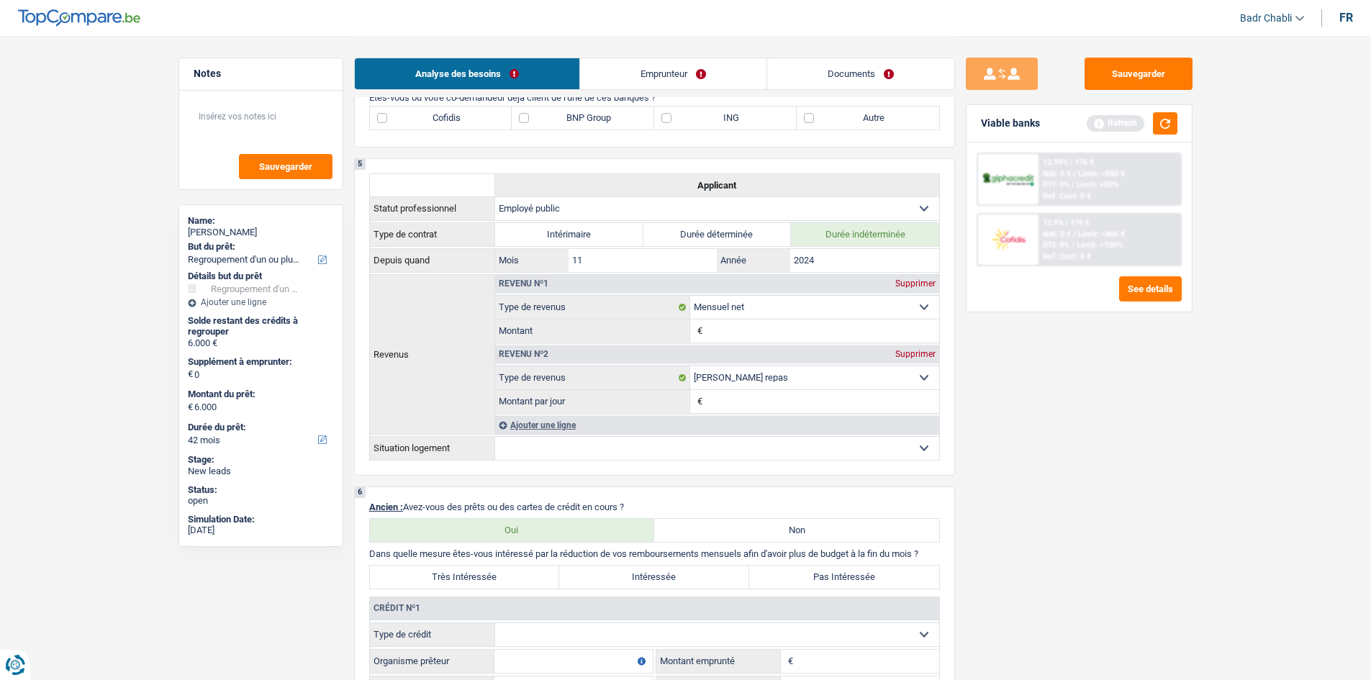
scroll to position [930, 0]
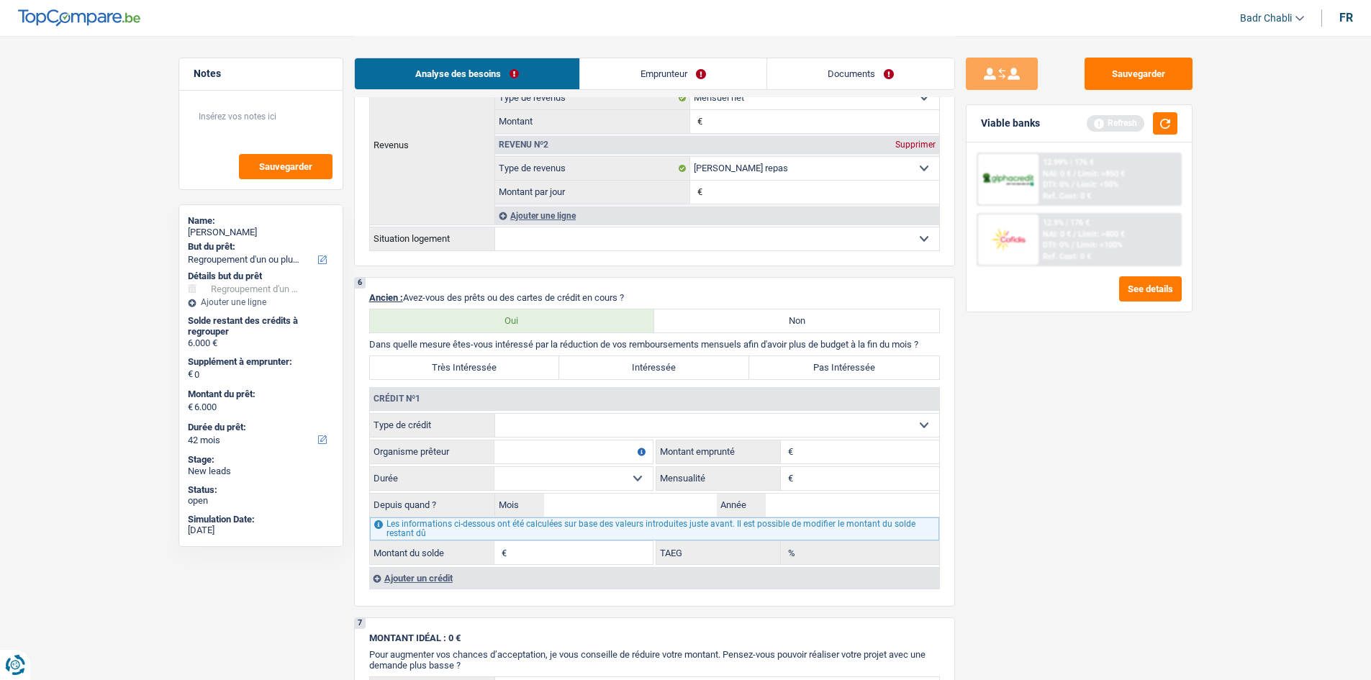
click at [637, 418] on select "Carte ou ouverture de crédit Prêt hypothécaire Vente à tempérament Prêt à tempé…" at bounding box center [717, 425] width 444 height 23
select select "personalLoan"
type input "0"
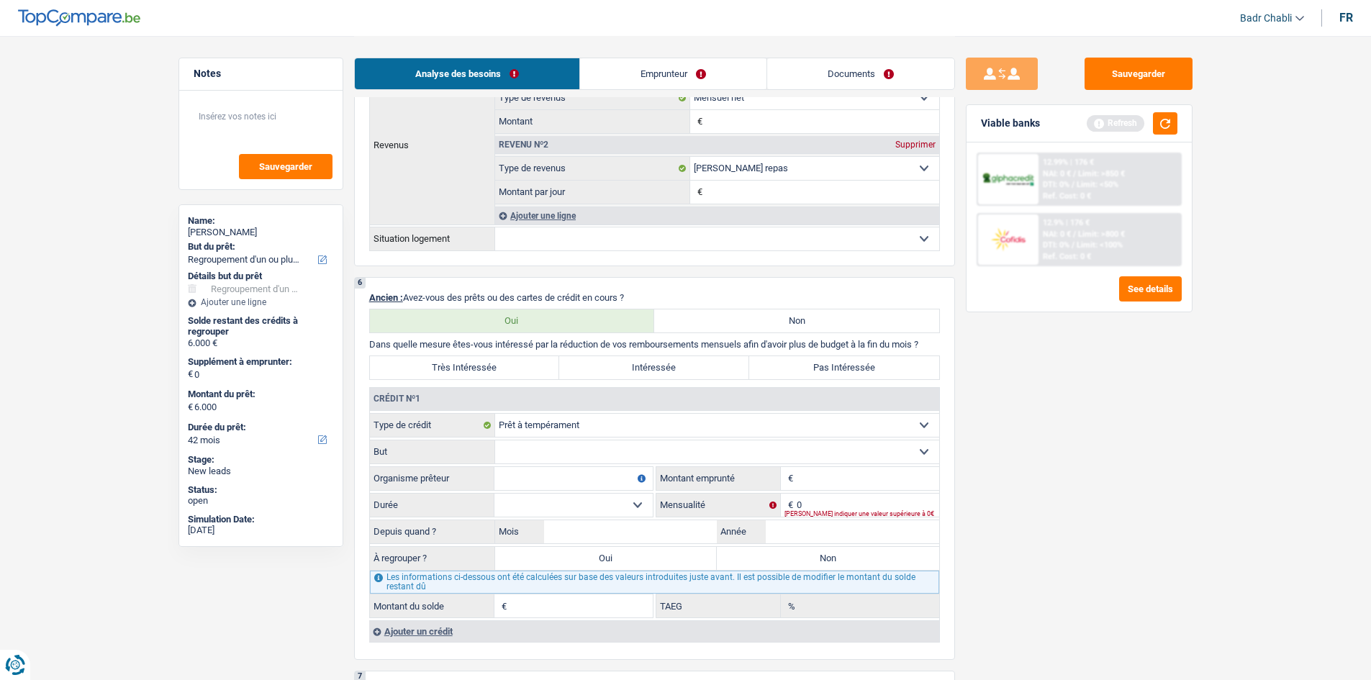
click at [420, 636] on div "Ajouter un crédit" at bounding box center [654, 631] width 570 height 22
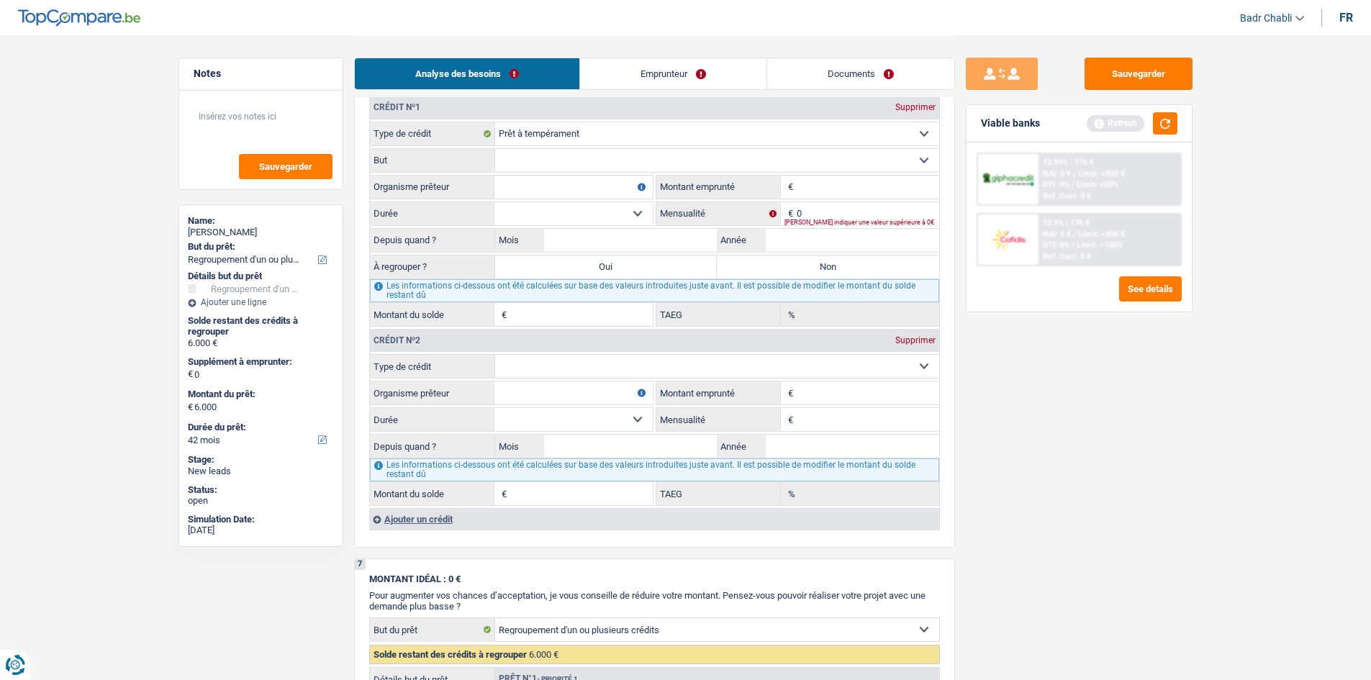
scroll to position [1290, 0]
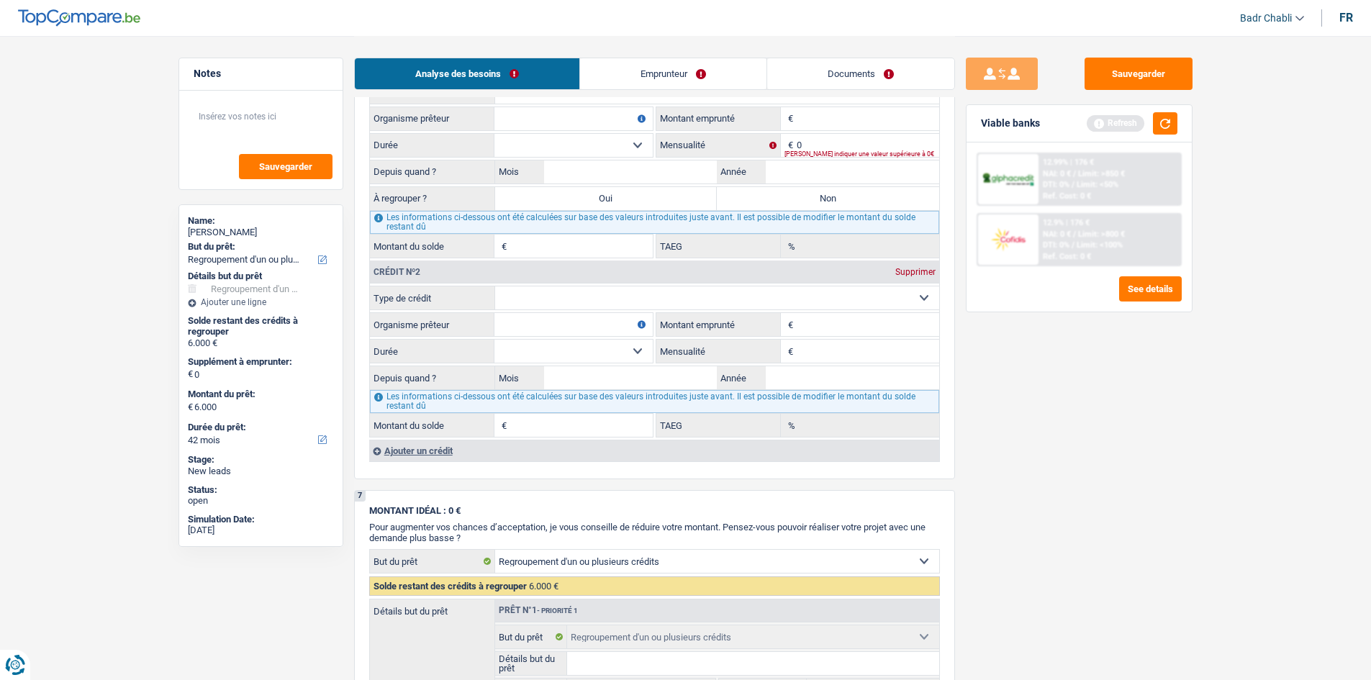
click at [632, 297] on select "Carte ou ouverture de crédit Prêt hypothécaire Vente à tempérament Prêt à tempé…" at bounding box center [717, 297] width 444 height 23
select select "personalLoan"
type input "0"
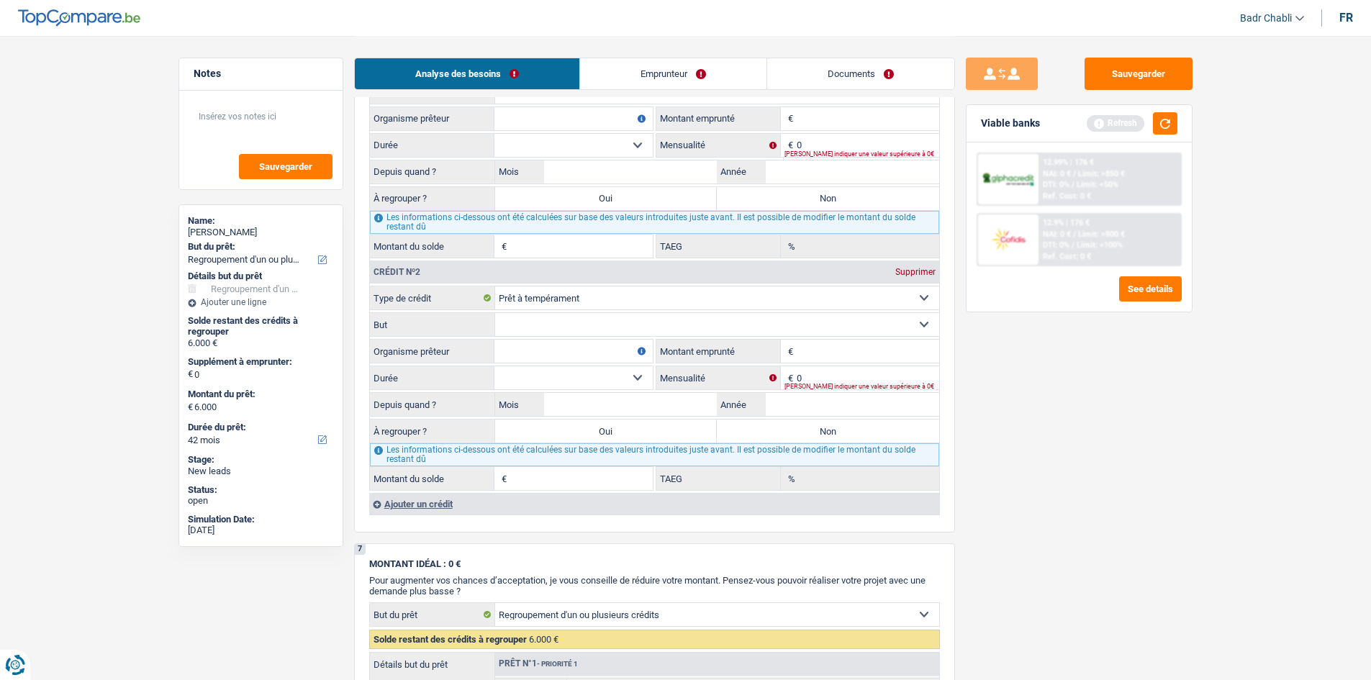
click at [436, 507] on div "Ajouter un crédit" at bounding box center [654, 504] width 570 height 22
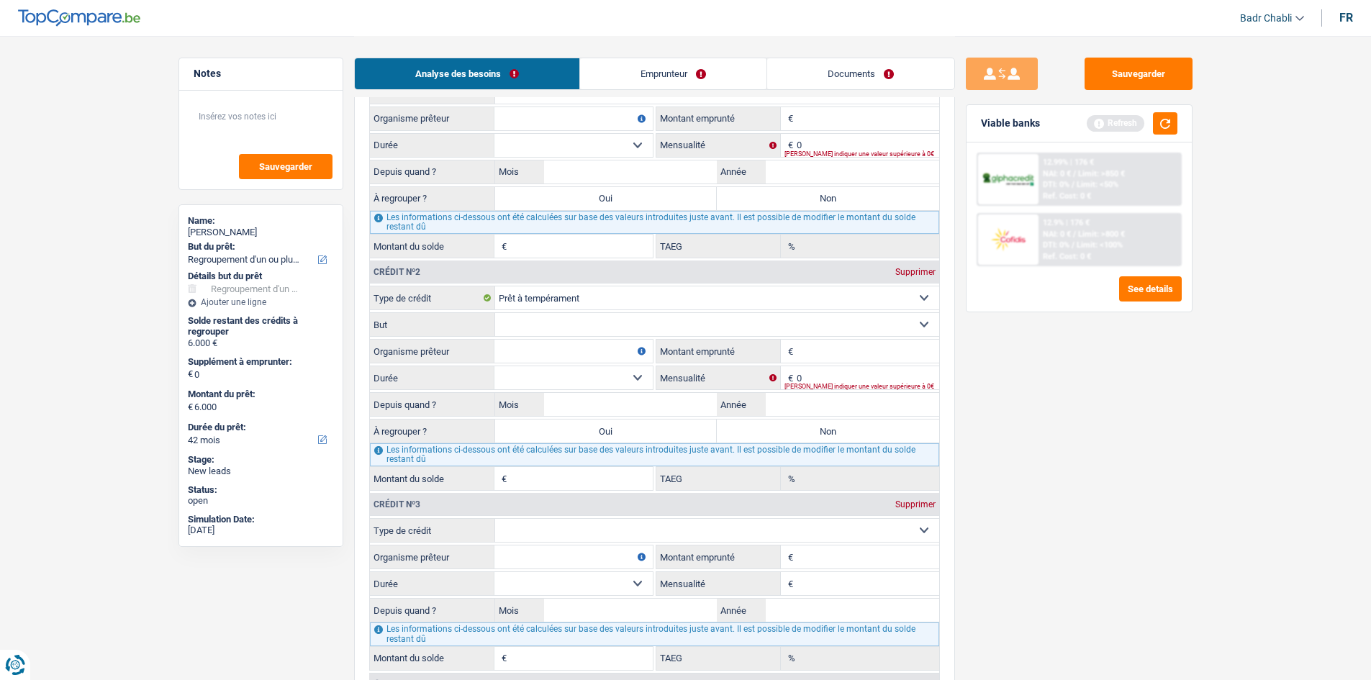
click at [615, 536] on select "Carte ou ouverture de crédit Prêt hypothécaire Vente à tempérament Prêt à tempé…" at bounding box center [717, 530] width 444 height 23
select select "cardOrCredit"
type input "0"
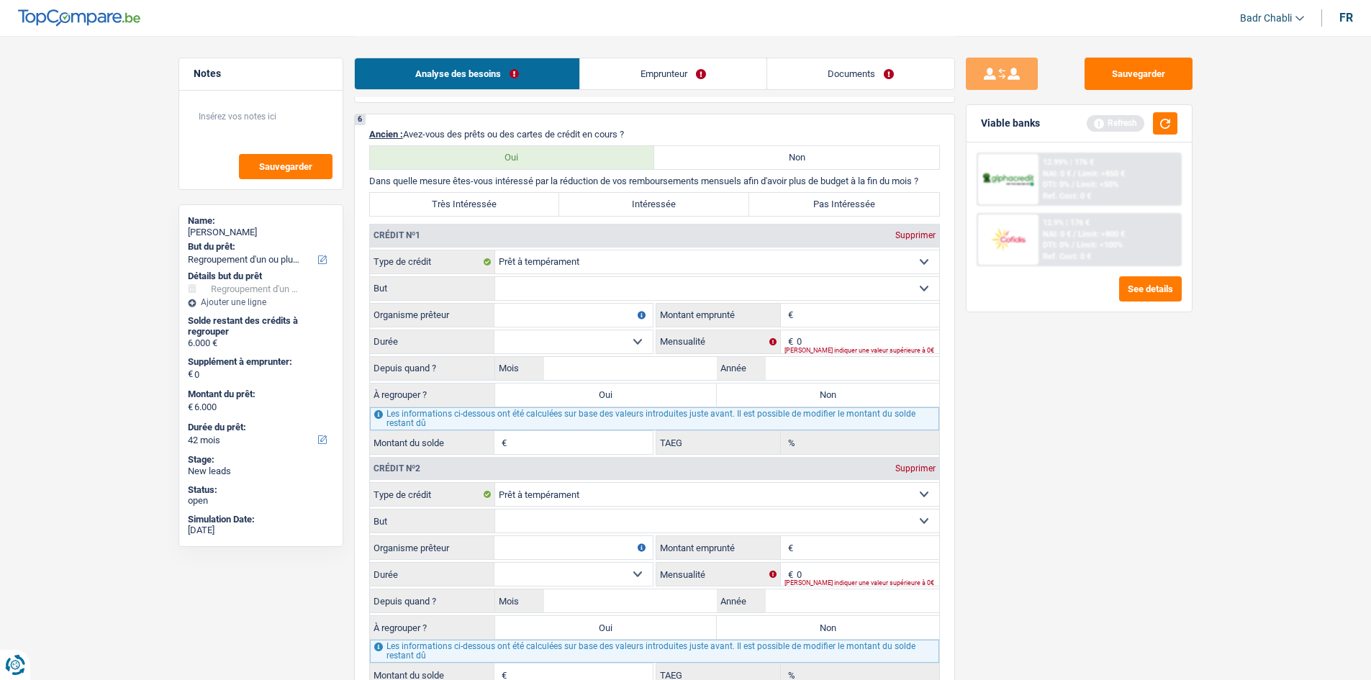
scroll to position [1074, 0]
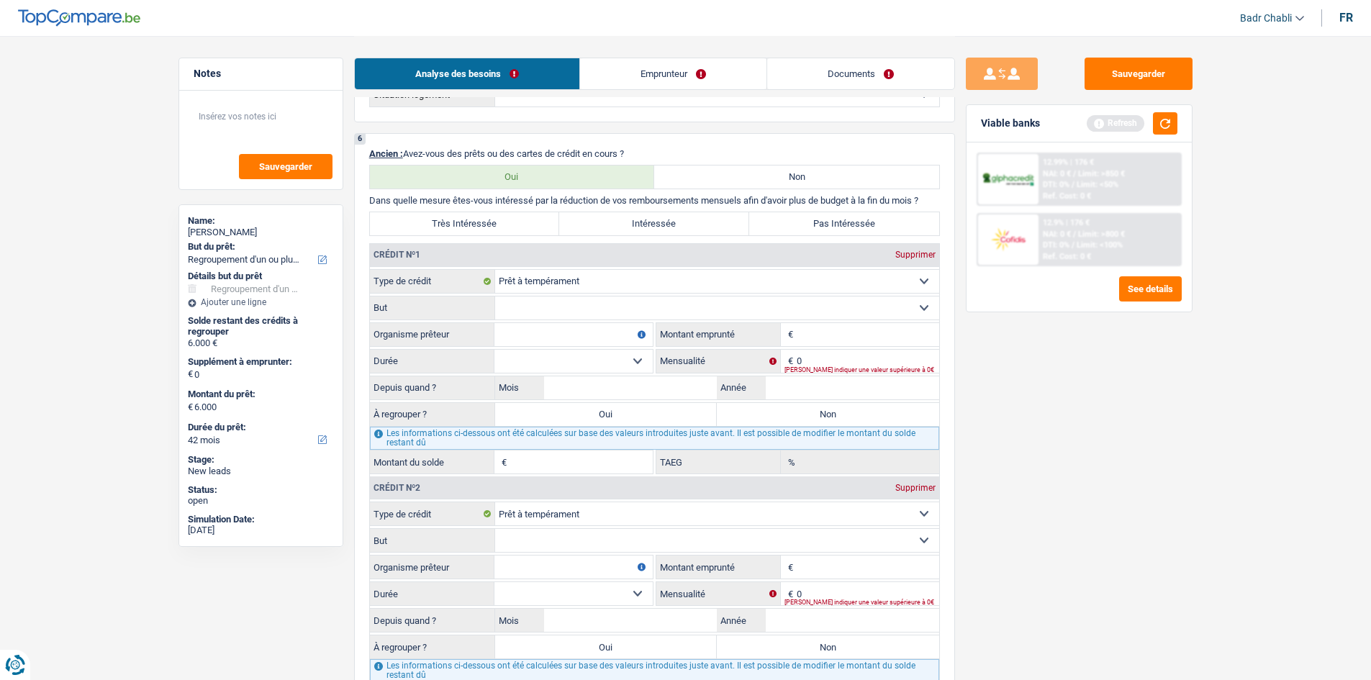
click at [599, 311] on select "Confort maison: meubles, textile, peinture, électroménager, outillage non-profe…" at bounding box center [717, 308] width 444 height 23
click at [495, 297] on select "Confort maison: meubles, textile, peinture, électroménager, outillage non-profe…" at bounding box center [717, 308] width 444 height 23
click at [590, 333] on input "Organisme prêteur" at bounding box center [573, 334] width 158 height 23
click at [583, 321] on fieldset "Carte ou ouverture de crédit Prêt hypothécaire Vente à tempérament Prêt à tempé…" at bounding box center [654, 371] width 569 height 205
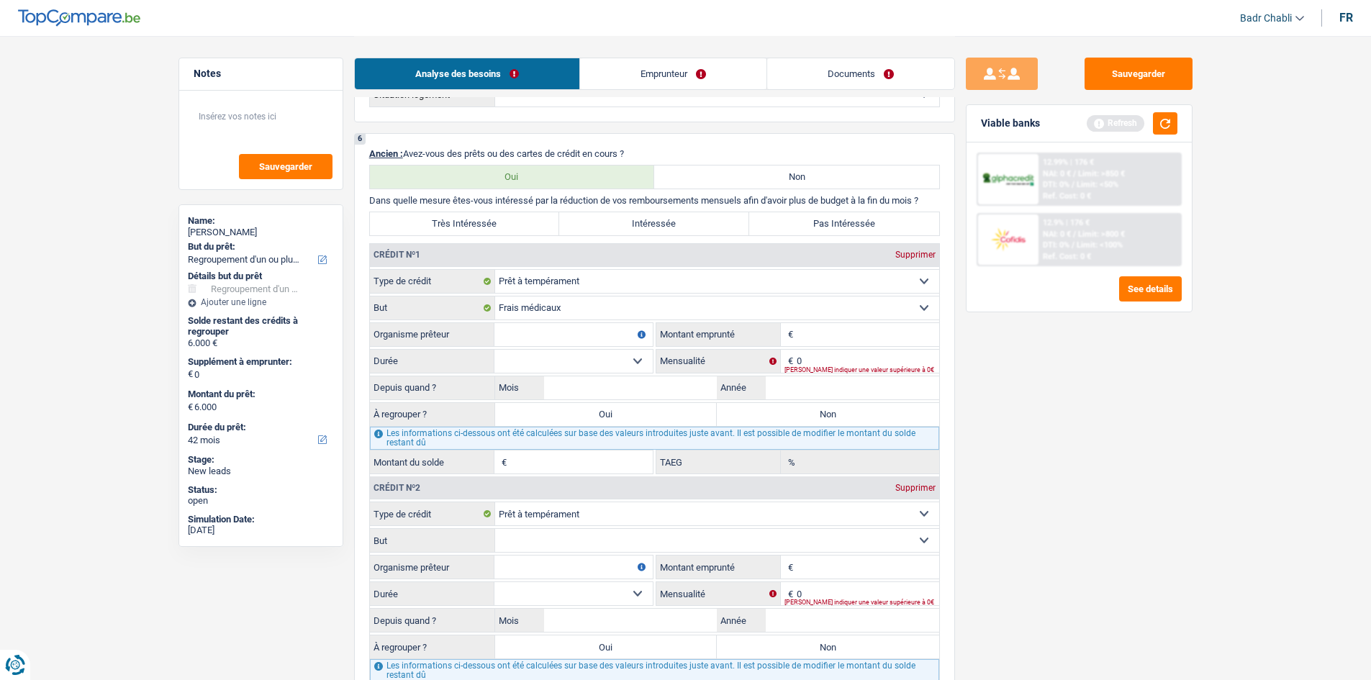
click at [584, 308] on select "Confort maison: meubles, textile, peinture, électroménager, outillage non-profe…" at bounding box center [717, 308] width 444 height 23
select select "carRestore"
click at [495, 297] on select "Confort maison: meubles, textile, peinture, électroménager, outillage non-profe…" at bounding box center [717, 308] width 444 height 23
click at [602, 340] on input "Organisme prêteur" at bounding box center [573, 334] width 158 height 23
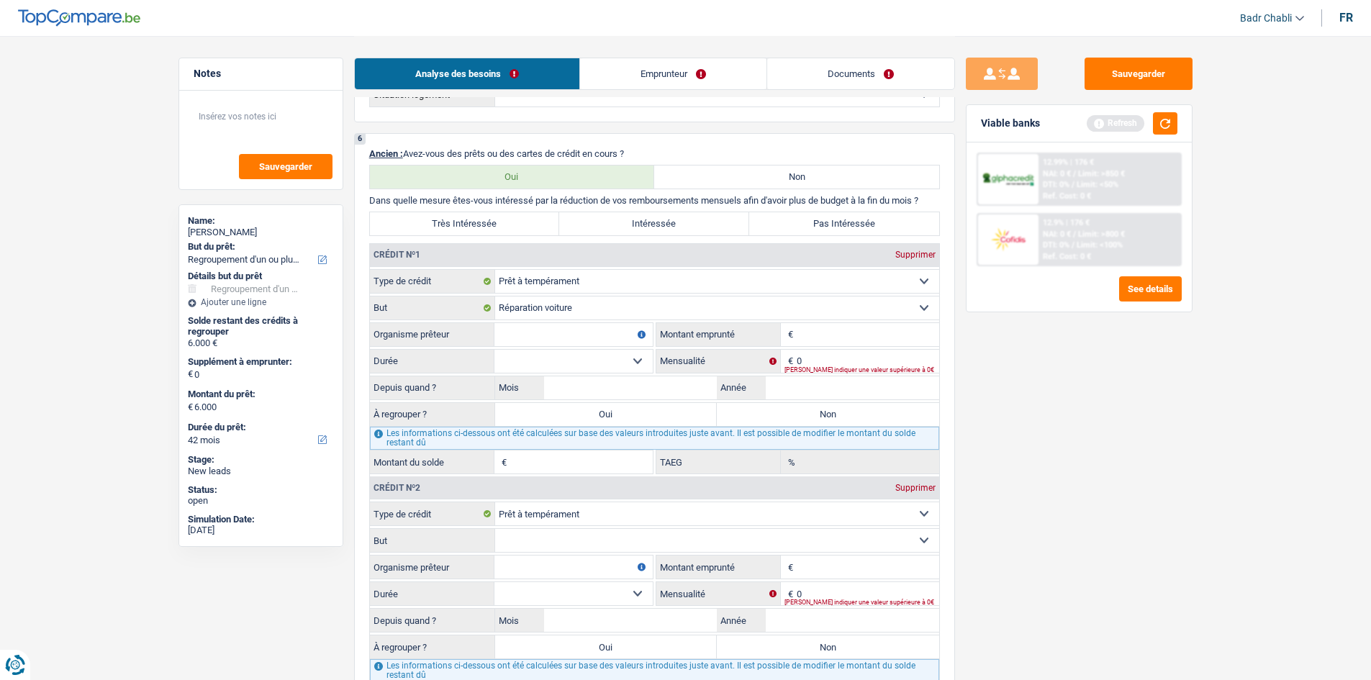
click at [602, 340] on input "Organisme prêteur" at bounding box center [573, 334] width 158 height 23
type input "Cofidis"
type input "1.250"
click at [614, 288] on select "Carte ou ouverture de crédit Prêt hypothécaire Vente à tempérament Prêt à tempé…" at bounding box center [717, 281] width 444 height 23
select select "cardOrCredit"
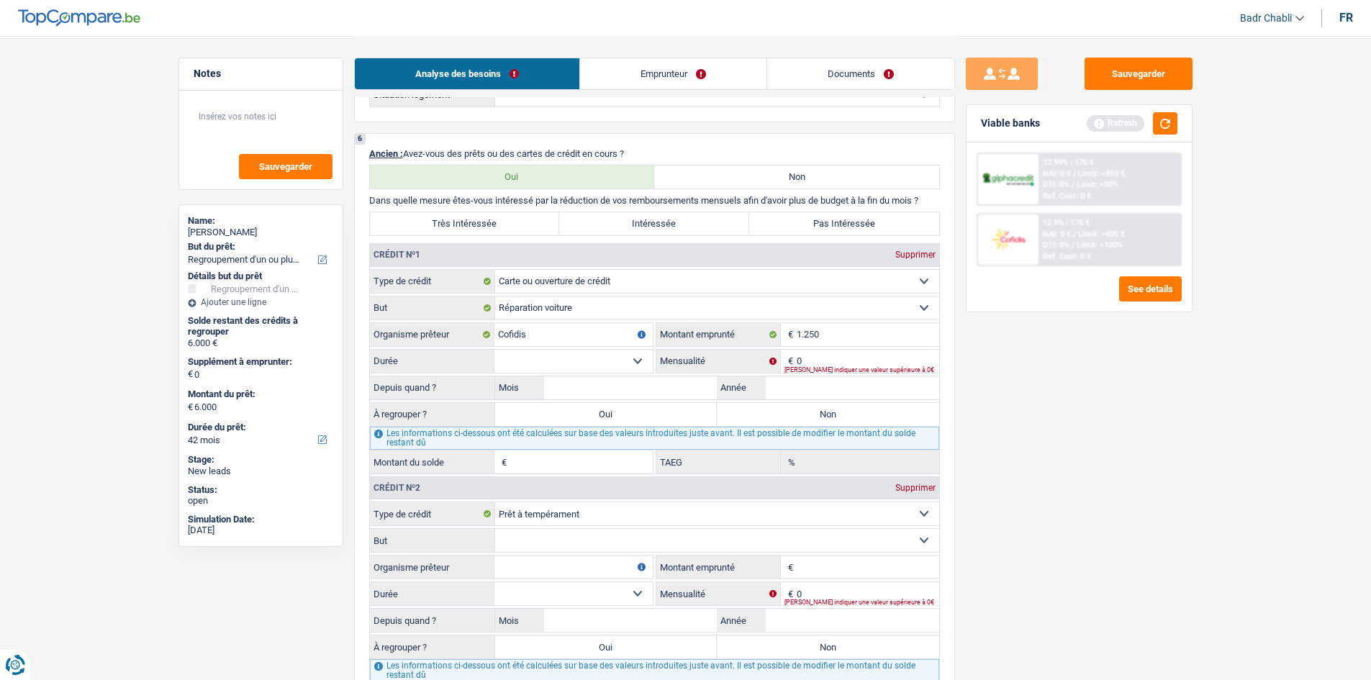
click at [495, 270] on select "Carte ou ouverture de crédit Prêt hypothécaire Vente à tempérament Prêt à tempé…" at bounding box center [717, 281] width 444 height 23
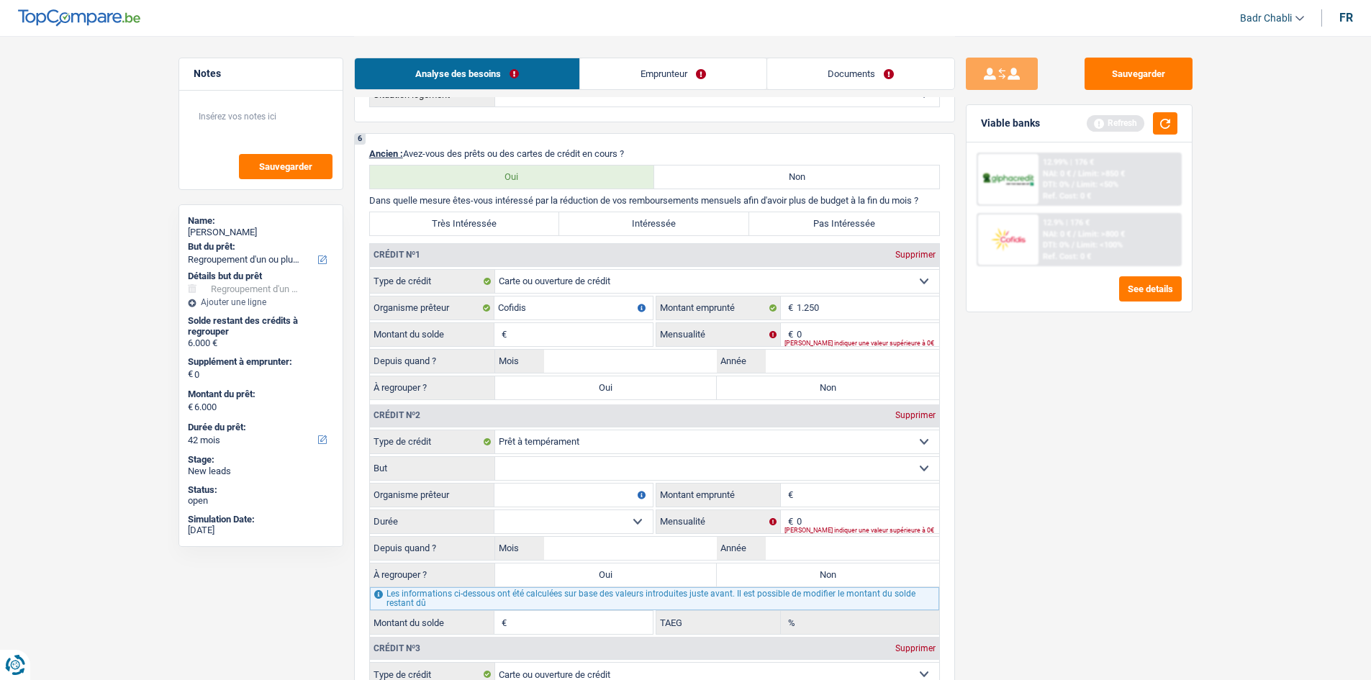
click at [561, 330] on input "Montant du solde" at bounding box center [581, 334] width 143 height 23
type input "1.250"
type input "75"
click at [625, 358] on input "Mois" at bounding box center [630, 361] width 173 height 23
type input "03"
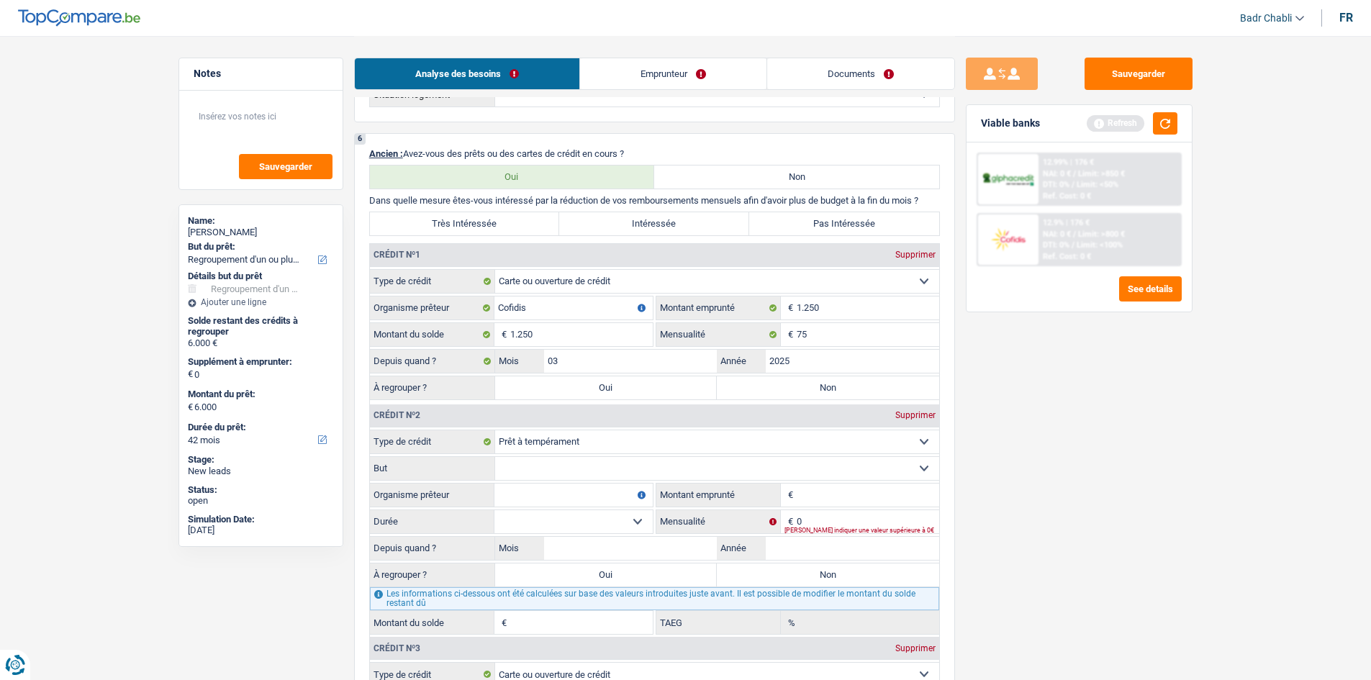
type input "2025"
click at [593, 389] on label "Oui" at bounding box center [606, 387] width 222 height 23
click at [593, 389] on input "Oui" at bounding box center [606, 387] width 222 height 23
radio input "true"
type input "1.250"
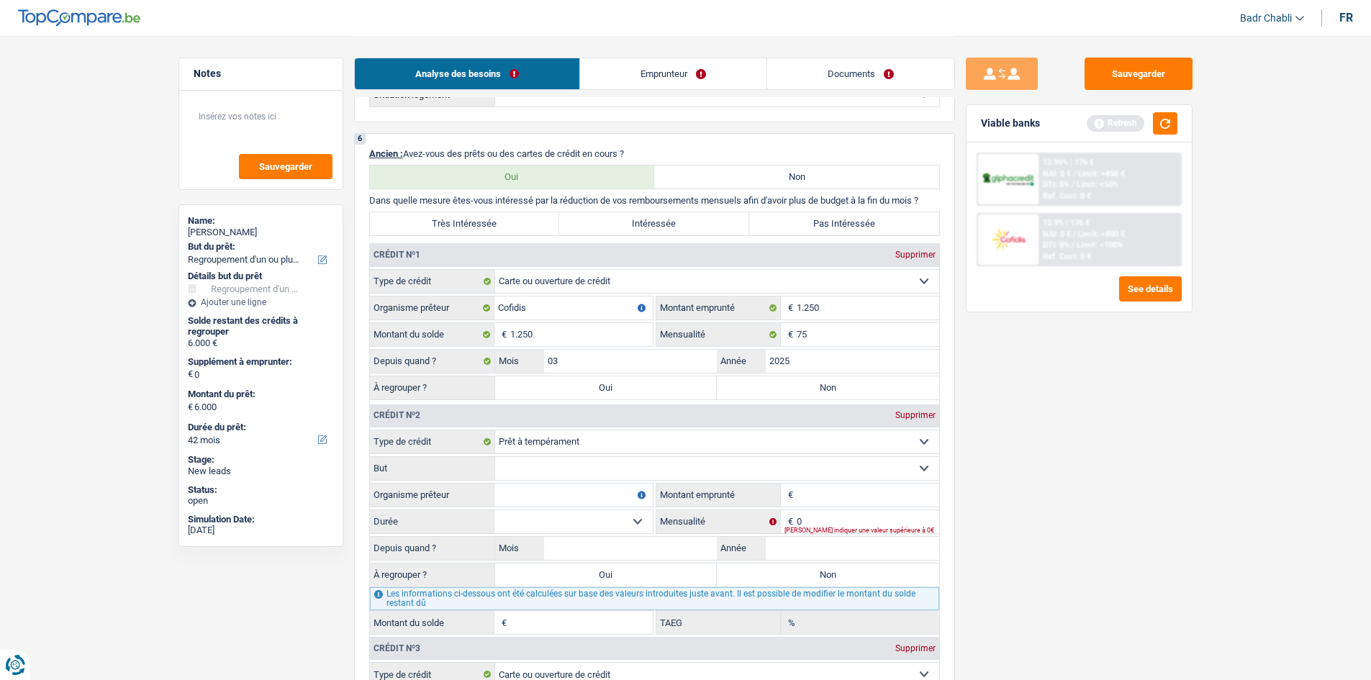
select select "24"
type input "1.250"
select select "24"
type input "1.250"
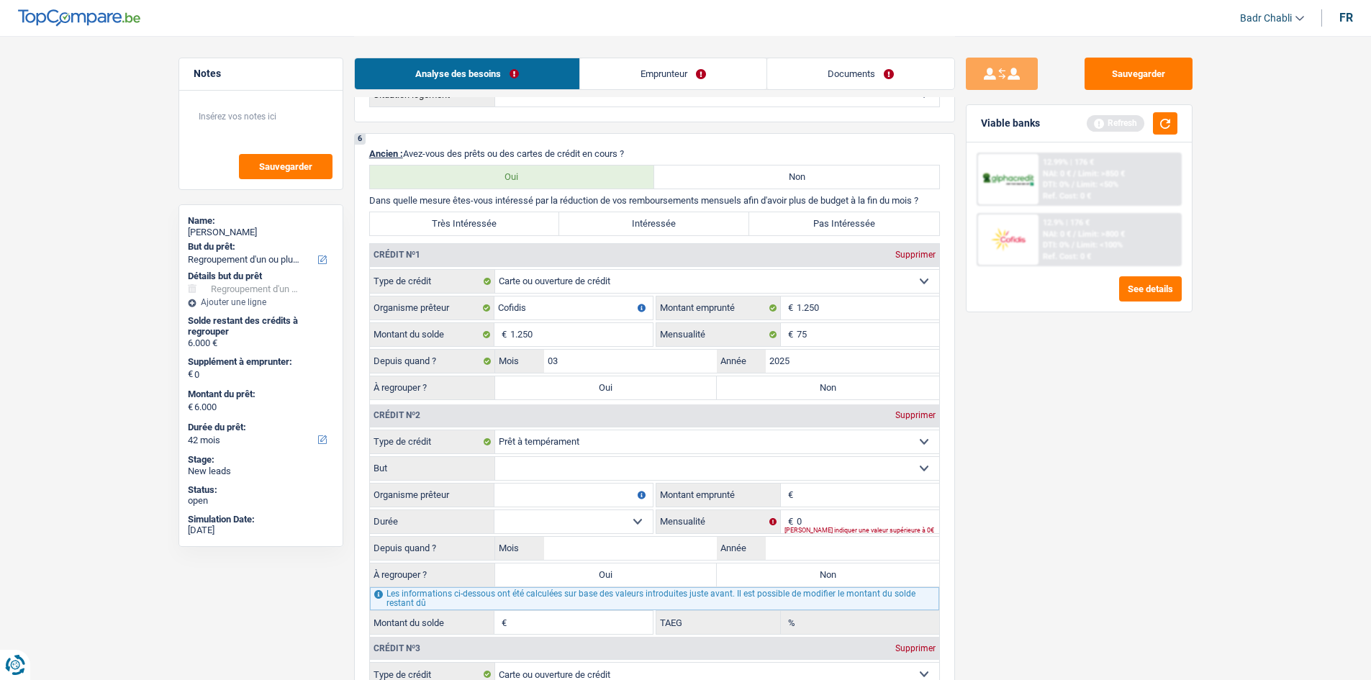
type input "1.250"
select select "24"
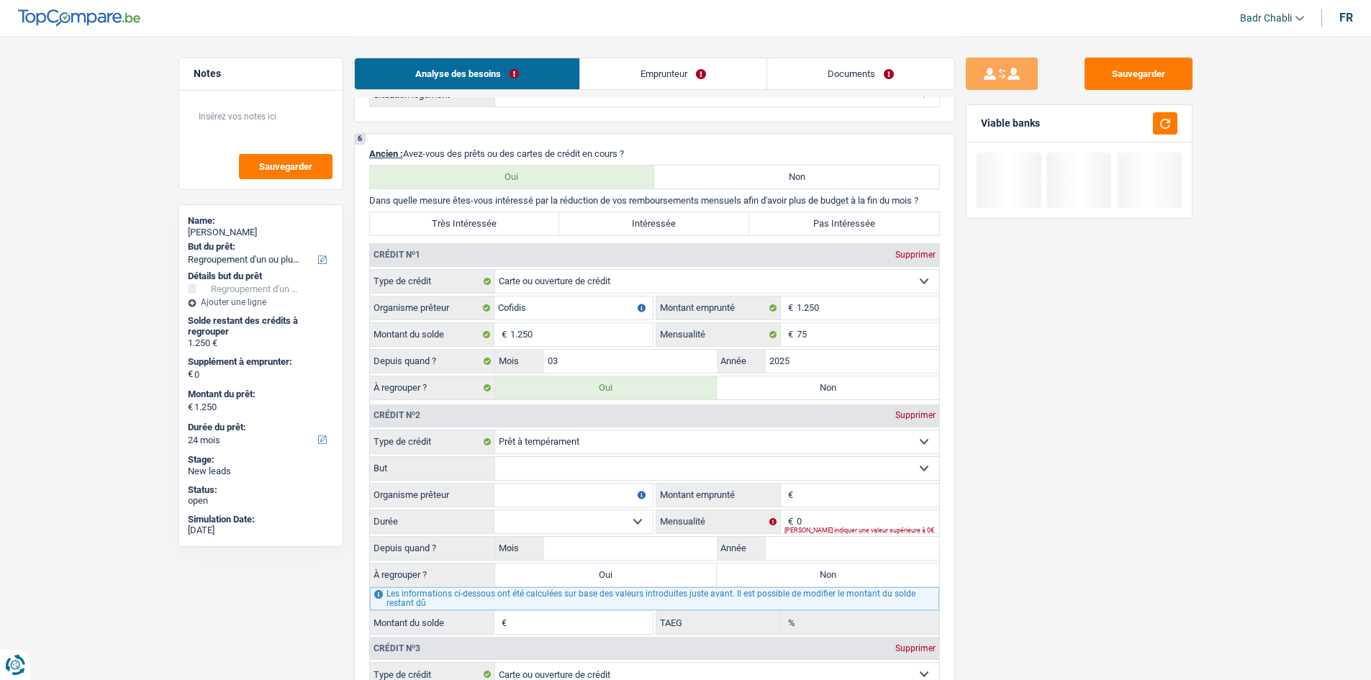
click at [579, 469] on select "Confort maison: meubles, textile, peinture, électroménager, outillage non-profe…" at bounding box center [717, 468] width 444 height 23
select select "familyEvent"
click at [495, 457] on select "Confort maison: meubles, textile, peinture, électroménager, outillage non-profe…" at bounding box center [717, 468] width 444 height 23
click at [570, 495] on input "Organisme prêteur" at bounding box center [573, 495] width 158 height 23
type input "BNP"
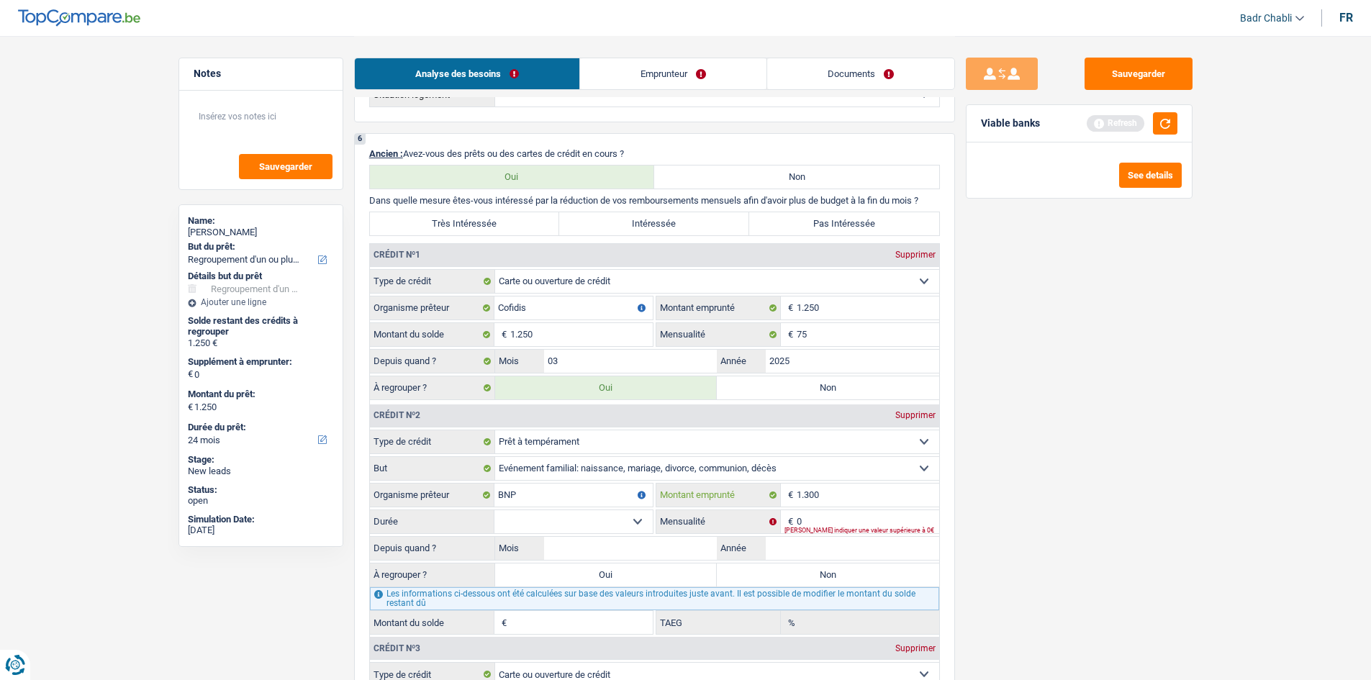
type input "1.300"
click at [634, 518] on select "12 mois 18 mois 24 mois Sélectionner une option" at bounding box center [573, 521] width 158 height 23
select select "24"
click at [494, 510] on select "12 mois 18 mois 24 mois Sélectionner une option" at bounding box center [573, 521] width 158 height 23
click at [815, 520] on input "0" at bounding box center [868, 521] width 143 height 23
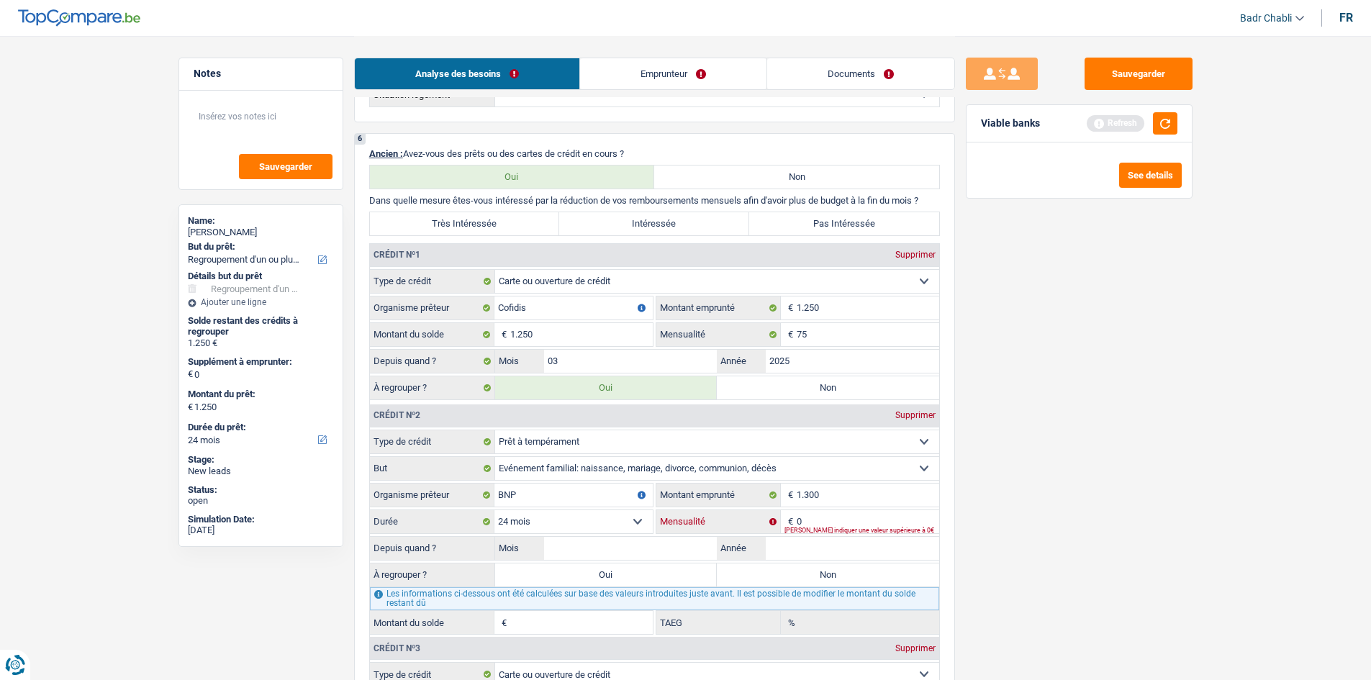
click at [815, 520] on input "0" at bounding box center [868, 521] width 143 height 23
type input "5"
type input "60"
click at [661, 559] on div "Depuis quand ? Mois / Année" at bounding box center [654, 548] width 569 height 24
click at [644, 555] on input "Mois" at bounding box center [630, 548] width 173 height 23
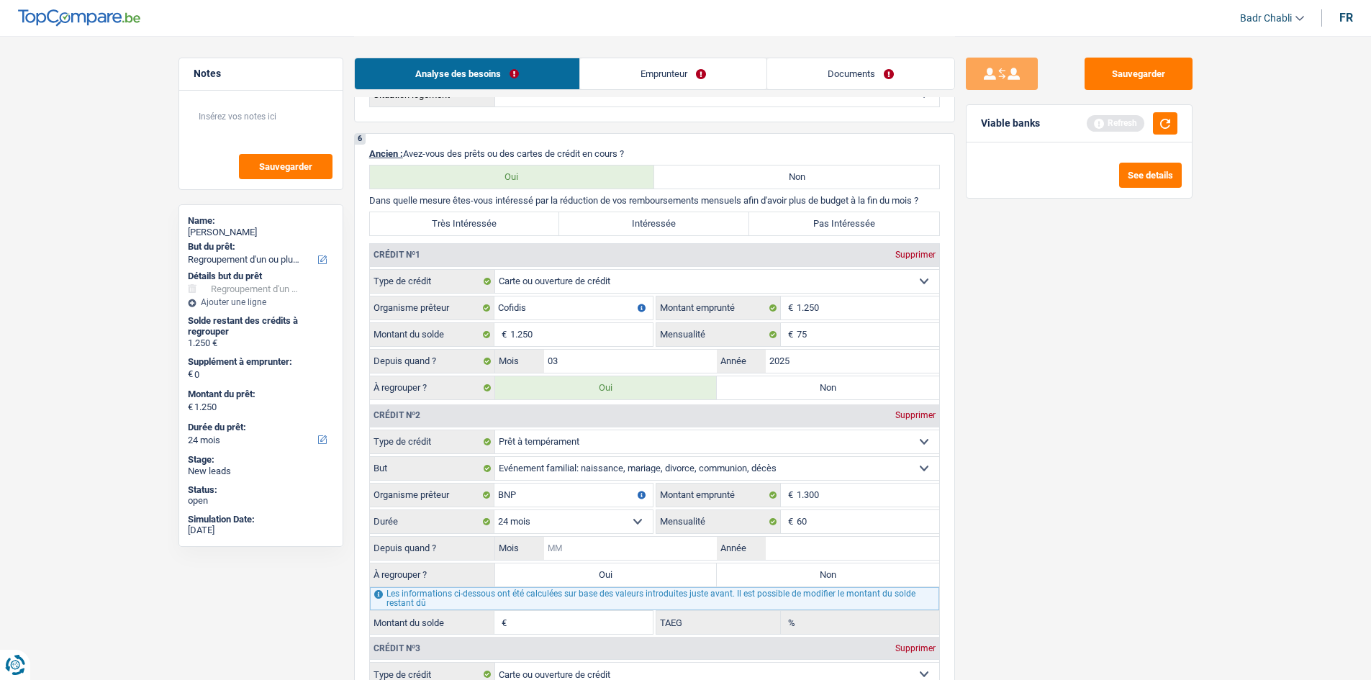
click at [644, 555] on input "Mois" at bounding box center [630, 548] width 173 height 23
type input "06"
type input "2025"
click at [793, 572] on label "Non" at bounding box center [828, 575] width 222 height 23
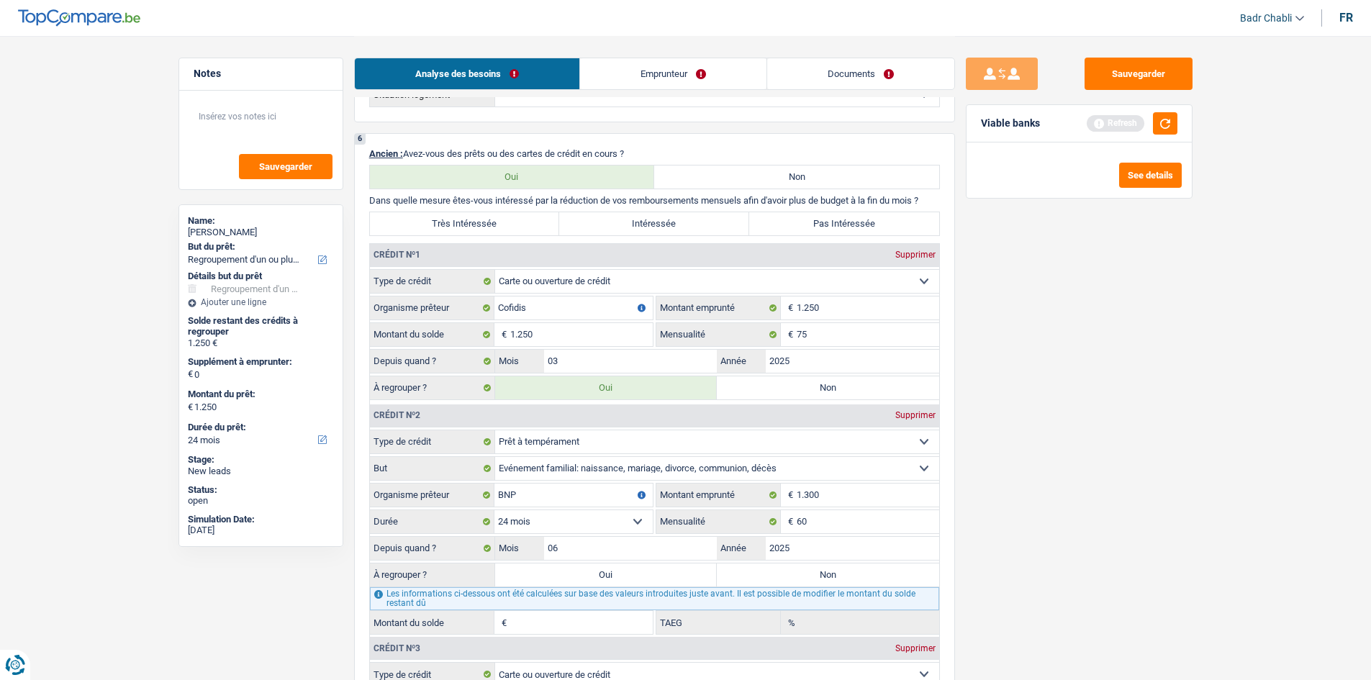
click at [793, 572] on input "Non" at bounding box center [828, 575] width 222 height 23
radio input "true"
type input "1.152"
type input "10,49"
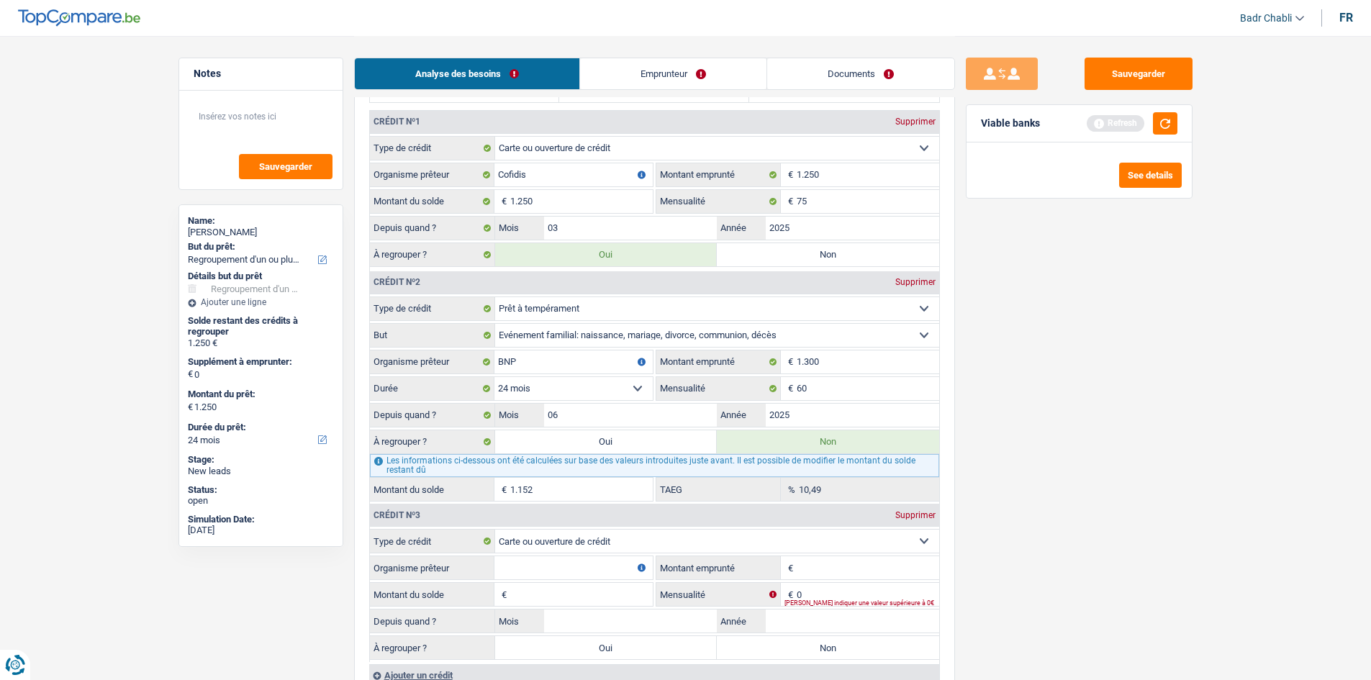
scroll to position [1362, 0]
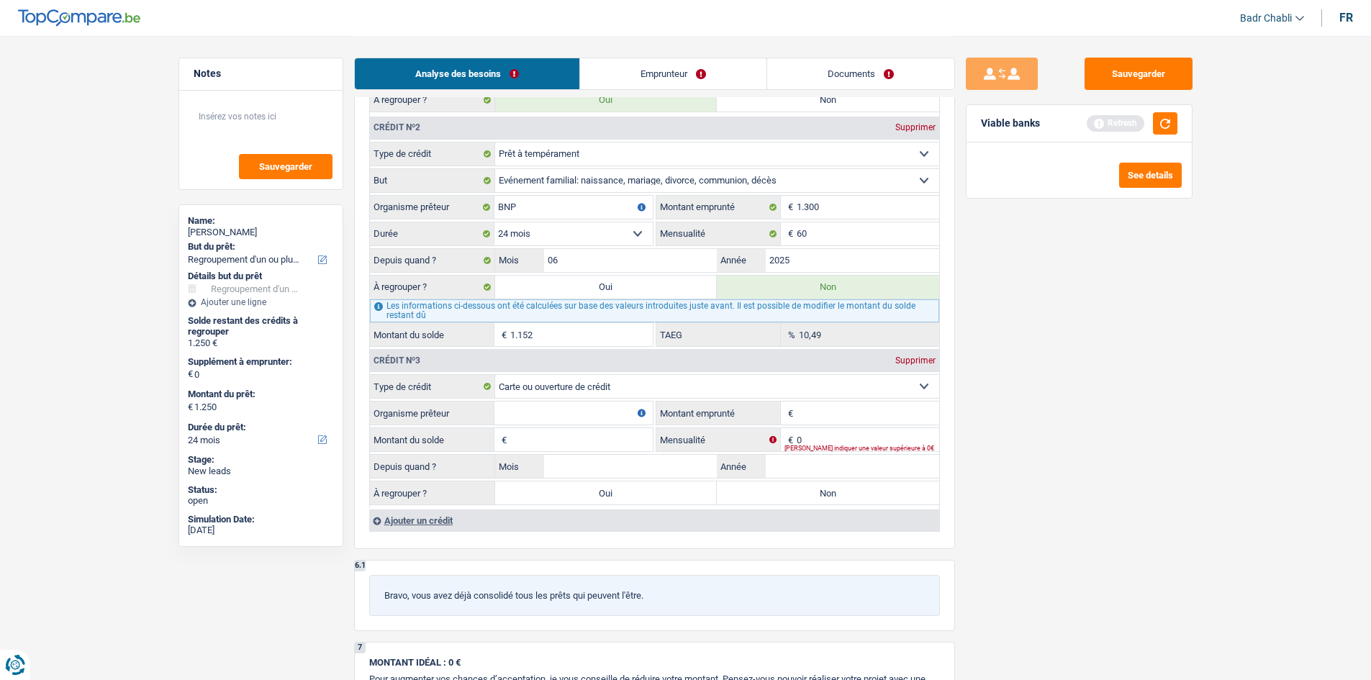
click at [551, 331] on input "1.152" at bounding box center [581, 334] width 143 height 23
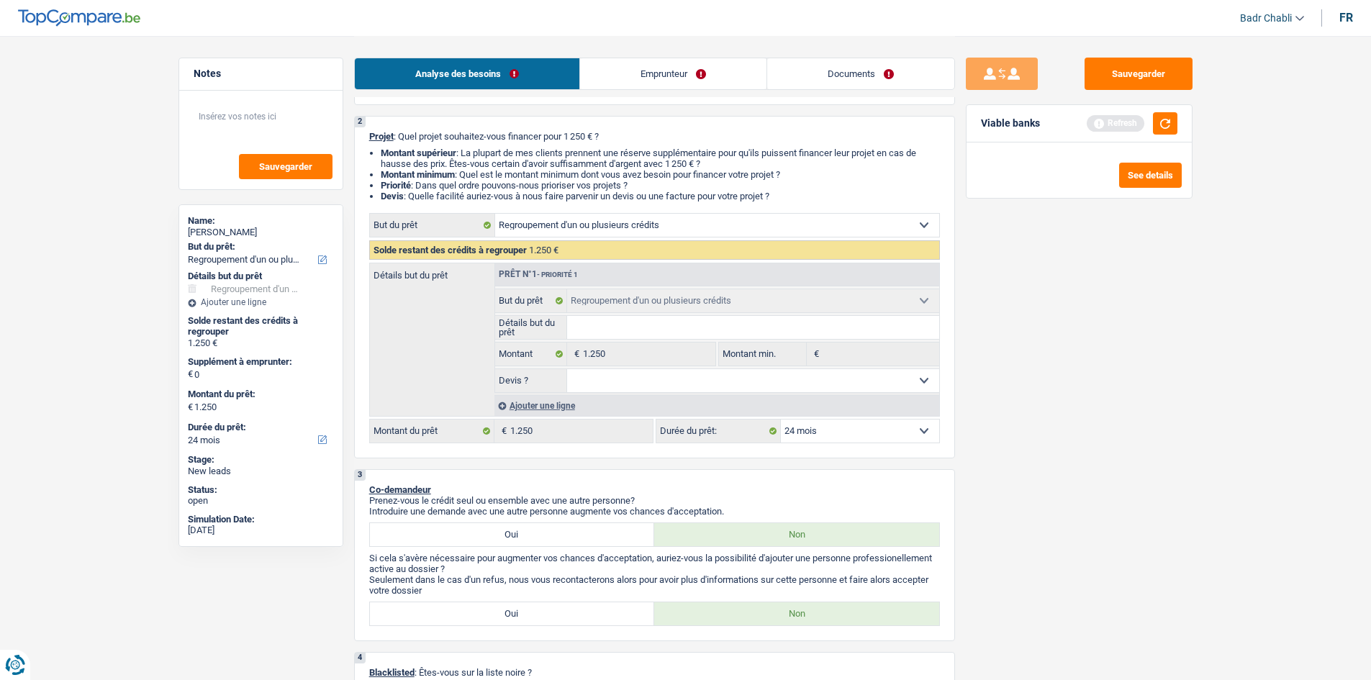
scroll to position [0, 0]
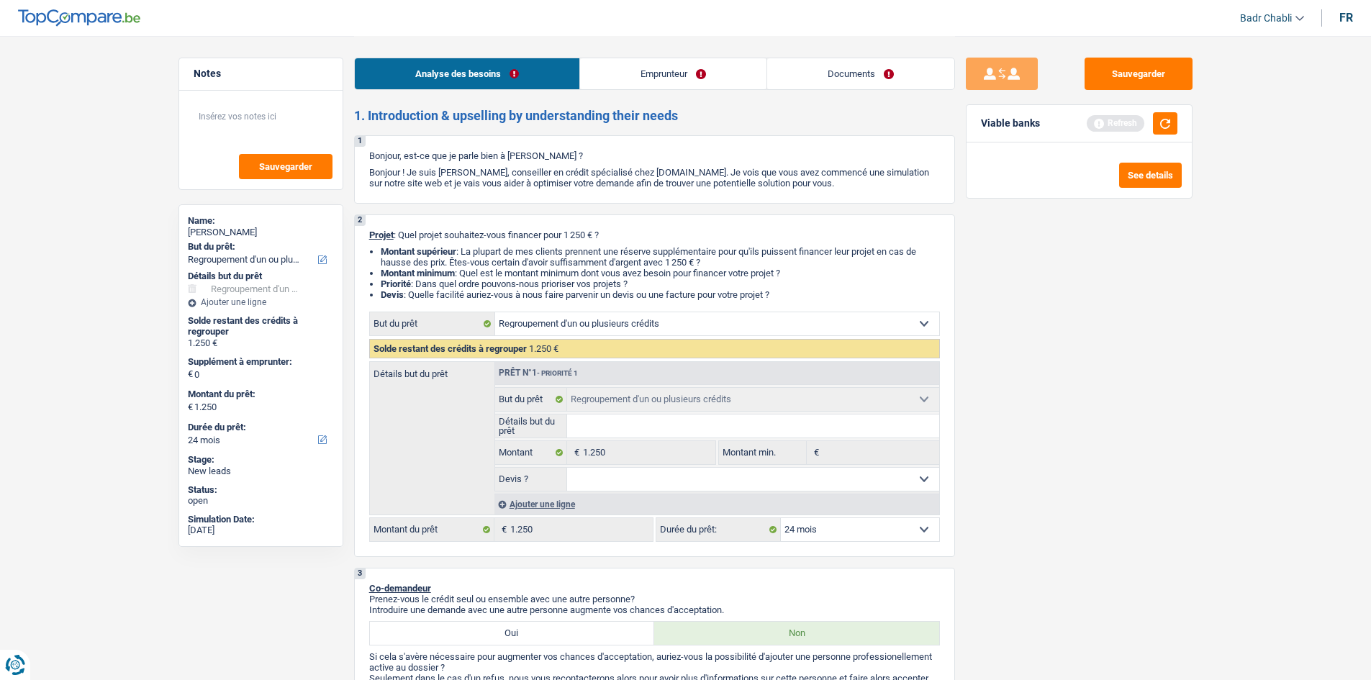
click at [557, 510] on div "Ajouter une ligne" at bounding box center [716, 504] width 445 height 21
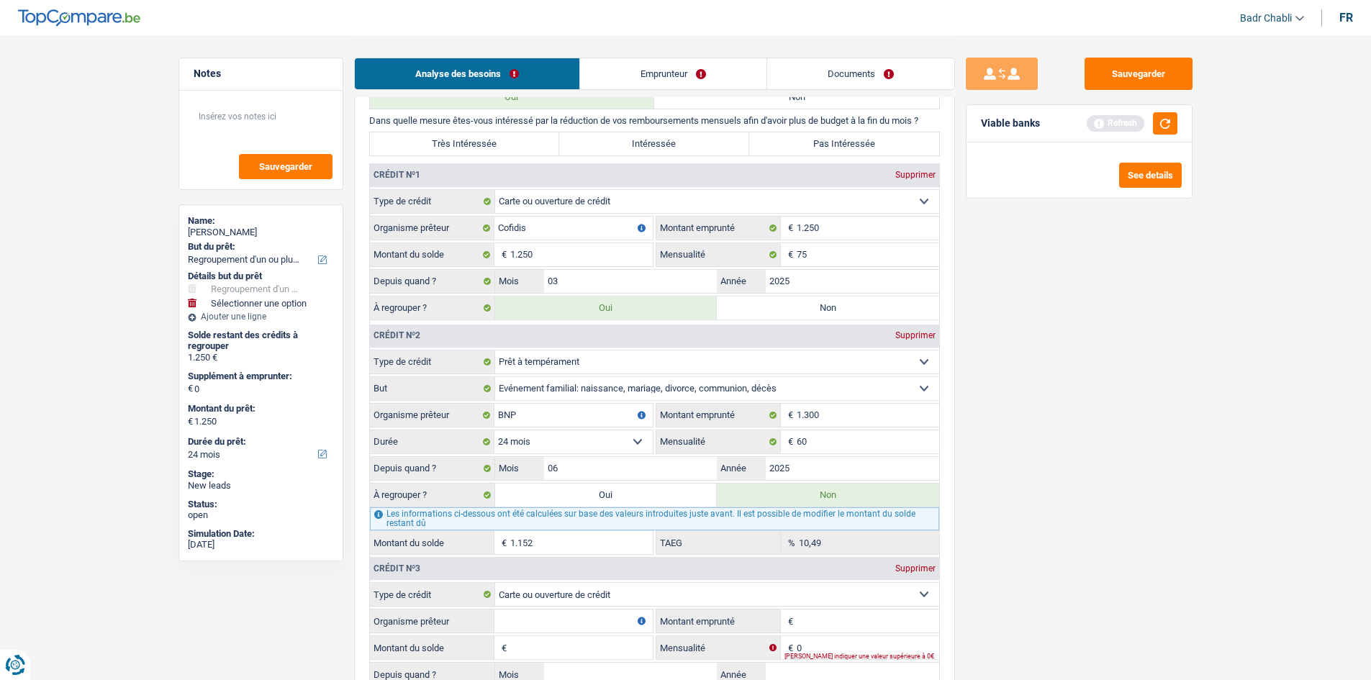
scroll to position [1439, 0]
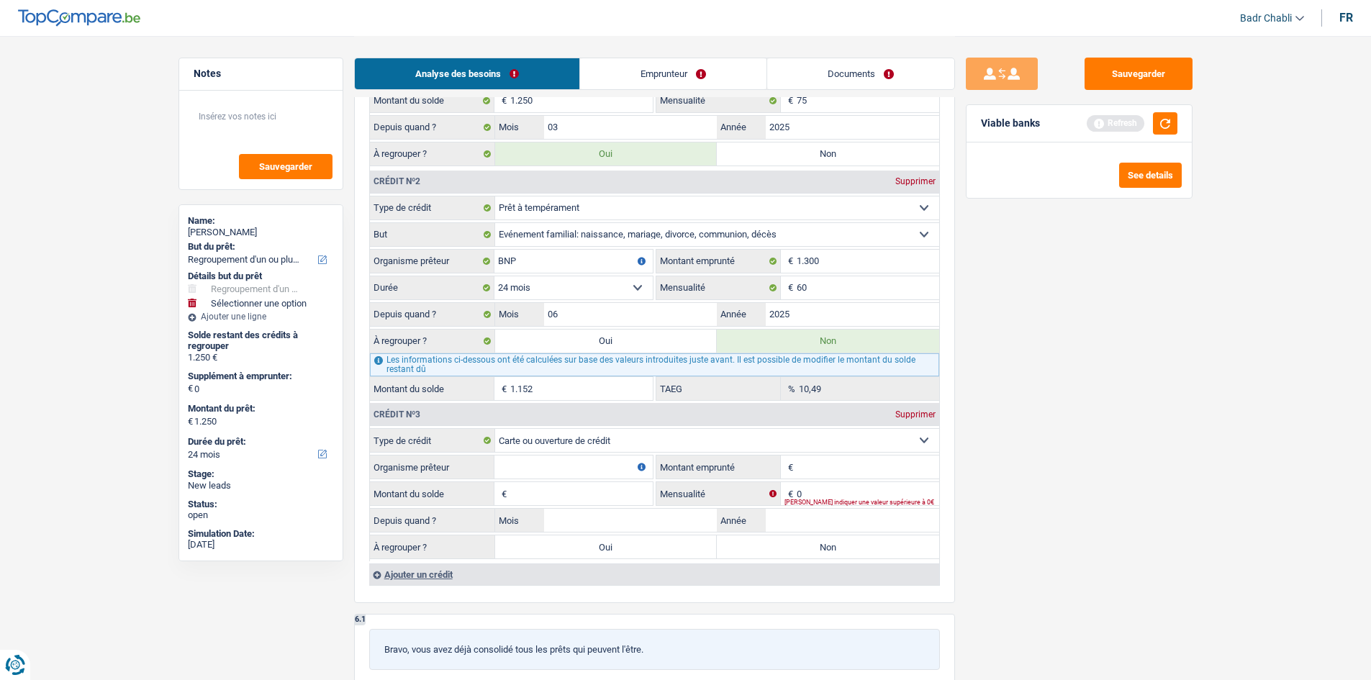
click at [574, 470] on input "Organisme prêteur" at bounding box center [573, 467] width 158 height 23
type input "H"
type input "BNP"
click at [827, 467] on input "Montant emprunté" at bounding box center [868, 467] width 143 height 23
type input "5"
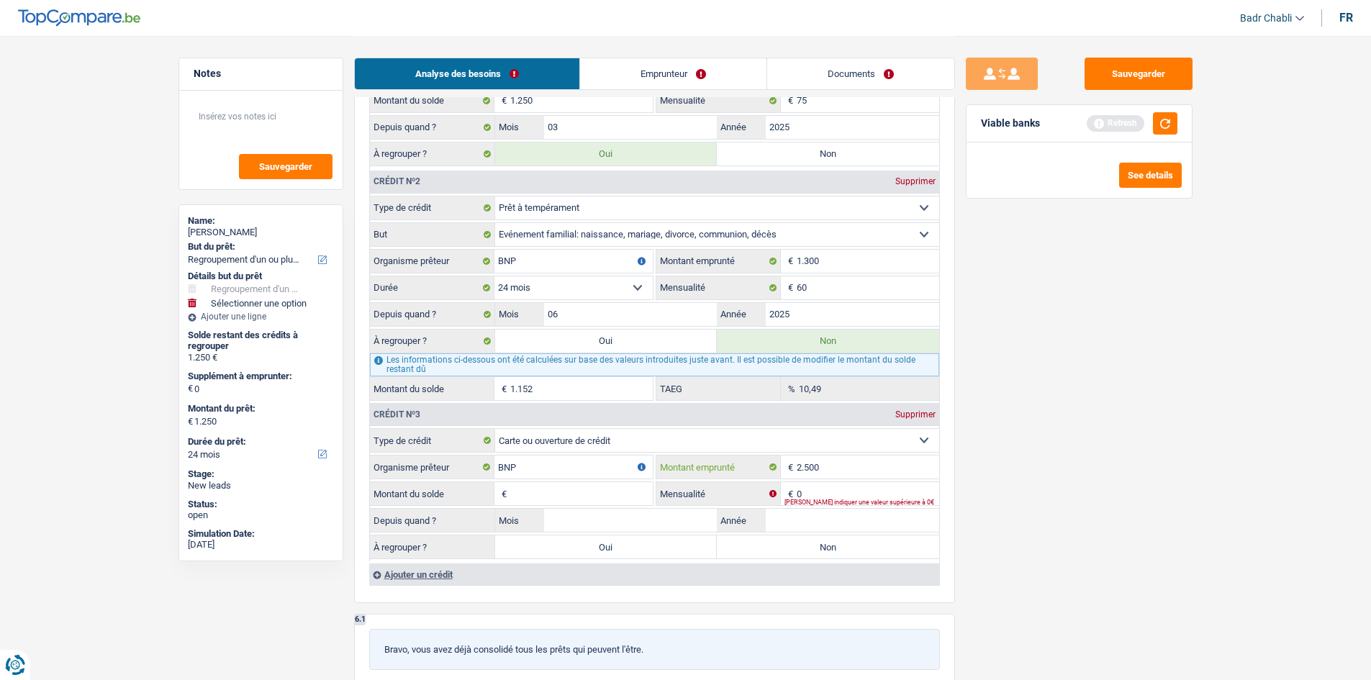
type input "2.500"
type input "75"
type input "08"
type input "2025"
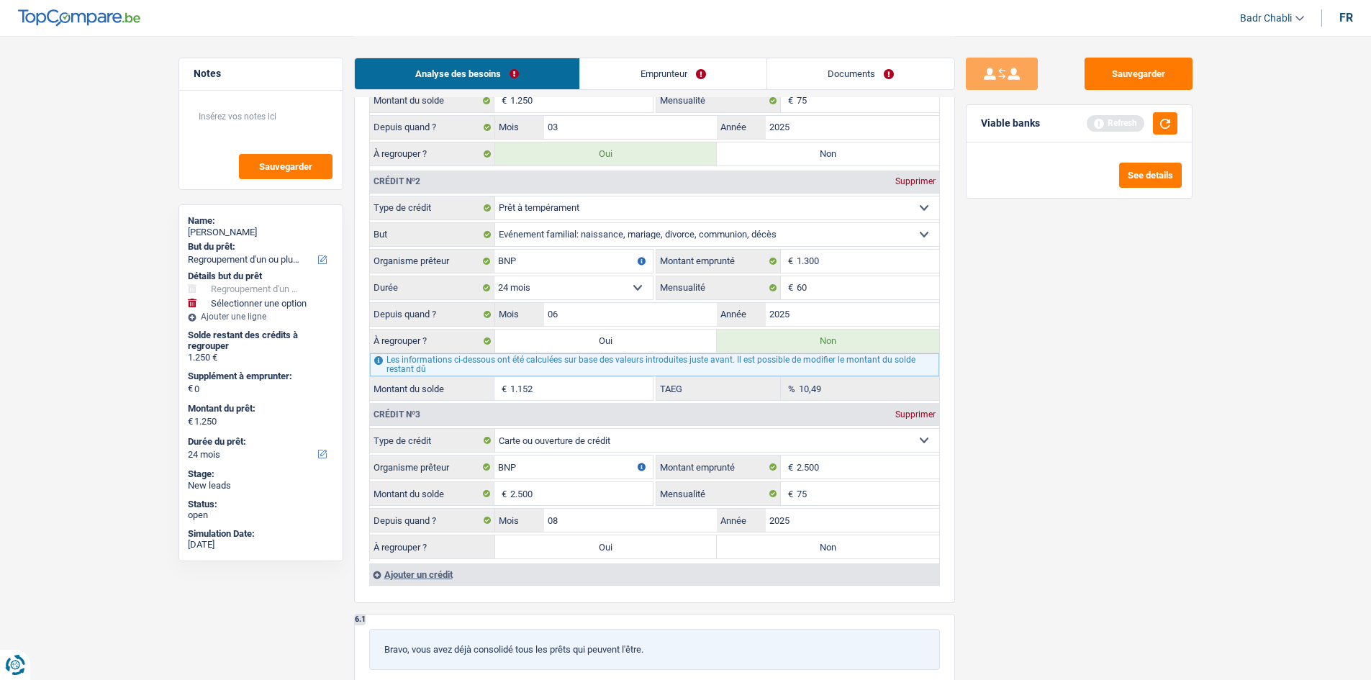
click at [810, 546] on label "Non" at bounding box center [828, 546] width 222 height 23
click at [810, 546] on input "Non" at bounding box center [828, 546] width 222 height 23
radio input "true"
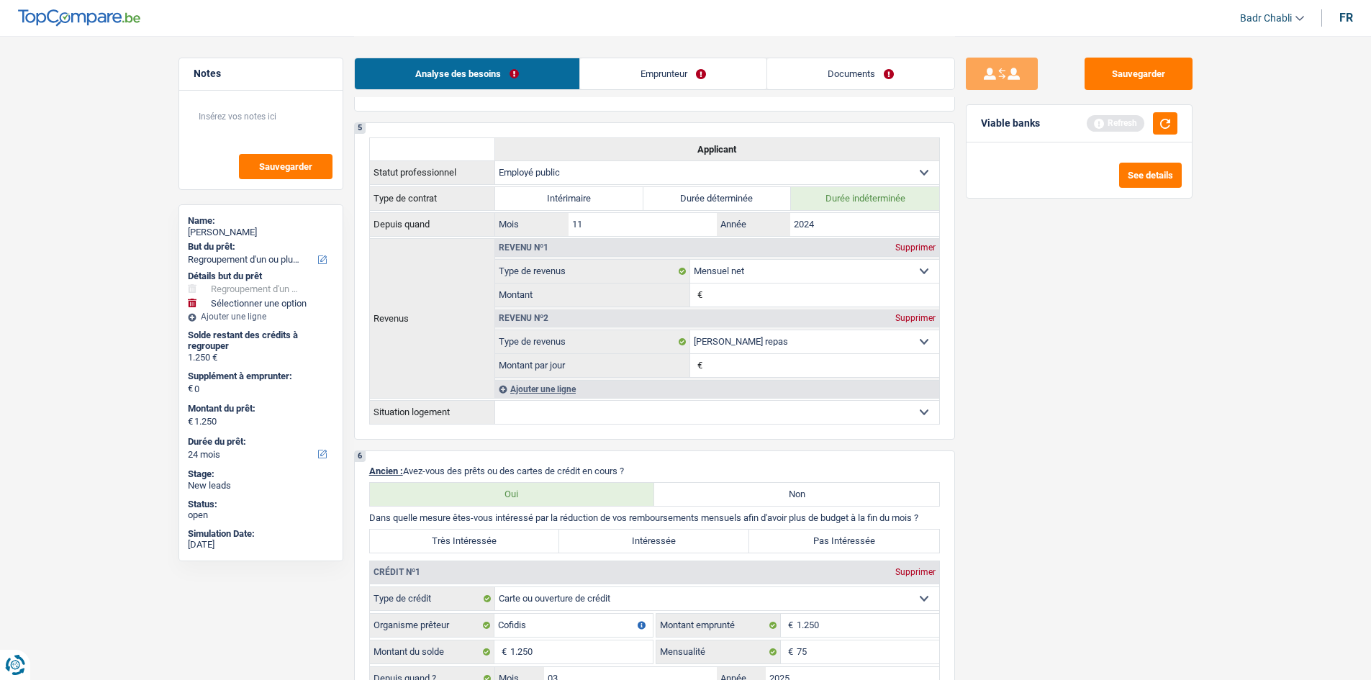
scroll to position [1008, 0]
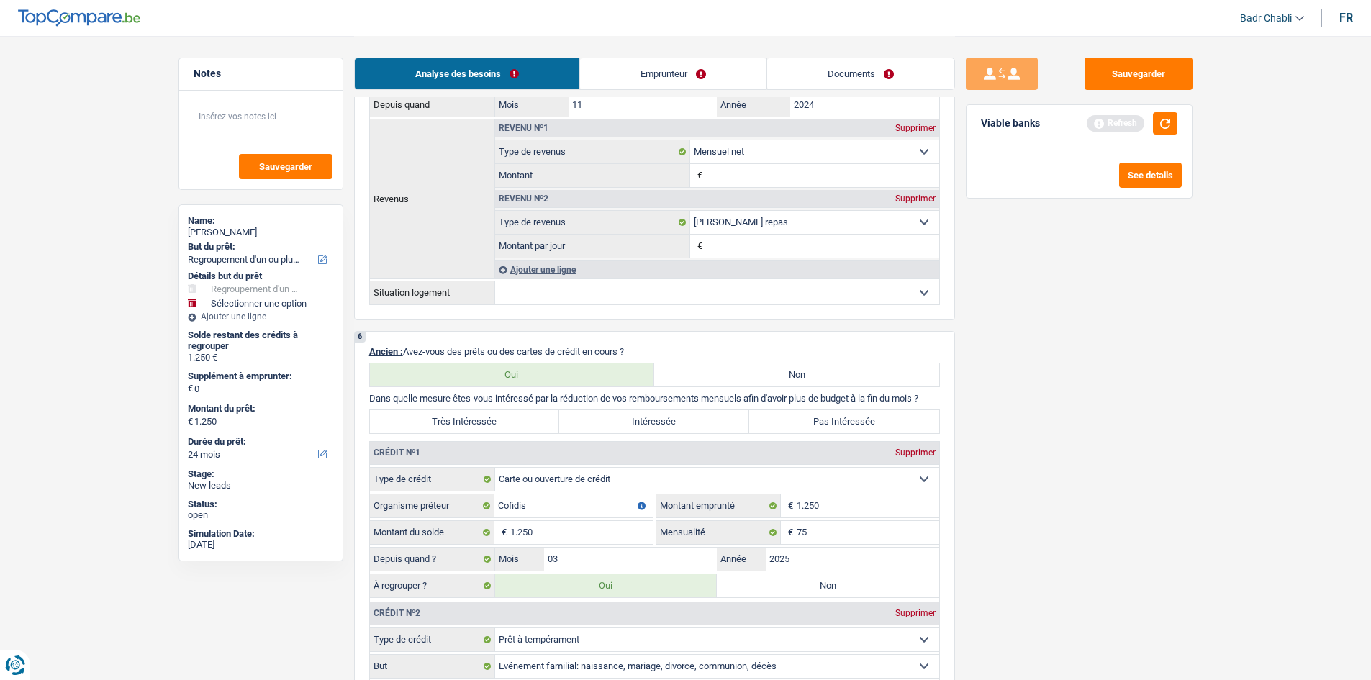
click at [479, 435] on div "6 Ancien : Avez-vous des prêts ou des cartes de crédit en cours ? Oui Non Dans …" at bounding box center [654, 683] width 601 height 704
click at [482, 428] on label "Très Intéressée" at bounding box center [465, 421] width 190 height 23
click at [482, 428] on input "Très Intéressée" at bounding box center [465, 421] width 190 height 23
radio input "true"
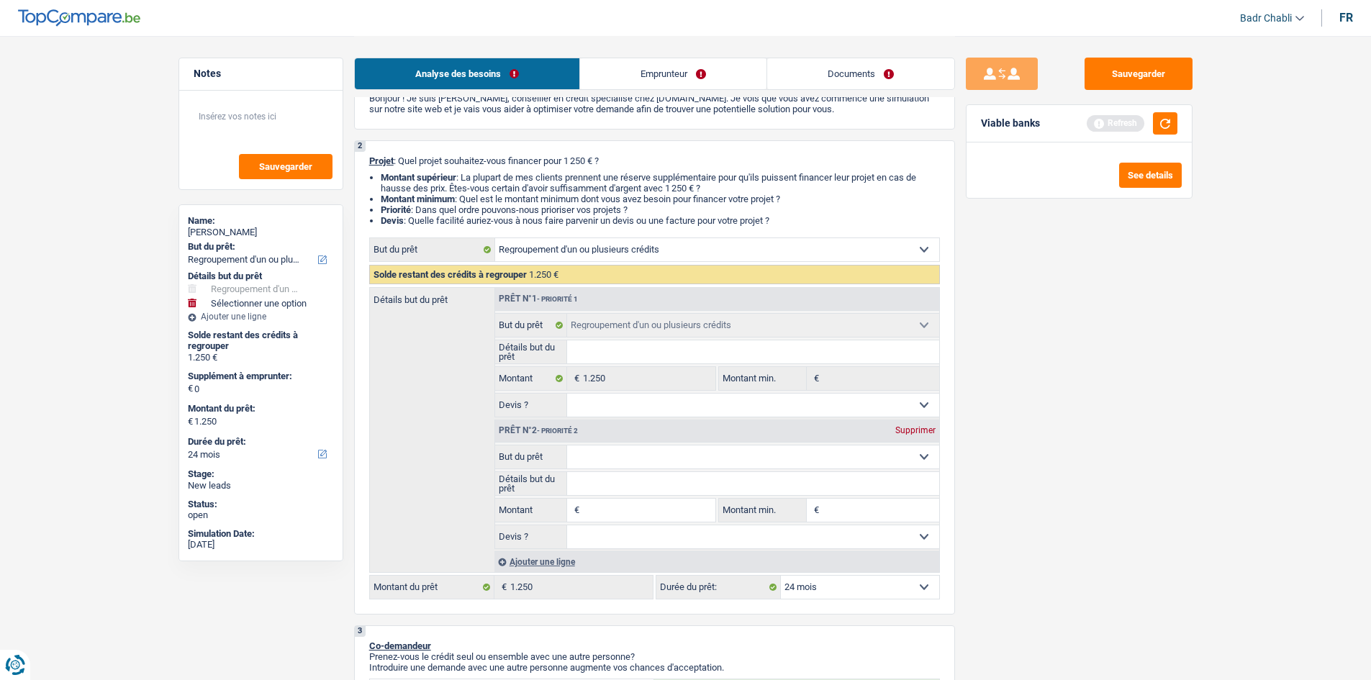
scroll to position [216, 0]
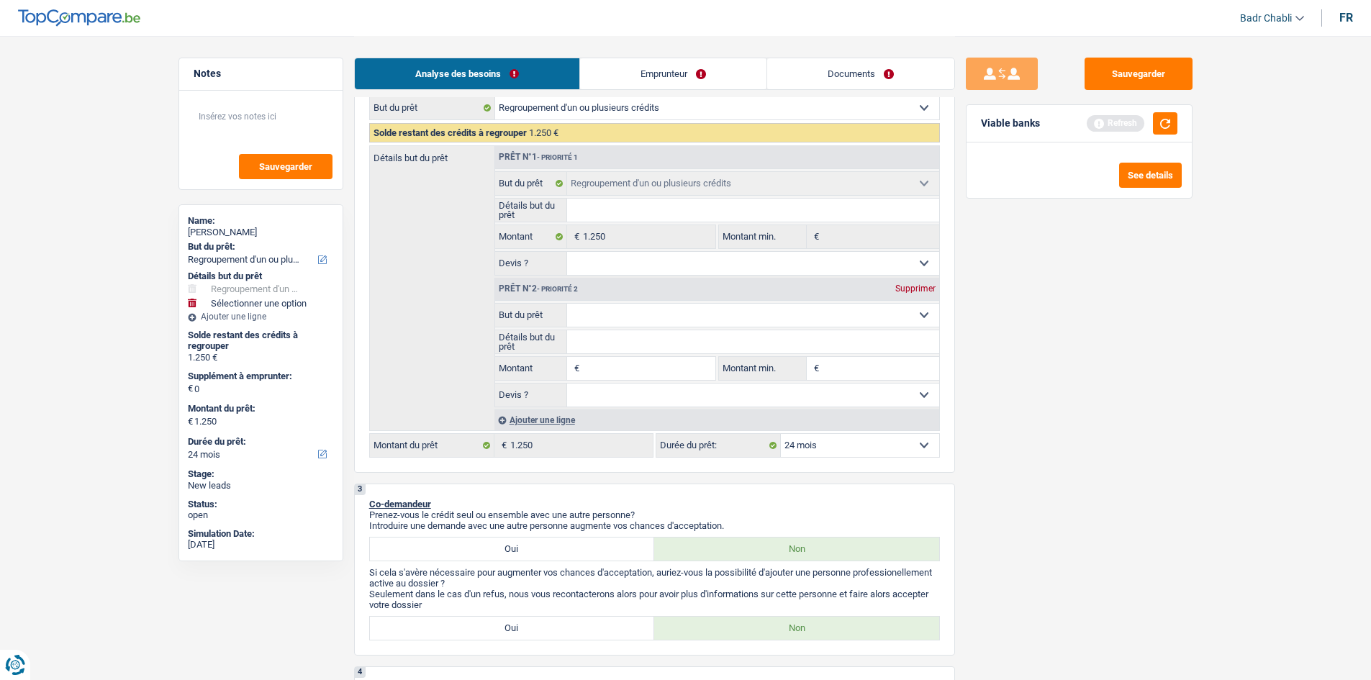
click at [611, 370] on input "Montant" at bounding box center [649, 368] width 132 height 23
type input "4"
type input "47"
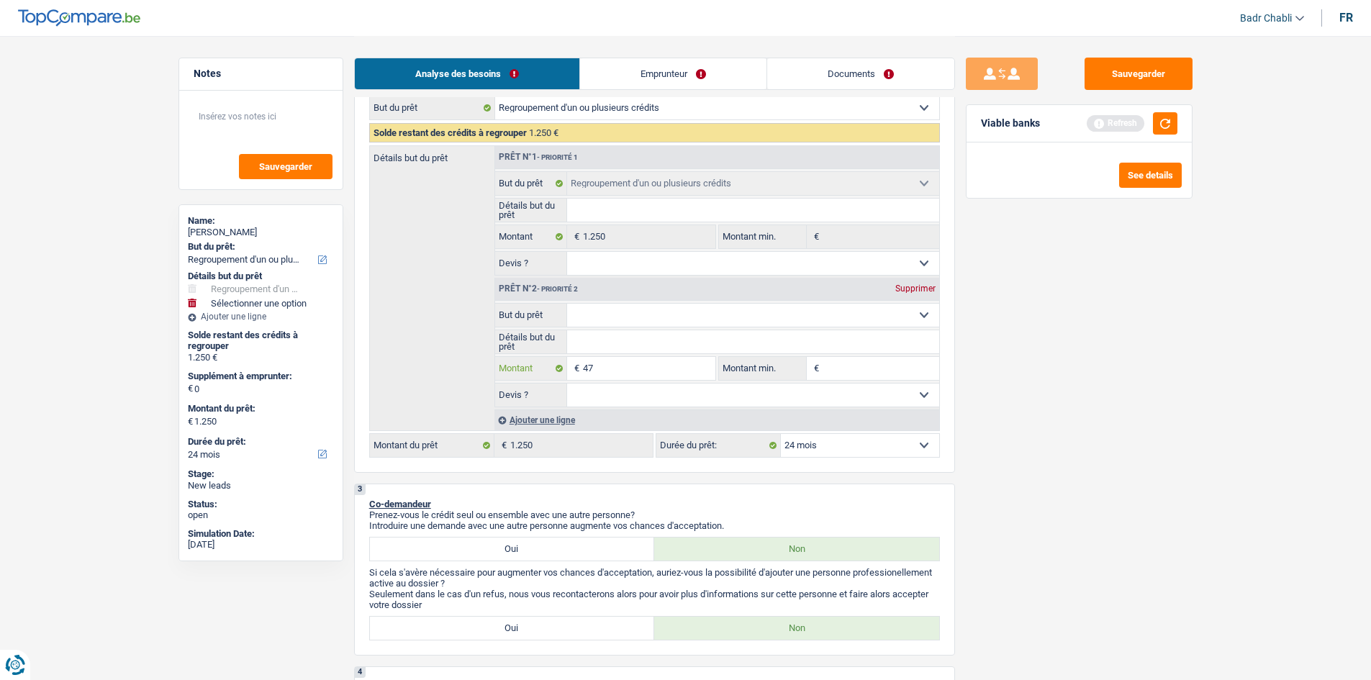
type input "475"
type input "4.750"
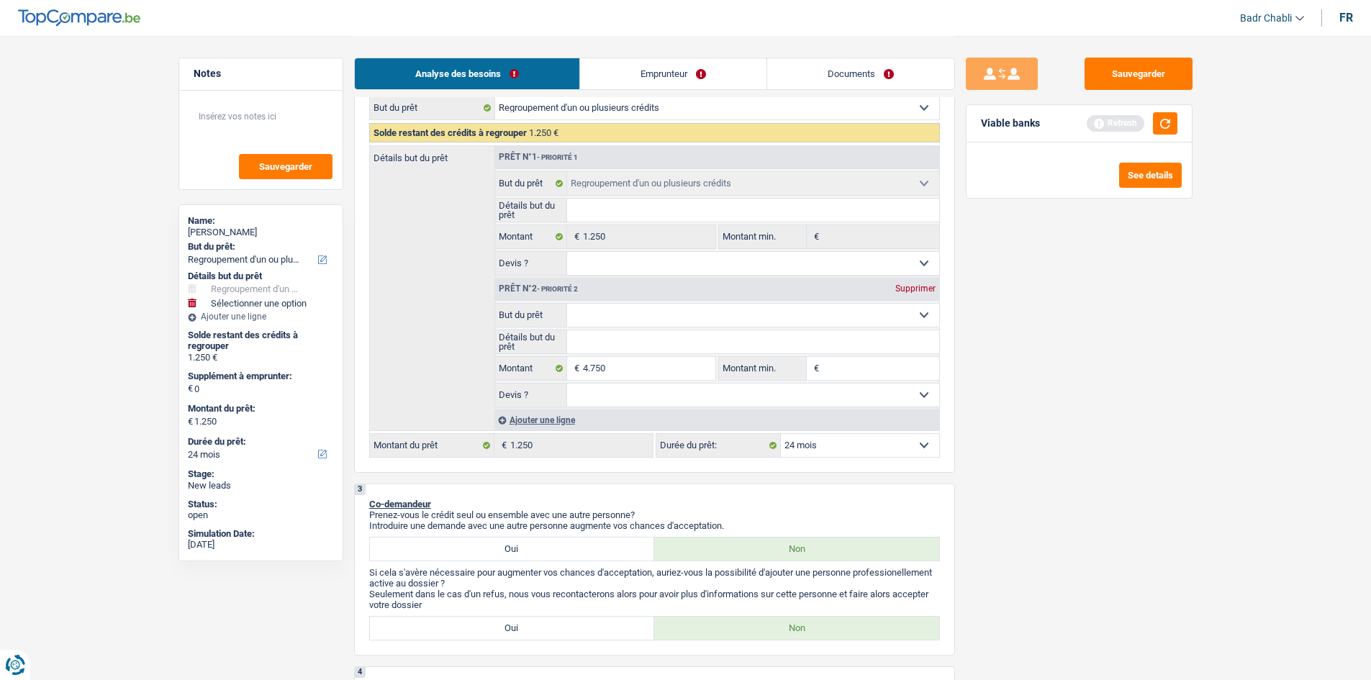
click at [624, 327] on fieldset "Confort maison: meubles, textile, peinture, électroménager, outillage non-profe…" at bounding box center [717, 315] width 444 height 24
type input "4.750"
type input "6.000"
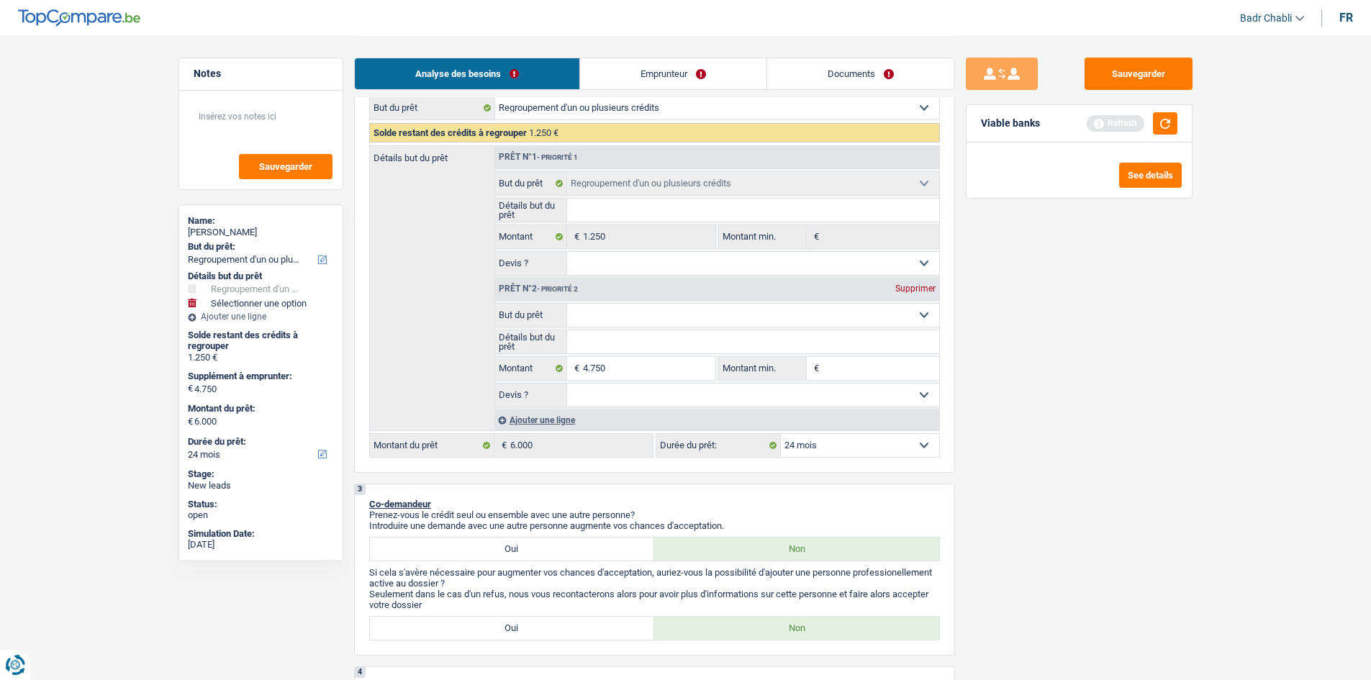
select select "42"
click at [625, 324] on select "Confort maison: meubles, textile, peinture, électroménager, outillage non-profe…" at bounding box center [753, 315] width 372 height 23
select select "household"
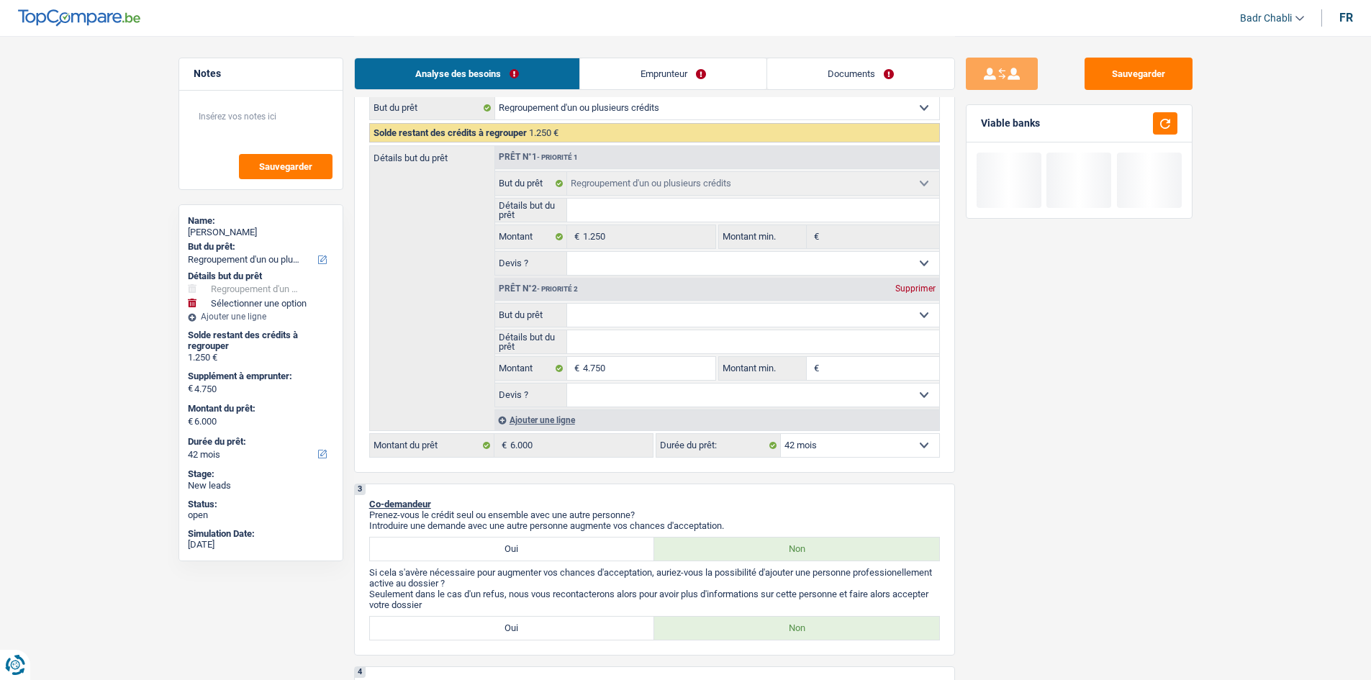
click at [567, 304] on select "Confort maison: meubles, textile, peinture, électroménager, outillage non-profe…" at bounding box center [753, 315] width 372 height 23
select select "household"
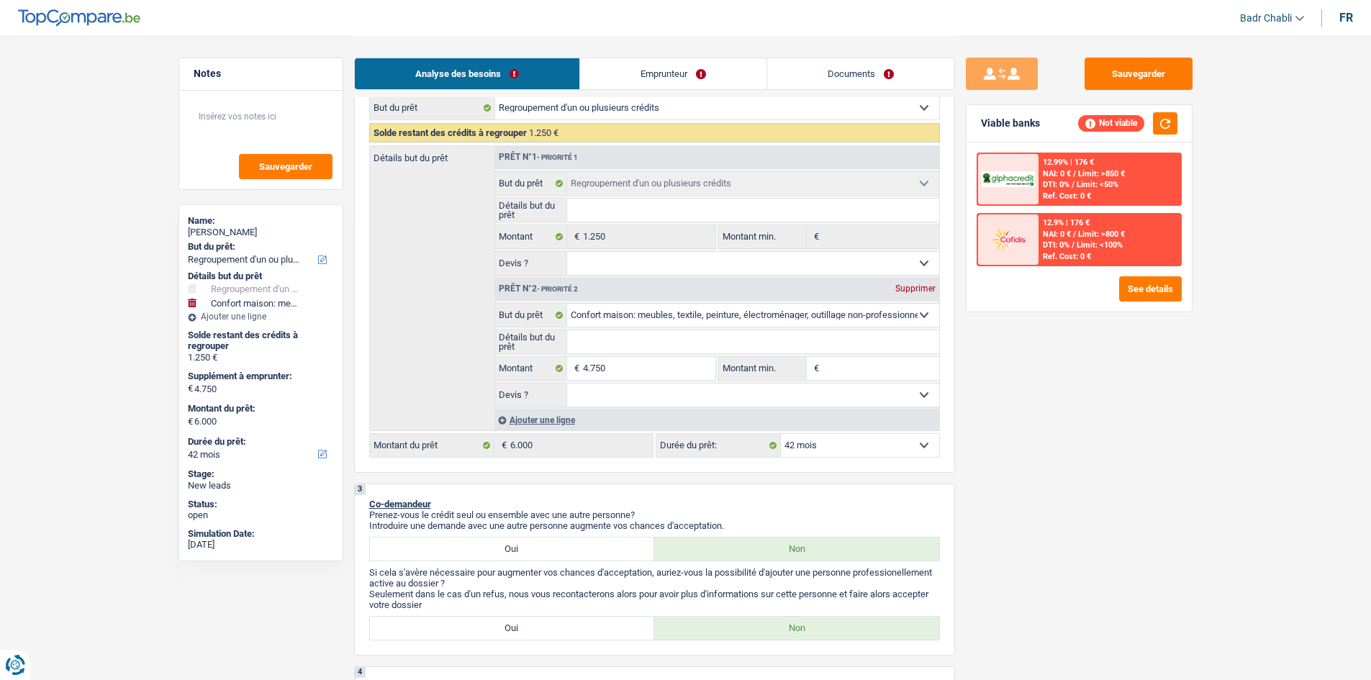
click at [625, 397] on select "Oui Non Non répondu Sélectionner une option" at bounding box center [753, 395] width 372 height 23
select select "false"
click at [567, 384] on select "Oui Non Non répondu Sélectionner une option" at bounding box center [753, 395] width 372 height 23
select select "false"
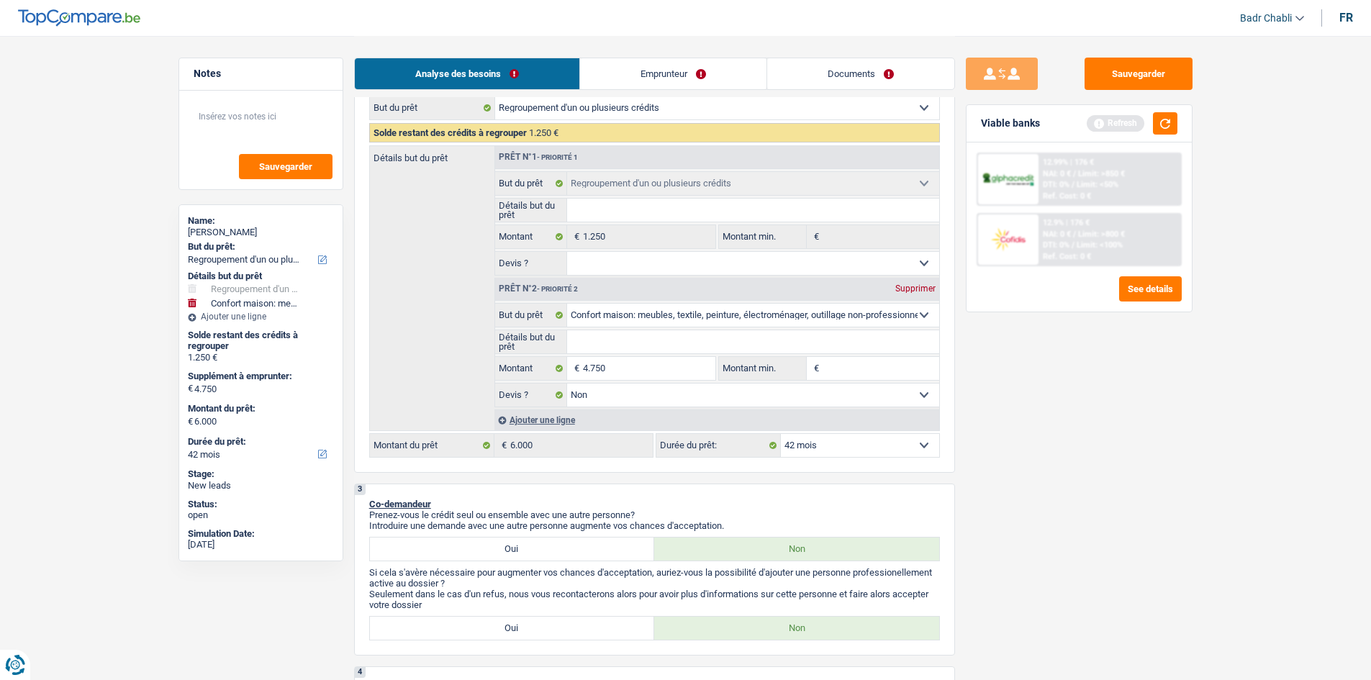
click at [612, 250] on fieldset "Confort maison: meubles, textile, peinture, électroménager, outillage non-profe…" at bounding box center [717, 223] width 444 height 104
click at [612, 258] on select "Oui Non Non répondu Sélectionner une option" at bounding box center [753, 263] width 372 height 23
select select "false"
click at [567, 252] on select "Oui Non Non répondu Sélectionner une option" at bounding box center [753, 263] width 372 height 23
select select "false"
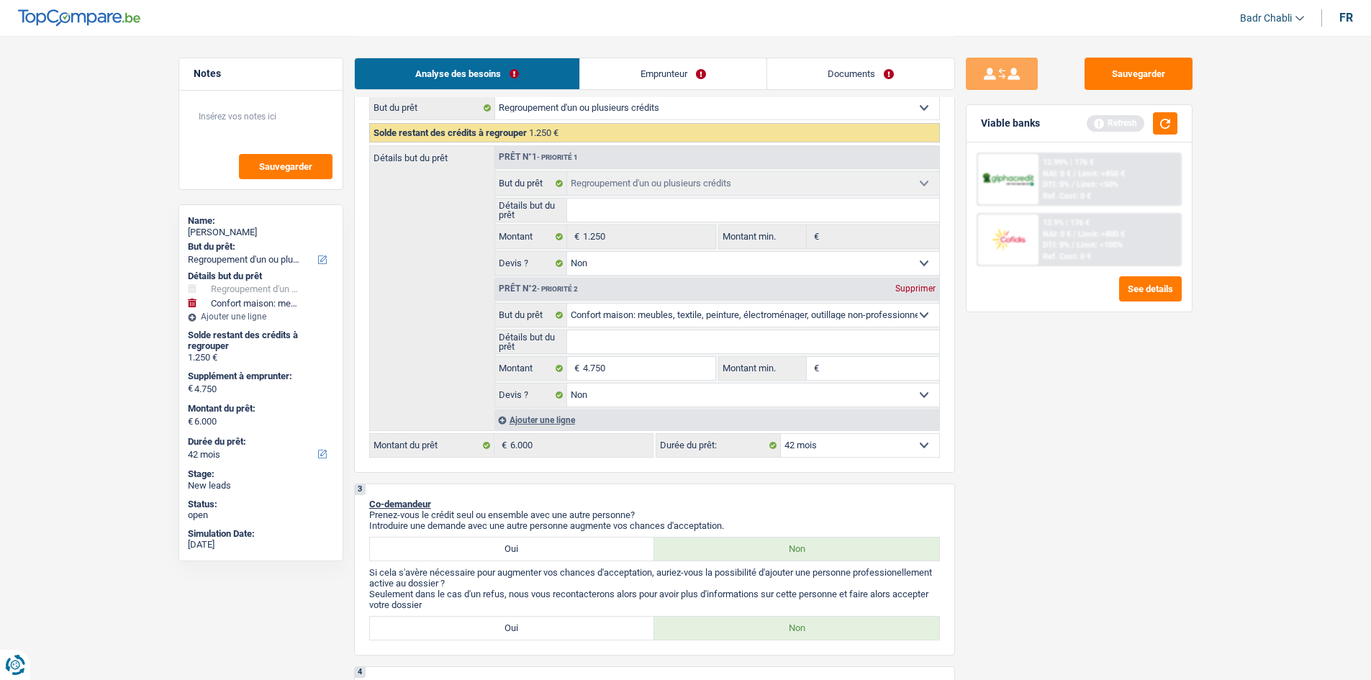
click at [599, 343] on input "Détails but du prêt" at bounding box center [753, 341] width 372 height 23
type input "N"
type input "No"
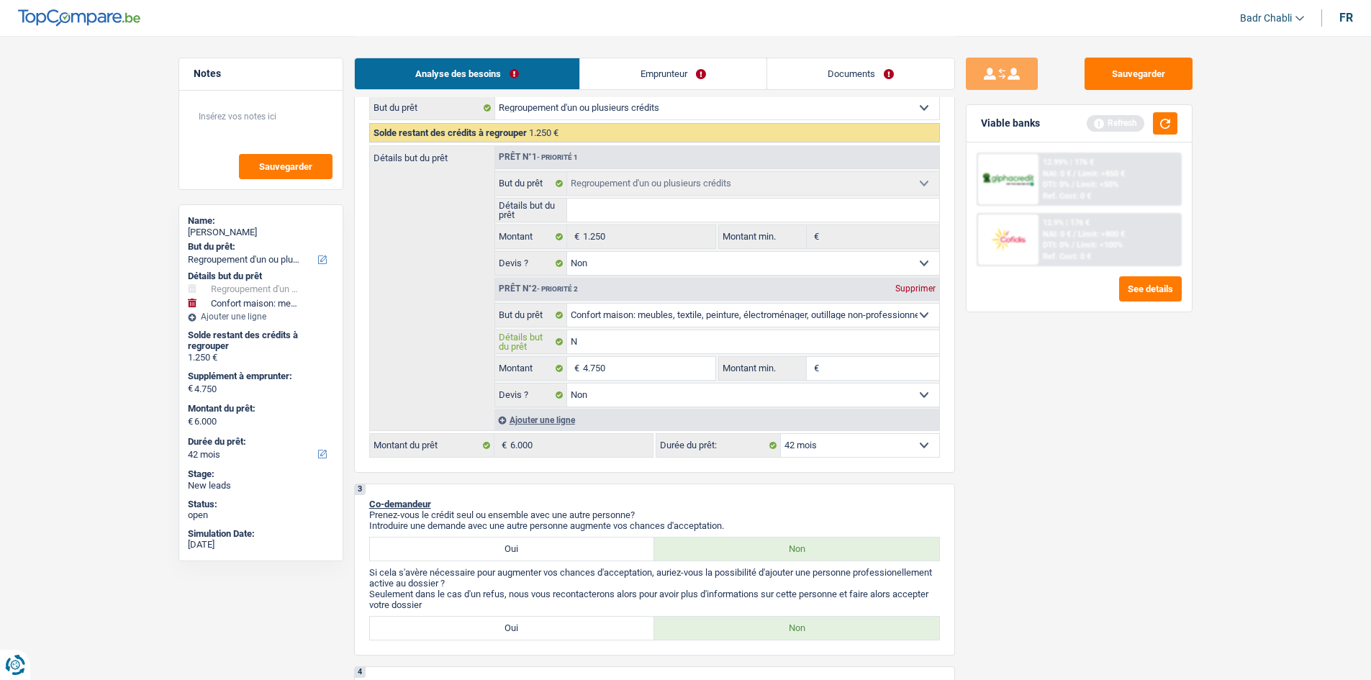
type input "No"
type input "Nouv"
type input "Nouve"
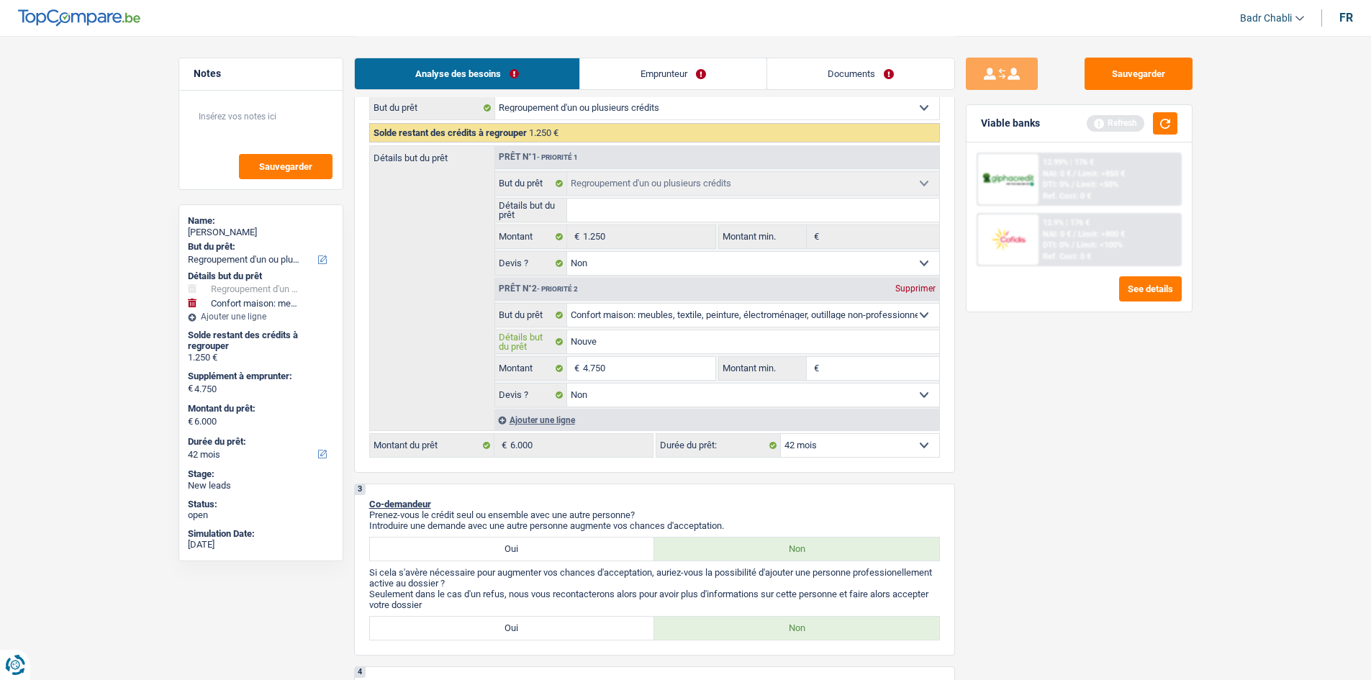
type input "Nouvea"
type input "Nouveau"
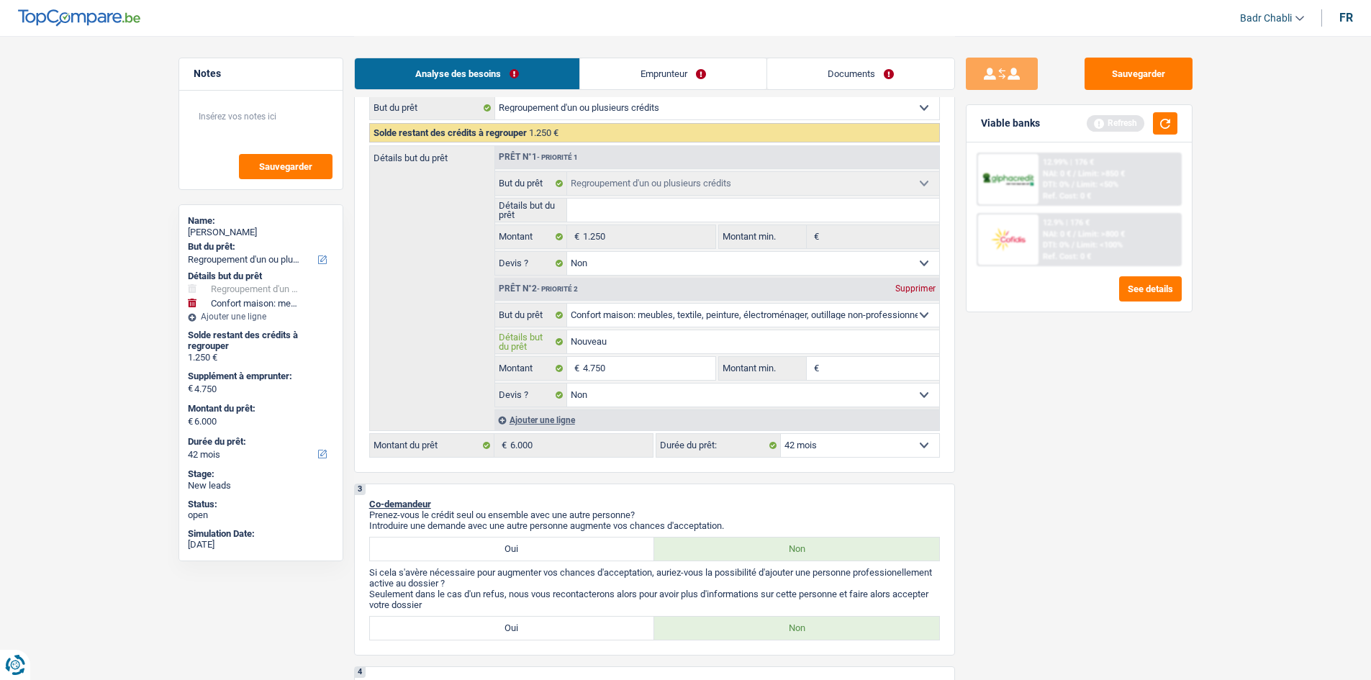
type input "Nouveau"
type input "Nouveau m"
type input "Nouveau me"
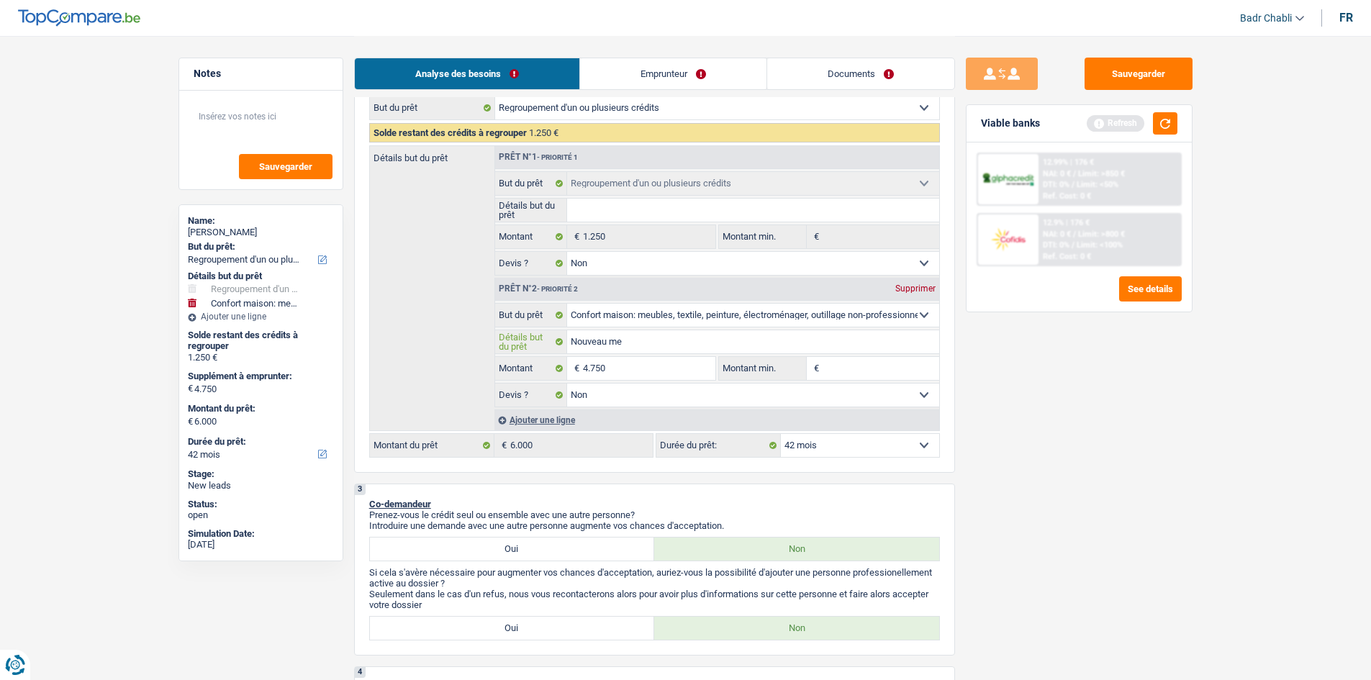
type input "Nouveau meu"
type input "Nouveau meub"
type input "Nouveau meubl"
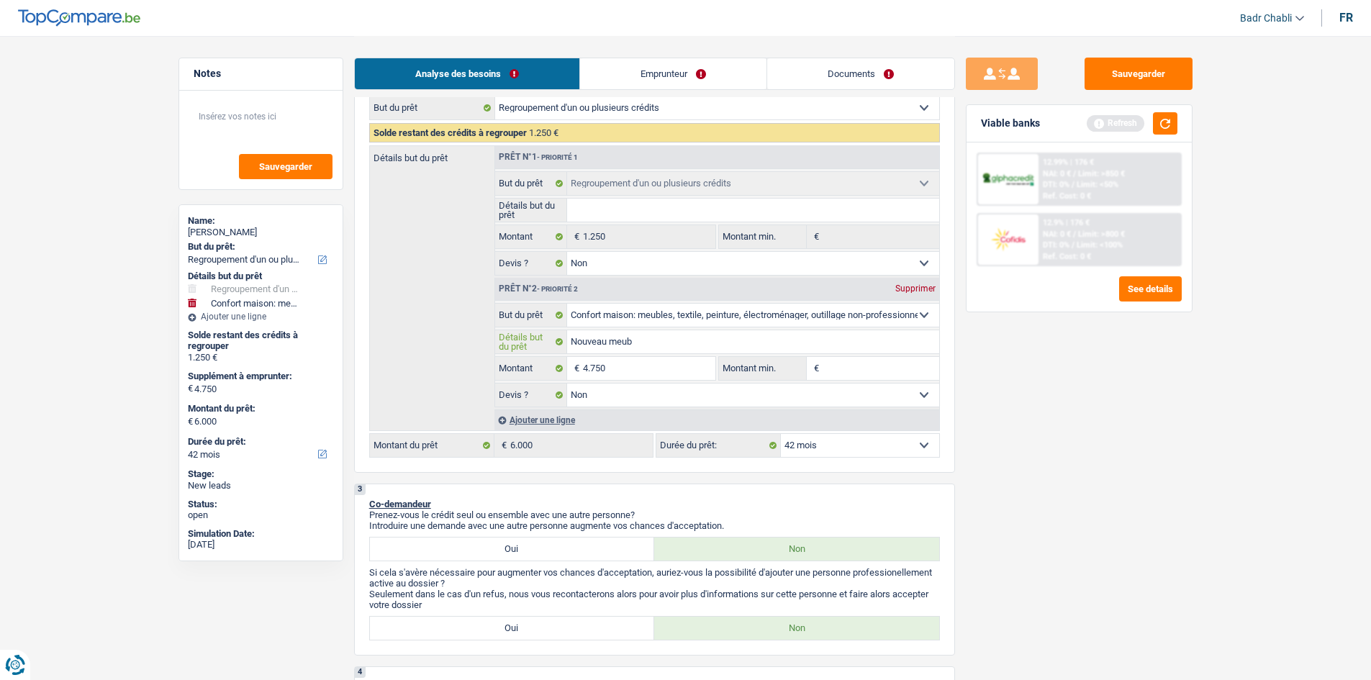
type input "Nouveau meubl"
type input "Nouveau meuble"
type input "Nouveau meubles"
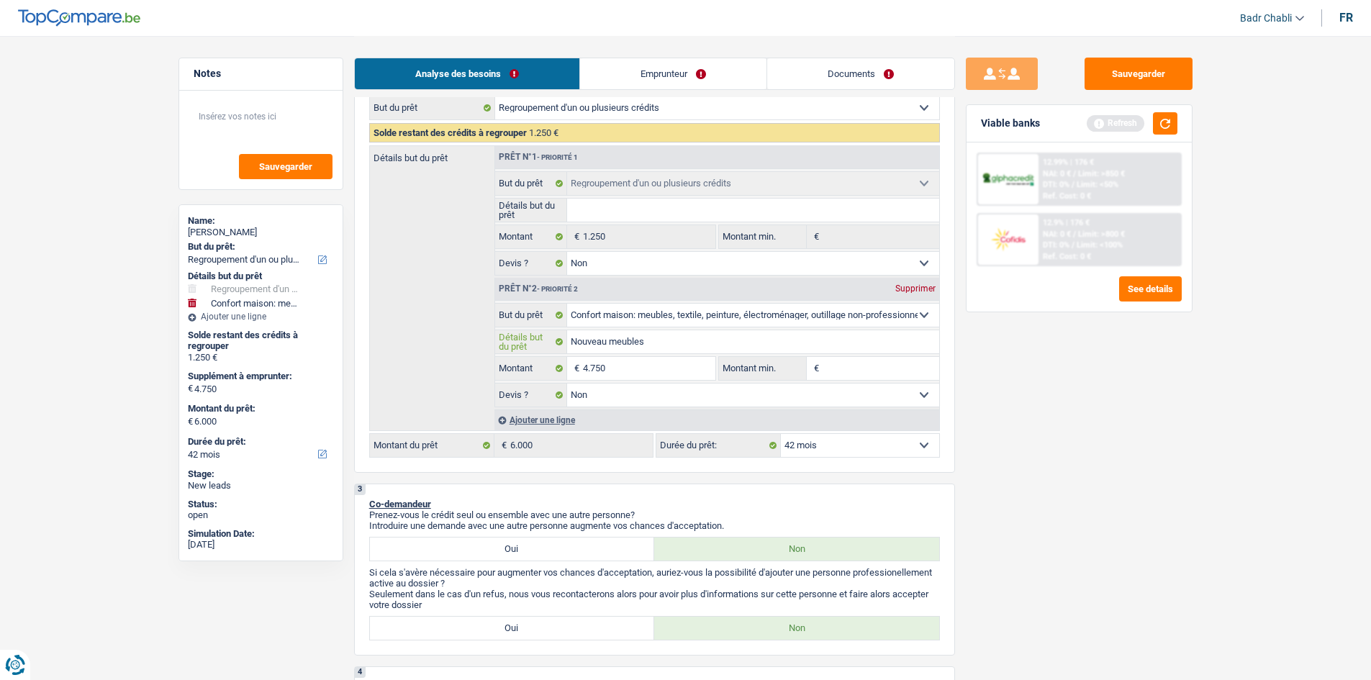
type input "Nouveau meubles,"
type input "Nouveau meubles, r"
type input "Nouveau meubles, re"
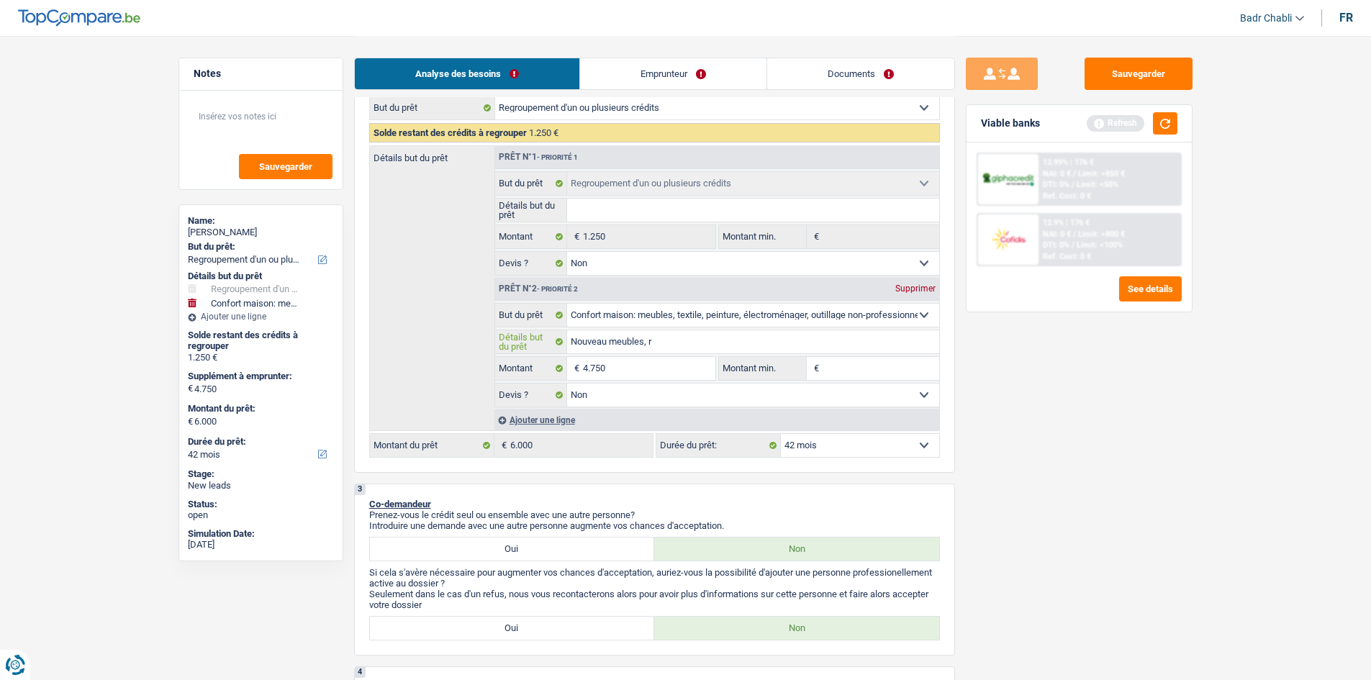
type input "Nouveau meubles, re"
type input "Nouveau meubles, rem"
type input "Nouveau meubles, rempla"
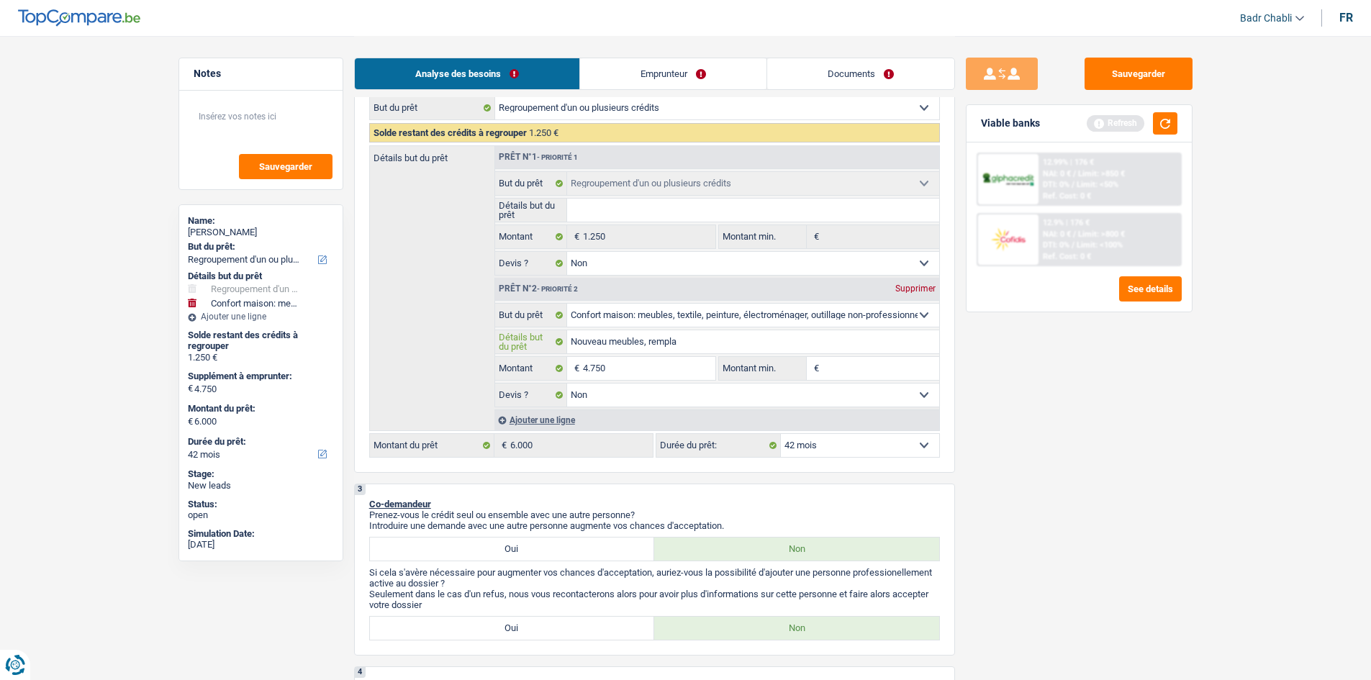
type input "Nouveau meubles, rempl"
type input "Nouveau meubles"
type input "Nouveau meuble"
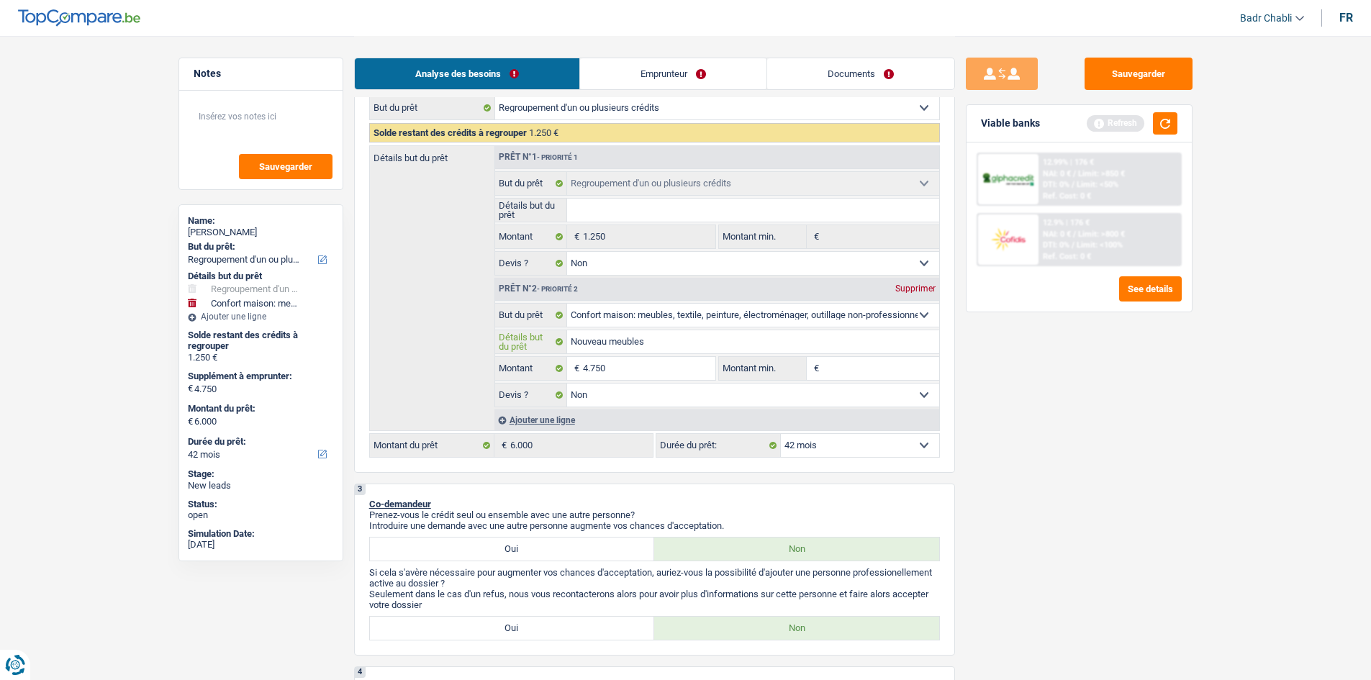
type input "Nouveau meuble"
type input "Nouveau meubles"
type input "4"
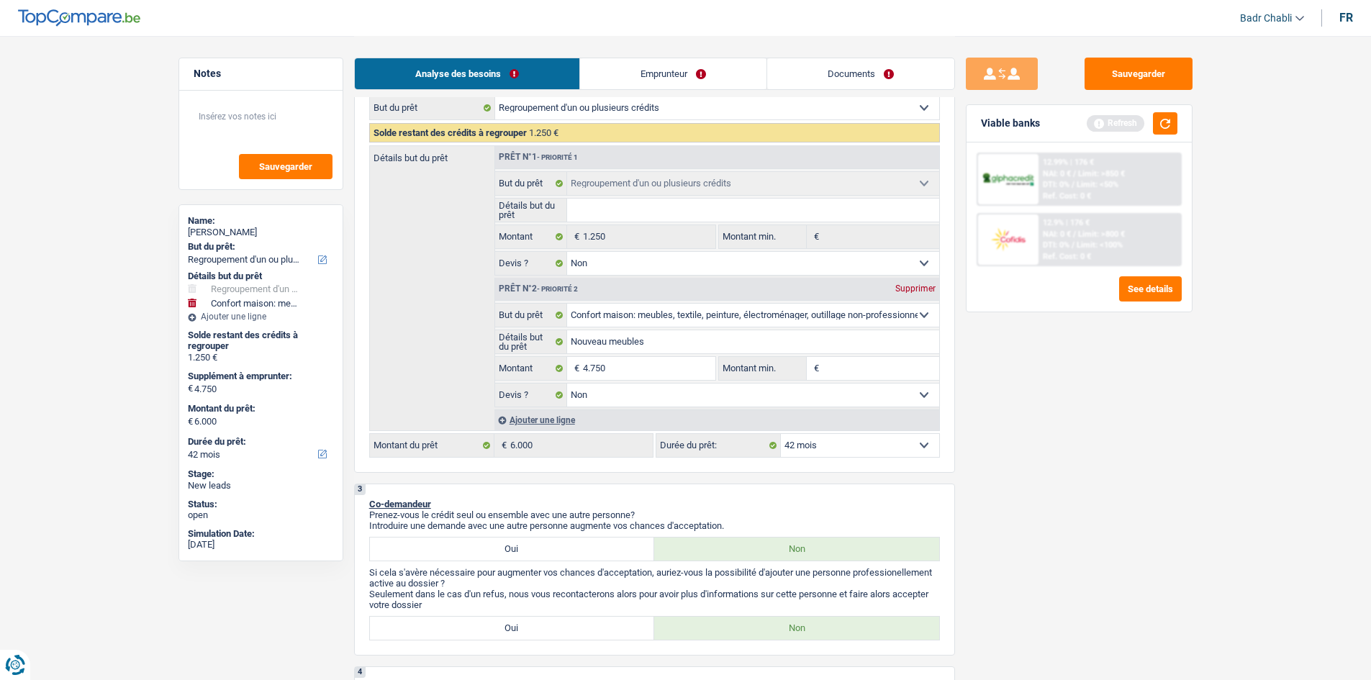
type input "4"
type input "47"
type input "475"
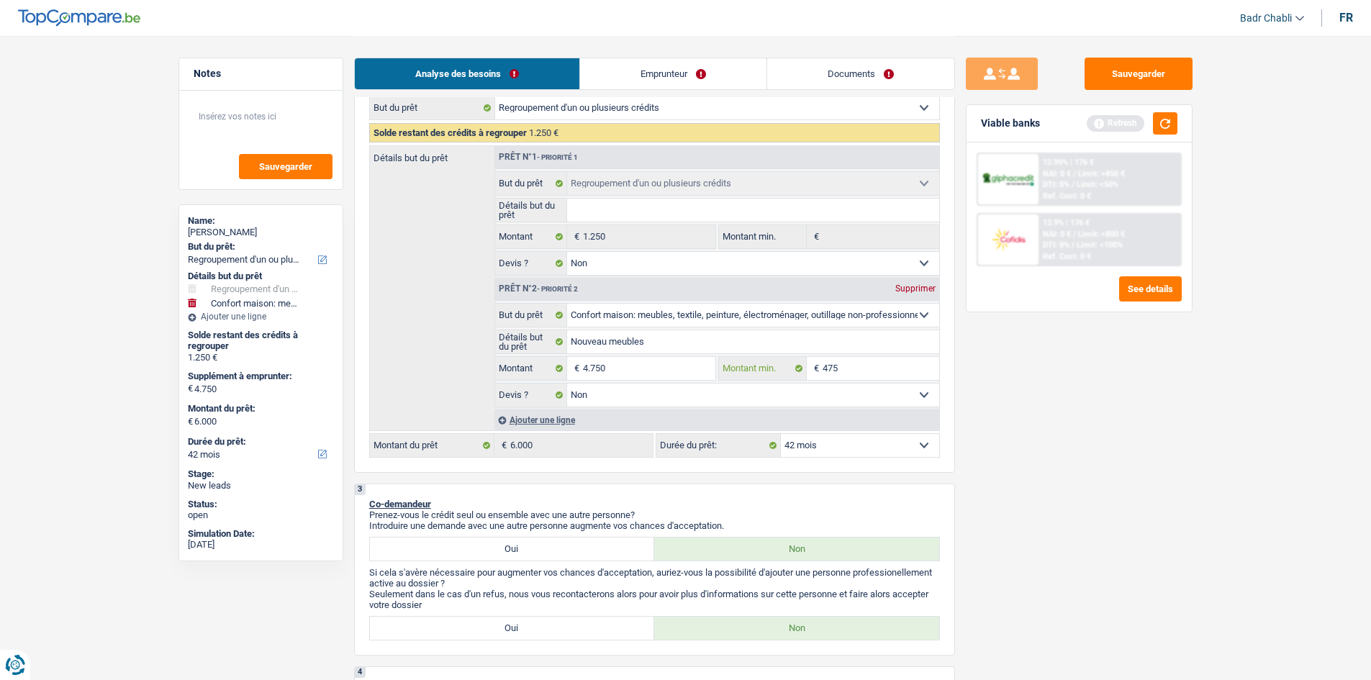
type input "4.750"
click at [1055, 498] on div "Sauvegarder Viable banks Refresh 12.99% | 176 € NAI: 0 € / Limit: >850 € DTI: 0…" at bounding box center [1079, 358] width 248 height 600
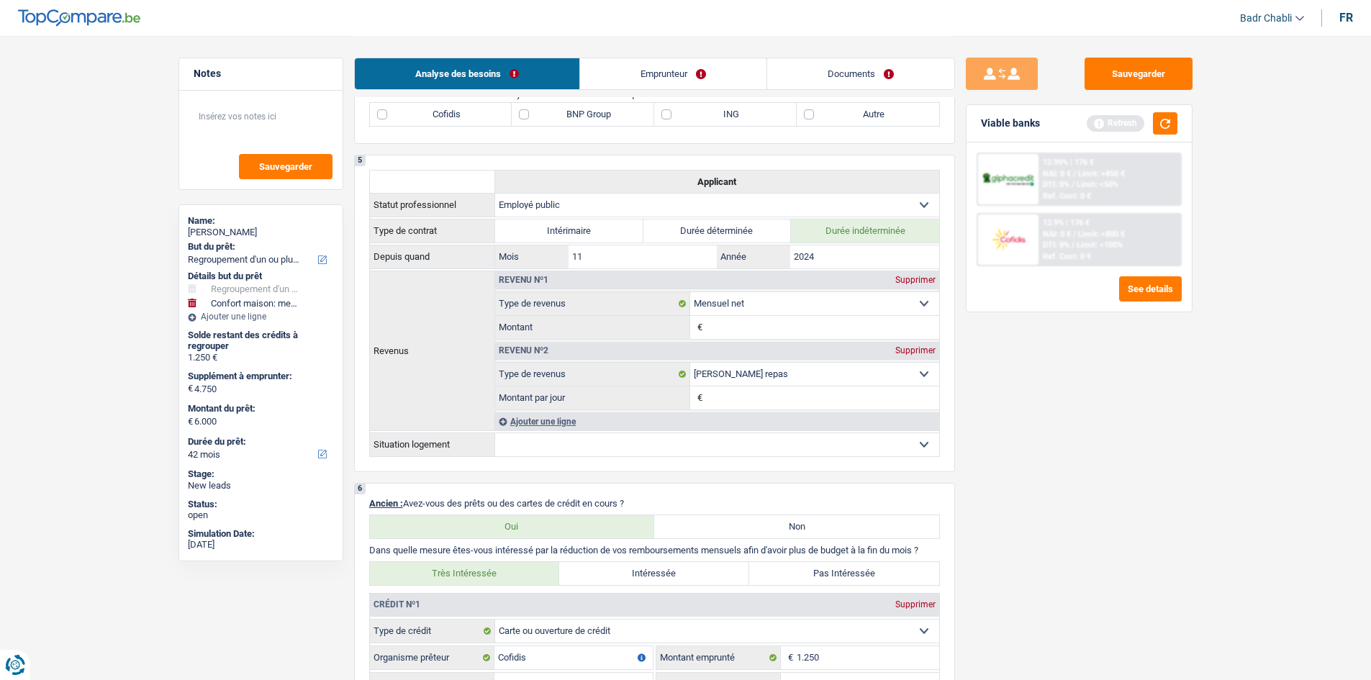
scroll to position [792, 0]
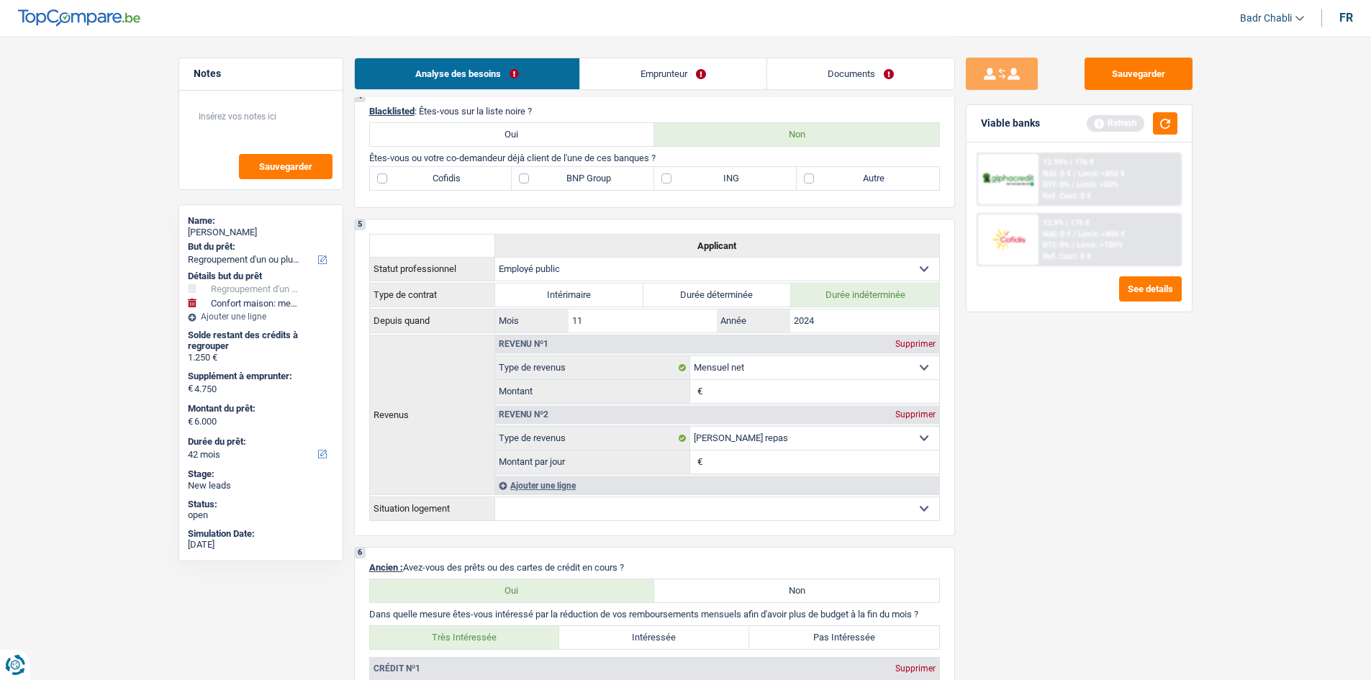
click at [517, 186] on label "BNP Group" at bounding box center [583, 178] width 143 height 23
click at [517, 186] on input "BNP Group" at bounding box center [583, 178] width 143 height 23
checkbox input "true"
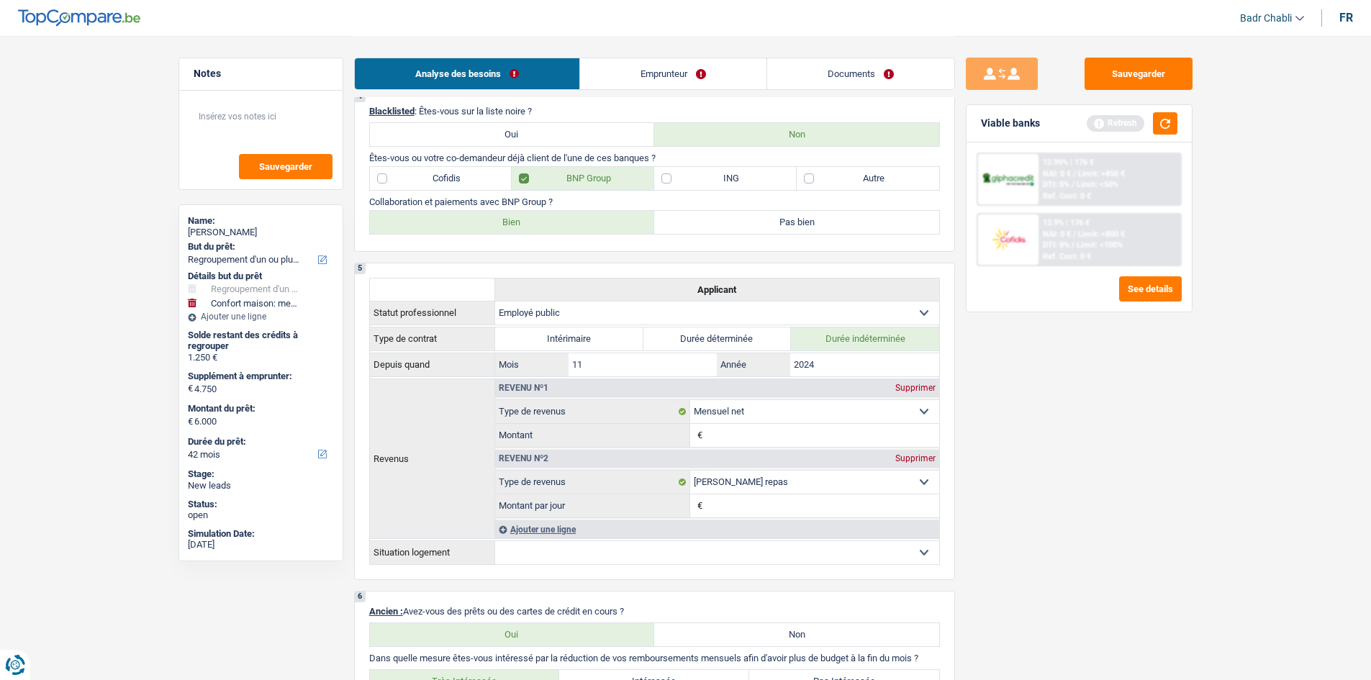
click at [457, 182] on label "Cofidis" at bounding box center [441, 178] width 143 height 23
click at [457, 182] on input "Cofidis" at bounding box center [441, 178] width 143 height 23
checkbox input "true"
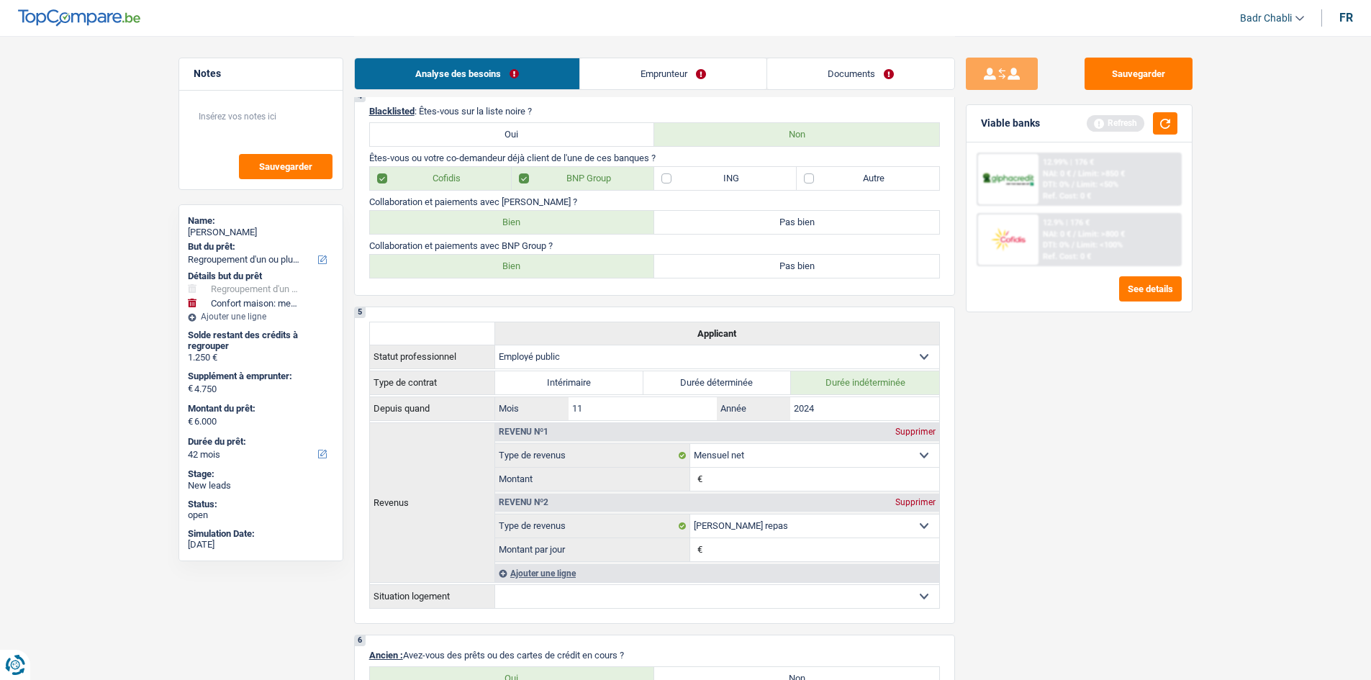
click at [502, 224] on label "Bien" at bounding box center [512, 222] width 285 height 23
click at [502, 224] on input "Bien" at bounding box center [512, 222] width 285 height 23
radio input "true"
click at [524, 286] on div "4 Blacklisted : Êtes-vous sur la liste noire ? Oui Non Êtes-vous ou votre co-de…" at bounding box center [654, 193] width 601 height 205
click at [535, 271] on label "Bien" at bounding box center [512, 266] width 285 height 23
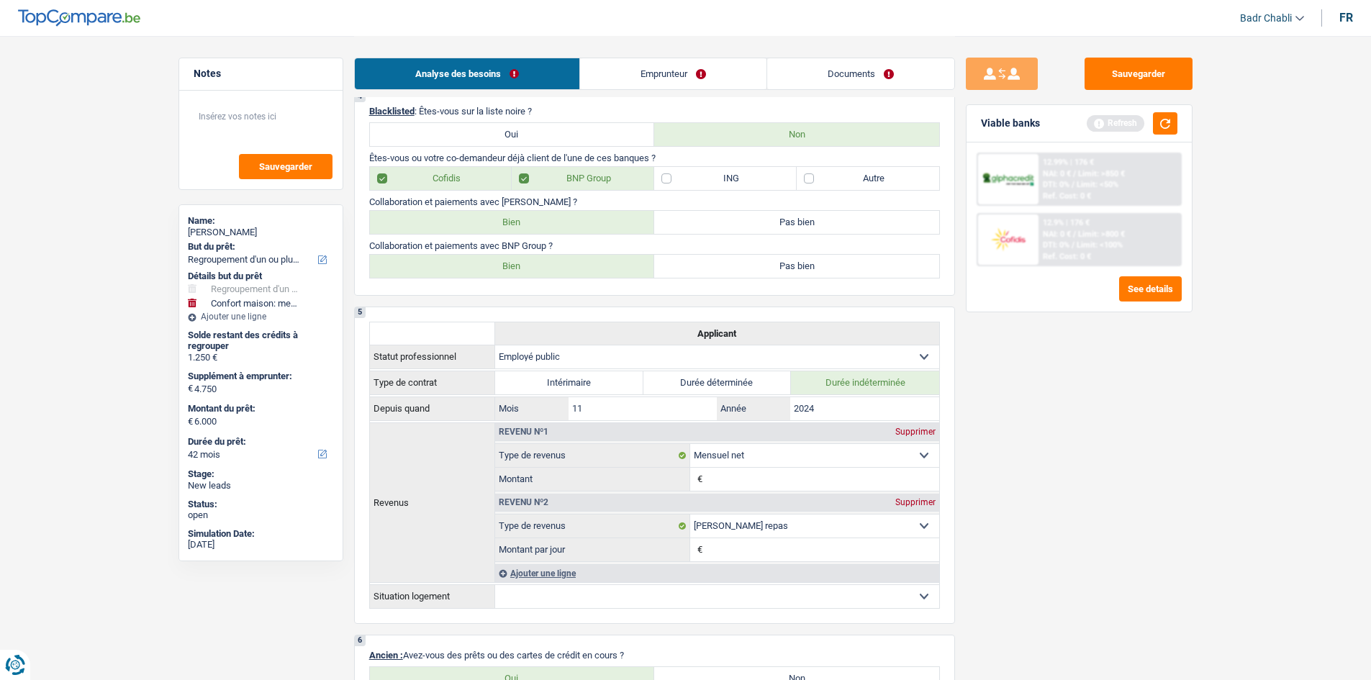
click at [535, 271] on input "Bien" at bounding box center [512, 266] width 285 height 23
radio input "true"
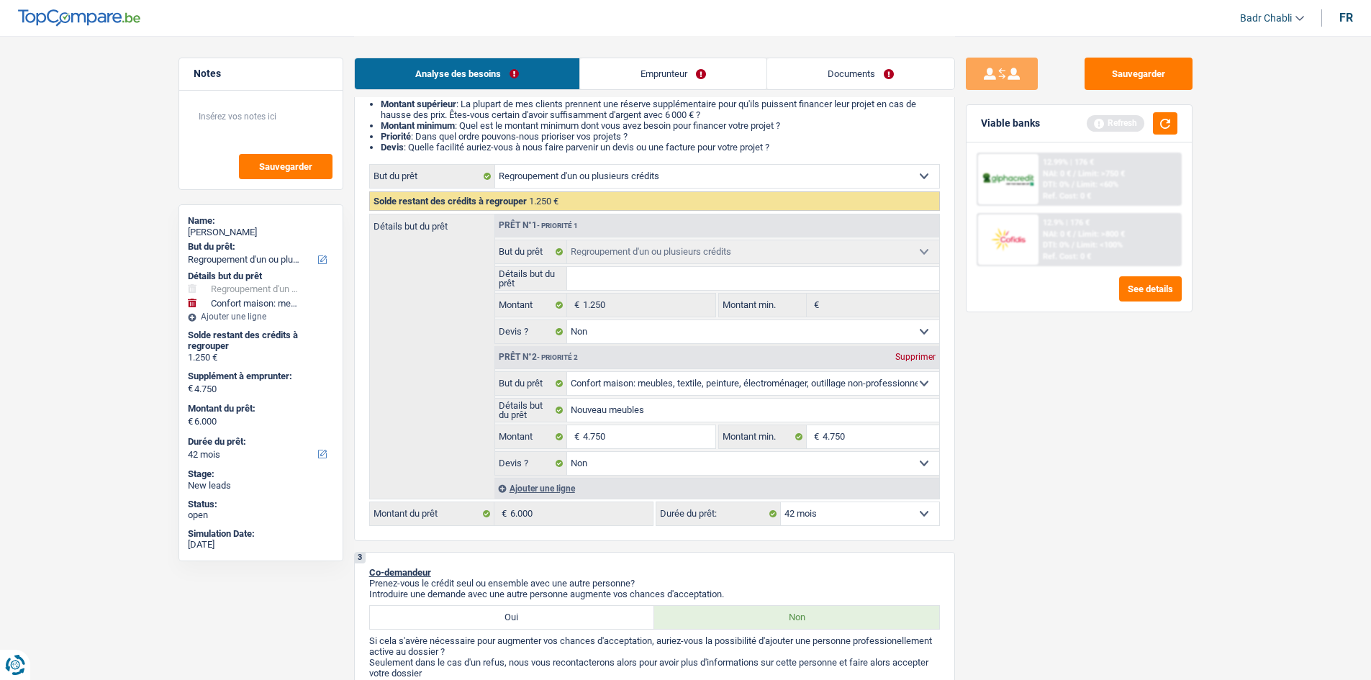
scroll to position [0, 0]
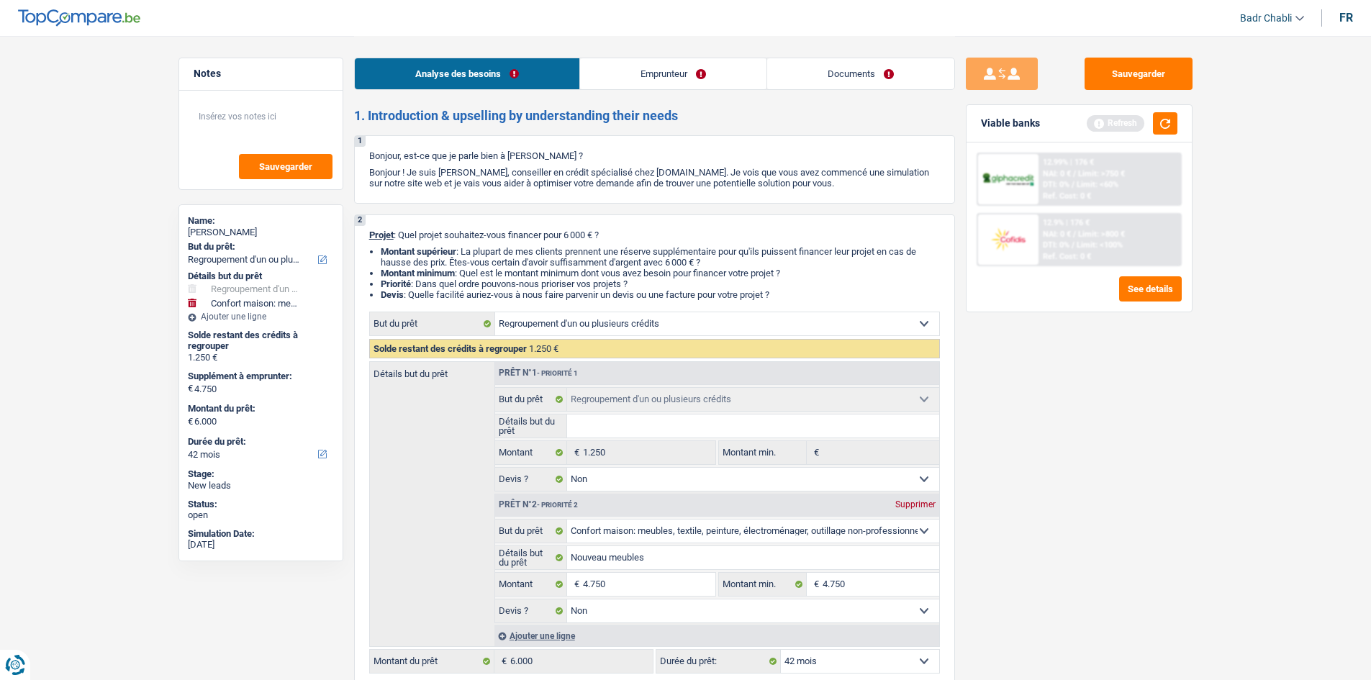
click at [660, 84] on link "Emprunteur" at bounding box center [673, 73] width 186 height 31
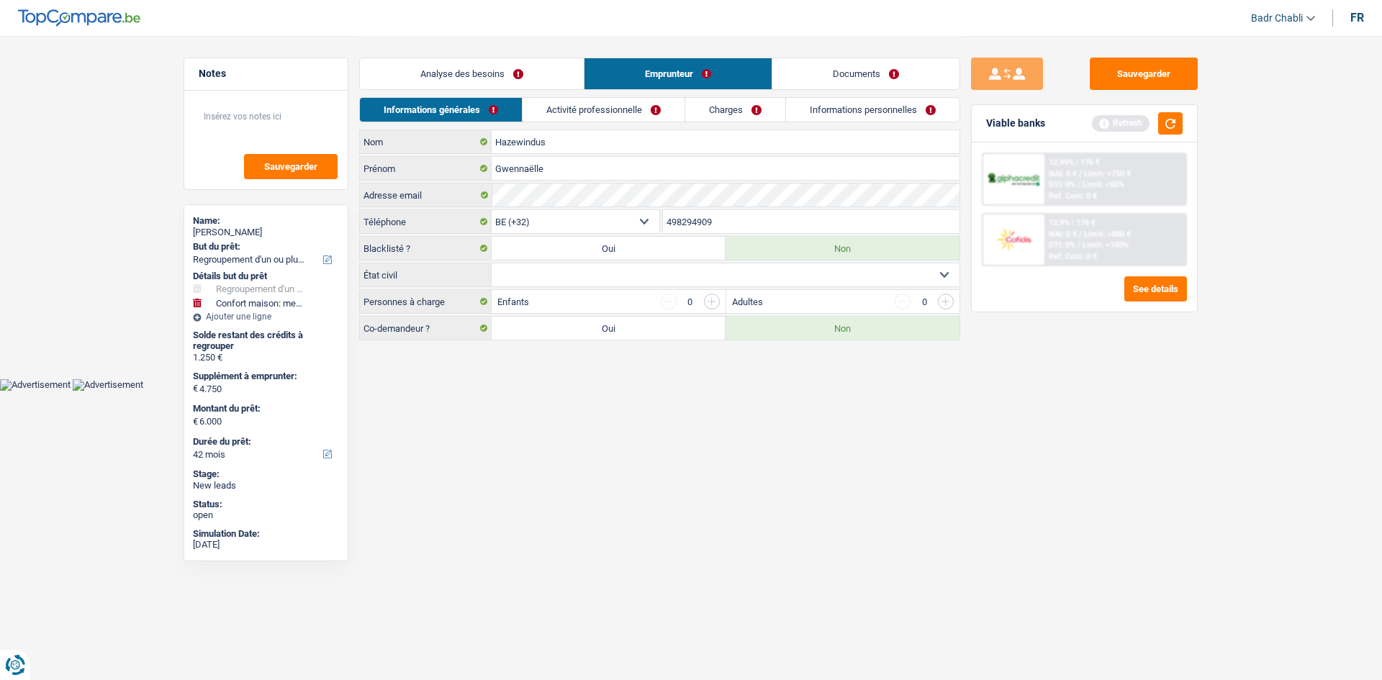
click at [607, 279] on select "Célibataire Marié(e) Cohabitant(e) légal(e) Divorcé(e) Veuf(ve) Séparé (de fait…" at bounding box center [726, 274] width 468 height 23
click at [1175, 123] on button "button" at bounding box center [1170, 123] width 24 height 22
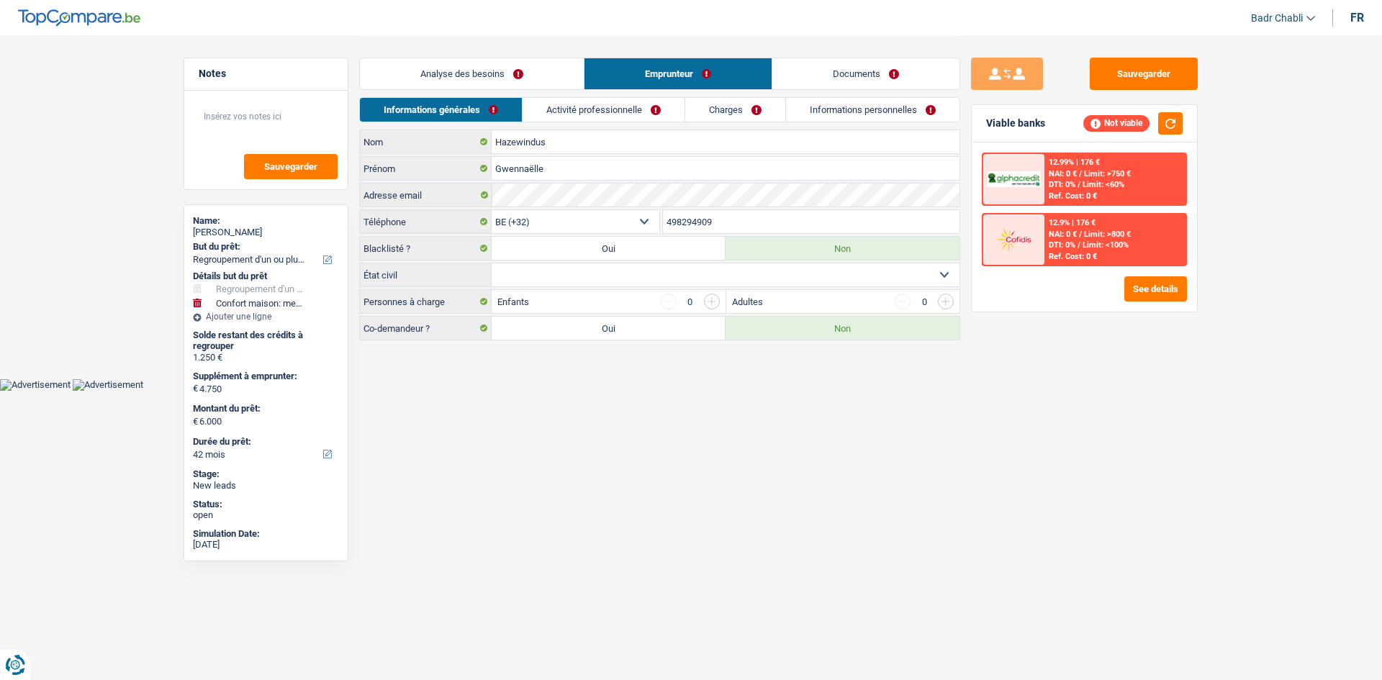
drag, startPoint x: 594, startPoint y: 277, endPoint x: 591, endPoint y: 286, distance: 9.1
click at [594, 277] on select "Célibataire Marié(e) Cohabitant(e) légal(e) Divorcé(e) Veuf(ve) Séparé (de fait…" at bounding box center [726, 274] width 468 height 23
select select "single"
click at [492, 263] on select "Célibataire Marié(e) Cohabitant(e) légal(e) Divorcé(e) Veuf(ve) Séparé (de fait…" at bounding box center [726, 274] width 468 height 23
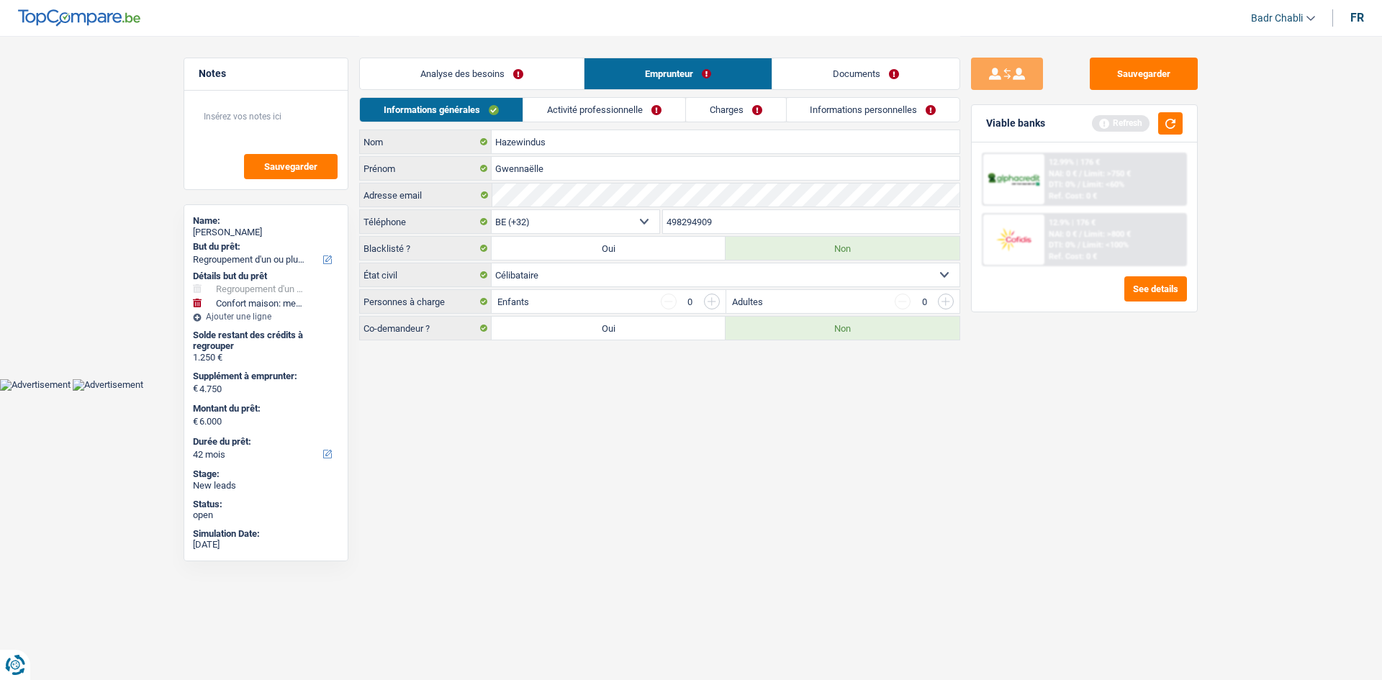
click at [608, 107] on link "Activité professionnelle" at bounding box center [604, 110] width 162 height 24
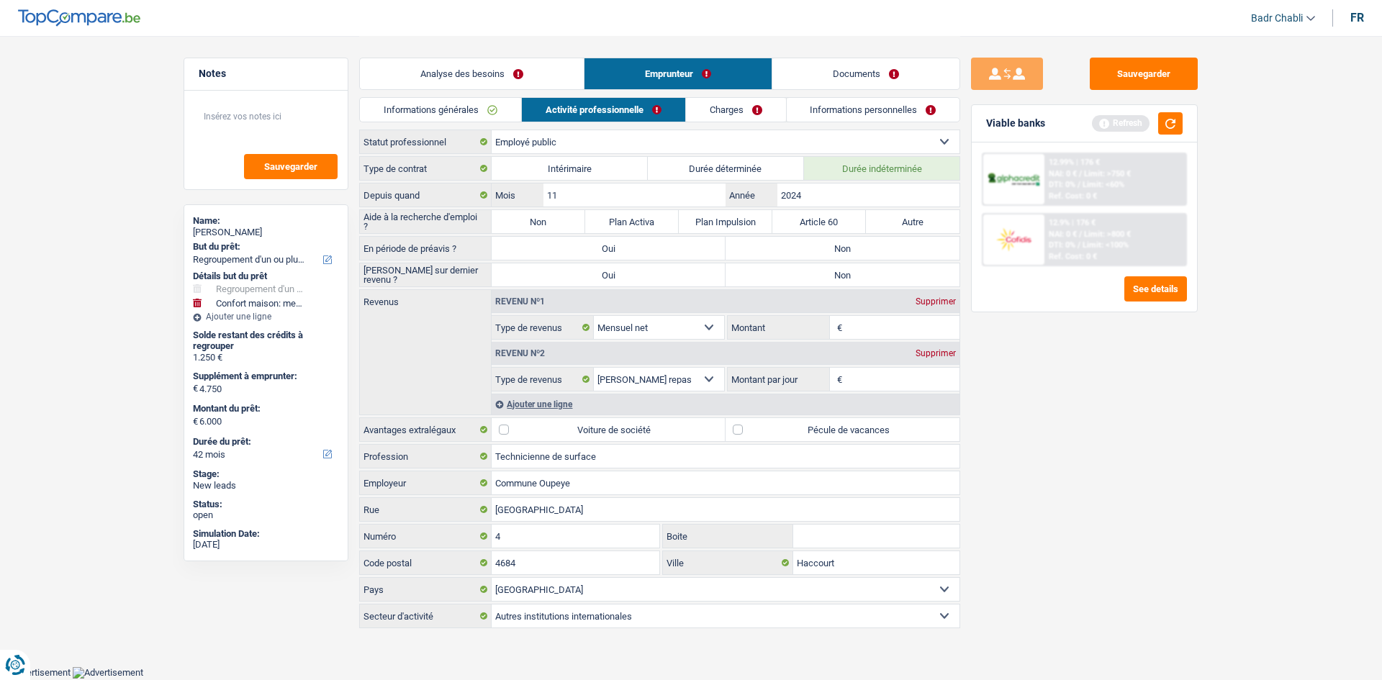
click at [530, 227] on label "Non" at bounding box center [539, 221] width 94 height 23
click at [530, 227] on input "Non" at bounding box center [539, 221] width 94 height 23
radio input "true"
click at [833, 241] on label "Non" at bounding box center [842, 248] width 234 height 23
click at [833, 241] on input "Non" at bounding box center [842, 248] width 234 height 23
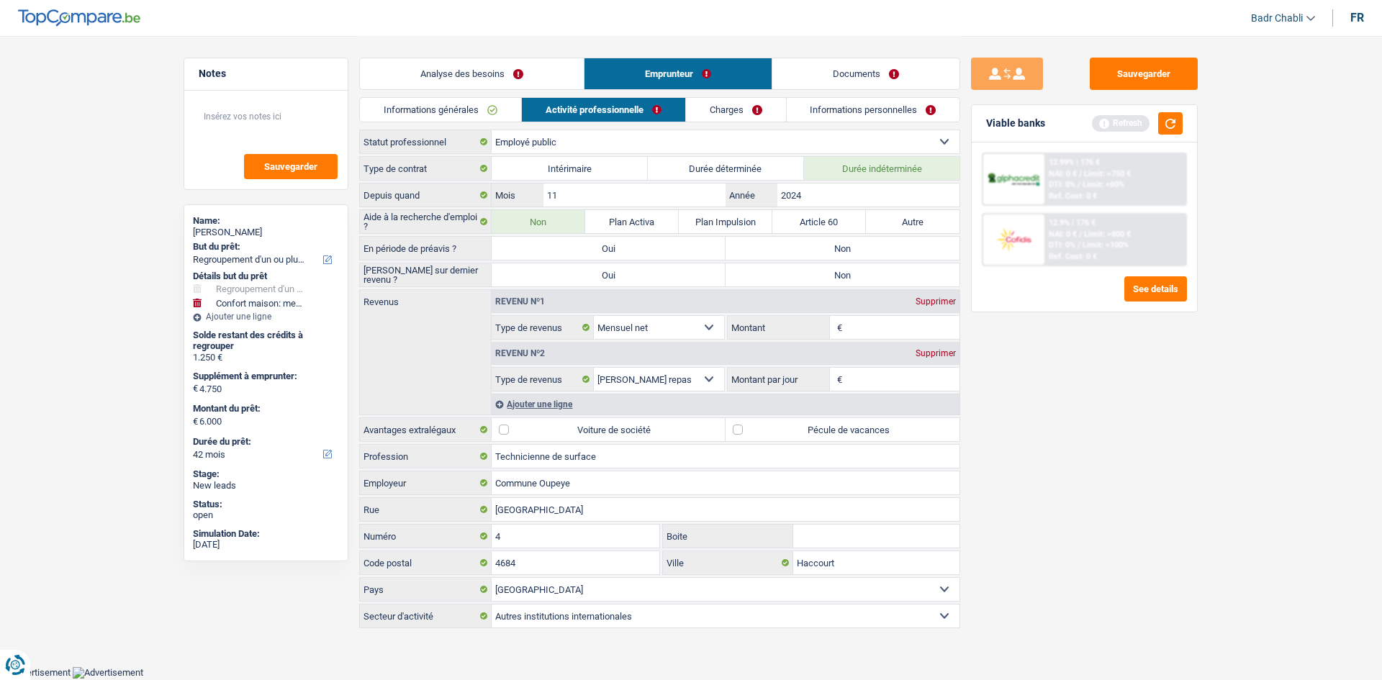
radio input "true"
click at [837, 279] on label "Non" at bounding box center [842, 274] width 234 height 23
click at [837, 279] on input "Non" at bounding box center [842, 274] width 234 height 23
radio input "true"
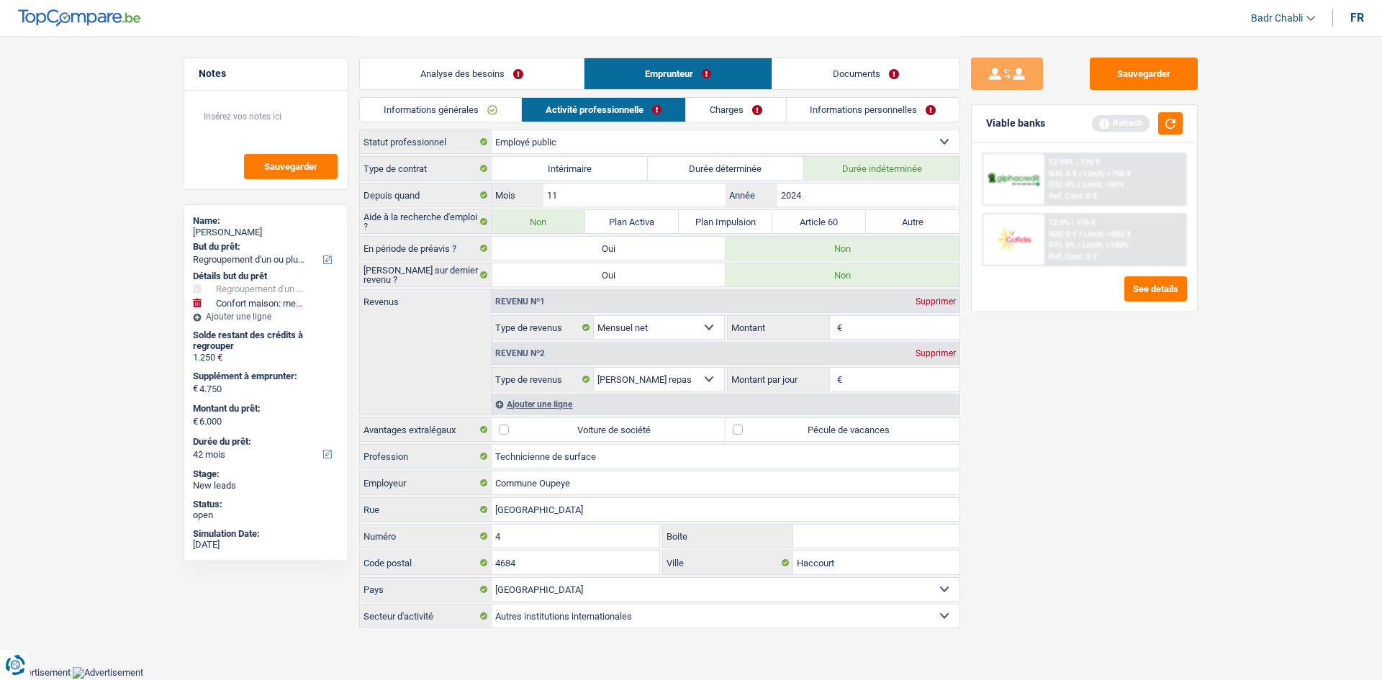
click at [744, 432] on label "Pécule de vacances" at bounding box center [842, 429] width 234 height 23
click at [744, 432] on input "Pécule de vacances" at bounding box center [842, 429] width 234 height 23
checkbox input "true"
click at [620, 199] on input "11" at bounding box center [634, 195] width 182 height 23
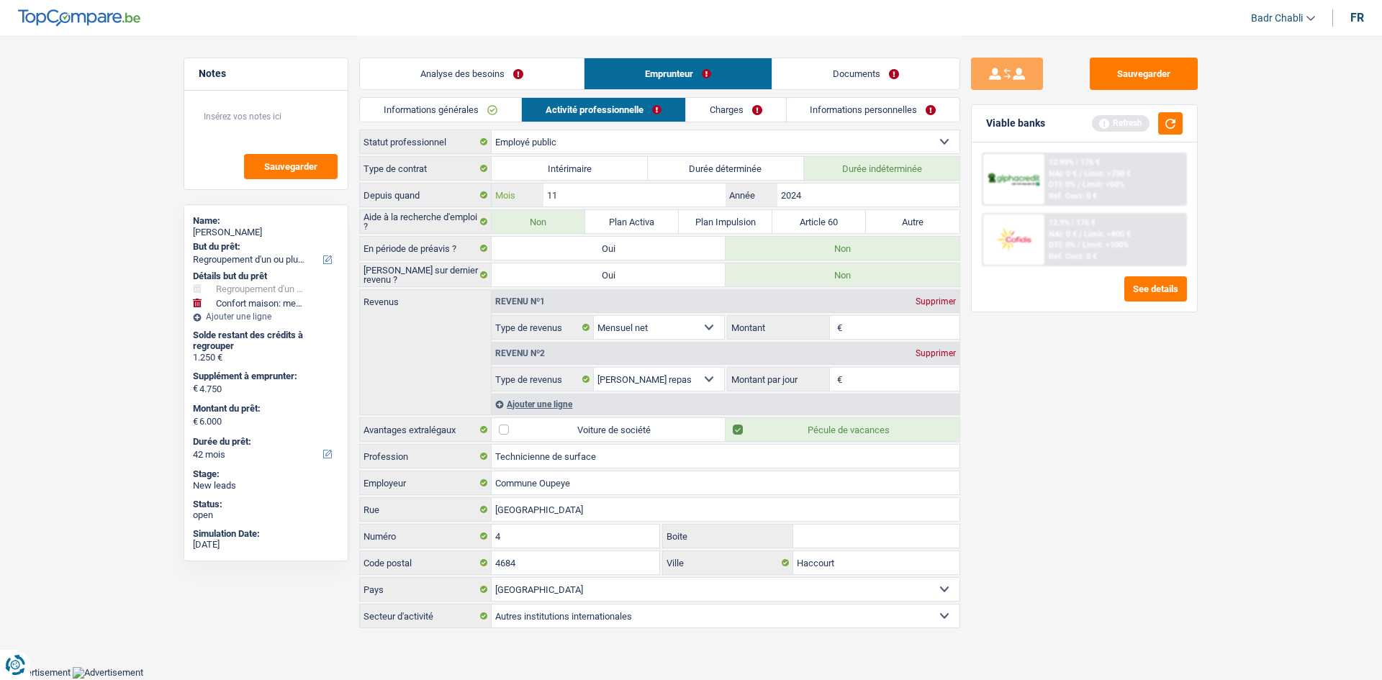
click at [620, 199] on input "11" at bounding box center [634, 195] width 182 height 23
type input "03"
type input "2024"
click at [877, 330] on input "Montant" at bounding box center [903, 327] width 114 height 23
type input "1.550"
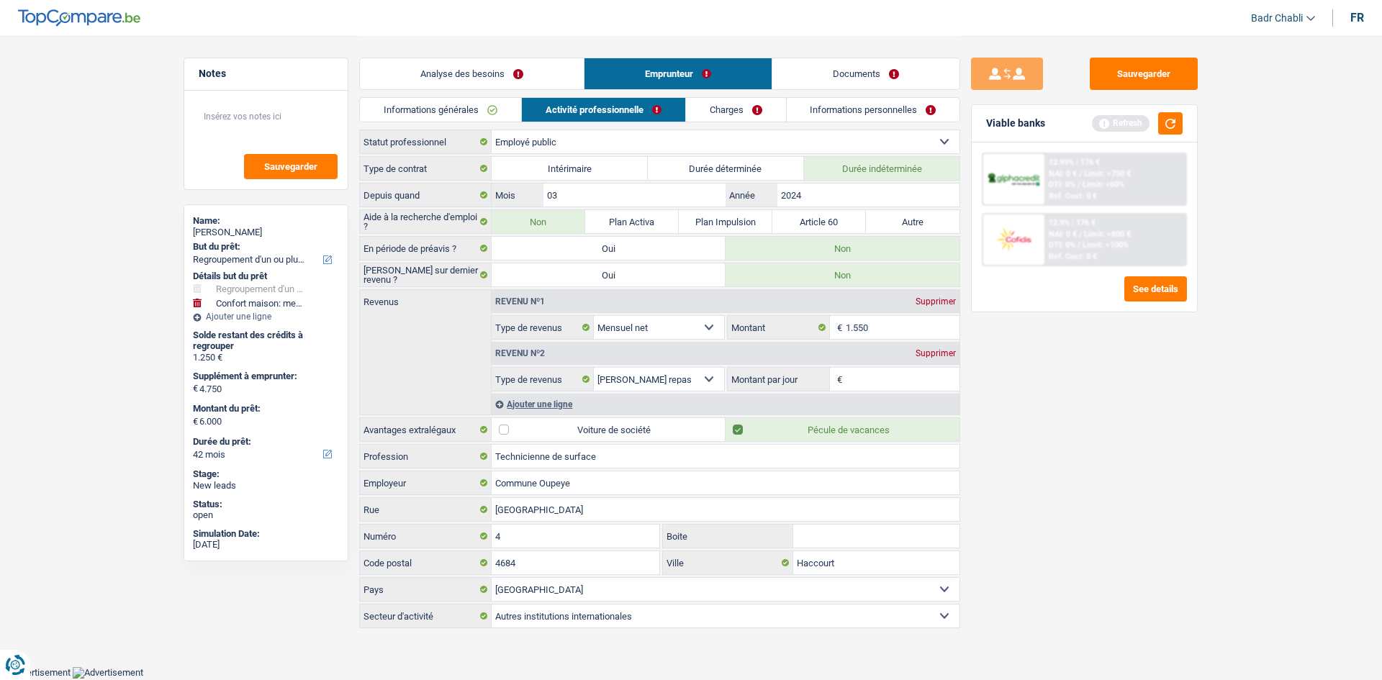
click at [868, 387] on input "Montant par jour" at bounding box center [903, 379] width 114 height 23
click at [869, 383] on input "Montant par jour" at bounding box center [903, 379] width 114 height 23
click at [928, 354] on div "Supprimer" at bounding box center [936, 353] width 48 height 9
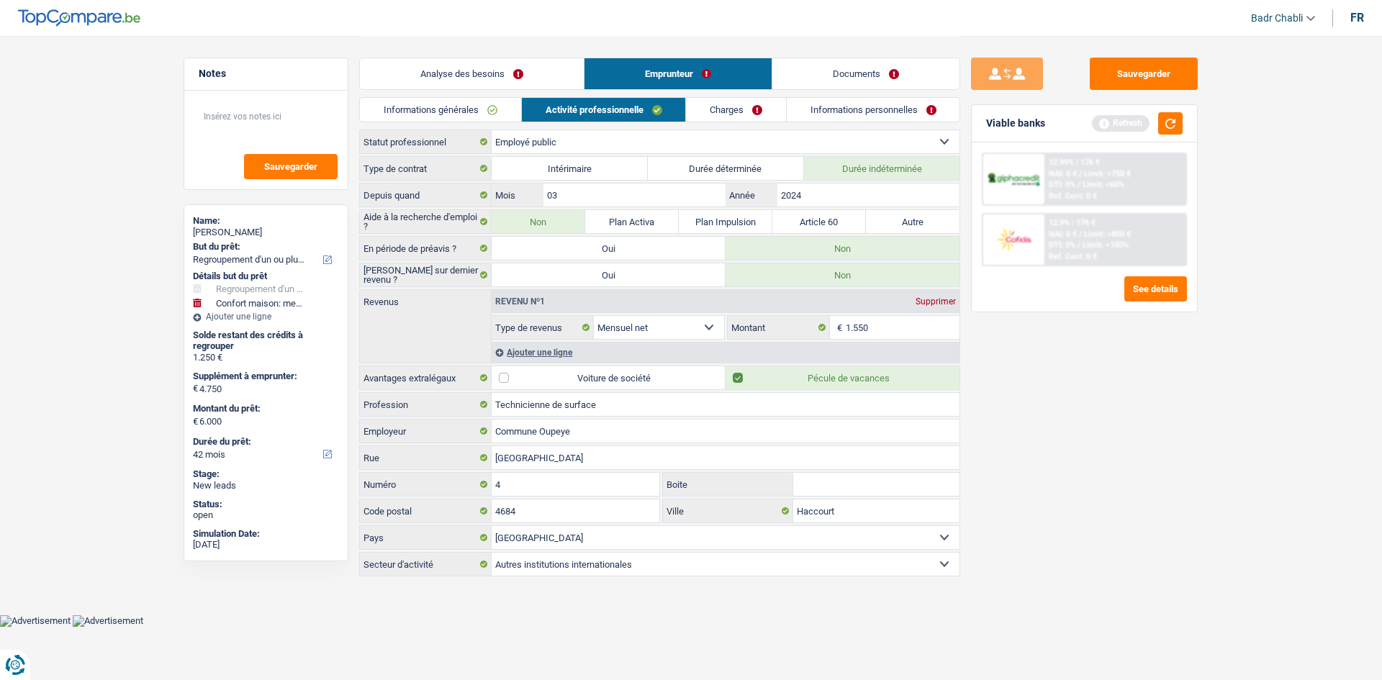
click at [735, 105] on link "Charges" at bounding box center [736, 110] width 100 height 24
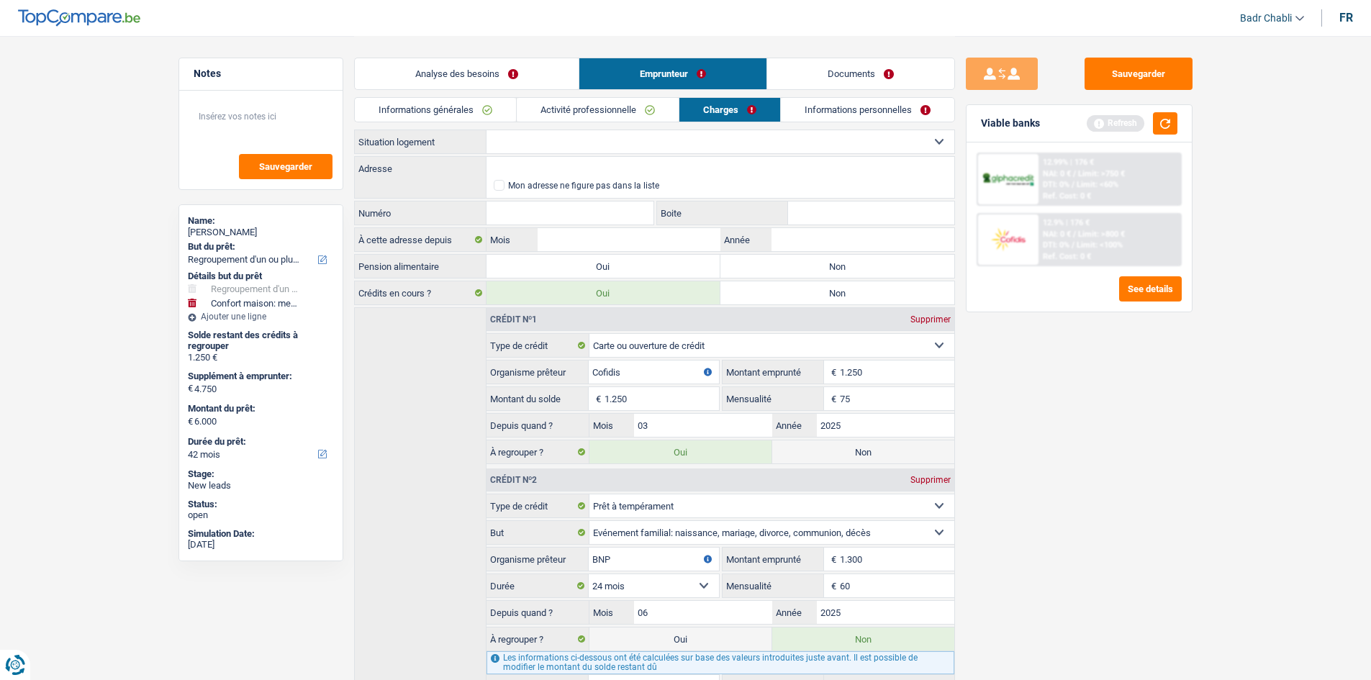
click at [539, 149] on select "Locataire Propriétaire avec prêt hypothécaire Propriétaire sans prêt hypothécai…" at bounding box center [721, 141] width 468 height 23
select select "liveWithParents"
click at [487, 130] on select "Locataire Propriétaire avec prêt hypothécaire Propriétaire sans prêt hypothécai…" at bounding box center [721, 141] width 468 height 23
click at [815, 260] on label "Non" at bounding box center [837, 266] width 234 height 23
click at [815, 260] on input "Non" at bounding box center [837, 266] width 234 height 23
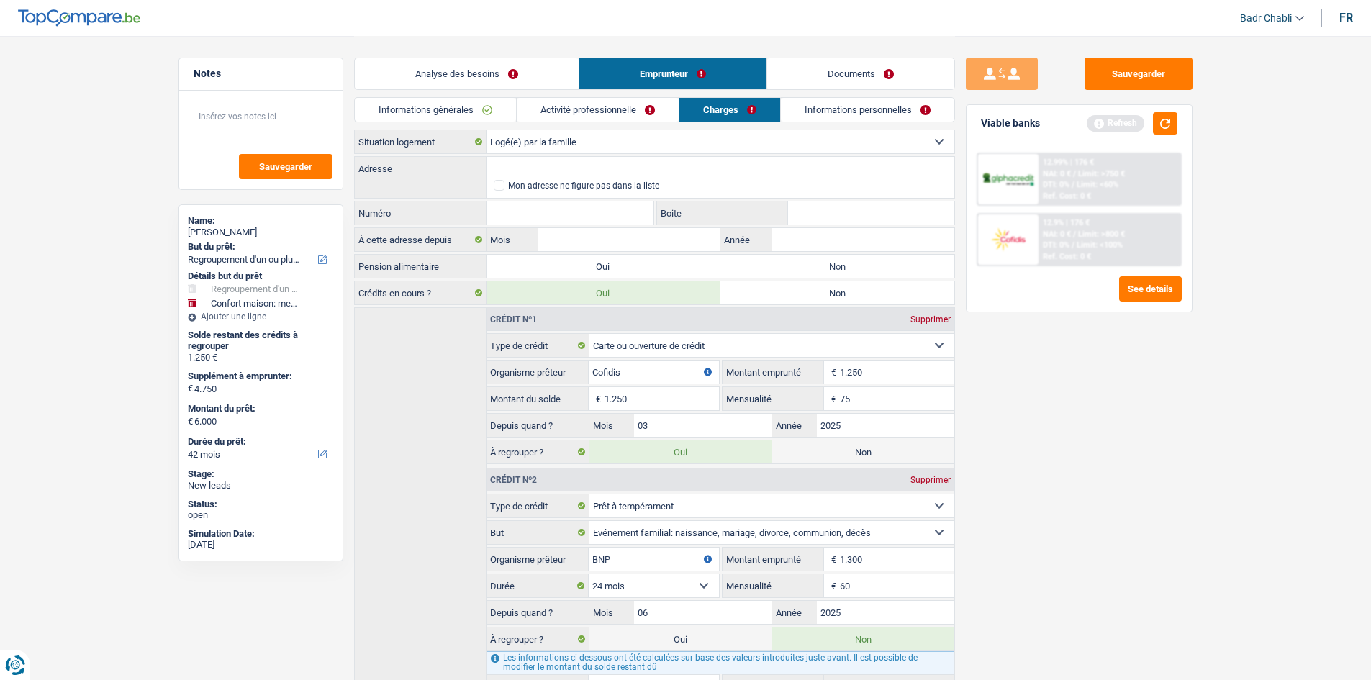
radio input "true"
click at [296, 123] on textarea at bounding box center [260, 122] width 143 height 43
type textarea "Elle habite chez ses parents"
click at [607, 243] on input "Mois" at bounding box center [629, 239] width 182 height 23
type input "01"
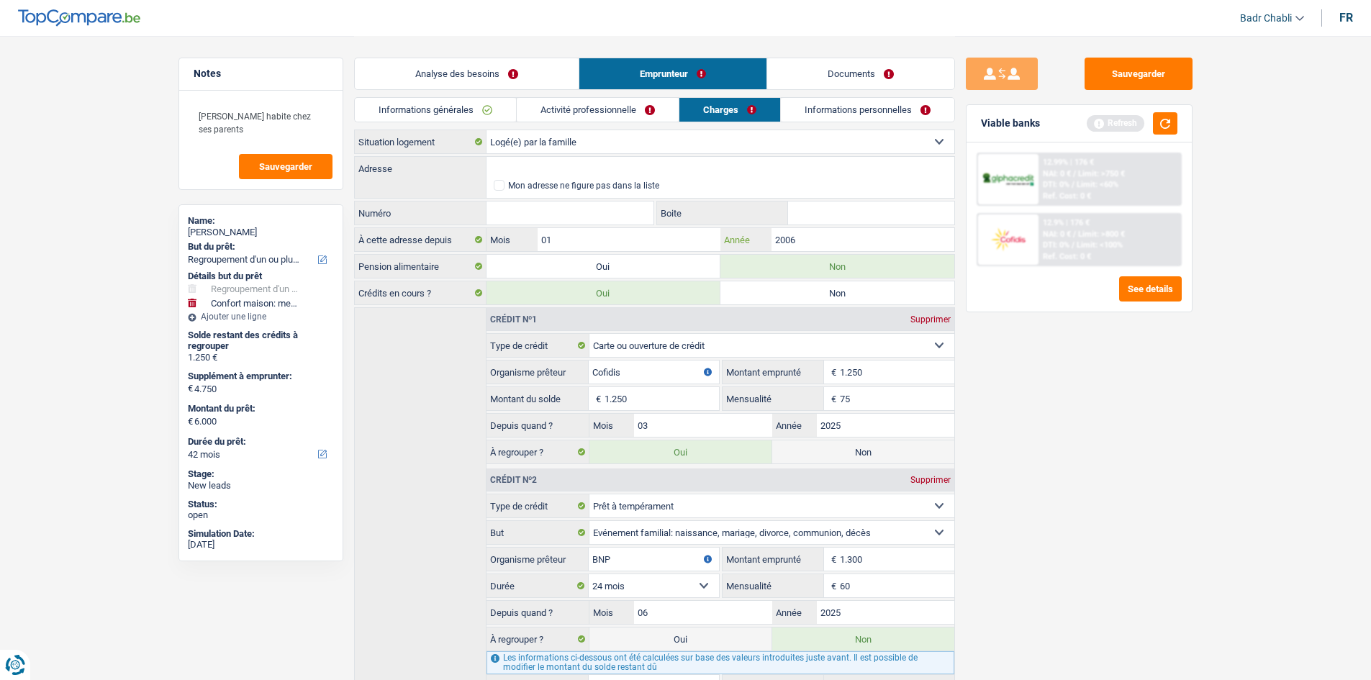
type input "2006"
click at [536, 166] on input "Adresse" at bounding box center [721, 168] width 468 height 23
click at [839, 58] on li "Documents" at bounding box center [860, 74] width 189 height 32
click at [840, 66] on link "Documents" at bounding box center [860, 73] width 187 height 31
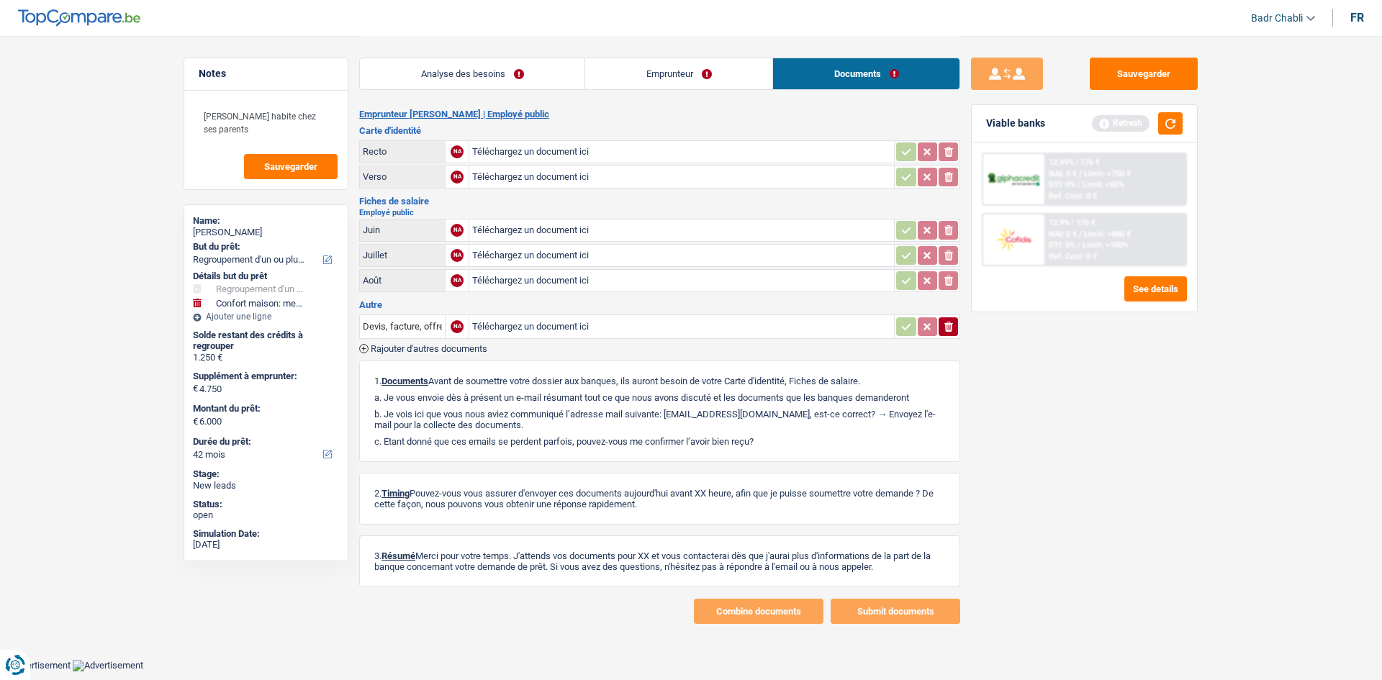
click at [610, 58] on link "Emprunteur" at bounding box center [678, 73] width 187 height 31
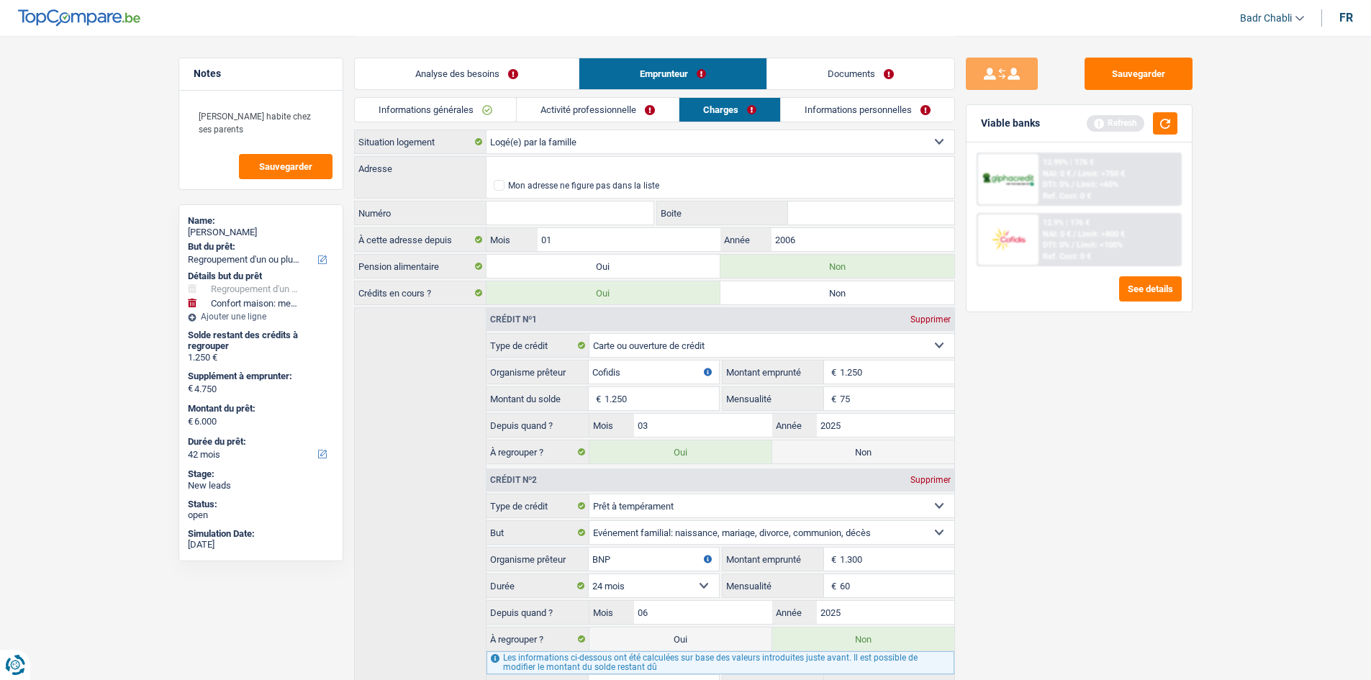
click at [664, 75] on link "Emprunteur" at bounding box center [672, 73] width 187 height 31
click at [547, 166] on input "Adresse" at bounding box center [721, 168] width 468 height 23
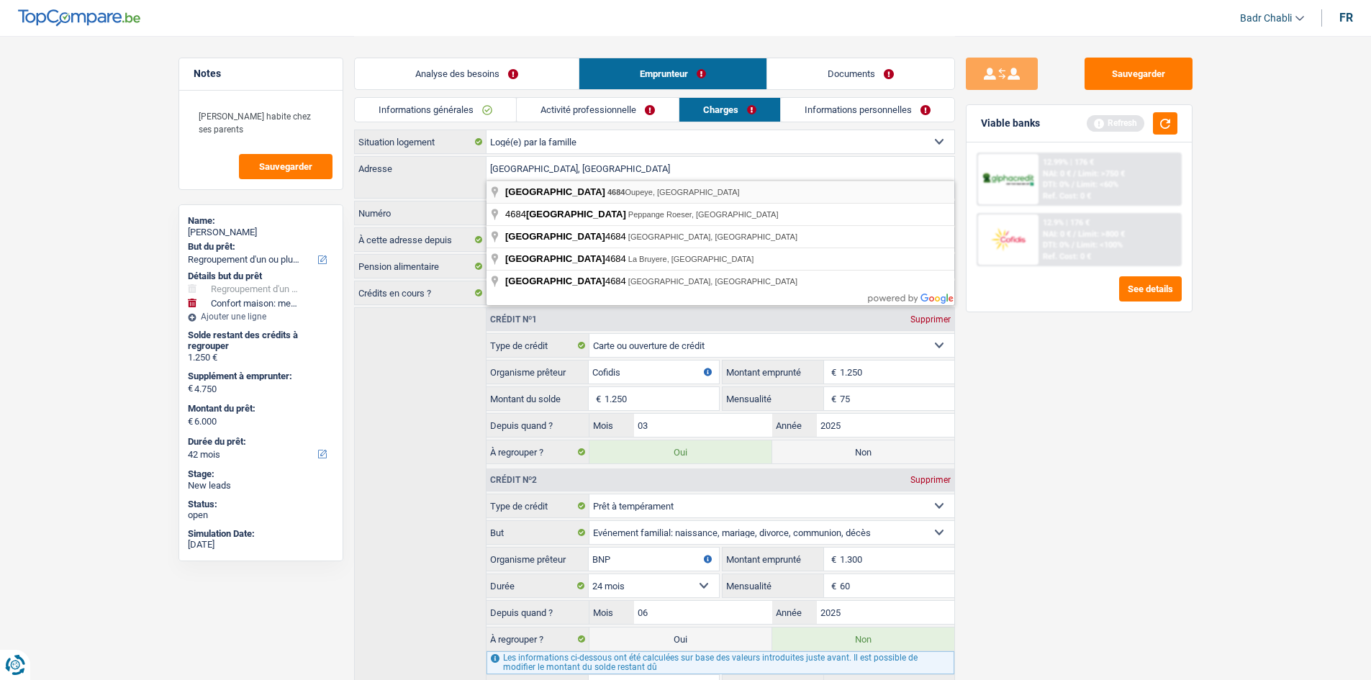
type input "Rue des Ponts, 4684, Oupeye, BE"
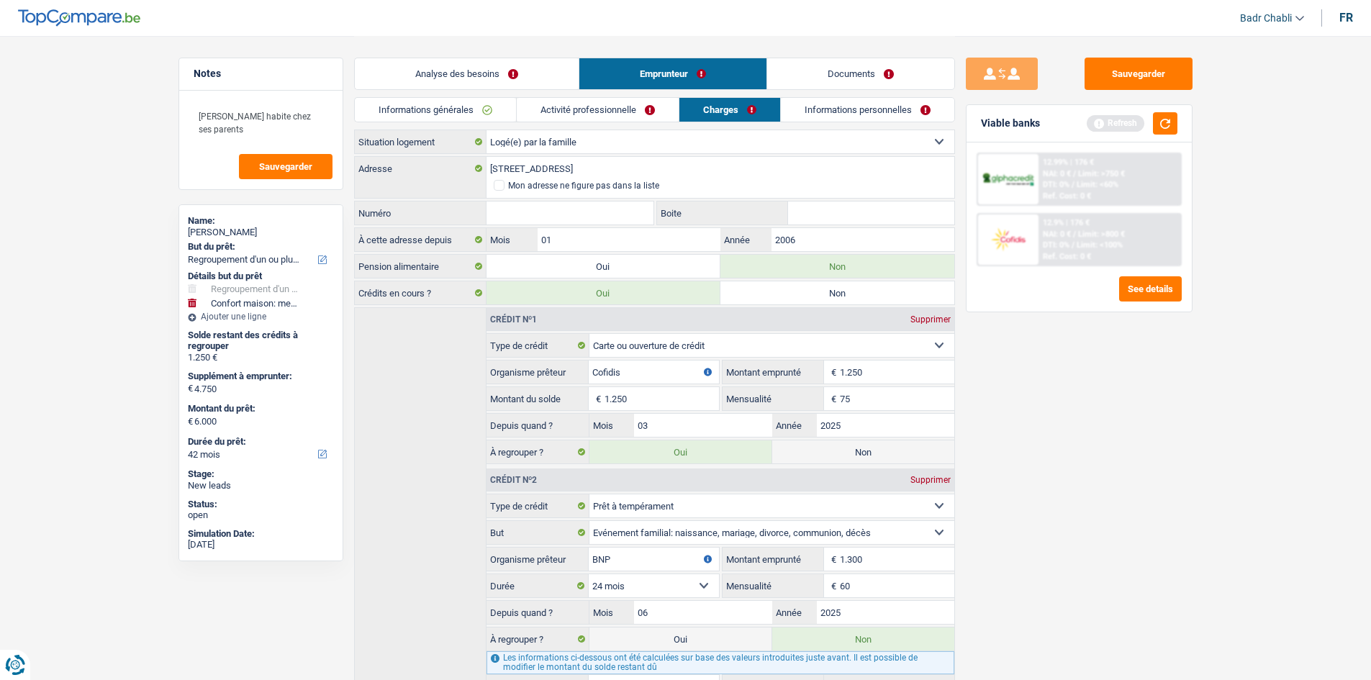
click at [575, 216] on input "Numéro" at bounding box center [571, 213] width 168 height 23
click at [294, 238] on div "Gwennaëlle Hazewindus" at bounding box center [261, 233] width 146 height 12
copy div "Gwennaëlle Hazewindus"
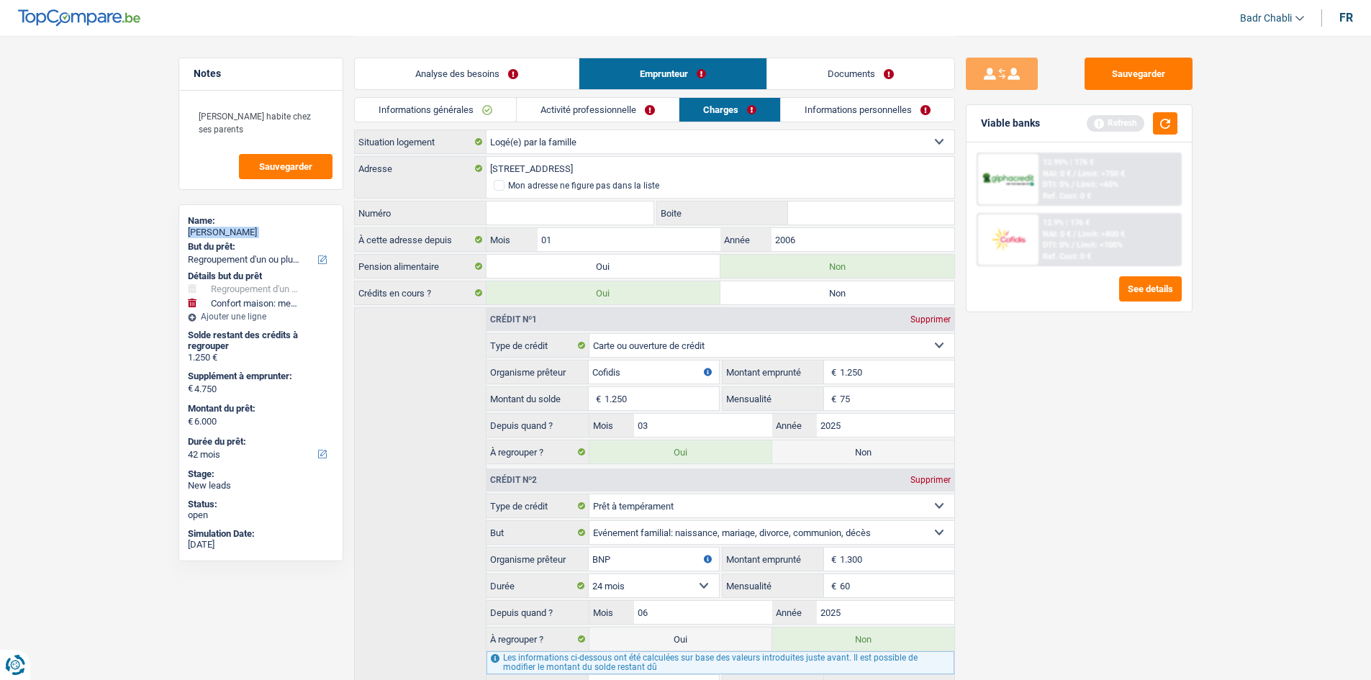
click at [818, 115] on link "Informations personnelles" at bounding box center [867, 110] width 173 height 24
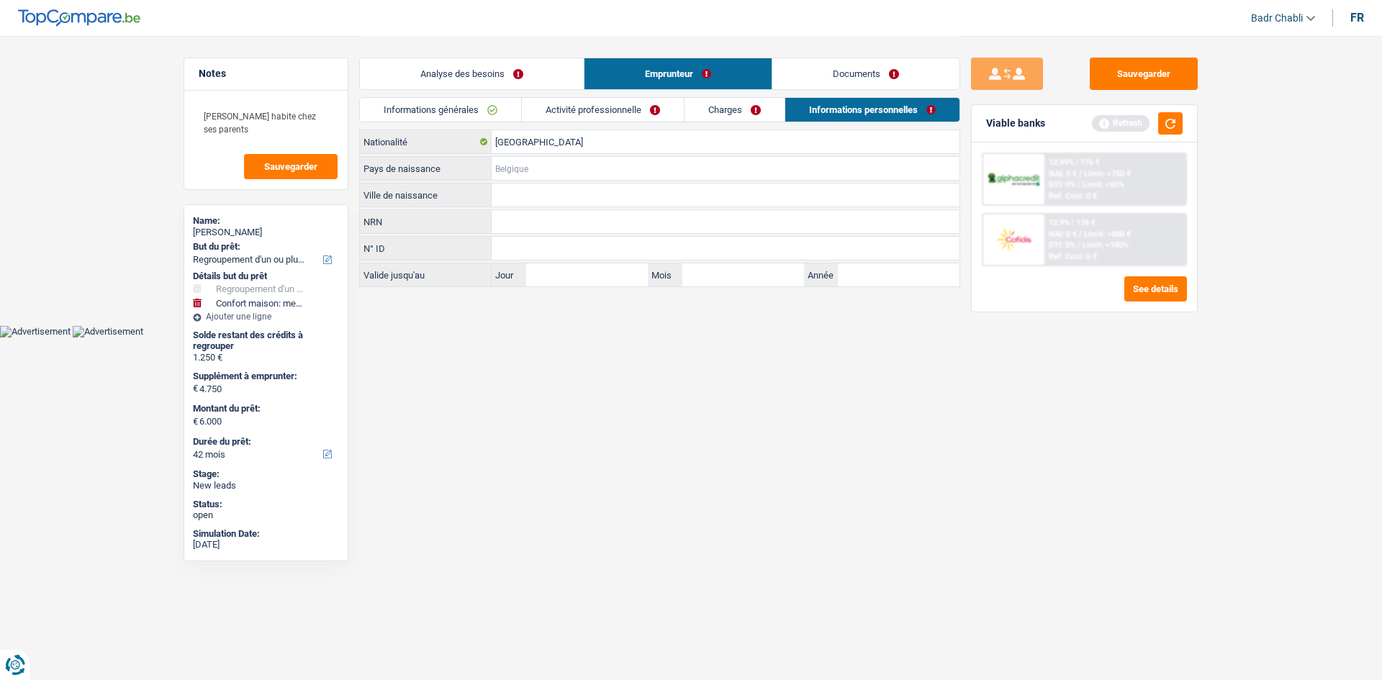
click at [553, 168] on input "Pays de naissance" at bounding box center [726, 168] width 468 height 23
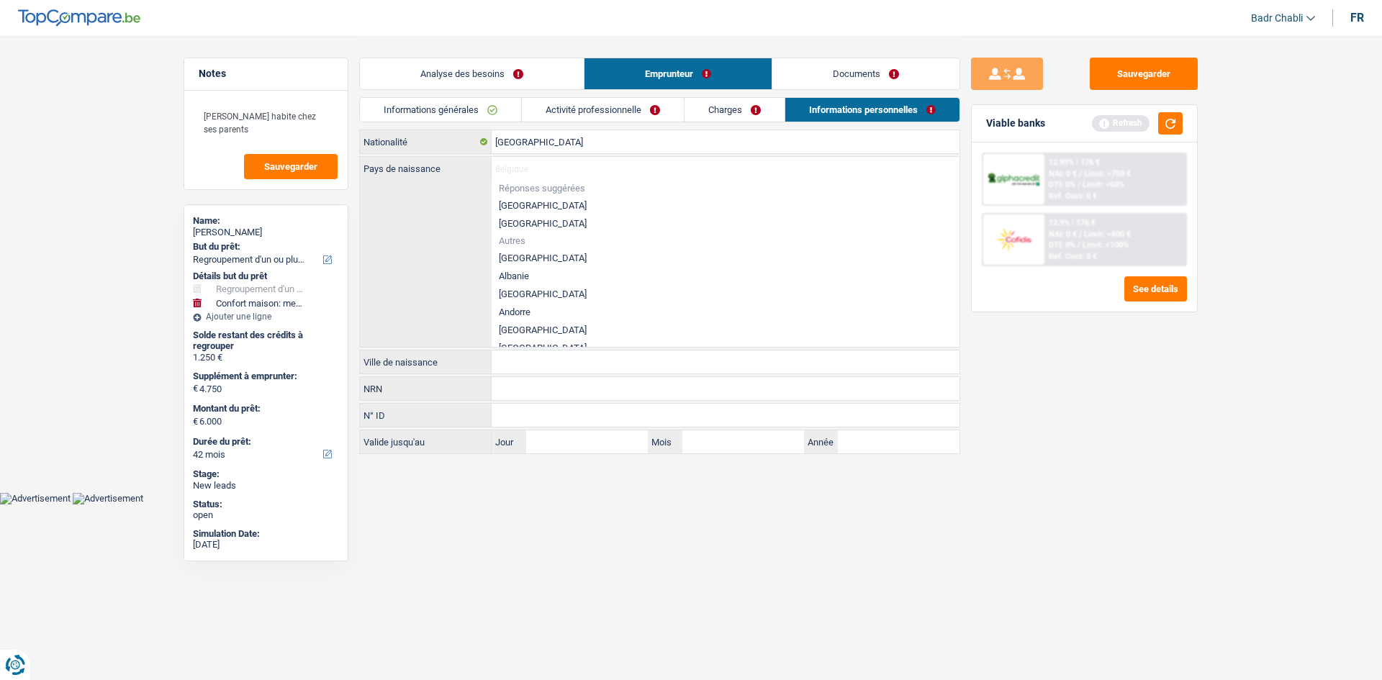
click at [514, 204] on li "[GEOGRAPHIC_DATA]" at bounding box center [726, 205] width 468 height 18
type input "[GEOGRAPHIC_DATA]"
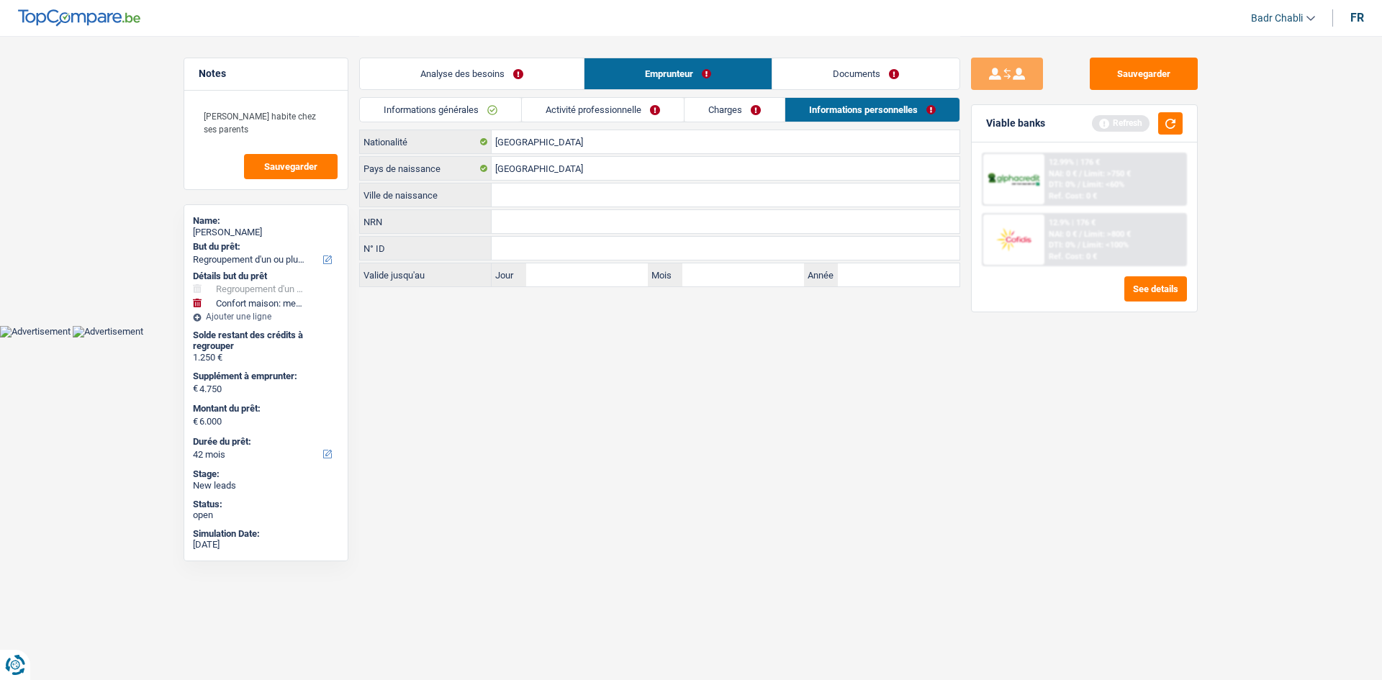
click at [515, 198] on input "Ville de naissance" at bounding box center [726, 195] width 468 height 23
type input "Oupeye"
click at [739, 112] on link "Charges" at bounding box center [734, 110] width 100 height 24
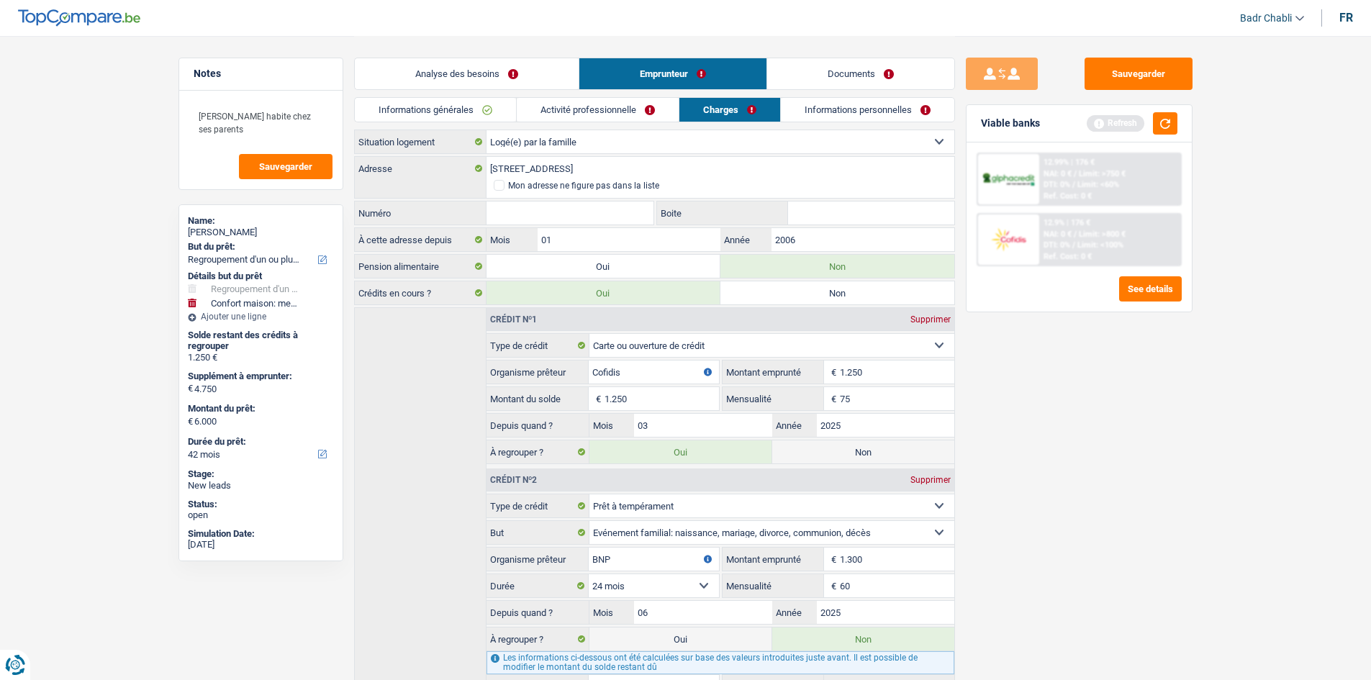
click at [537, 112] on link "Activité professionnelle" at bounding box center [598, 110] width 162 height 24
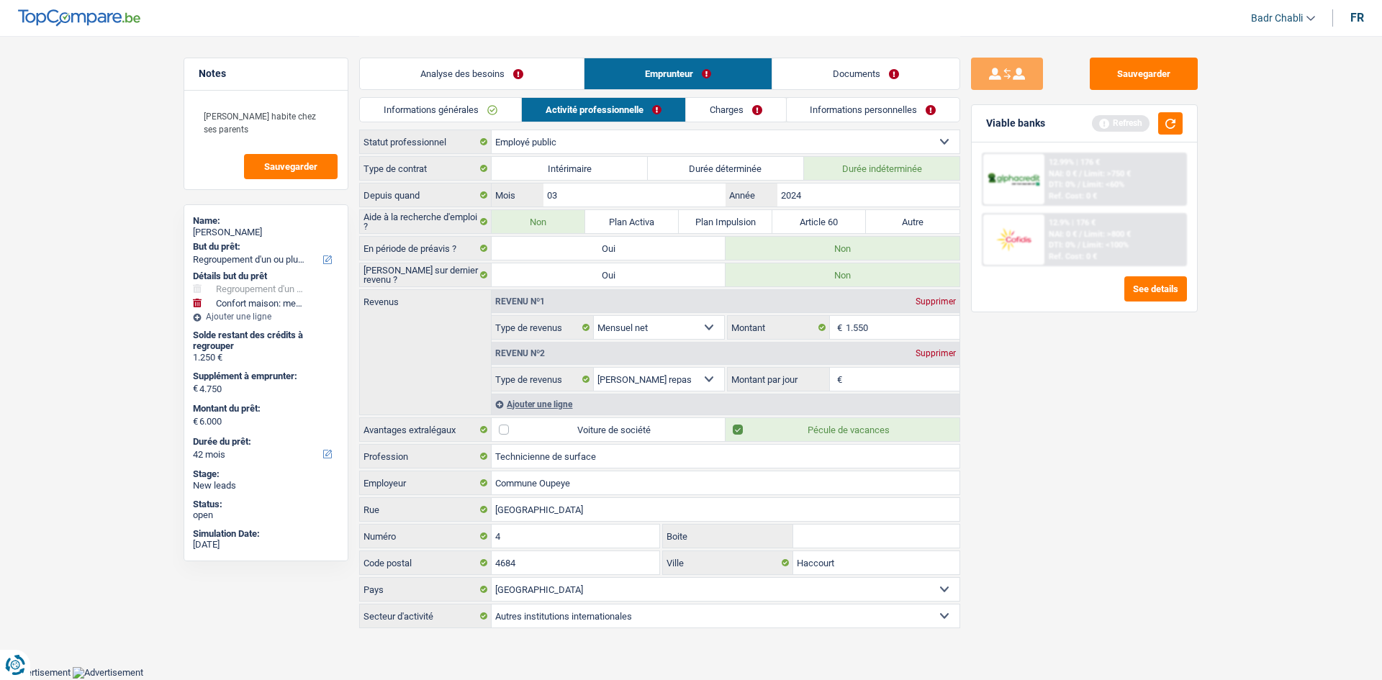
click at [482, 111] on link "Informations générales" at bounding box center [440, 110] width 161 height 24
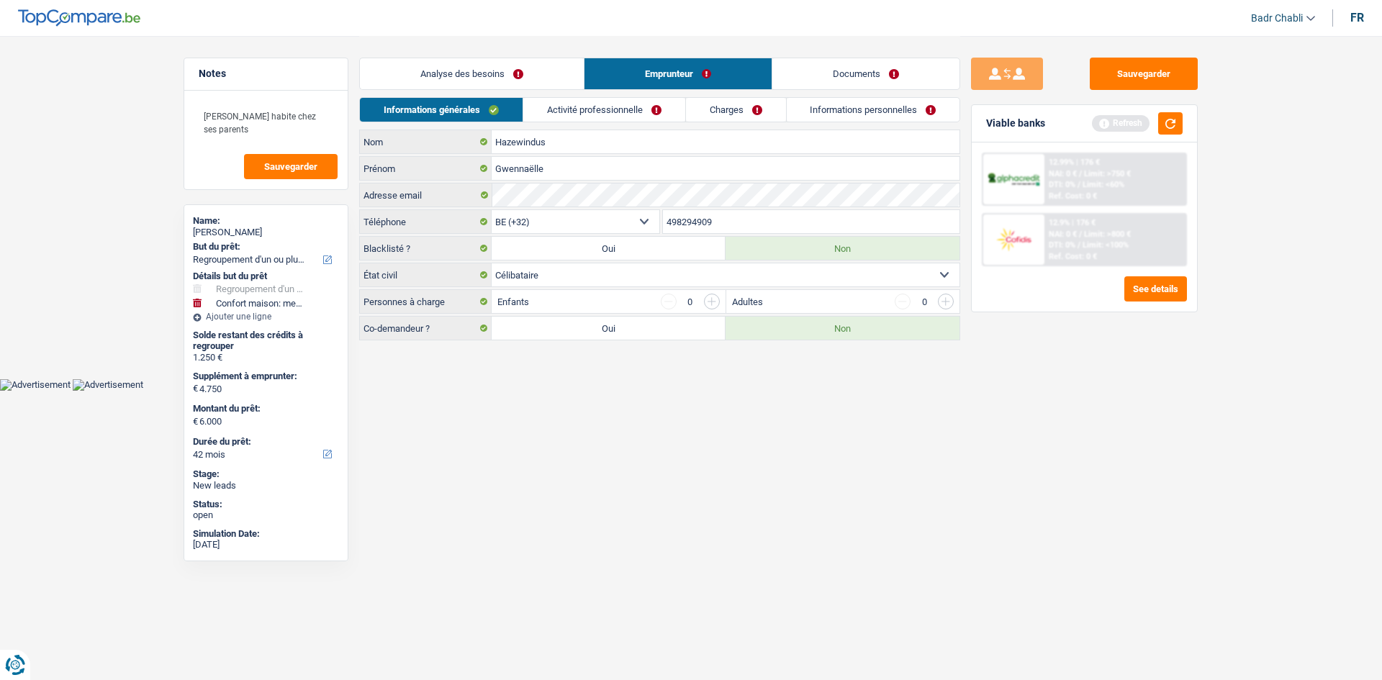
click at [436, 61] on link "Analyse des besoins" at bounding box center [472, 73] width 224 height 31
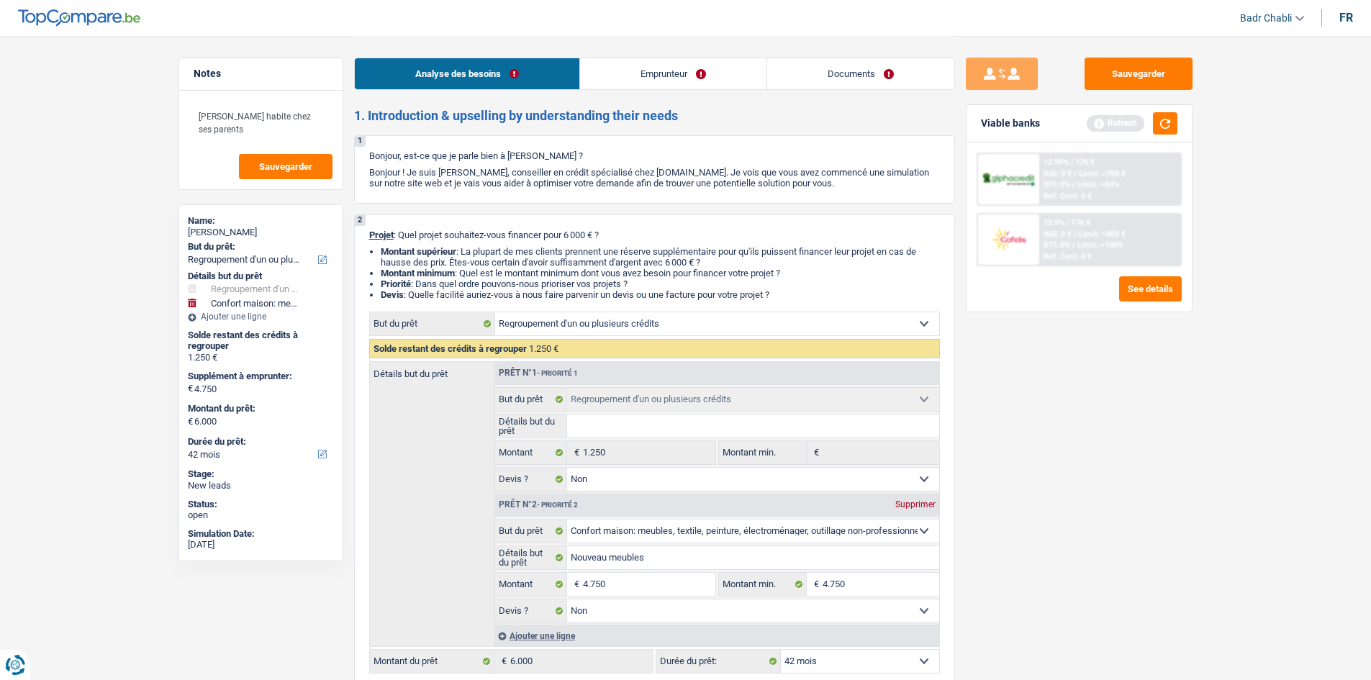
click at [664, 78] on link "Emprunteur" at bounding box center [673, 73] width 186 height 31
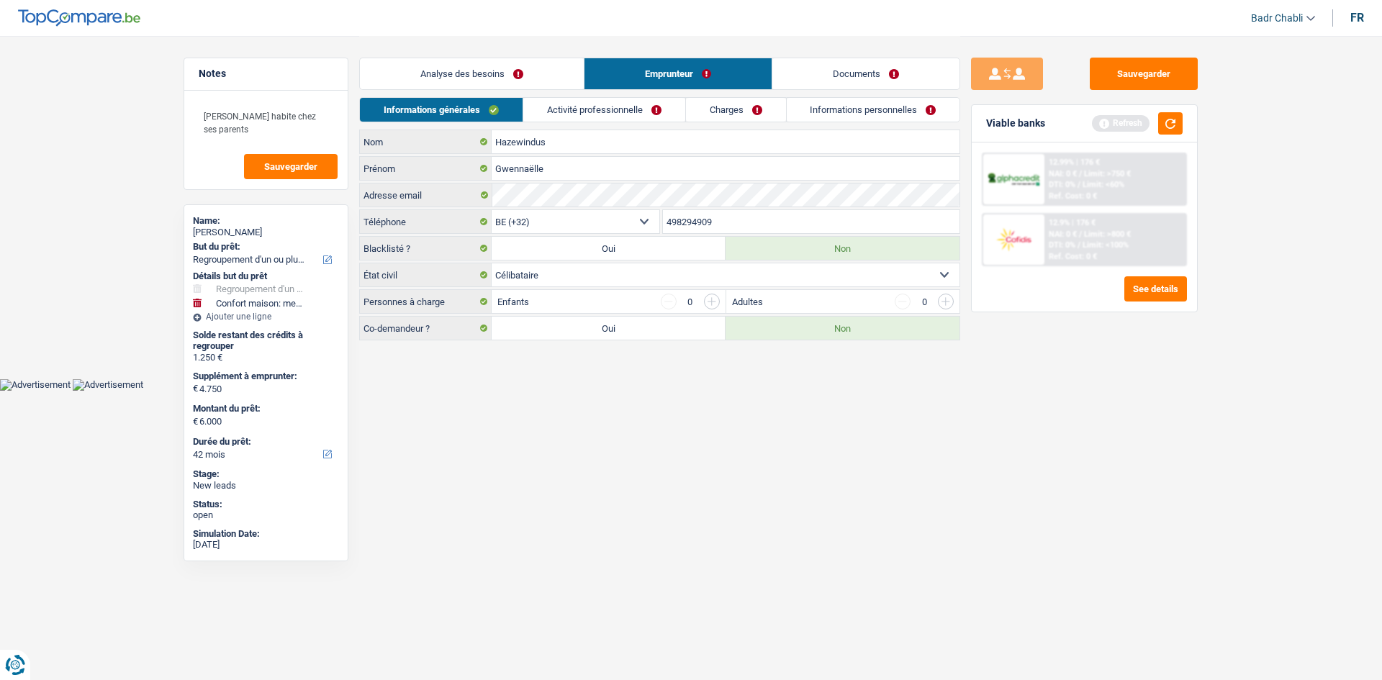
drag, startPoint x: 434, startPoint y: 76, endPoint x: 535, endPoint y: 156, distance: 129.1
click at [434, 76] on link "Analyse des besoins" at bounding box center [472, 73] width 224 height 31
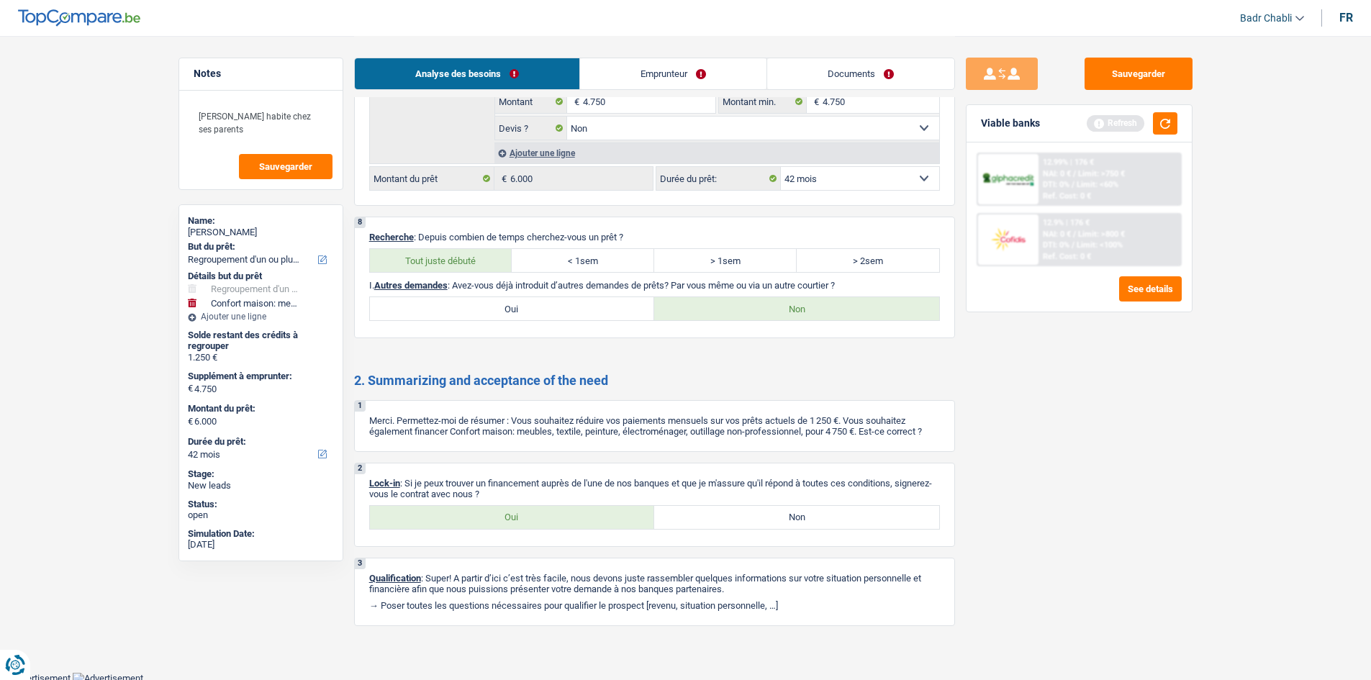
scroll to position [2468, 0]
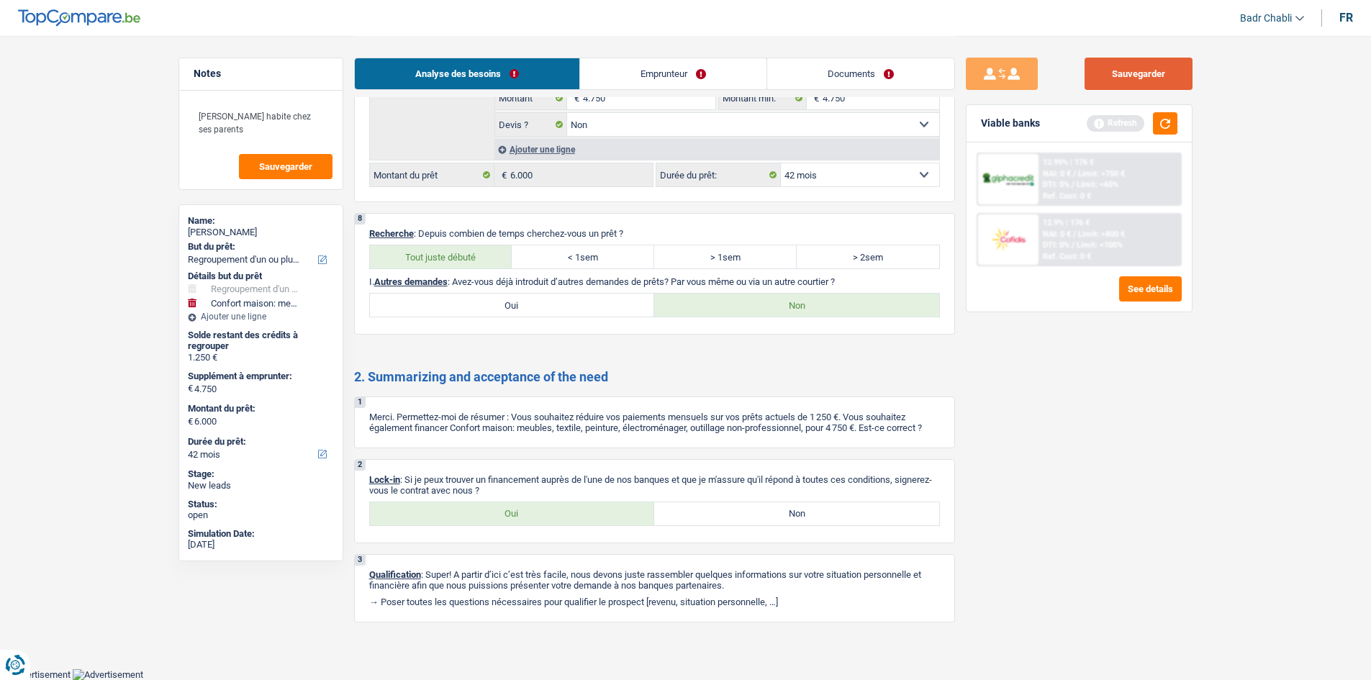
click at [1136, 59] on button "Sauvegarder" at bounding box center [1139, 74] width 108 height 32
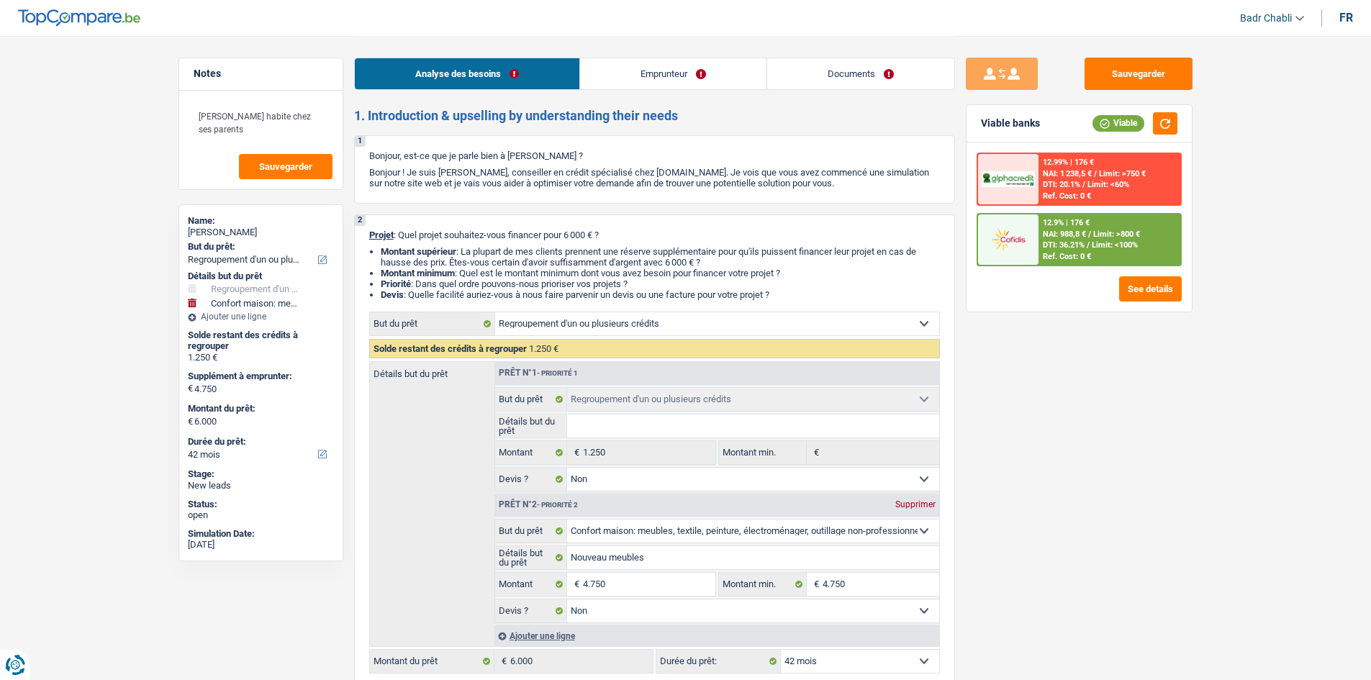
select select "refinancing"
select select "household"
select select "42"
select select "refinancing"
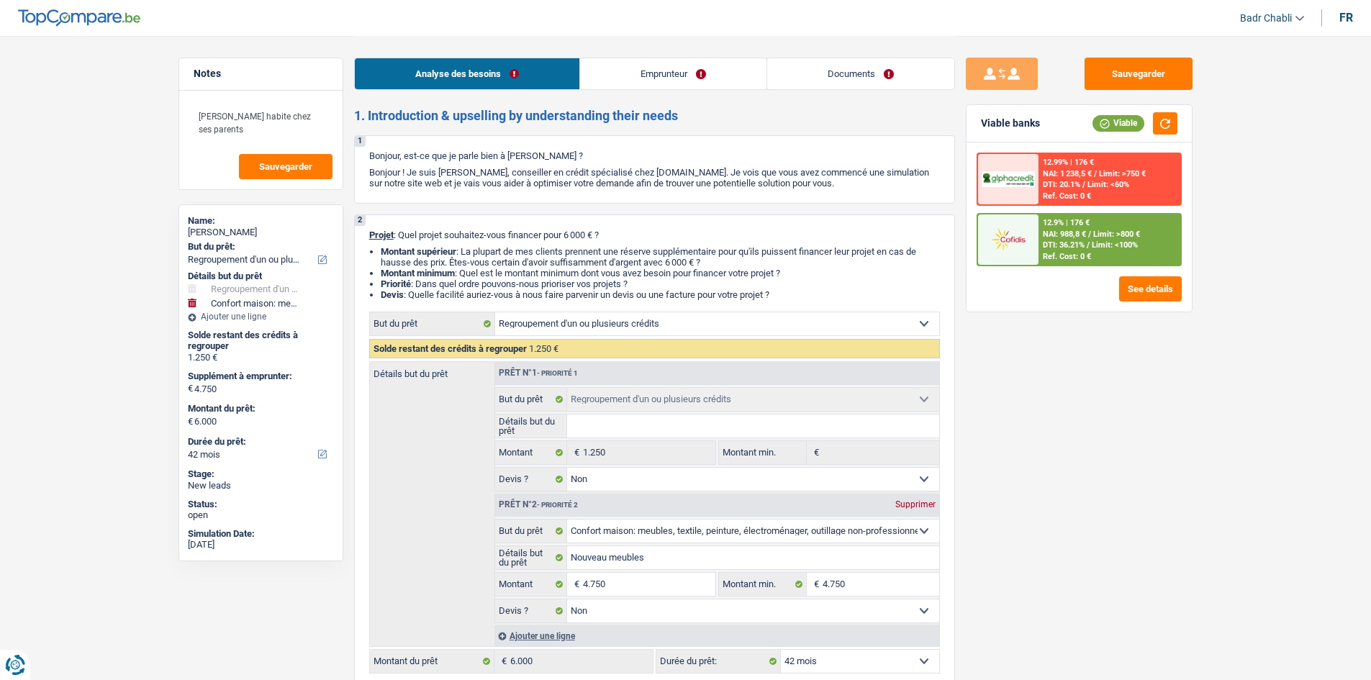
select select "refinancing"
select select "false"
select select "household"
select select "false"
select select "42"
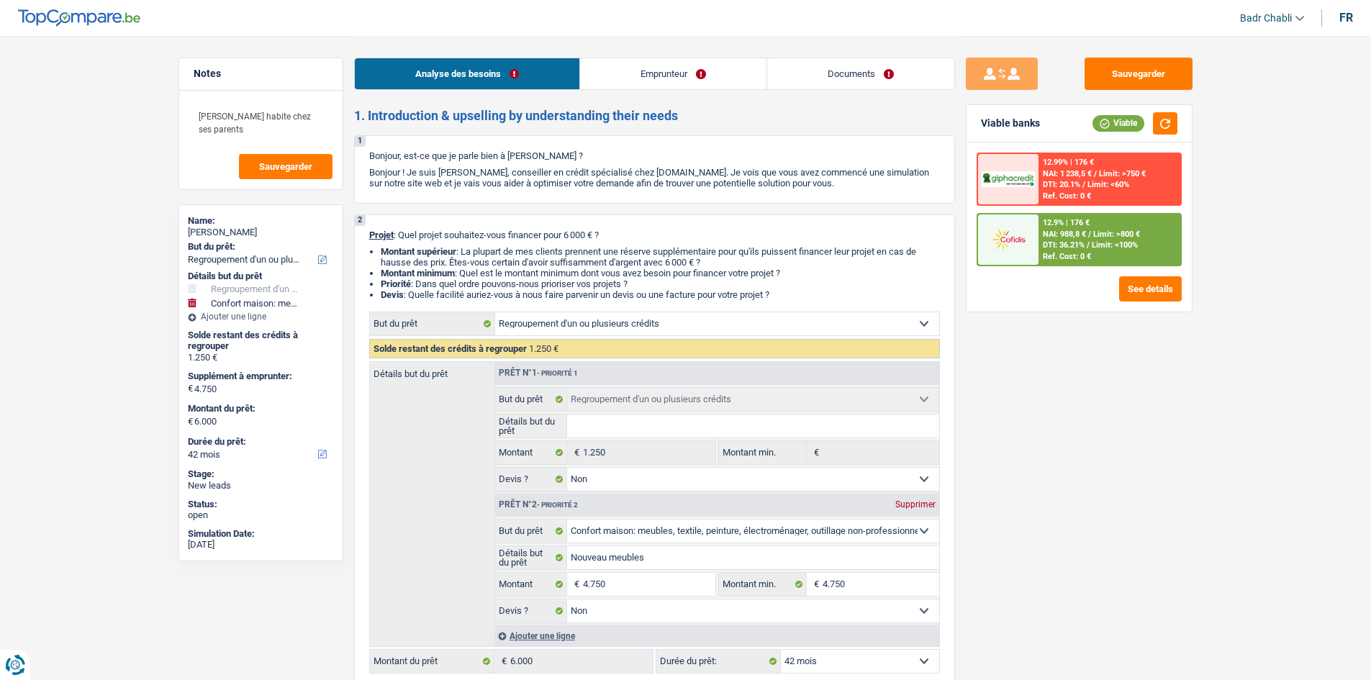
select select "publicEmployee"
select select "netSalary"
select select "mealVouchers"
select select "liveWithParents"
select select "cardOrCredit"
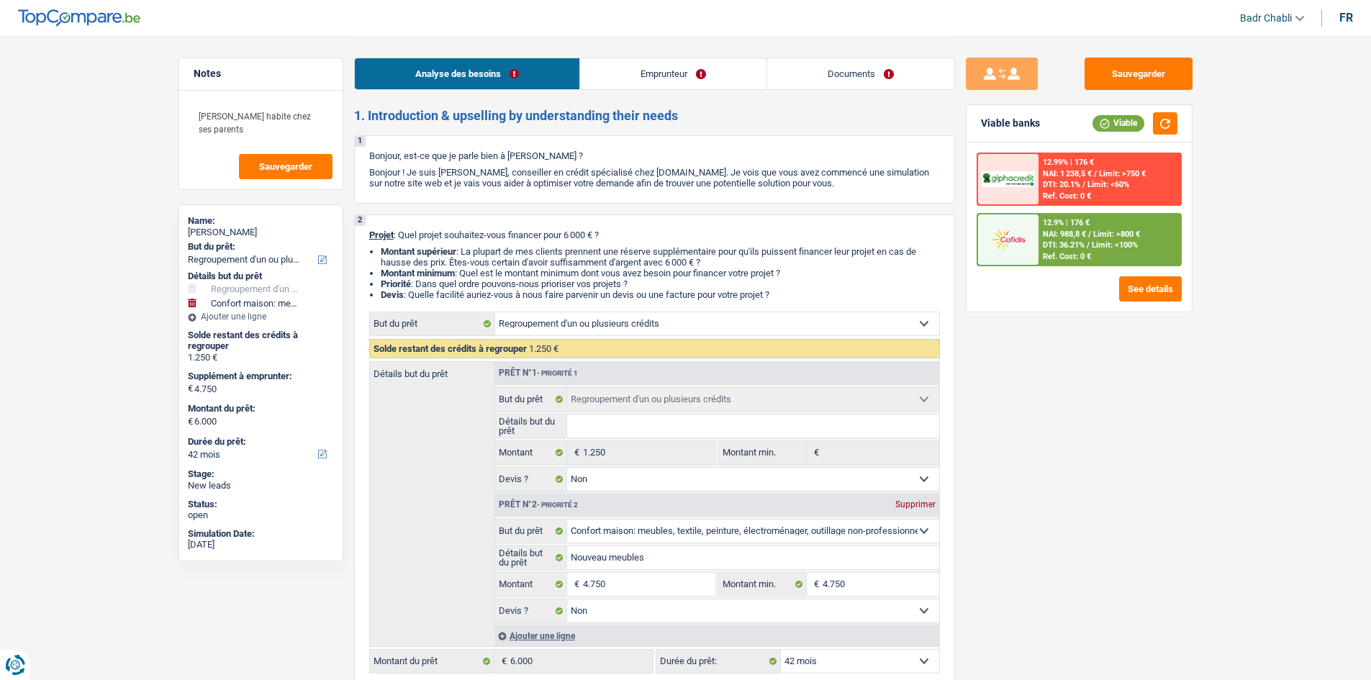
select select "personalLoan"
select select "familyEvent"
select select "24"
select select "cardOrCredit"
select select "refinancing"
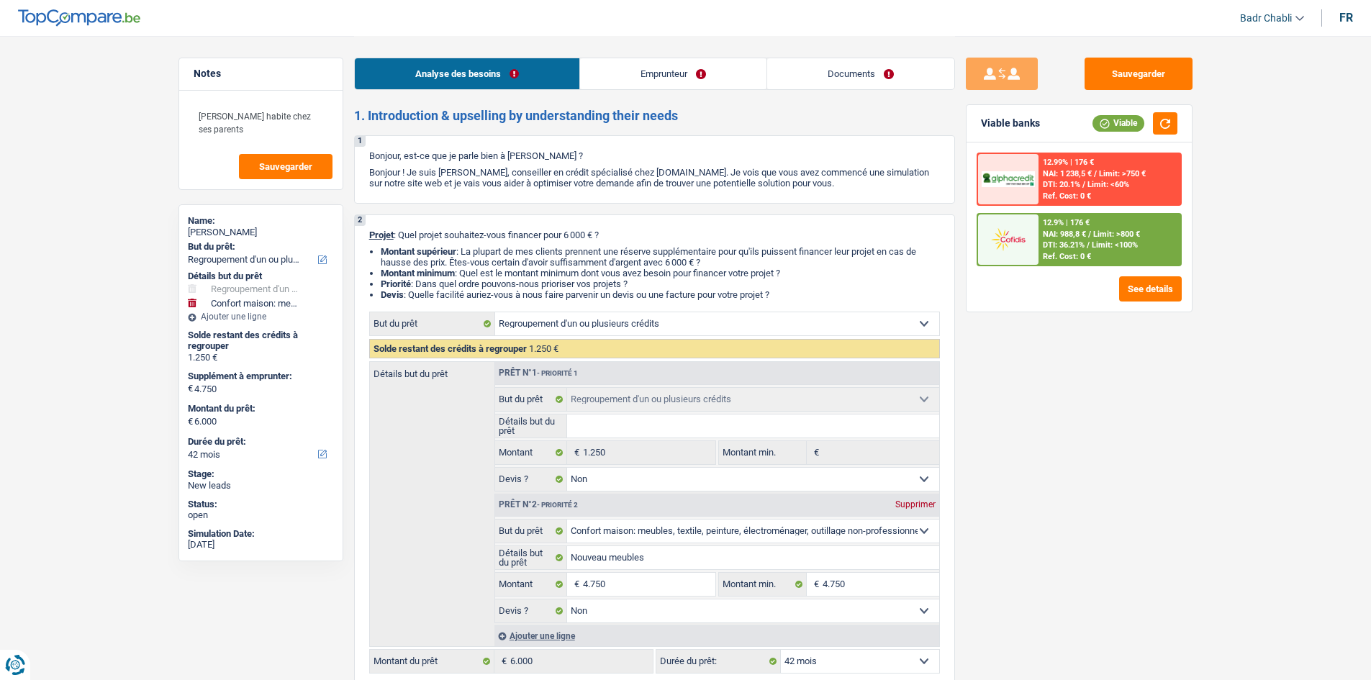
select select "refinancing"
select select "false"
select select "household"
select select "false"
select select "42"
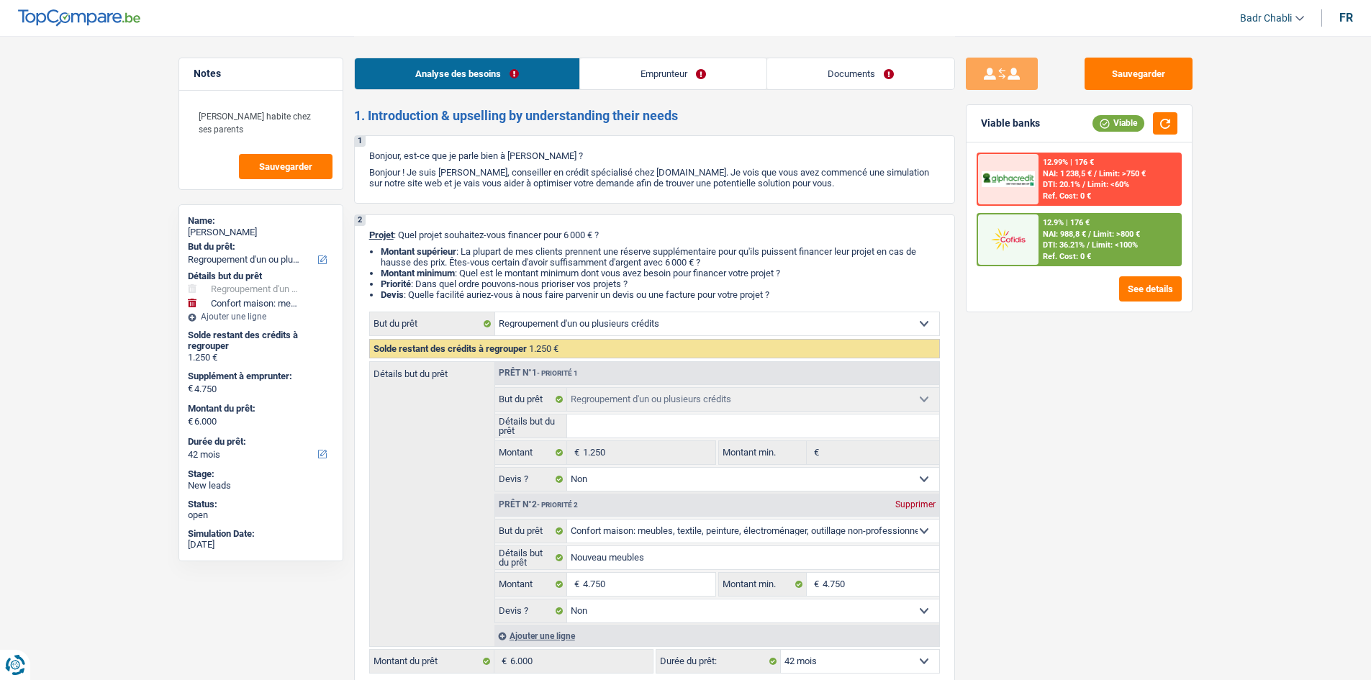
click at [1082, 240] on span "DTI: 36.21%" at bounding box center [1064, 244] width 42 height 9
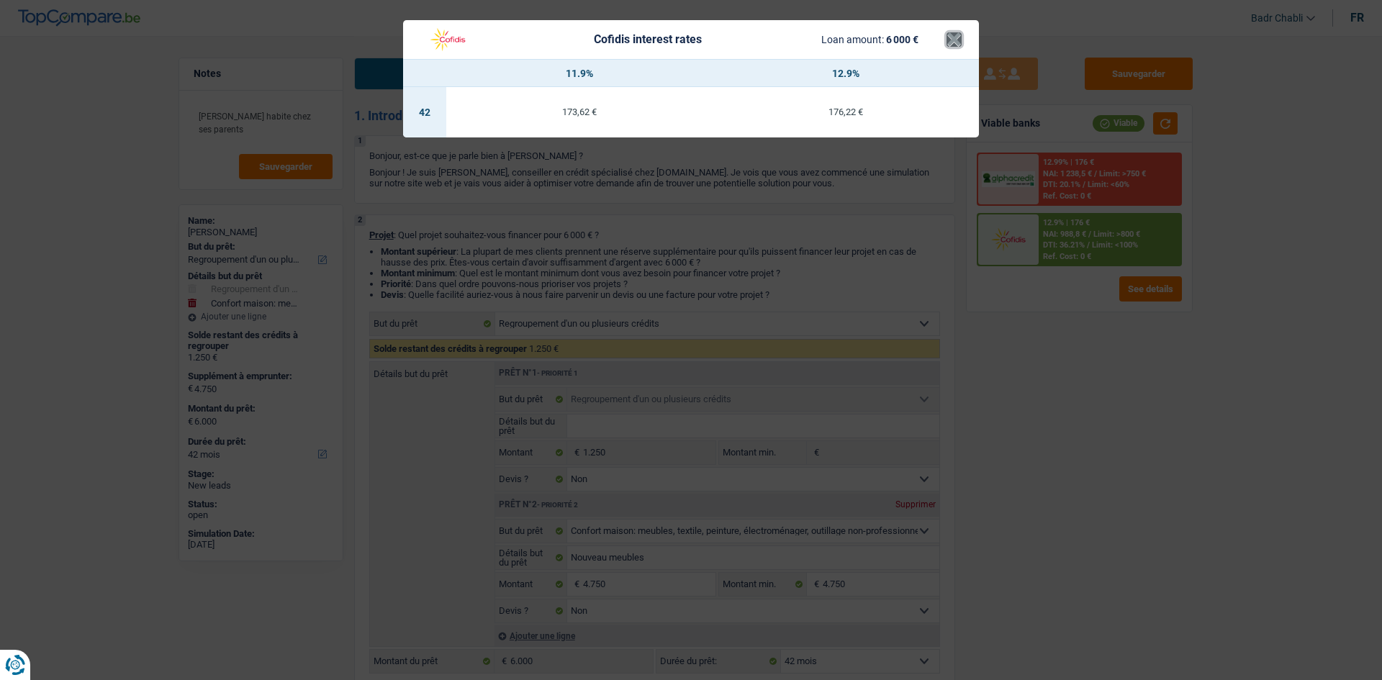
click at [956, 35] on button "×" at bounding box center [953, 39] width 15 height 14
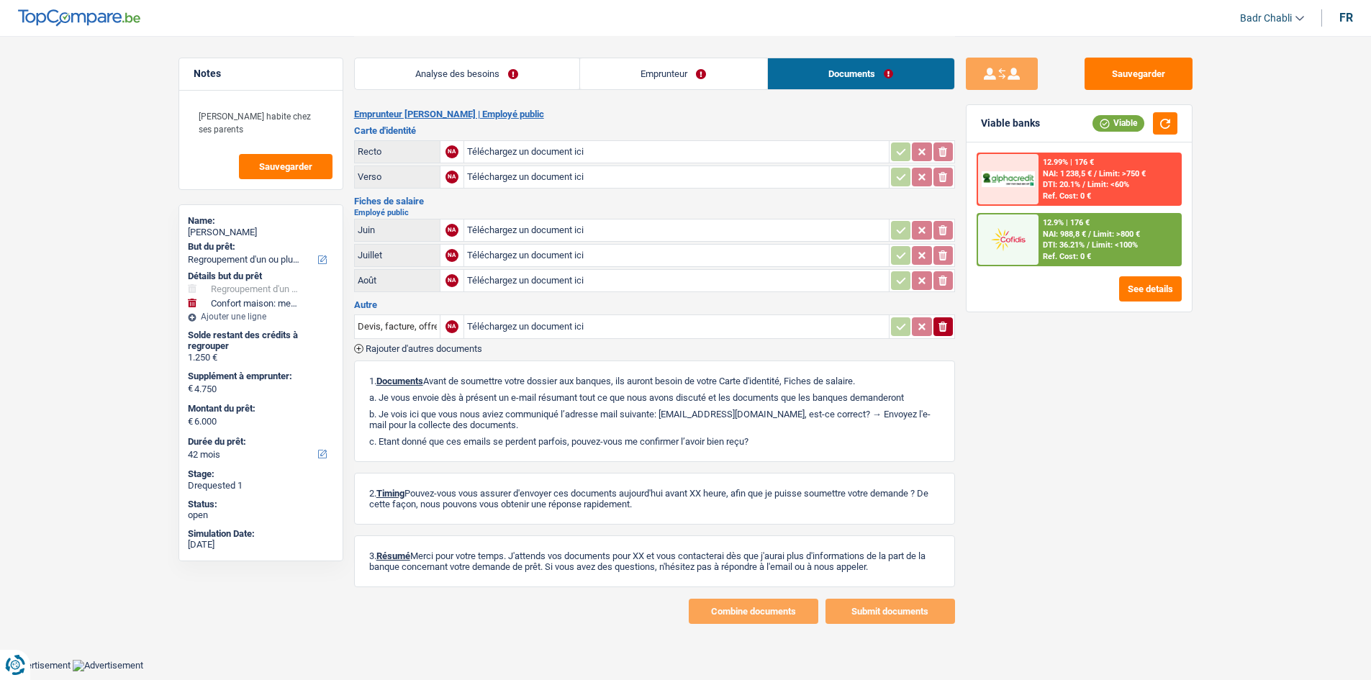
select select "refinancing"
select select "household"
select select "42"
select select "refinancing"
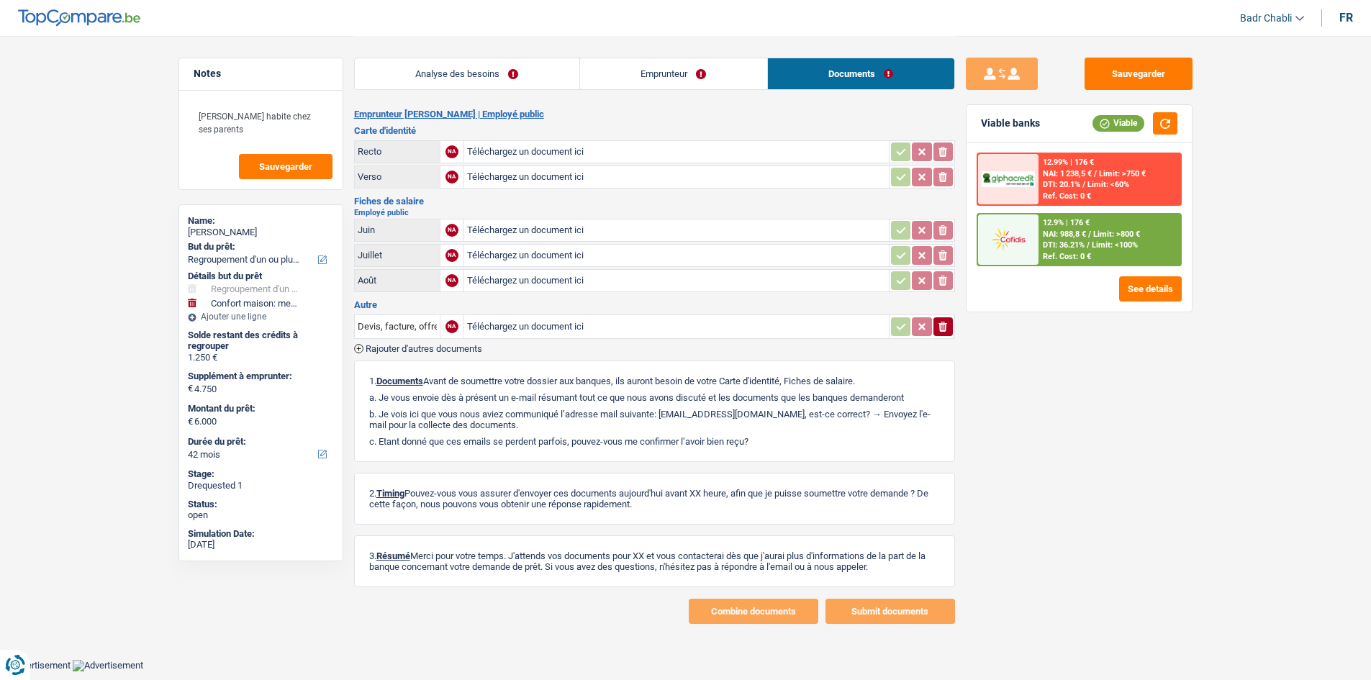
select select "refinancing"
select select "false"
select select "household"
select select "false"
select select "42"
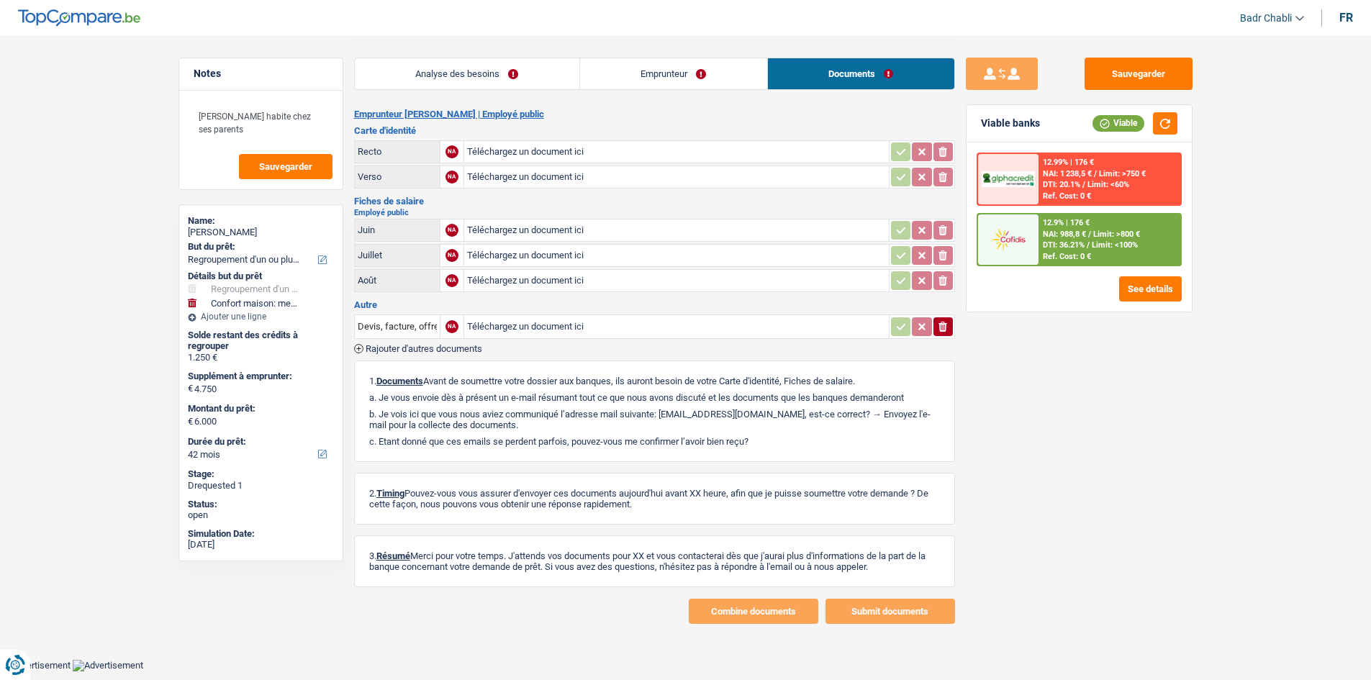
select select "publicEmployee"
select select "netSalary"
select select "mealVouchers"
select select "liveWithParents"
select select "cardOrCredit"
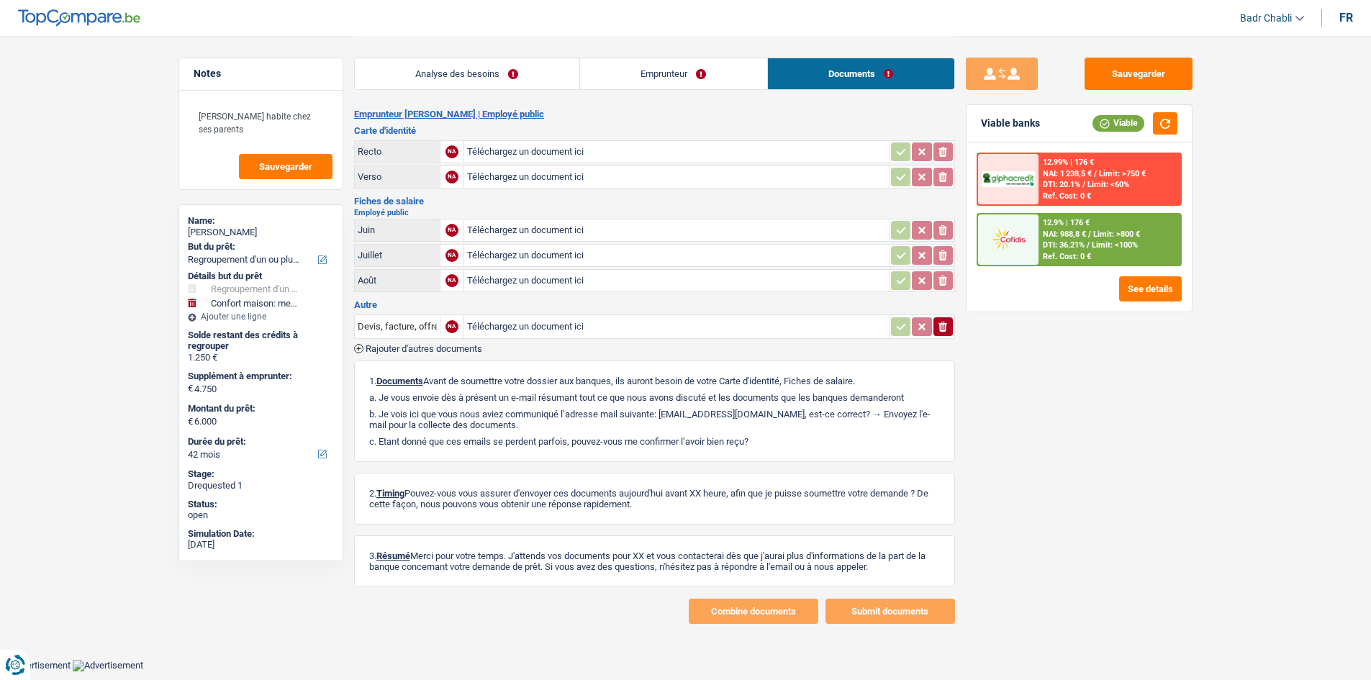
select select "personalLoan"
select select "familyEvent"
select select "24"
select select "cardOrCredit"
select select "refinancing"
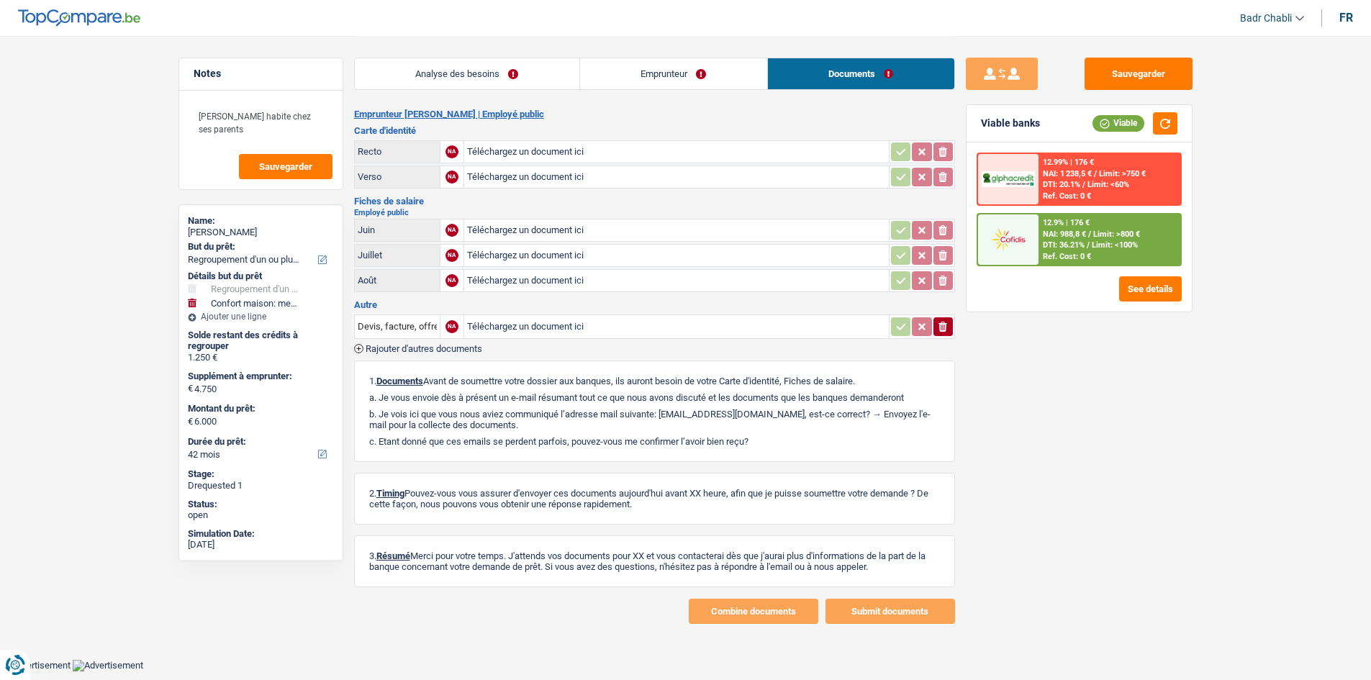
select select "refinancing"
select select "false"
select select "household"
select select "false"
select select "42"
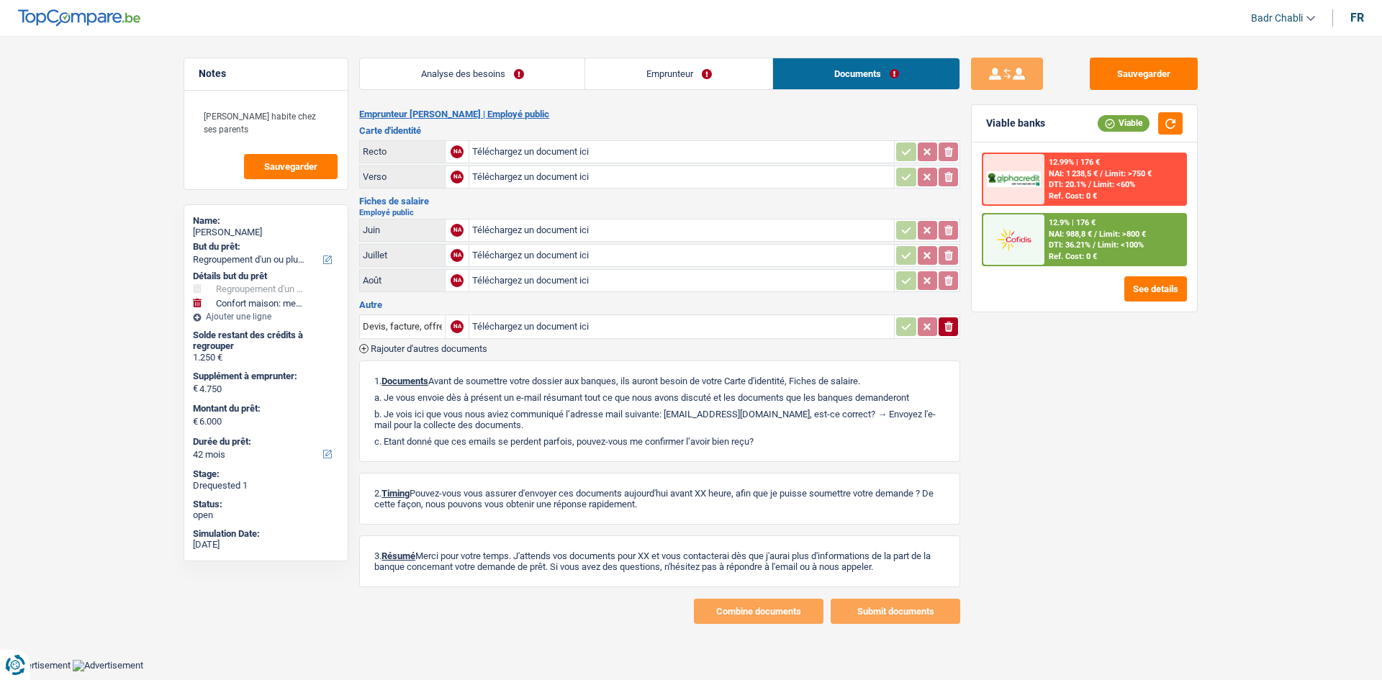
click at [676, 76] on link "Emprunteur" at bounding box center [678, 73] width 187 height 31
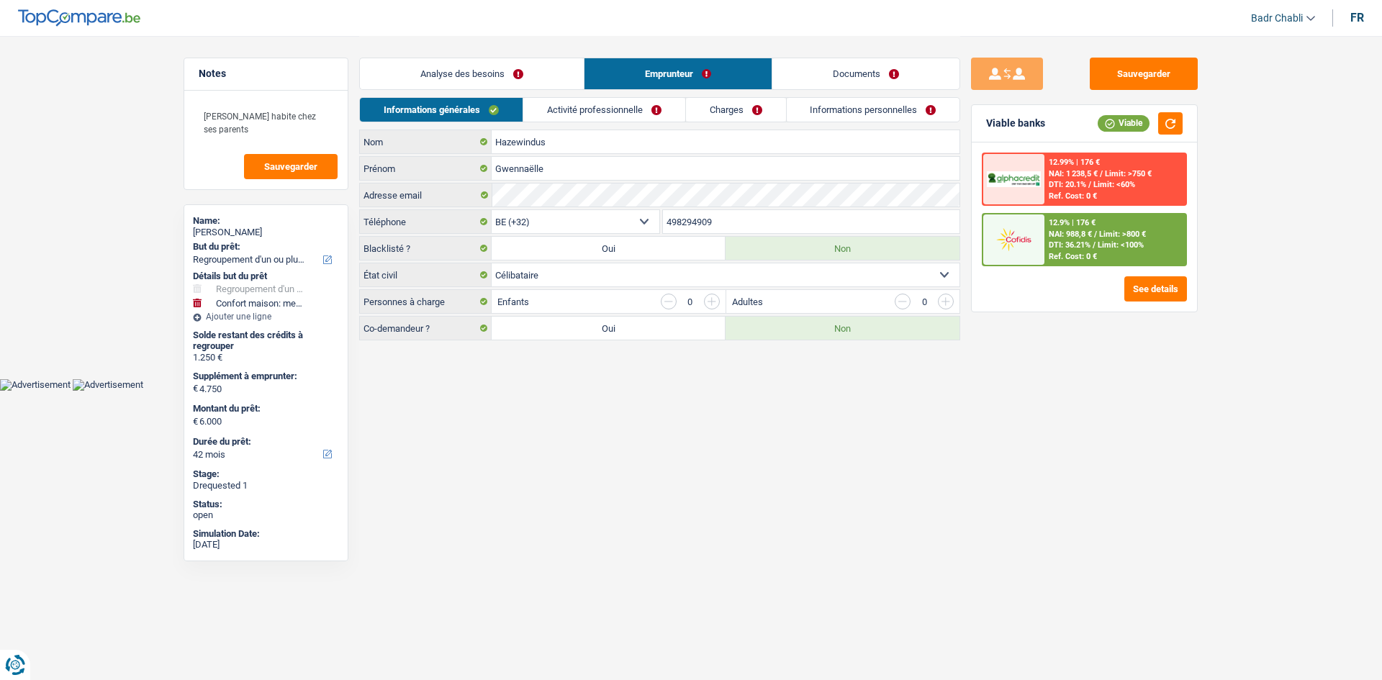
click at [473, 81] on link "Analyse des besoins" at bounding box center [472, 73] width 224 height 31
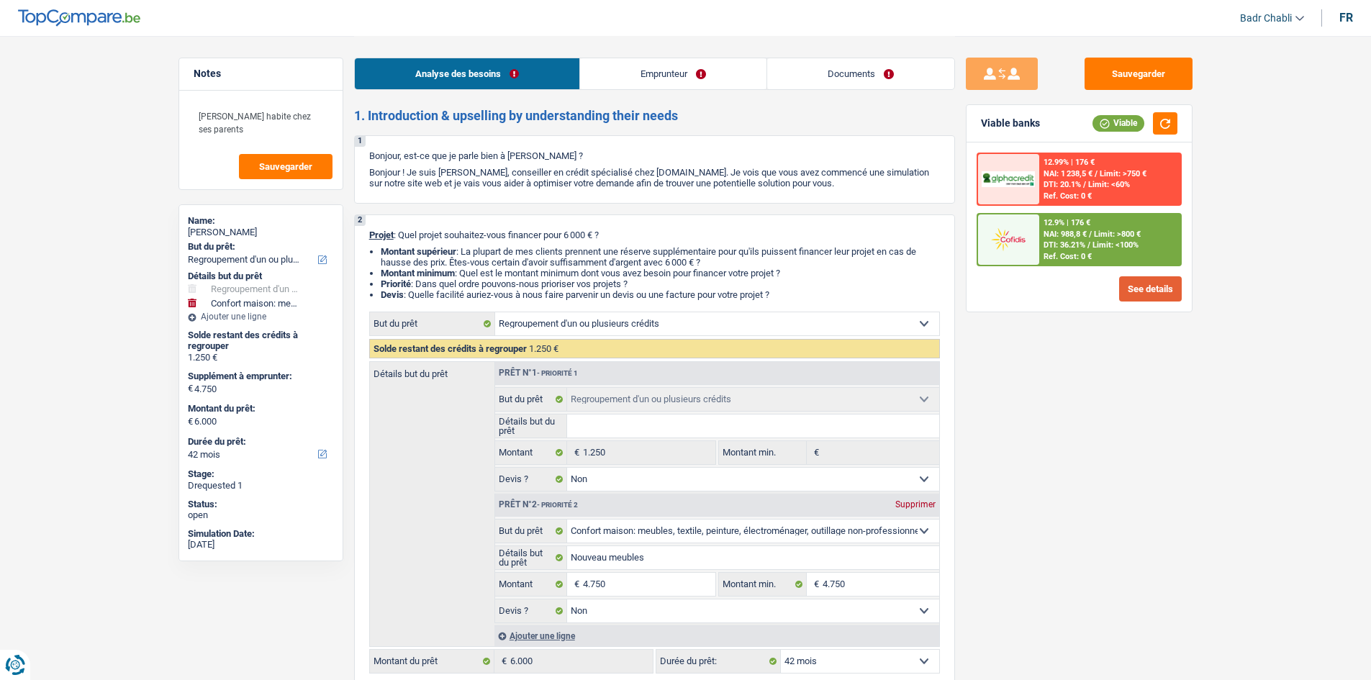
click at [1141, 287] on button "See details" at bounding box center [1150, 288] width 63 height 25
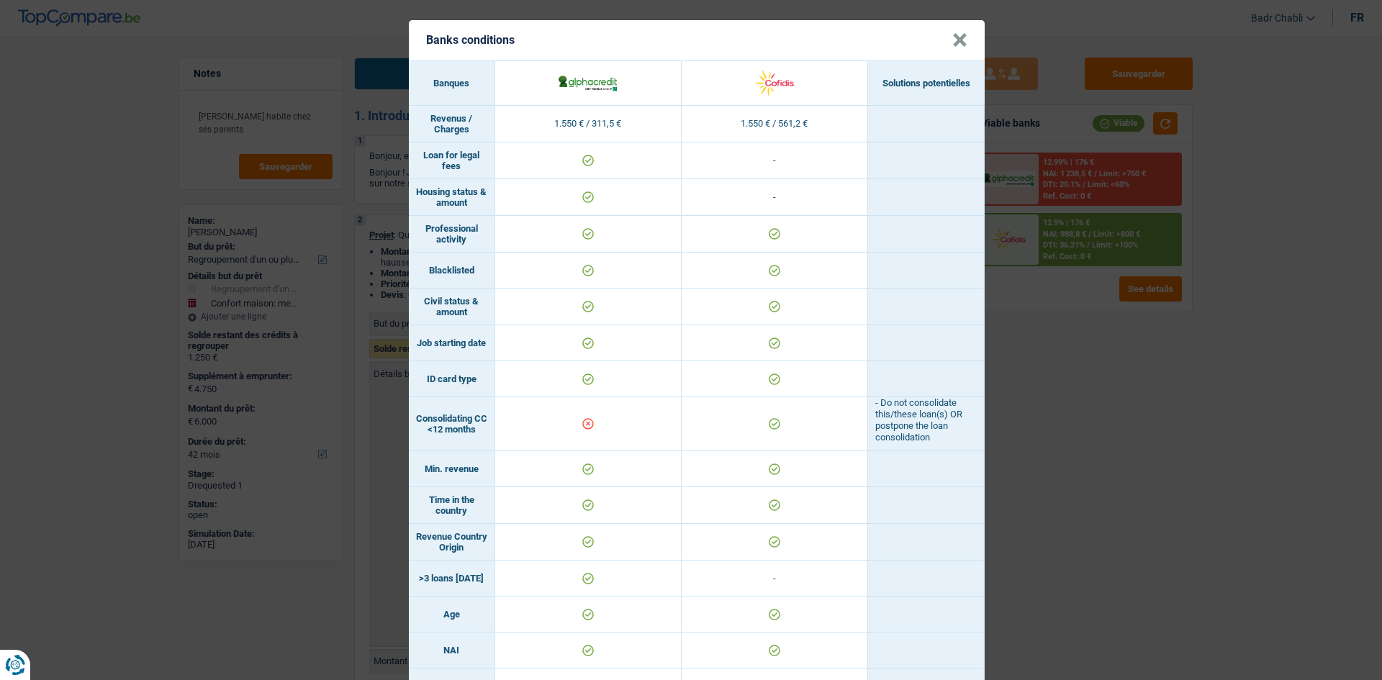
click at [956, 35] on button "×" at bounding box center [959, 40] width 15 height 14
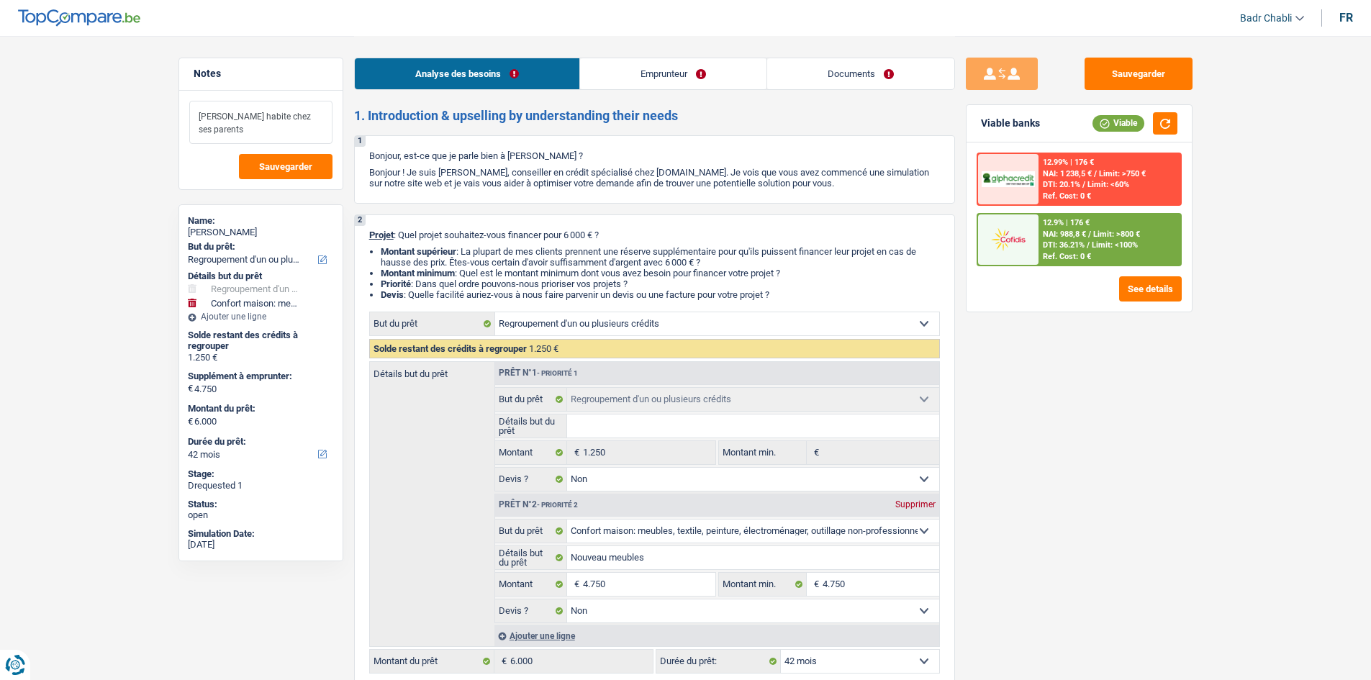
click at [315, 118] on textarea "[PERSON_NAME] habite chez ses parents" at bounding box center [260, 122] width 143 height 43
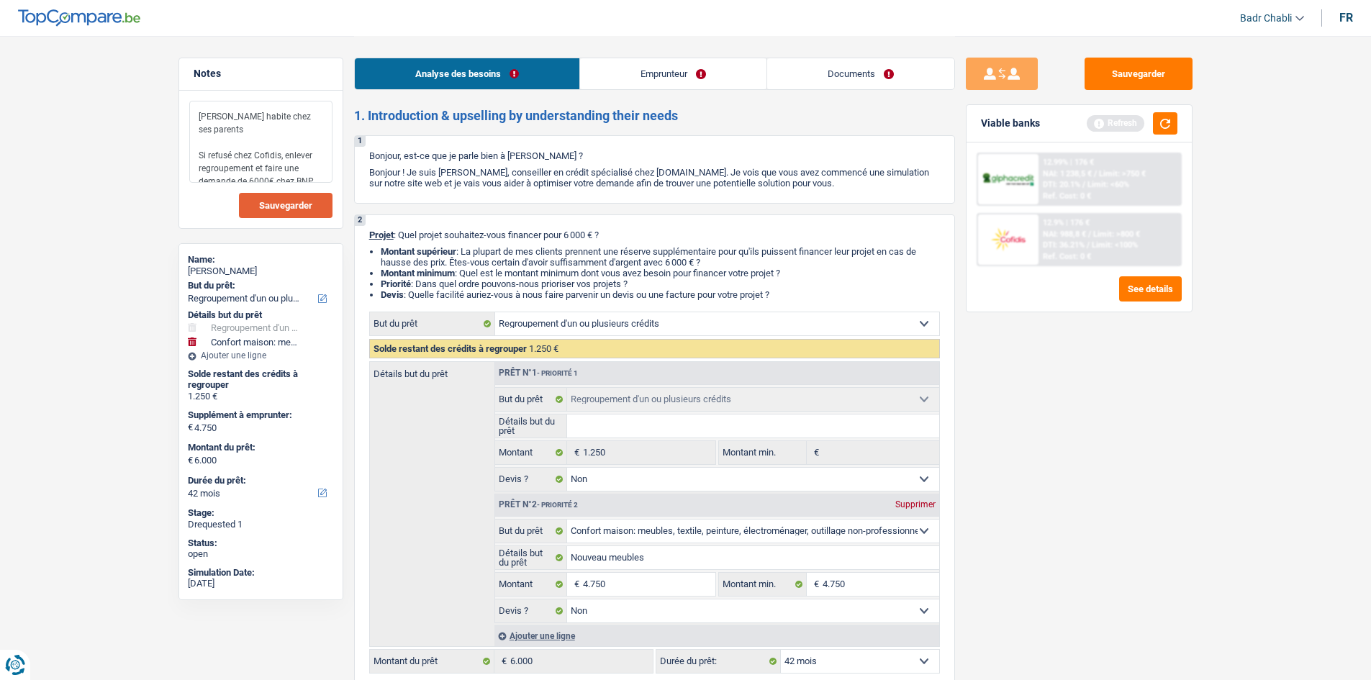
type textarea "[PERSON_NAME] habite chez ses parents Si refusé chez Cofidis, enlever regroupem…"
click at [264, 206] on span "Sauvegarder" at bounding box center [285, 205] width 53 height 9
click at [1138, 76] on button "Sauvegarder" at bounding box center [1139, 74] width 108 height 32
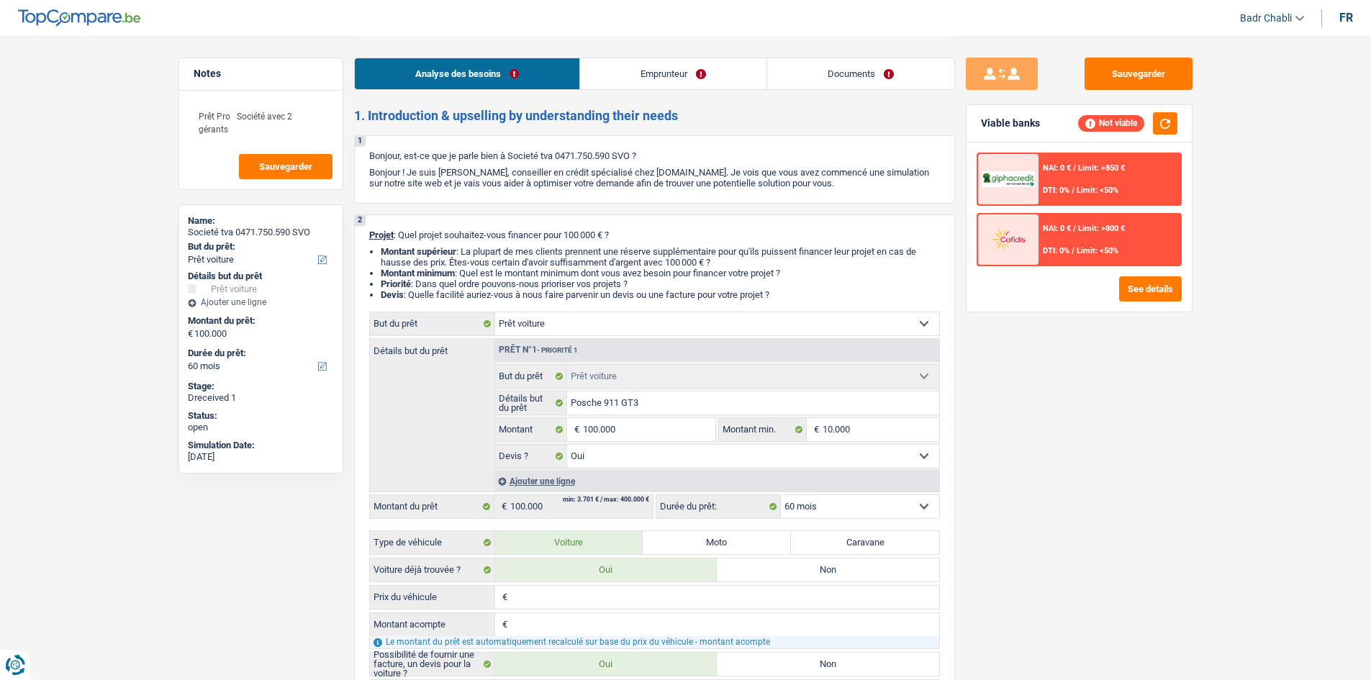
select select "car"
select select "60"
select select "car"
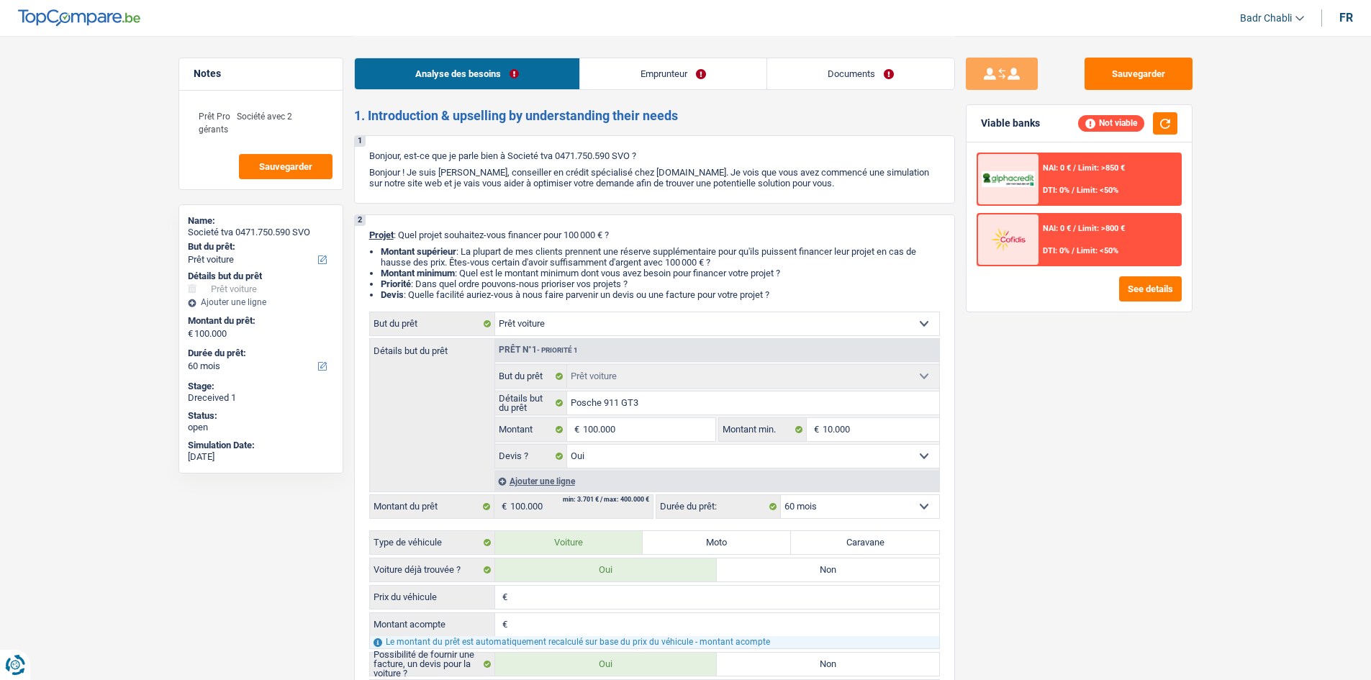
select select "yes"
select select "60"
select select "independent"
select select "netSalary"
select select "car"
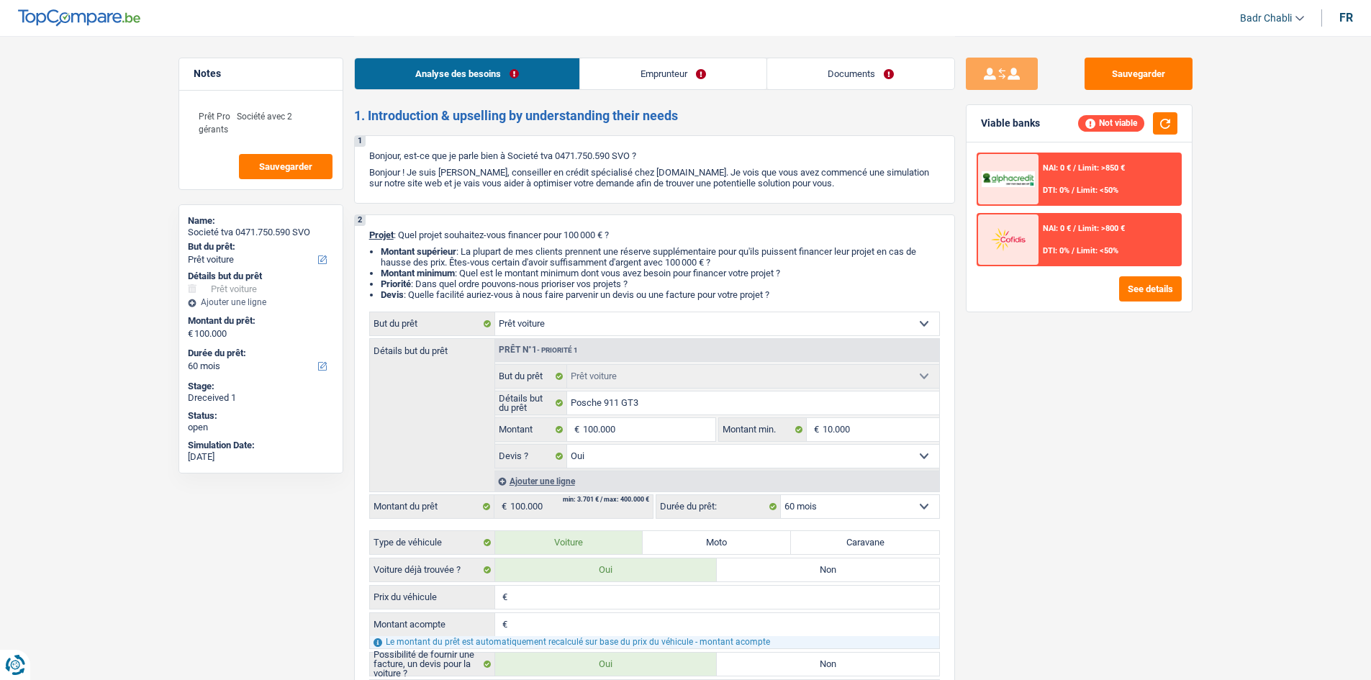
select select "car"
select select "yes"
select select "60"
click at [668, 70] on link "Emprunteur" at bounding box center [673, 73] width 186 height 31
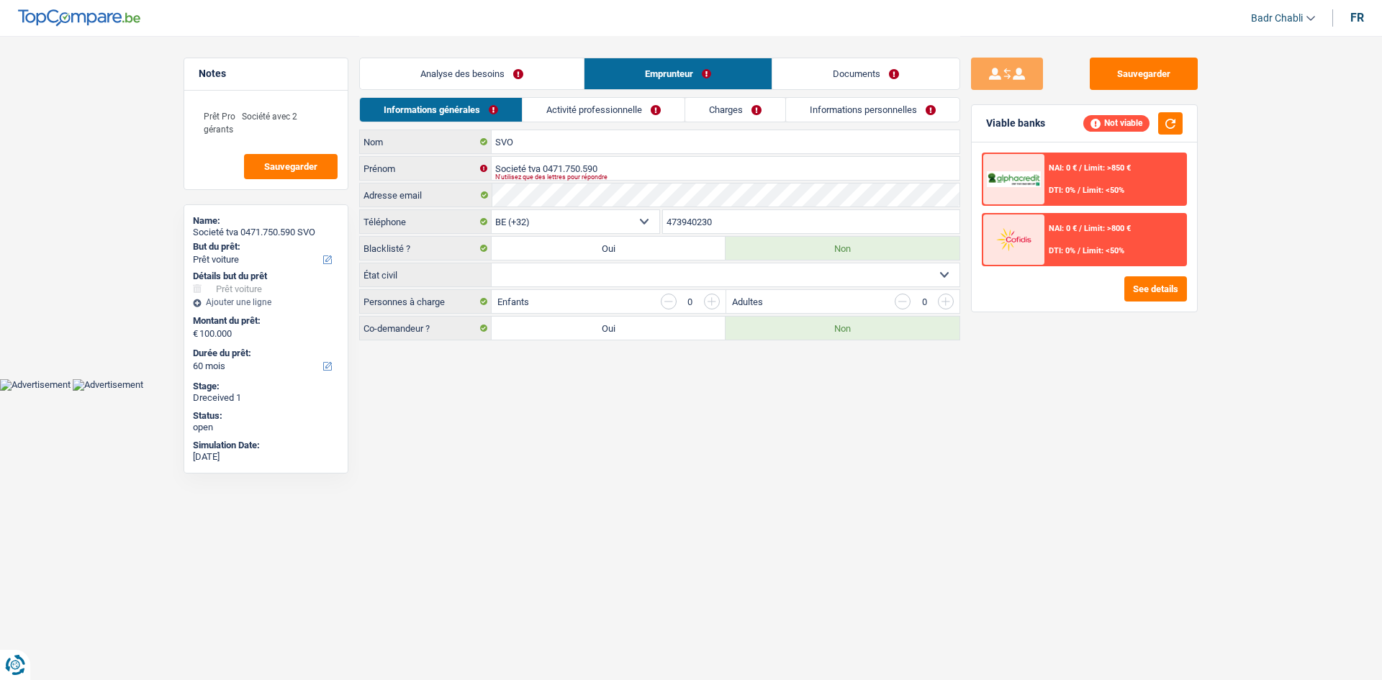
click at [627, 110] on link "Activité professionnelle" at bounding box center [604, 110] width 162 height 24
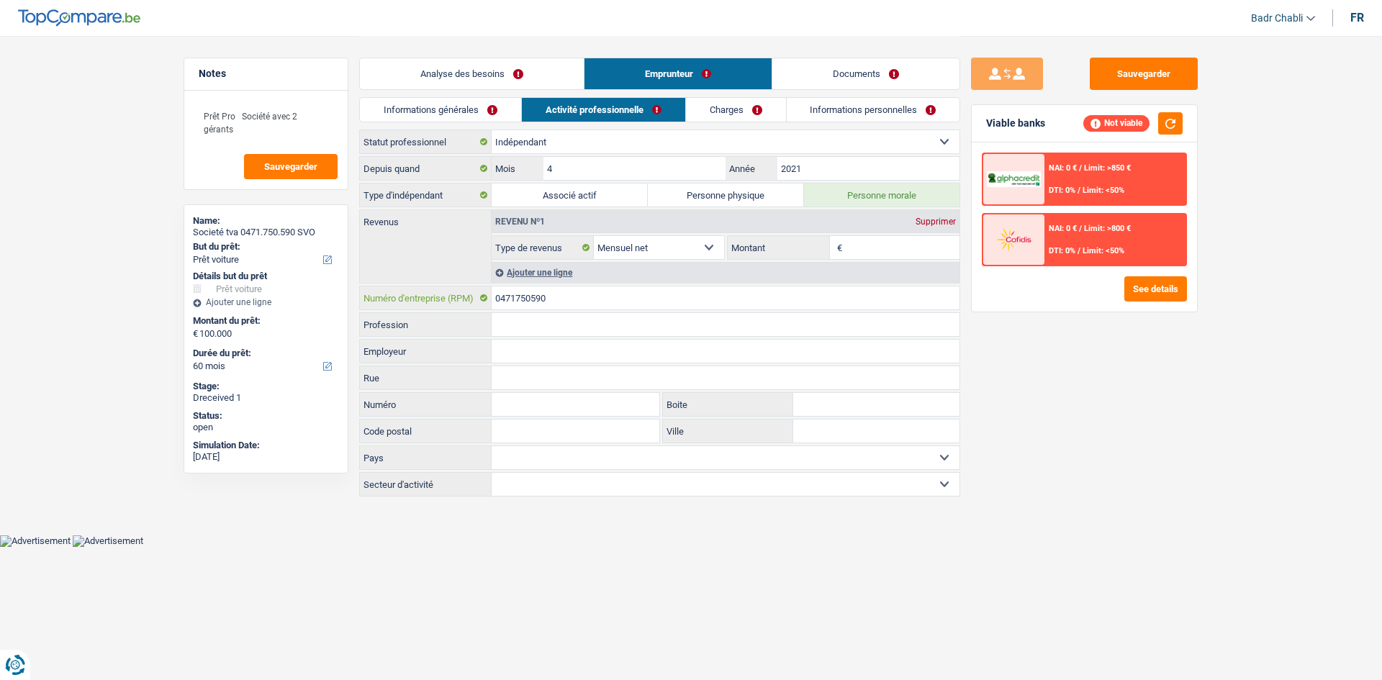
click at [546, 298] on input "0471750590" at bounding box center [726, 297] width 468 height 23
